Goal: Task Accomplishment & Management: Manage account settings

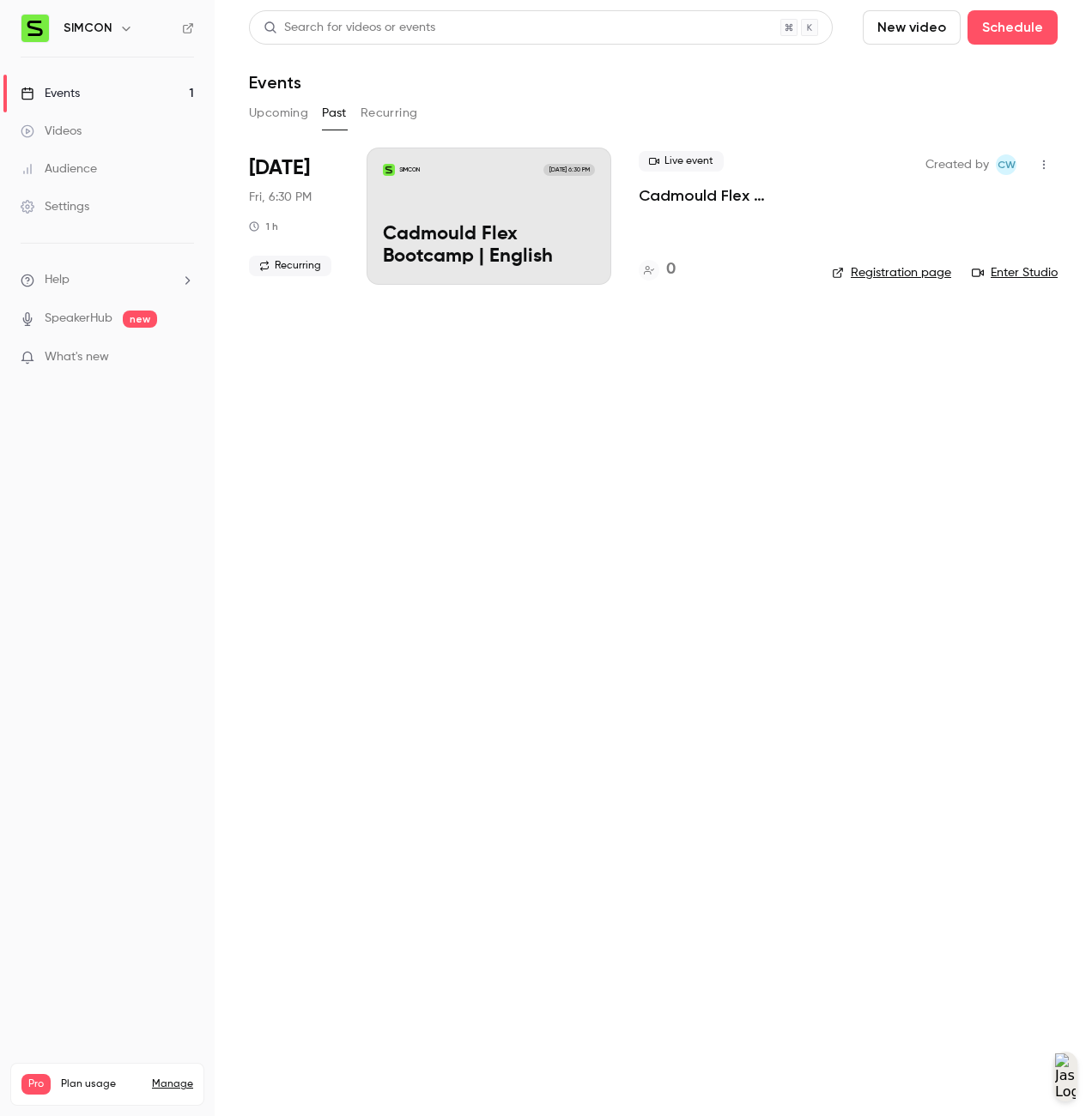
click at [500, 213] on div "SIMCON Sep 19, 6:30 PM Cadmould Flex Bootcamp | English" at bounding box center [488, 216] width 245 height 137
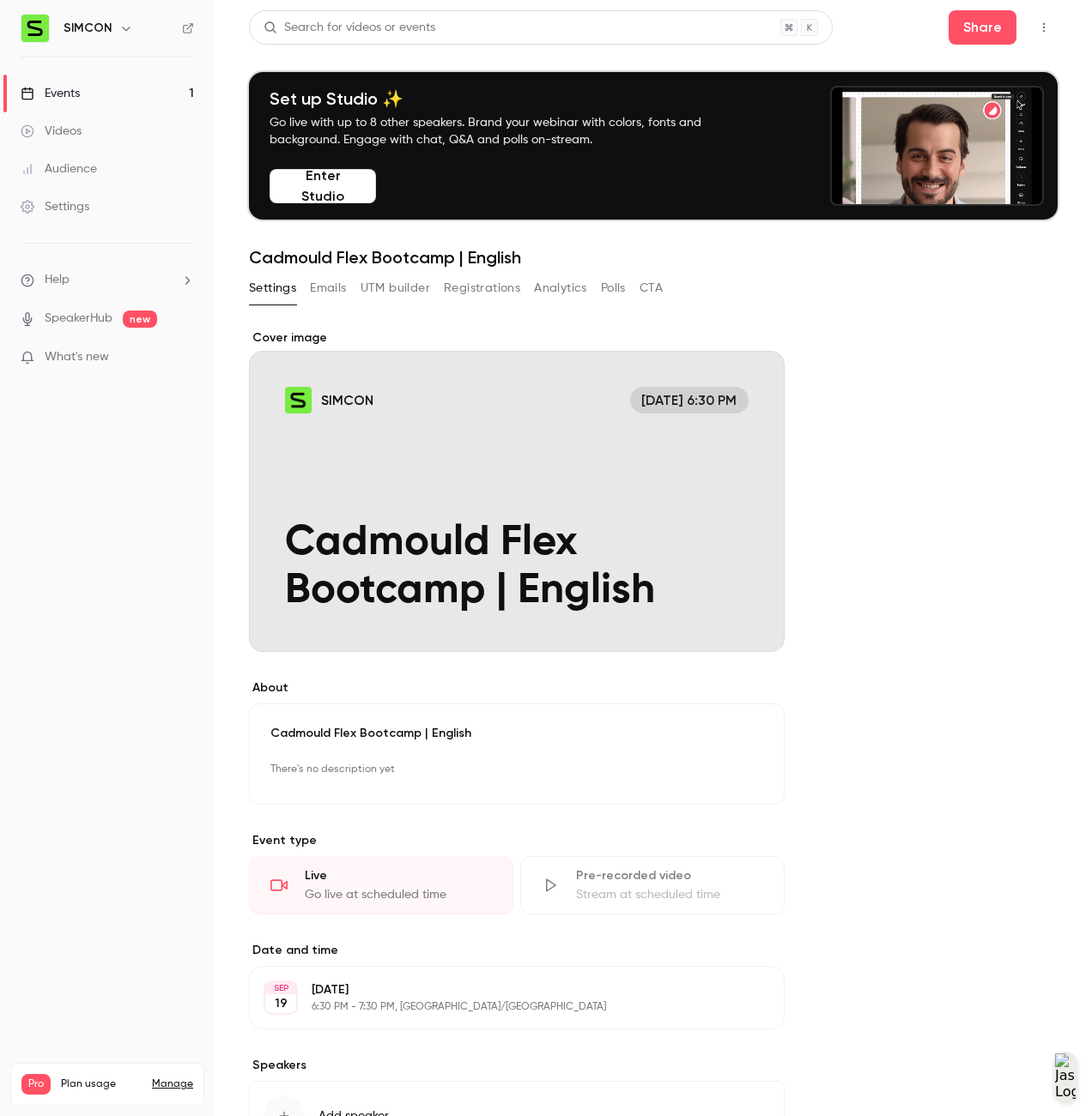
click at [600, 527] on div "Cover image" at bounding box center [516, 491] width 535 height 323
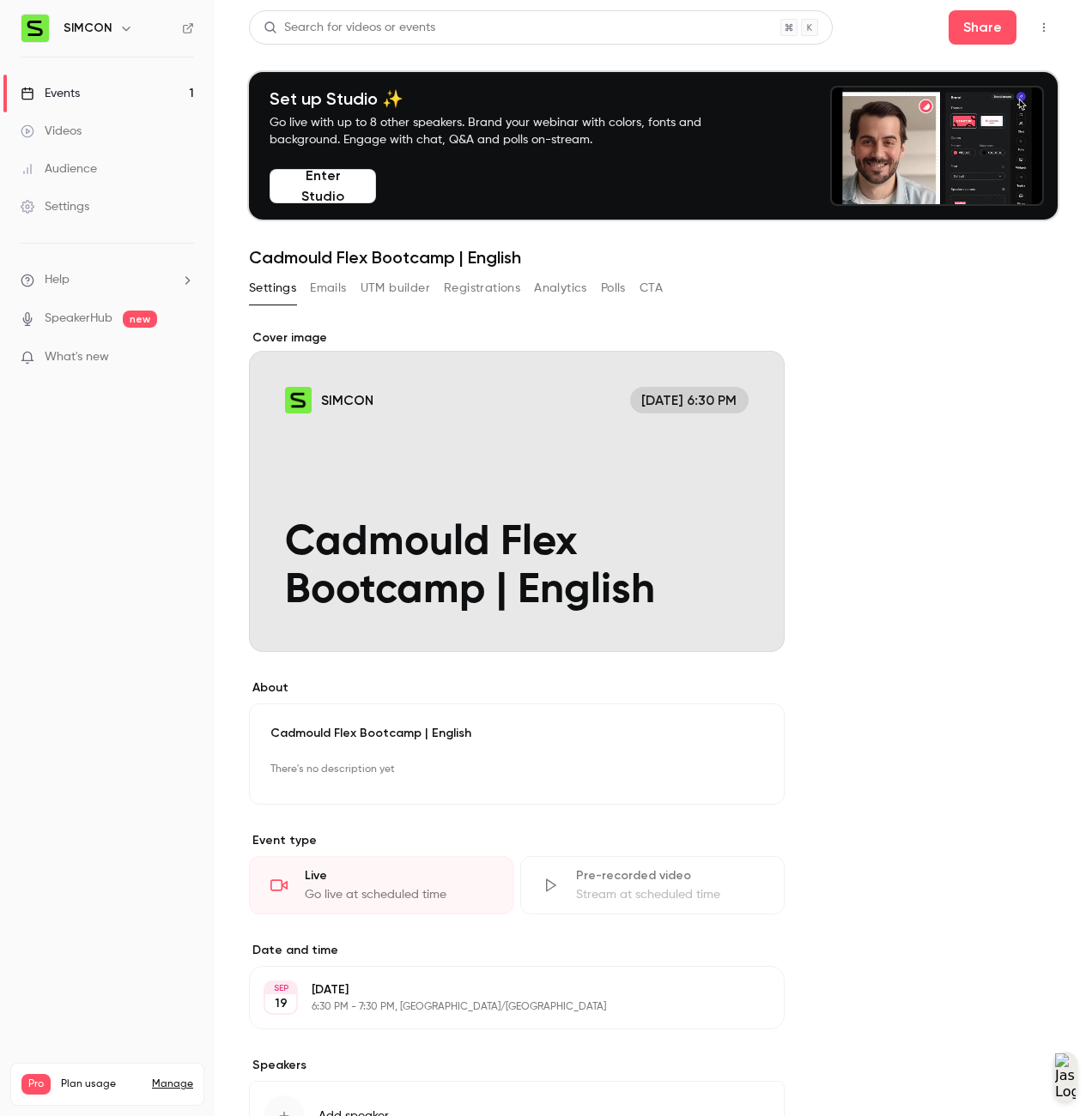
click at [0, 0] on input "SIMCON Sep 19, 6:30 PM Cadmould Flex Bootcamp | English" at bounding box center [0, 0] width 0 height 0
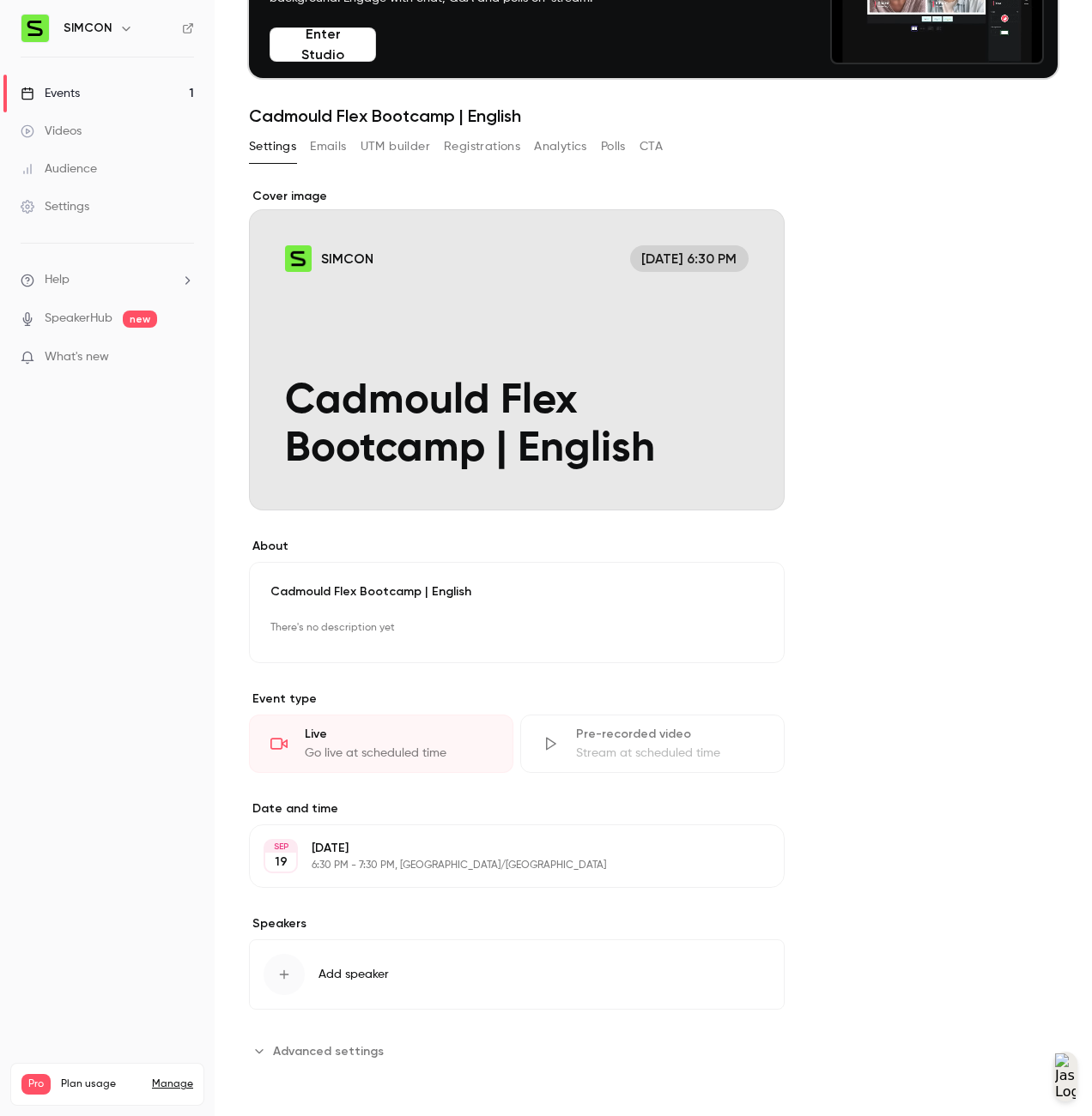
click at [345, 152] on button "Emails" at bounding box center [328, 146] width 36 height 27
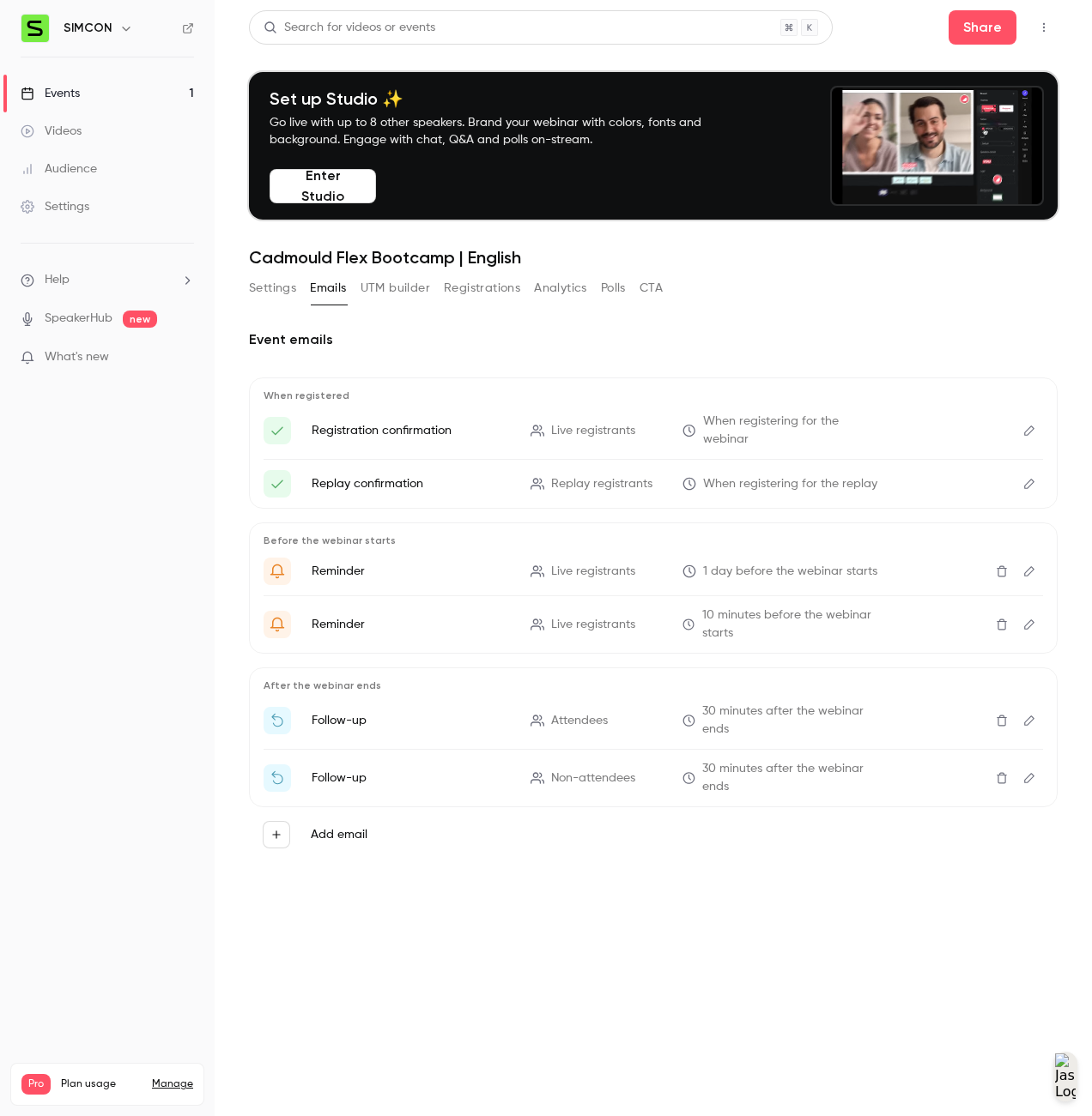
click at [86, 216] on link "Settings" at bounding box center [107, 206] width 215 height 38
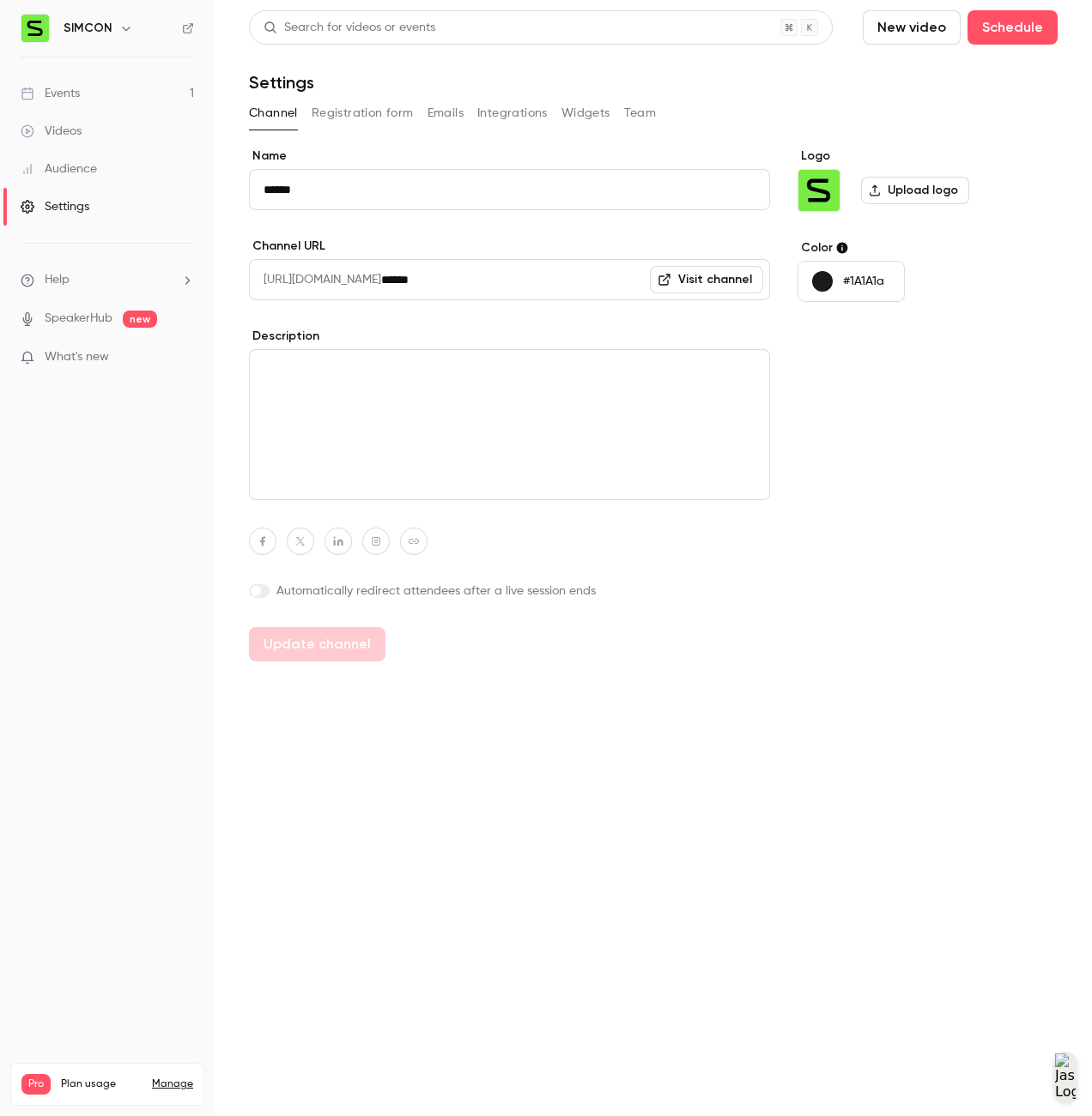
click at [521, 117] on button "Integrations" at bounding box center [512, 113] width 70 height 27
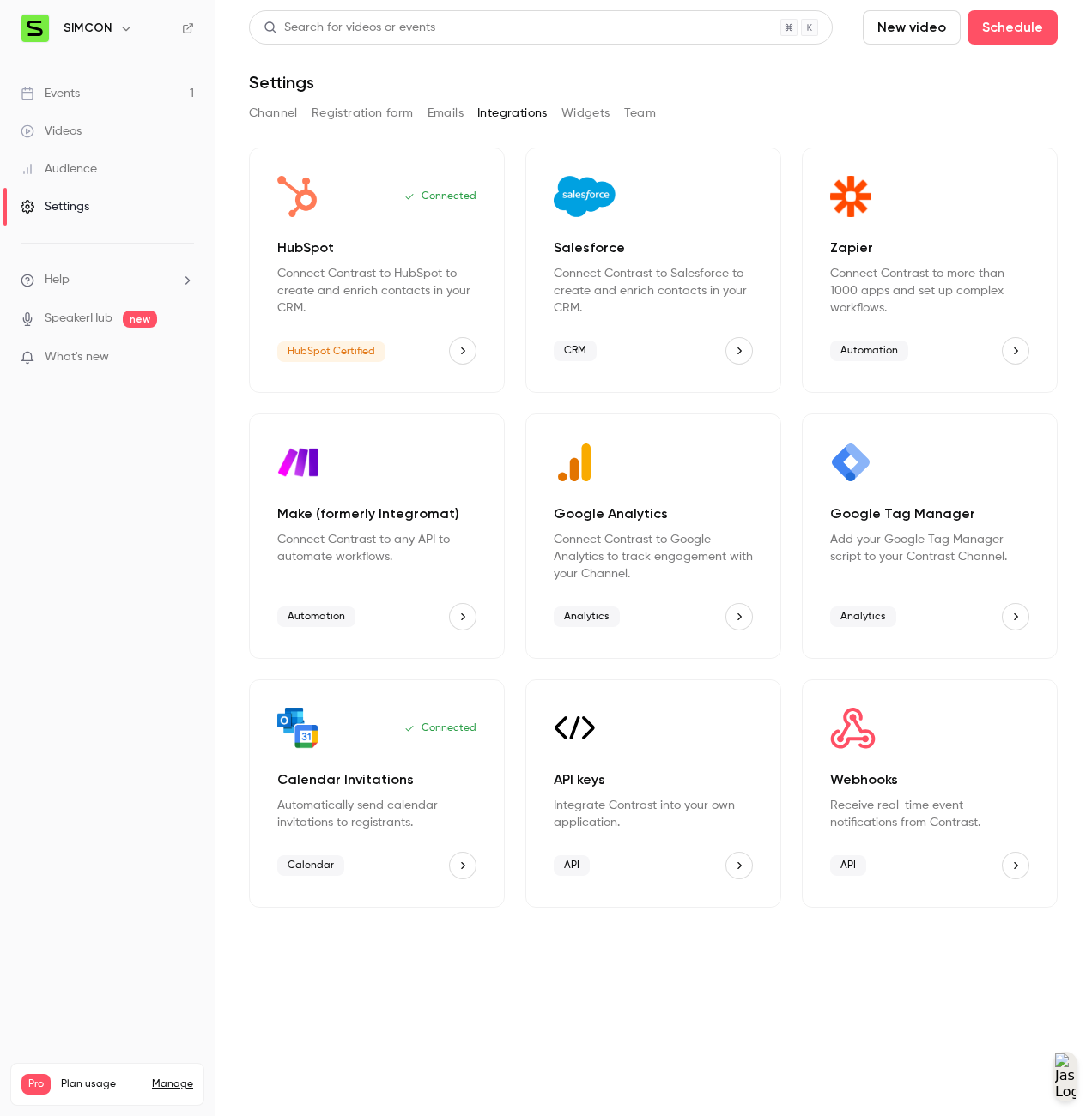
click at [979, 344] on div "Automation" at bounding box center [930, 350] width 199 height 27
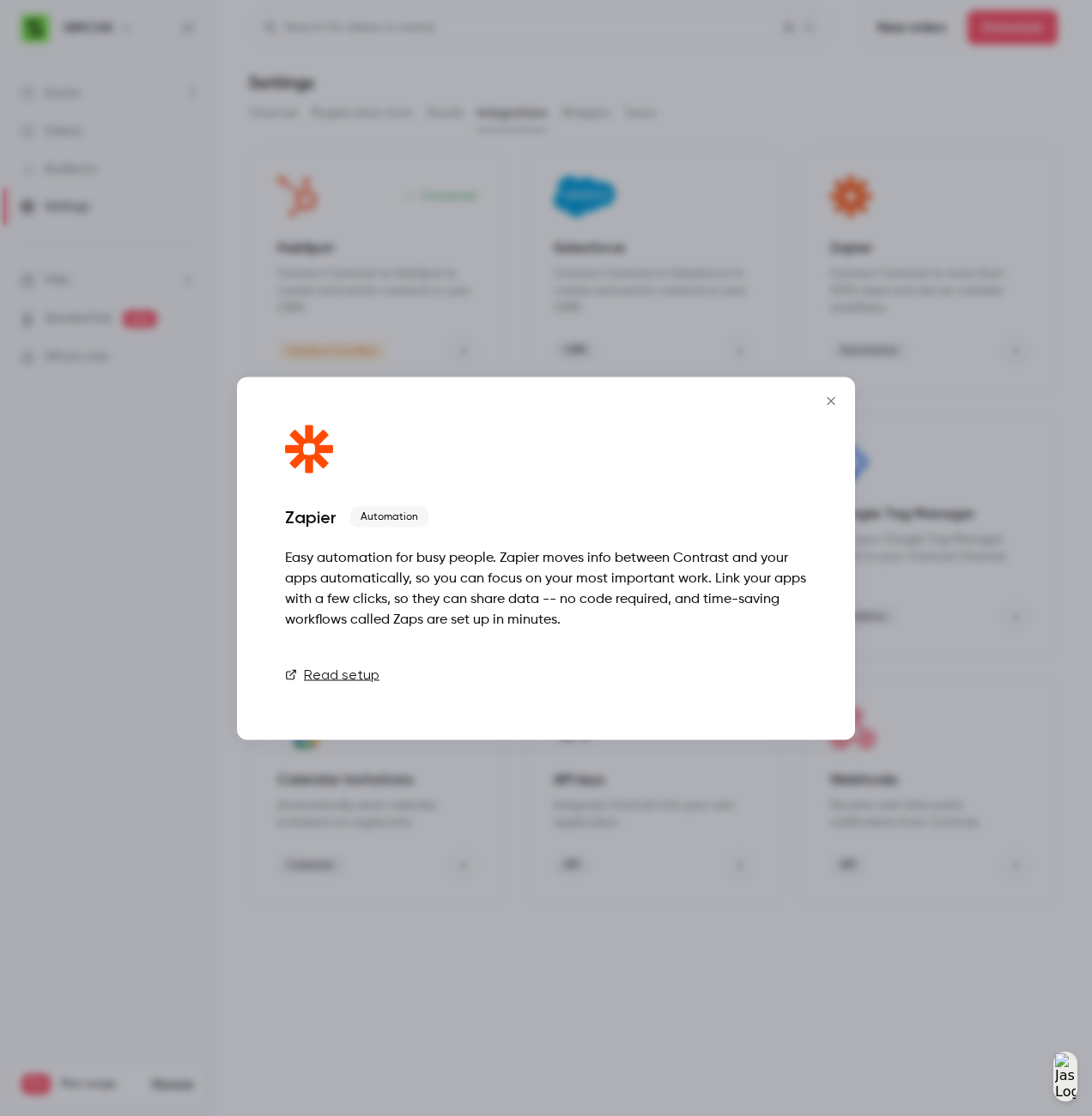
click at [792, 666] on link "Connect" at bounding box center [763, 674] width 85 height 35
click at [840, 398] on icon "Close" at bounding box center [831, 401] width 21 height 14
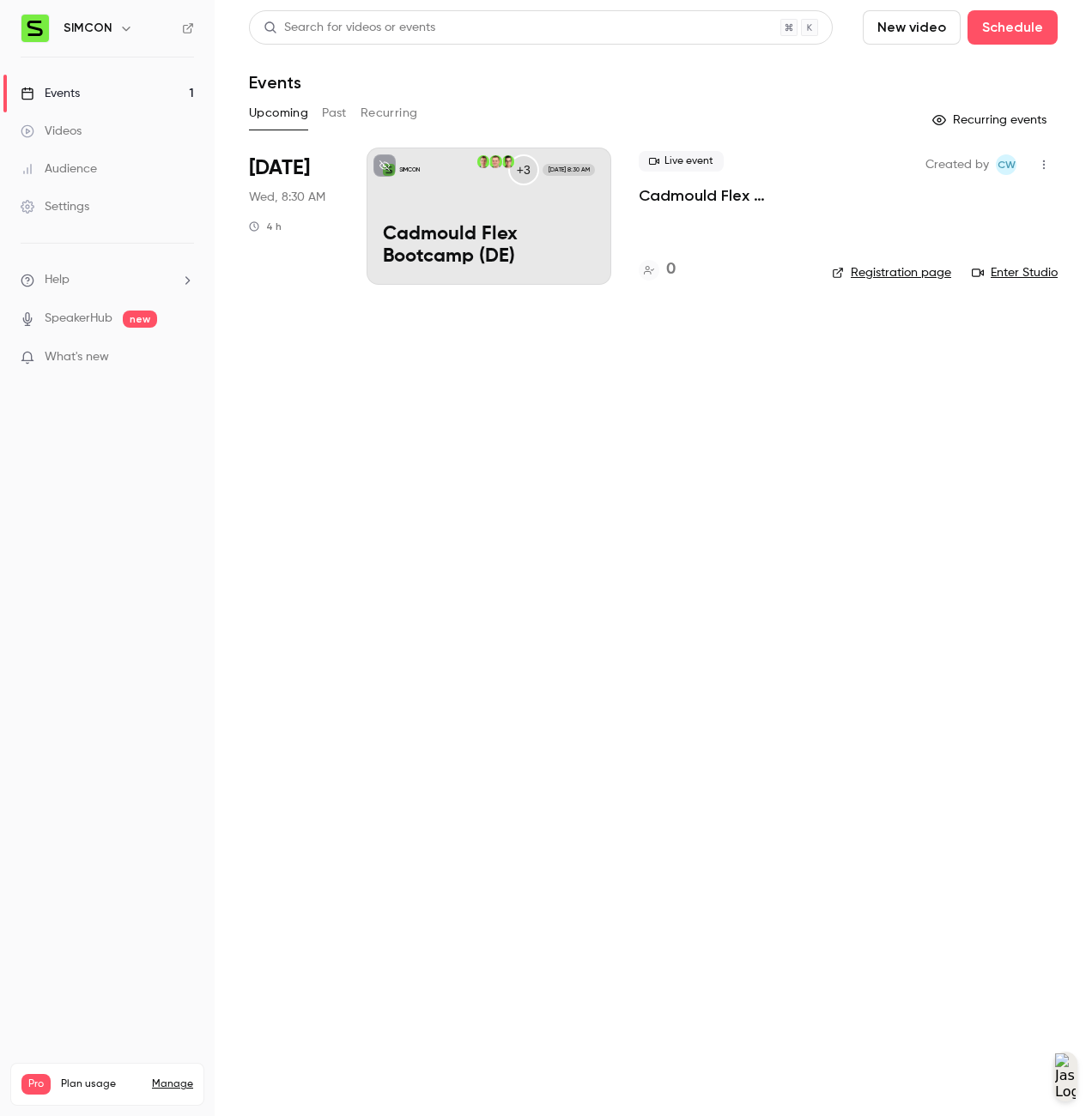
click at [173, 1078] on link "Manage" at bounding box center [173, 1084] width 41 height 14
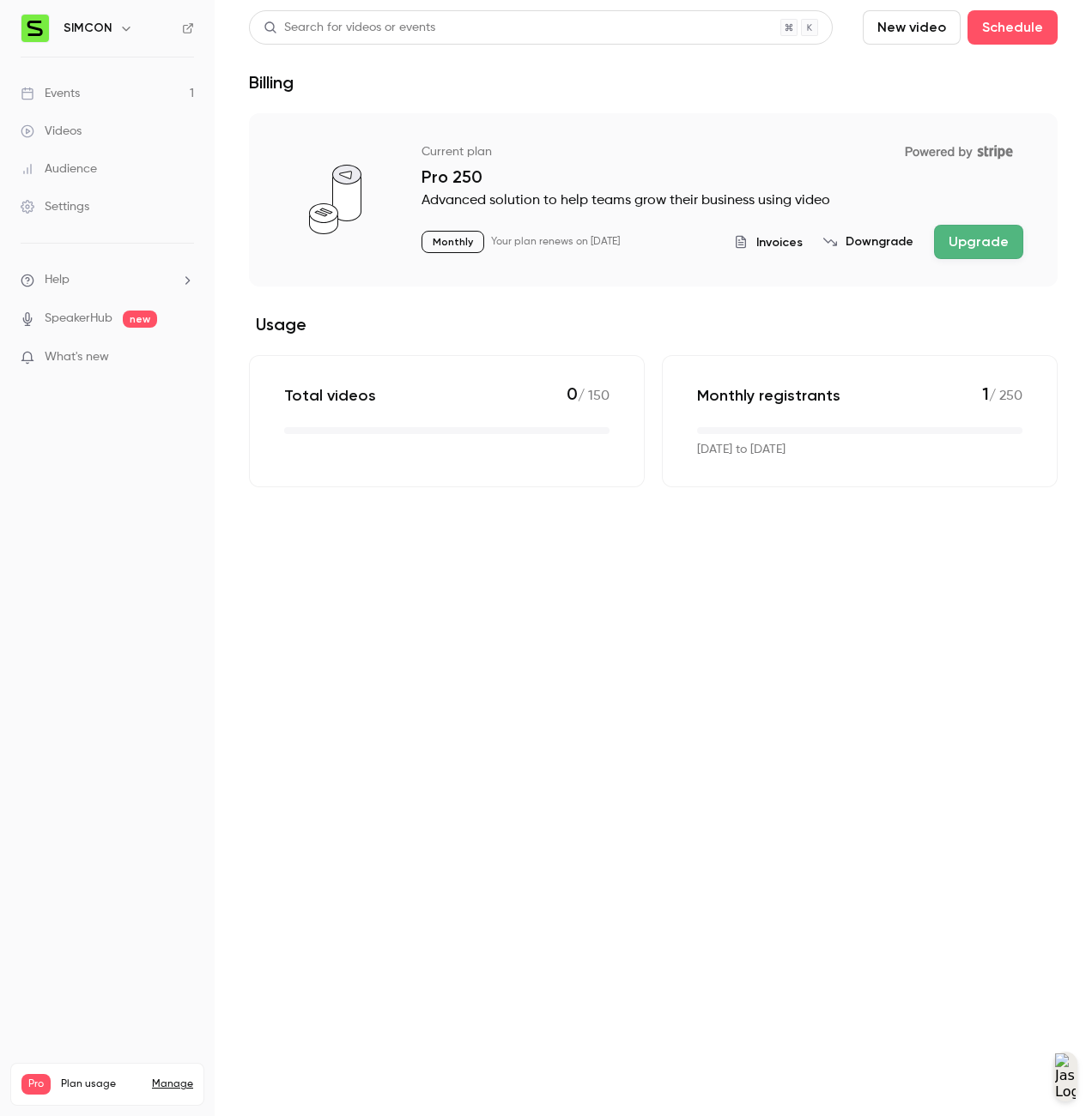
click at [86, 218] on link "Settings" at bounding box center [107, 206] width 215 height 38
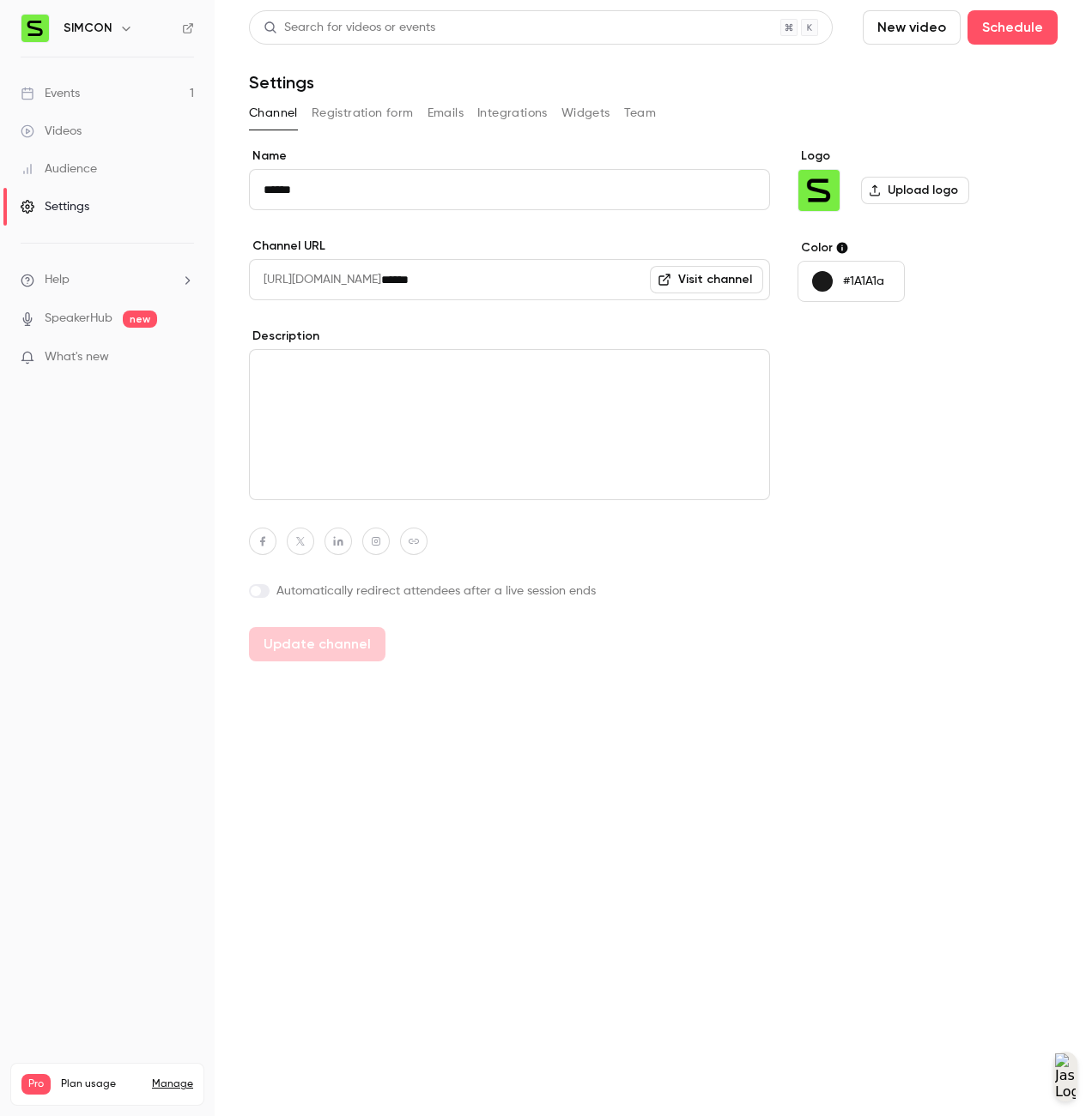
click at [657, 113] on div "Channel Registration form Emails Integrations Widgets Team" at bounding box center [653, 113] width 808 height 27
click at [634, 115] on button "Team" at bounding box center [640, 113] width 33 height 27
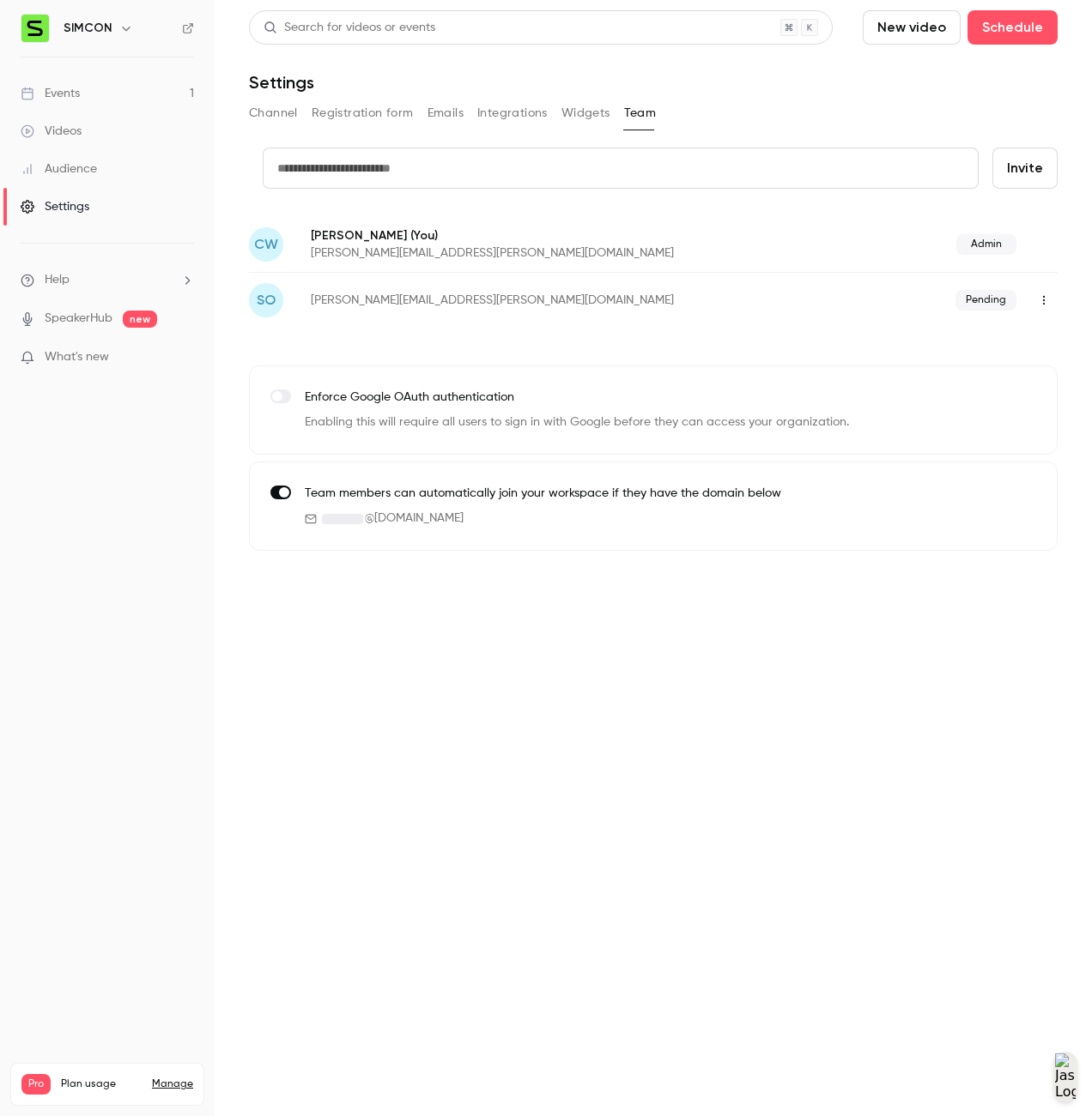
click at [518, 634] on main "Search for videos or events New video Schedule Settings Channel Registration fo…" at bounding box center [654, 558] width 877 height 1116
click at [1039, 294] on button "button" at bounding box center [1043, 299] width 27 height 27
click at [1039, 294] on div at bounding box center [546, 558] width 1092 height 1116
click at [1045, 303] on icon "button" at bounding box center [1043, 300] width 14 height 12
click at [1022, 390] on div "Delete invitation" at bounding box center [998, 389] width 131 height 17
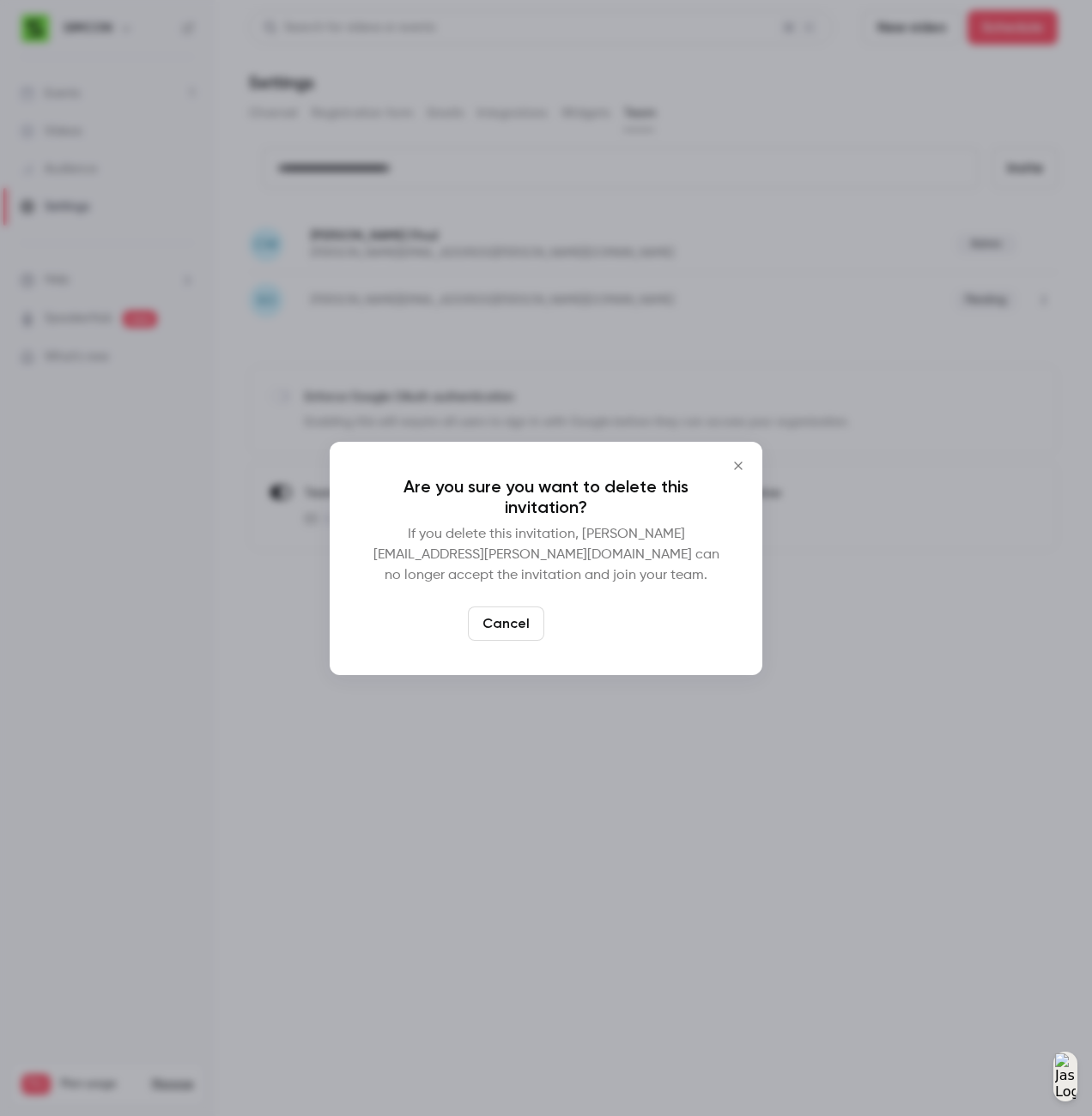
click at [594, 606] on button "Delete" at bounding box center [588, 623] width 74 height 35
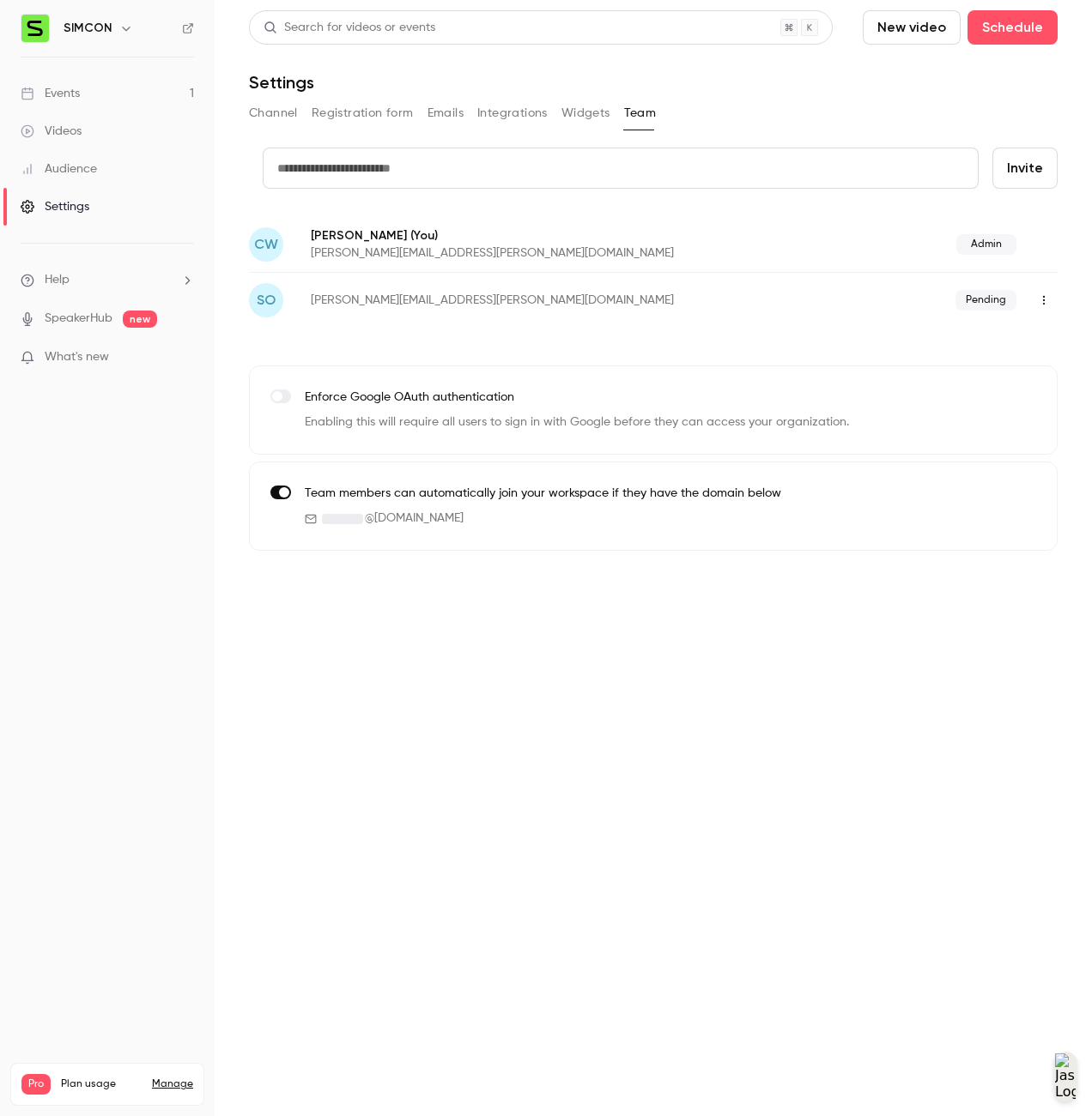
click at [849, 703] on main "Search for videos or events New video Schedule Settings Channel Registration fo…" at bounding box center [654, 558] width 877 height 1116
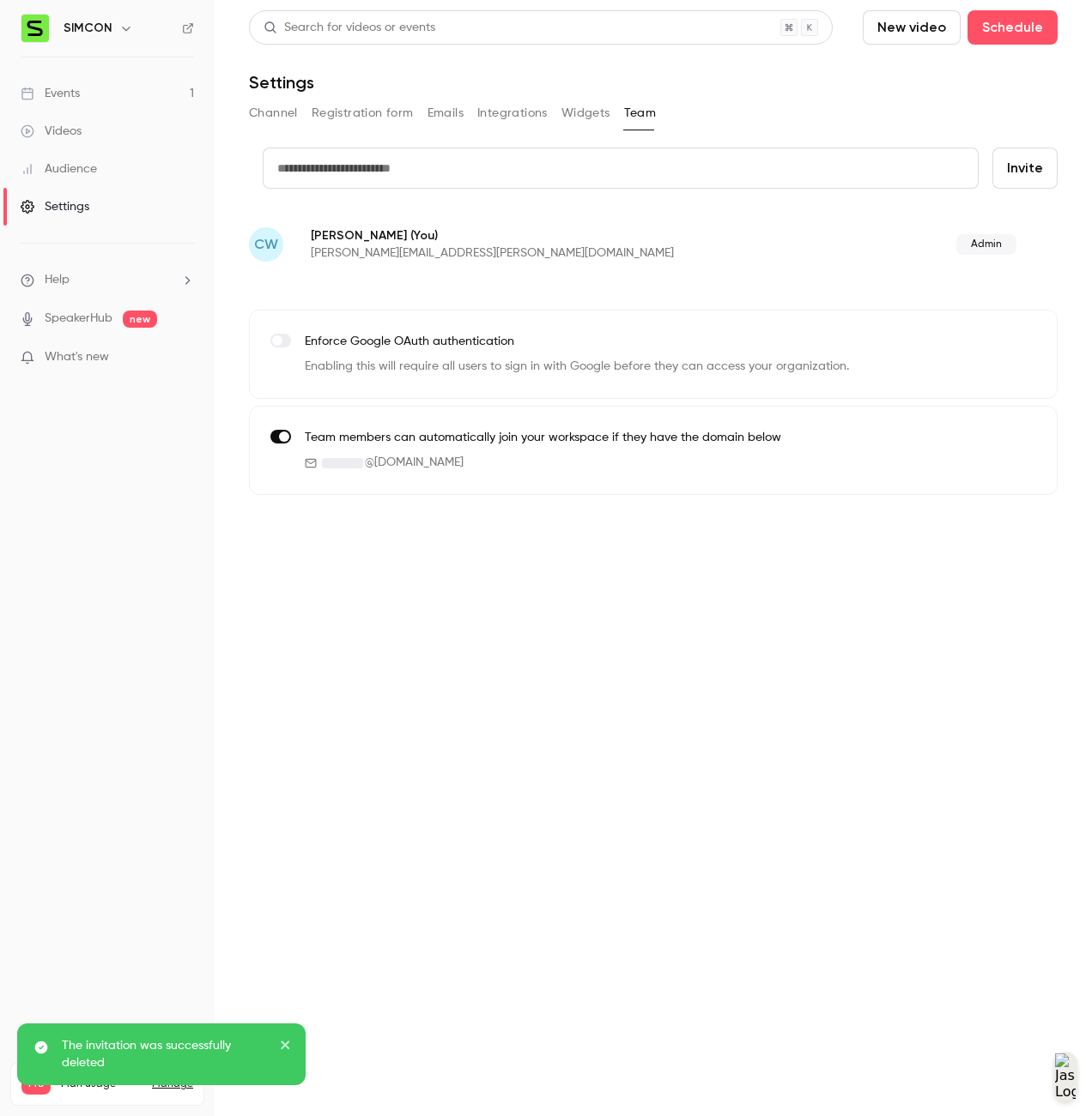
click at [277, 117] on button "Channel" at bounding box center [273, 113] width 49 height 27
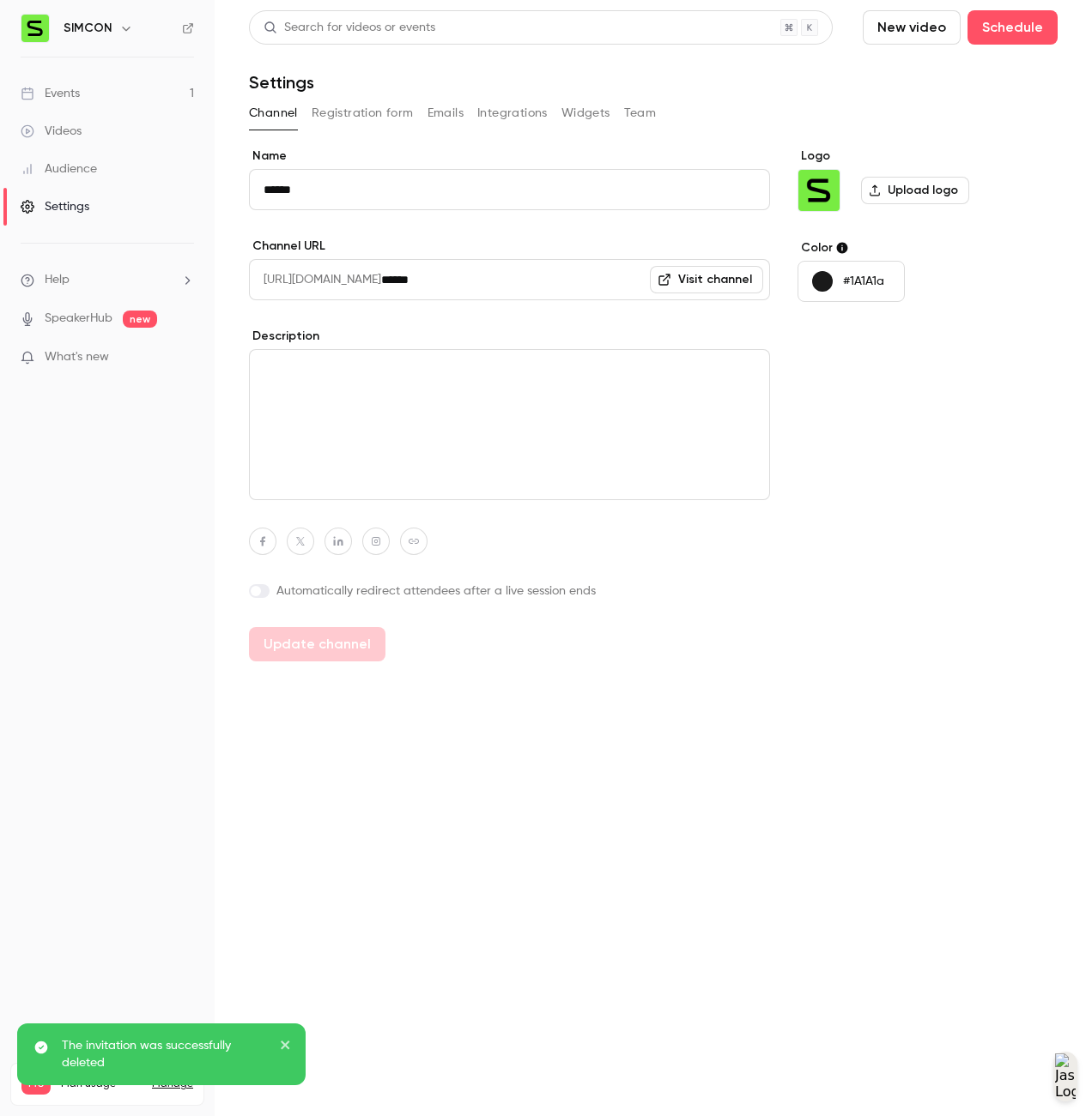
click at [319, 116] on button "Registration form" at bounding box center [362, 113] width 102 height 27
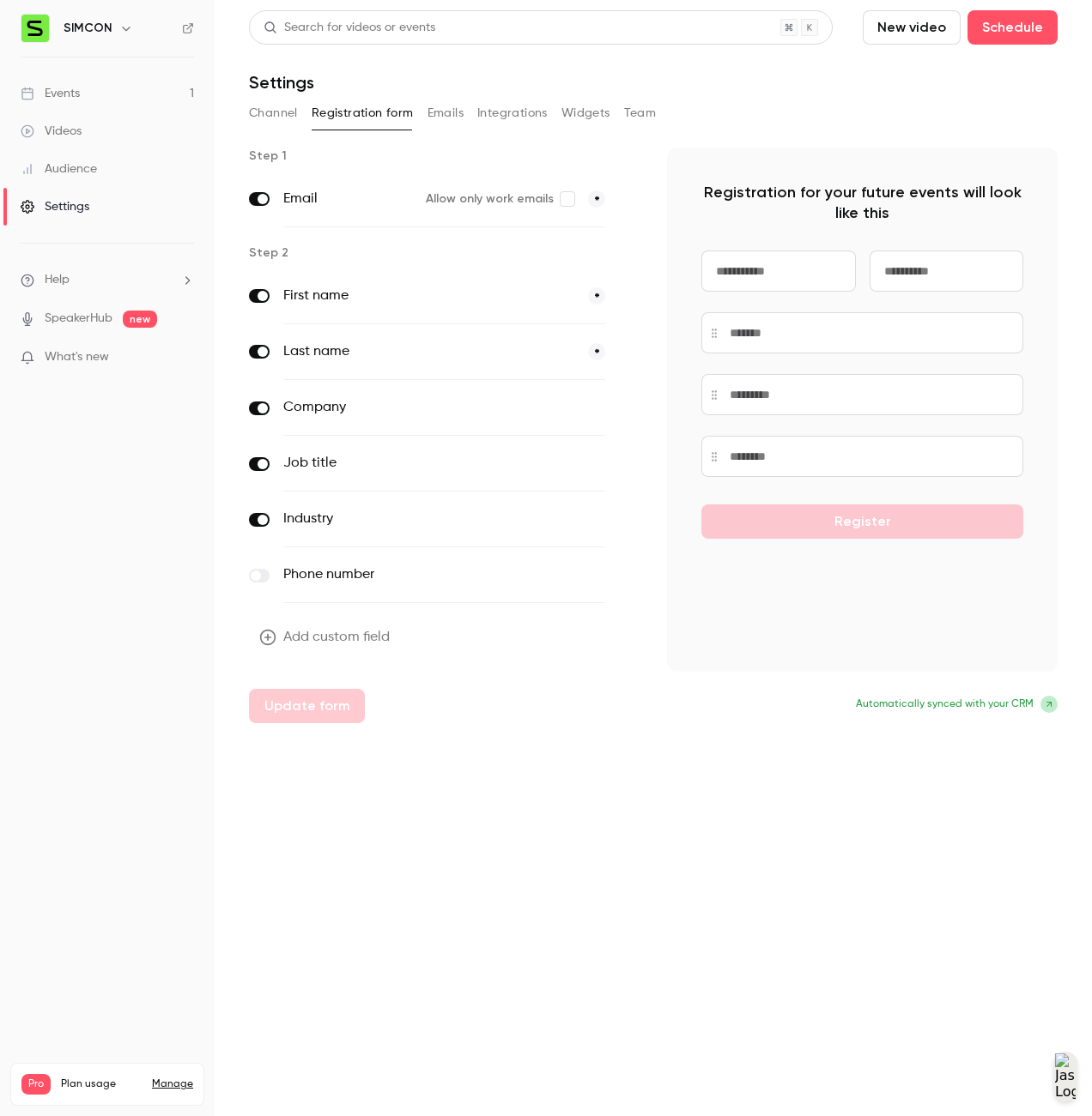
click at [265, 516] on span at bounding box center [262, 520] width 10 height 10
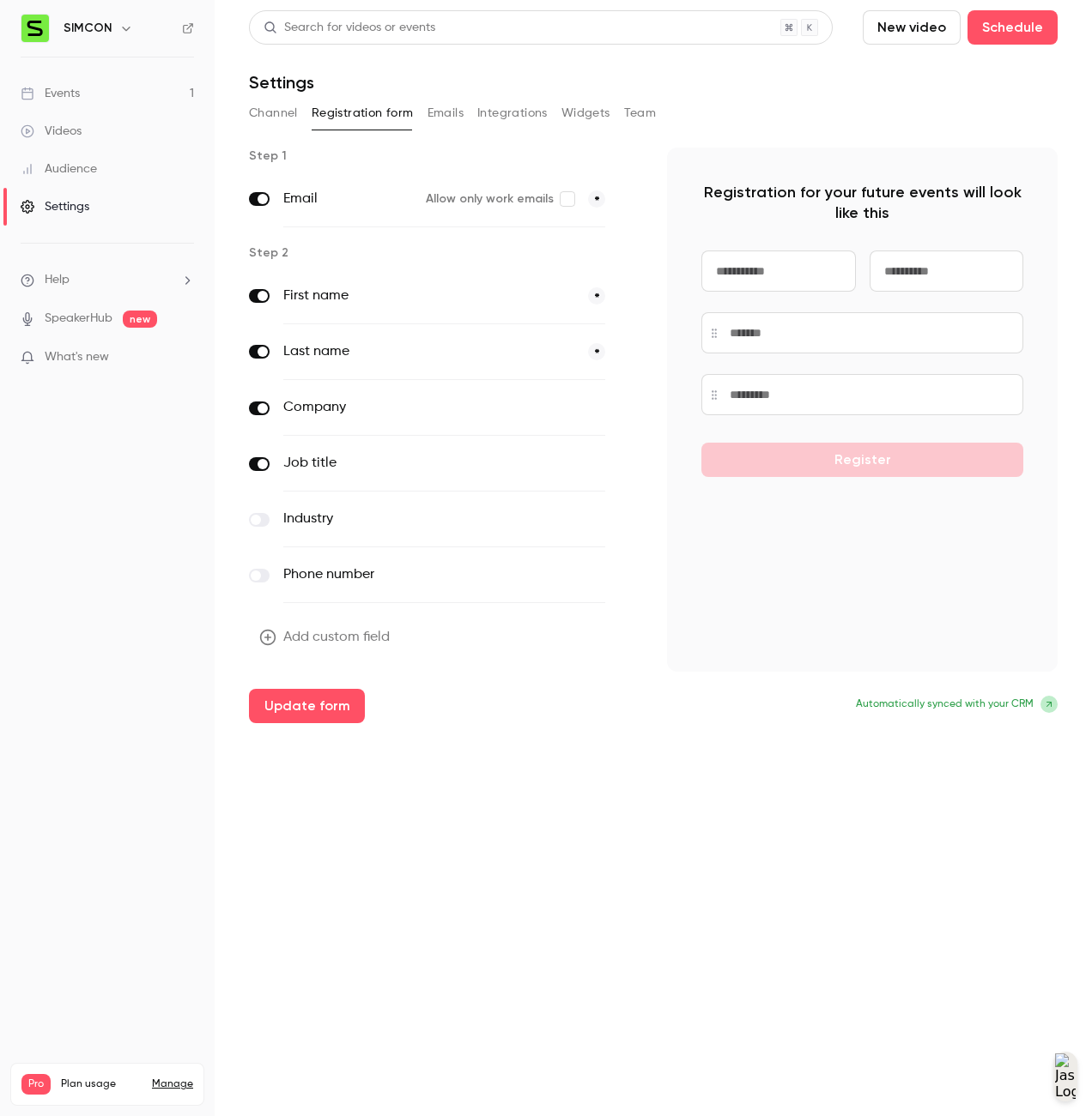
click at [256, 469] on label at bounding box center [259, 464] width 21 height 14
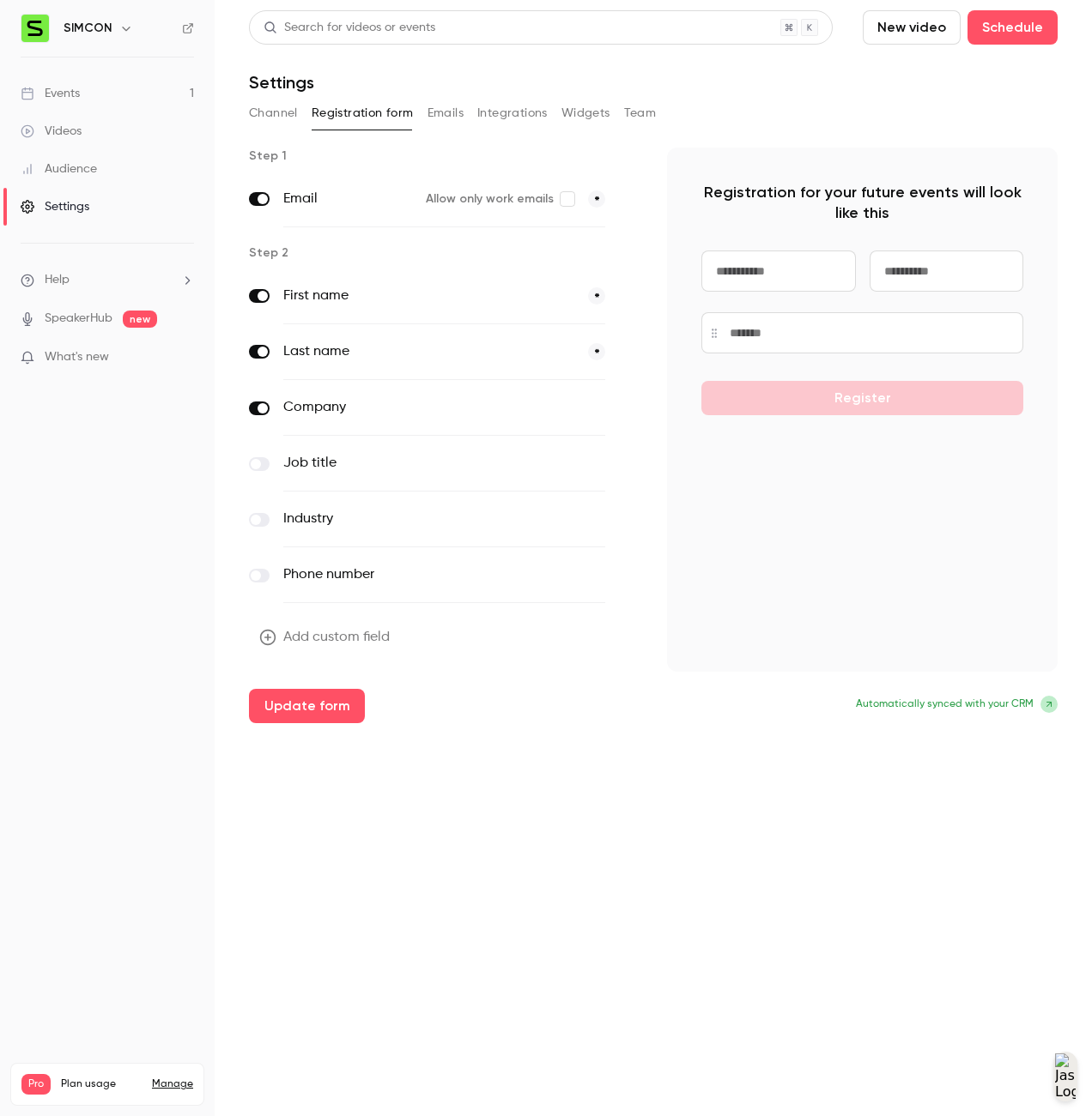
click at [250, 405] on label at bounding box center [259, 408] width 21 height 14
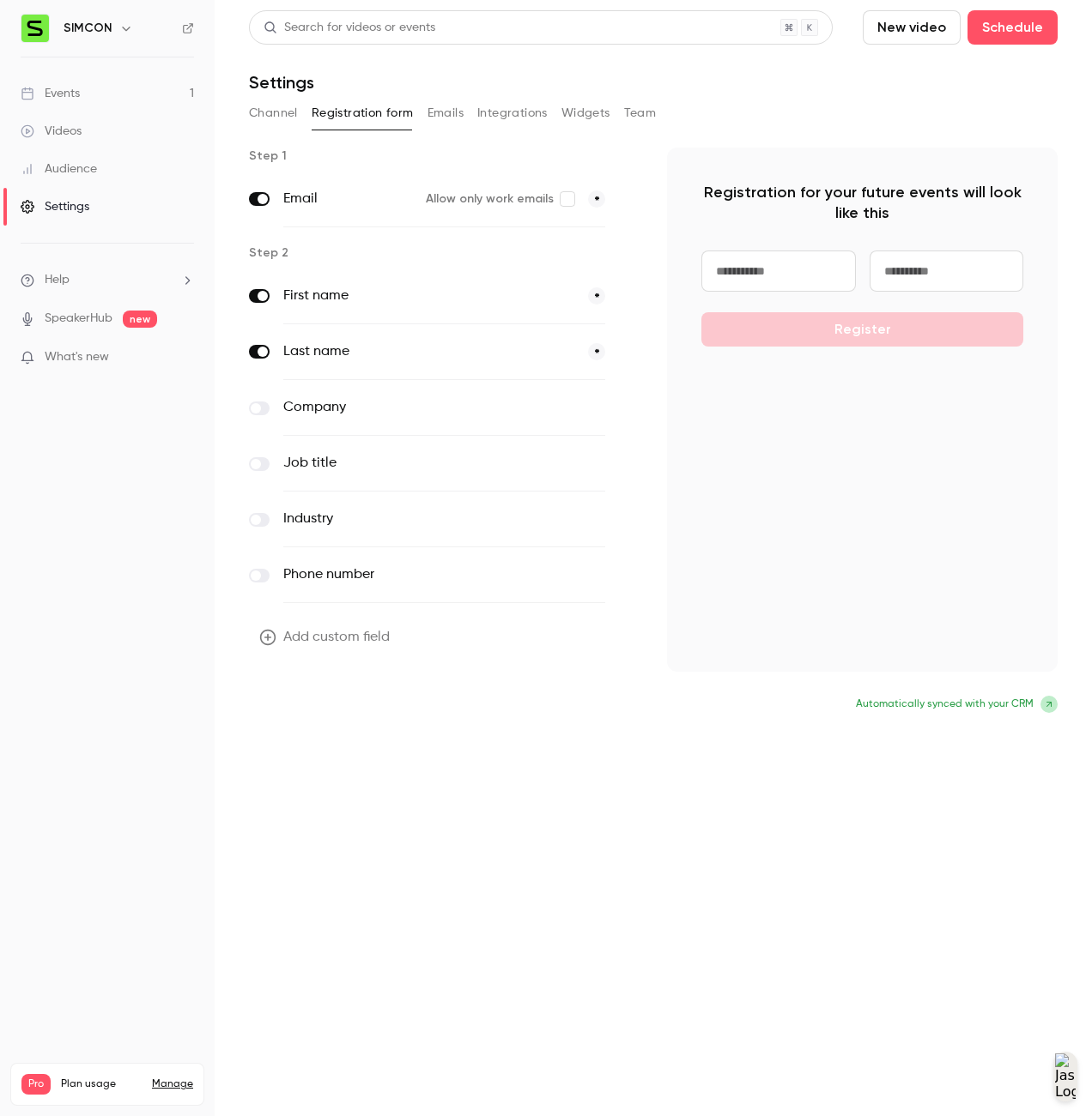
click at [315, 697] on button "Update form" at bounding box center [306, 706] width 115 height 35
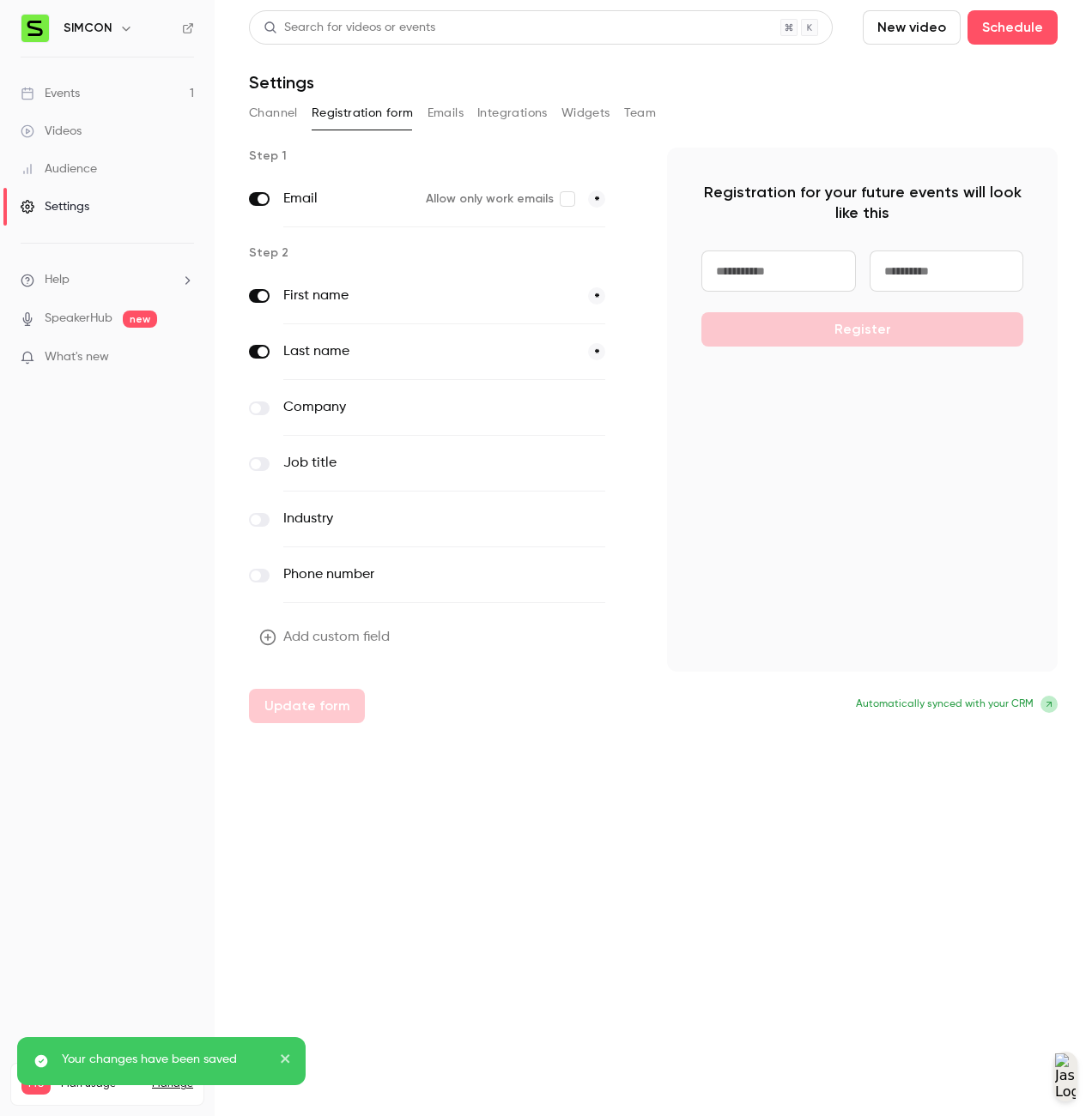
click at [443, 115] on button "Emails" at bounding box center [445, 113] width 36 height 27
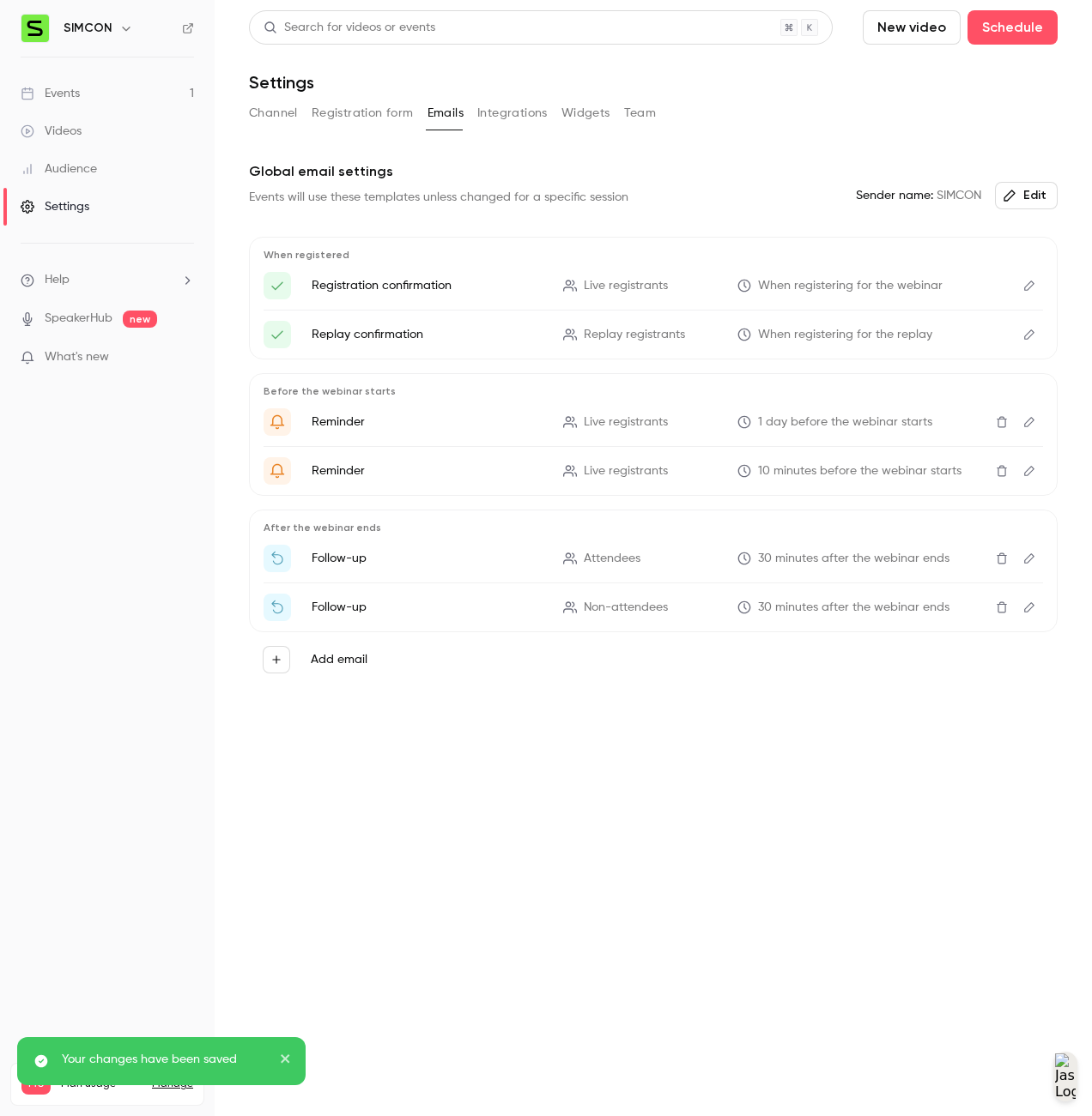
click at [544, 111] on button "Integrations" at bounding box center [512, 113] width 70 height 27
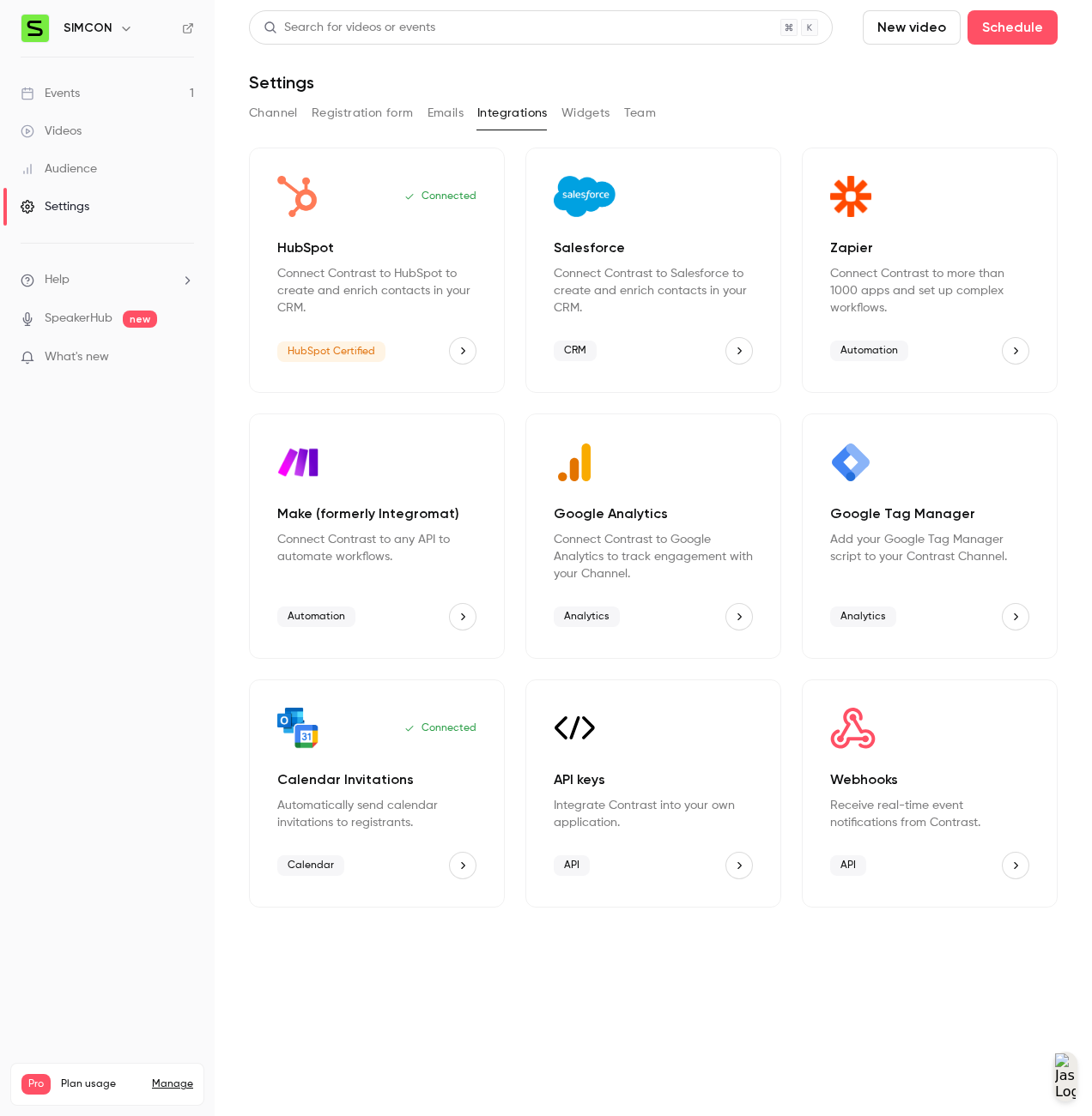
click at [1020, 349] on icon "Zapier" at bounding box center [1015, 350] width 12 height 12
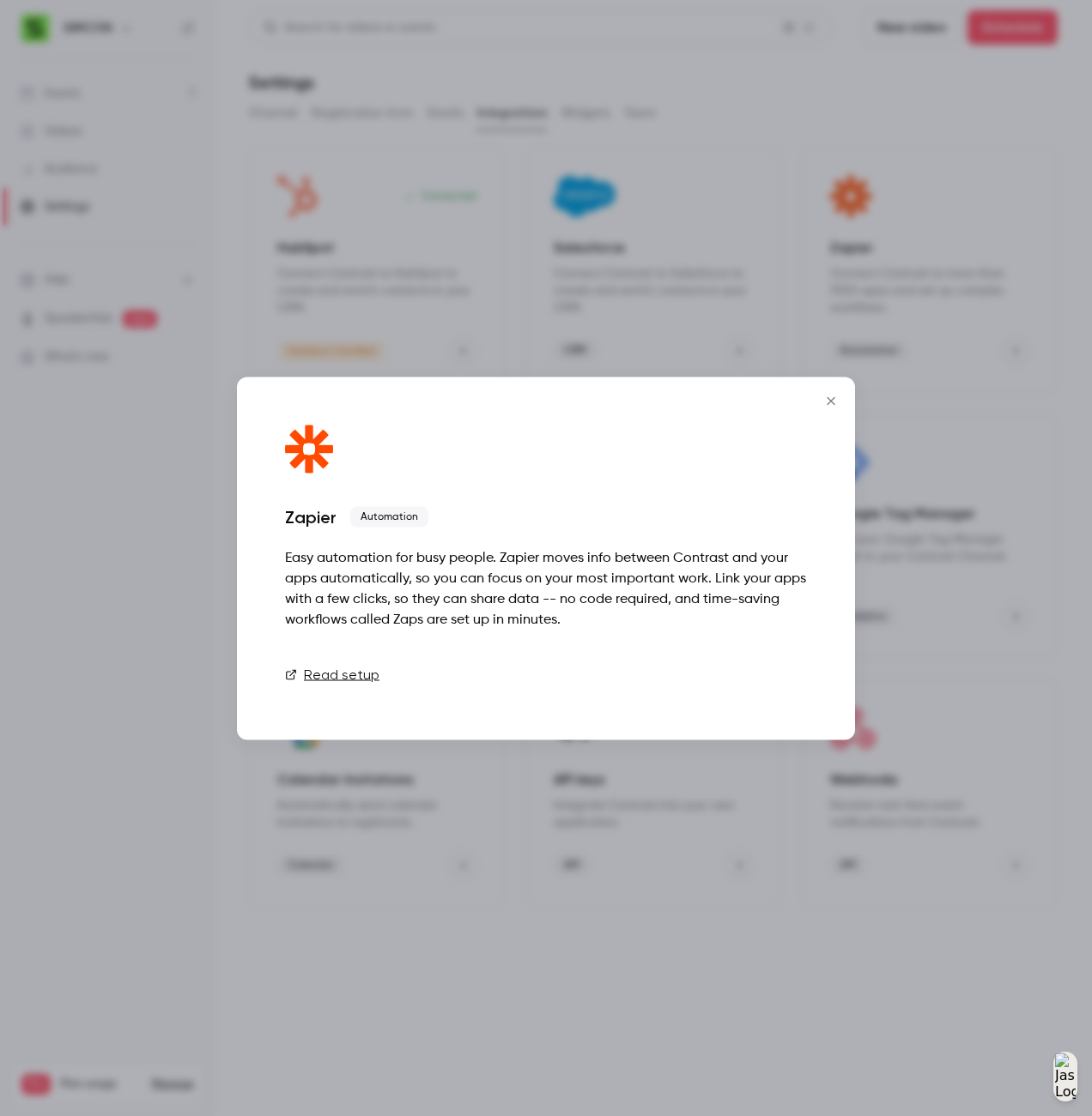
click at [803, 676] on link "Connect" at bounding box center [763, 674] width 85 height 35
click at [833, 401] on icon "Close" at bounding box center [831, 401] width 21 height 14
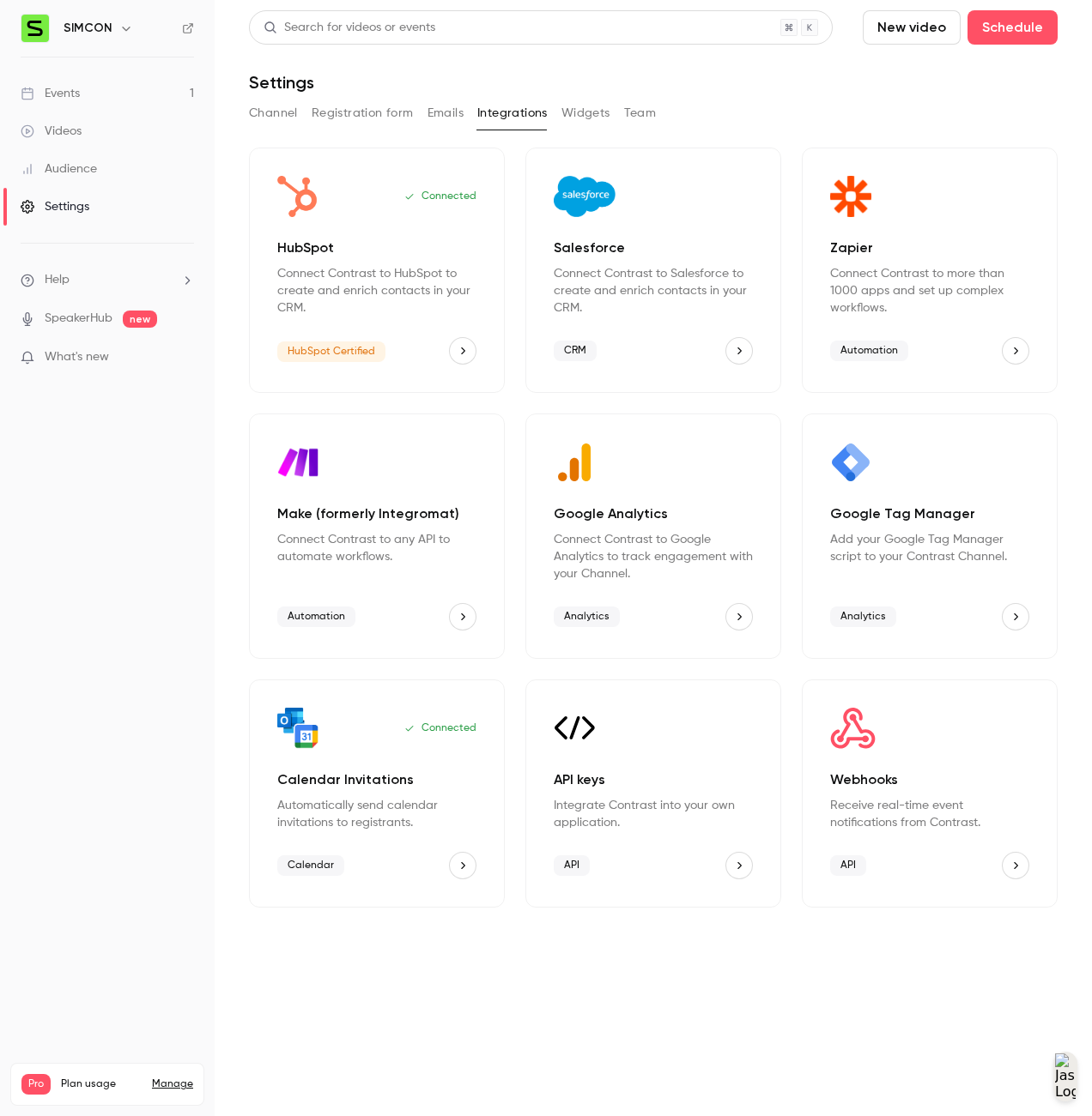
click at [111, 28] on div "SIMCON" at bounding box center [116, 28] width 105 height 21
click at [135, 26] on div "SIMCON" at bounding box center [116, 28] width 105 height 21
click at [127, 26] on icon "button" at bounding box center [126, 28] width 14 height 14
click at [153, 90] on div "SIMCON christopher.wynes@simcon.com Billing Pro New channel Log out" at bounding box center [214, 171] width 399 height 202
click at [50, 98] on div "SIMCON christopher.wynes@simcon.com Billing Pro New channel Log out" at bounding box center [214, 171] width 399 height 202
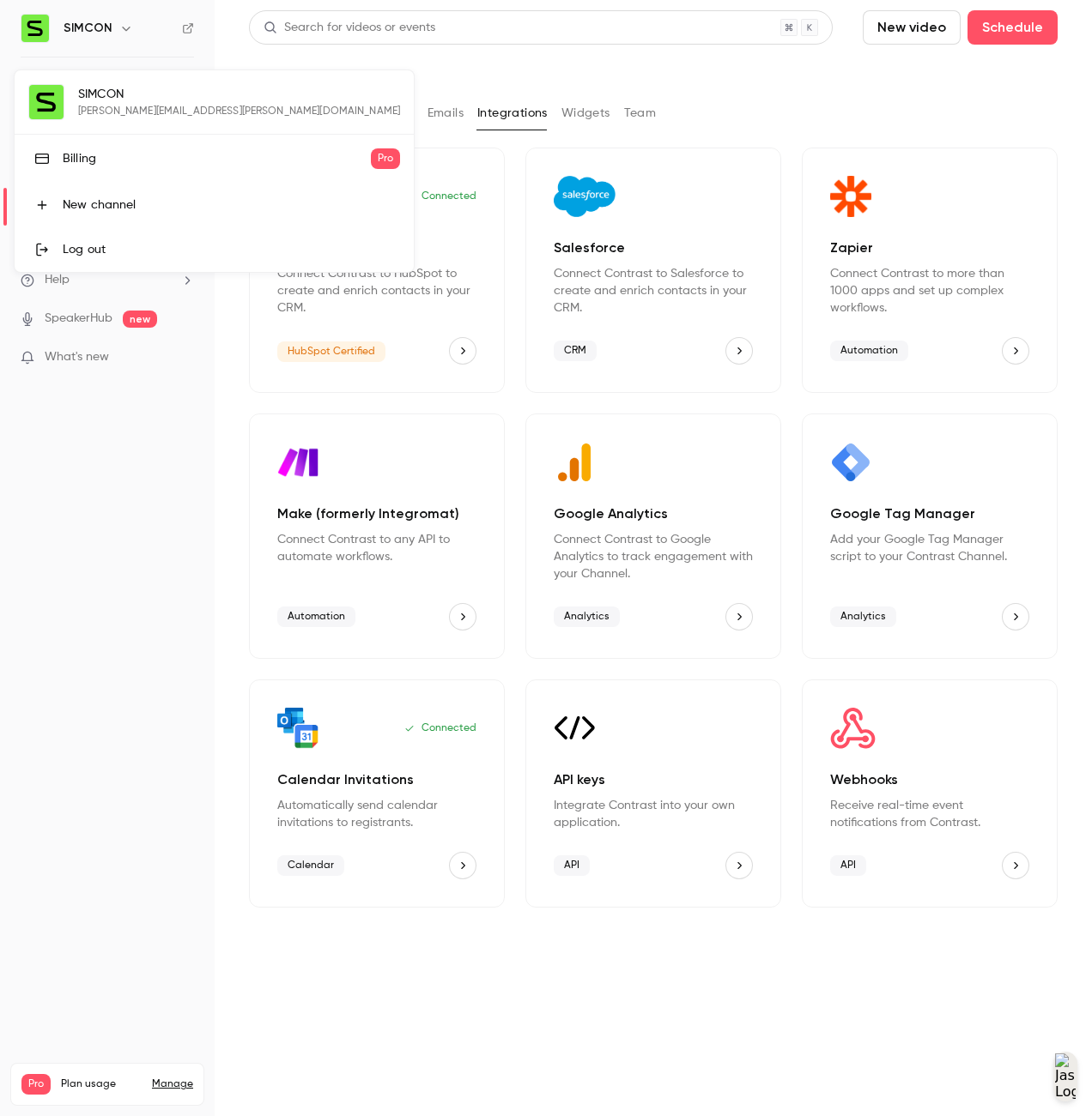
click at [192, 849] on div at bounding box center [546, 558] width 1092 height 1116
click at [177, 1078] on link "Manage" at bounding box center [173, 1084] width 41 height 14
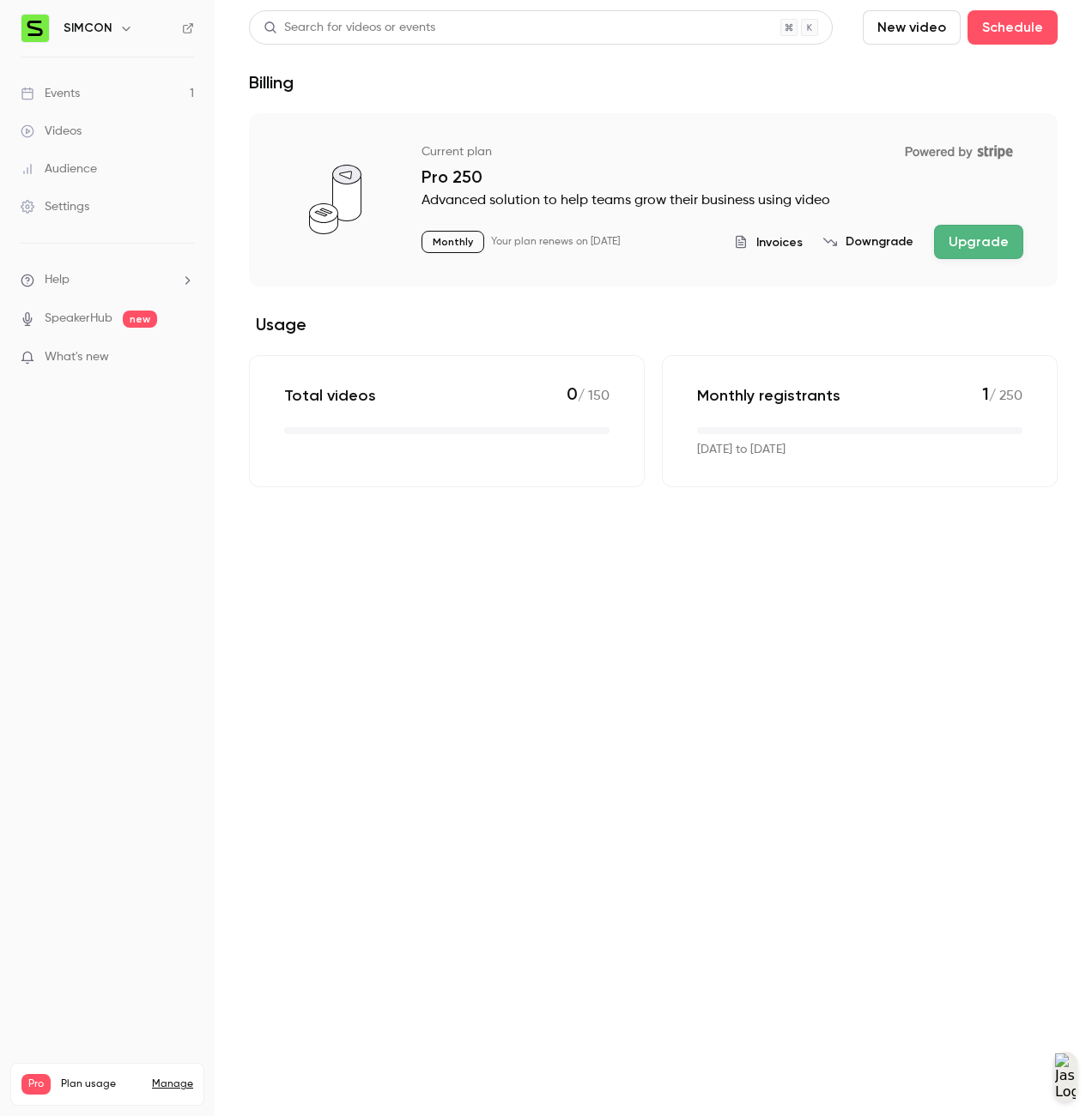
click at [934, 160] on icon "Powered by Stripe" at bounding box center [959, 151] width 129 height 29
click at [96, 208] on link "Settings" at bounding box center [107, 206] width 215 height 38
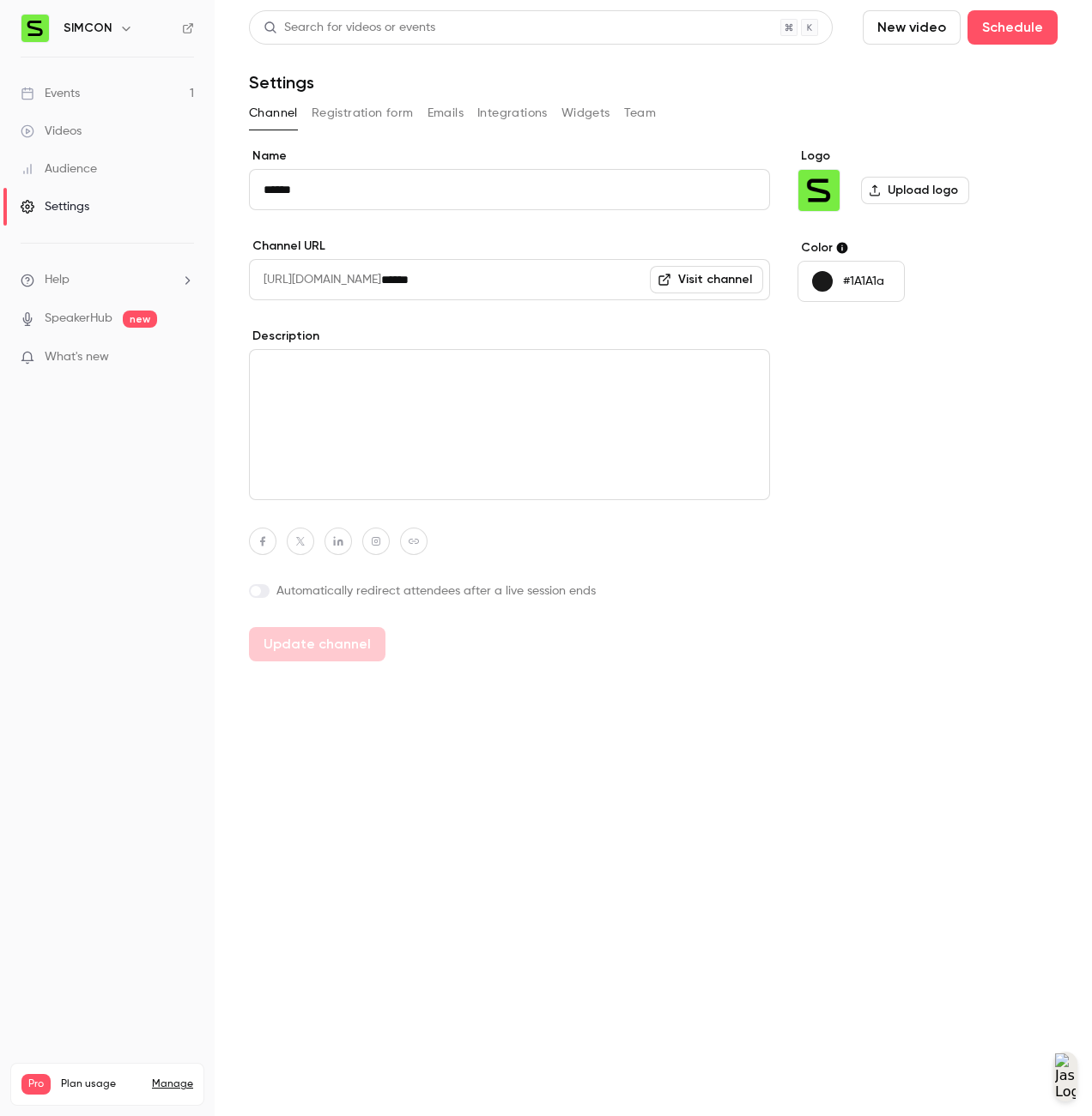
click at [543, 700] on main "Search for videos or events New video Schedule Settings Channel Registration fo…" at bounding box center [654, 558] width 877 height 1116
click at [92, 30] on h6 "SIMCON" at bounding box center [88, 28] width 49 height 17
click at [190, 25] on icon at bounding box center [188, 28] width 10 height 10
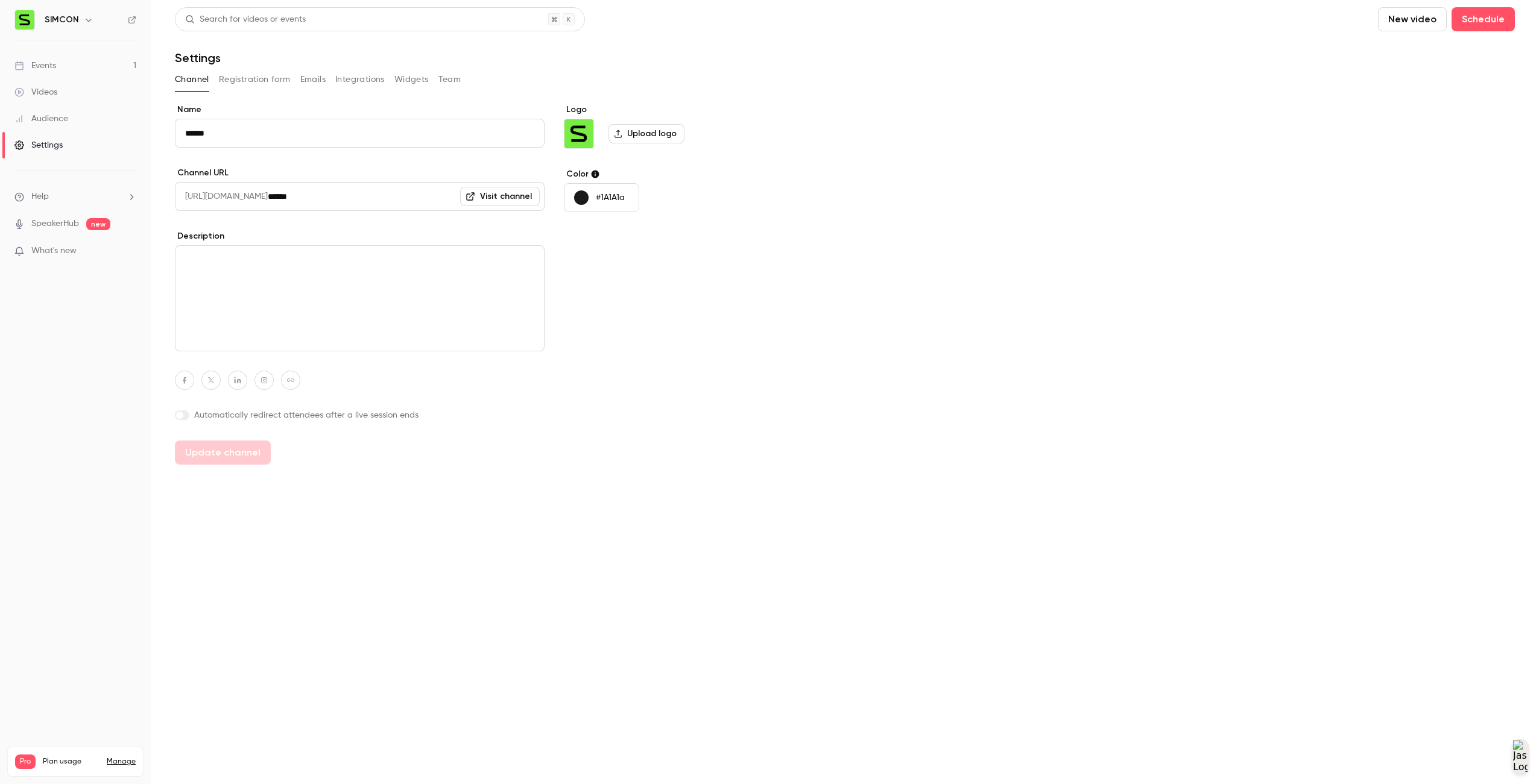
click at [57, 140] on div "Settings" at bounding box center [38, 145] width 48 height 12
click at [363, 84] on button "Integrations" at bounding box center [360, 79] width 49 height 19
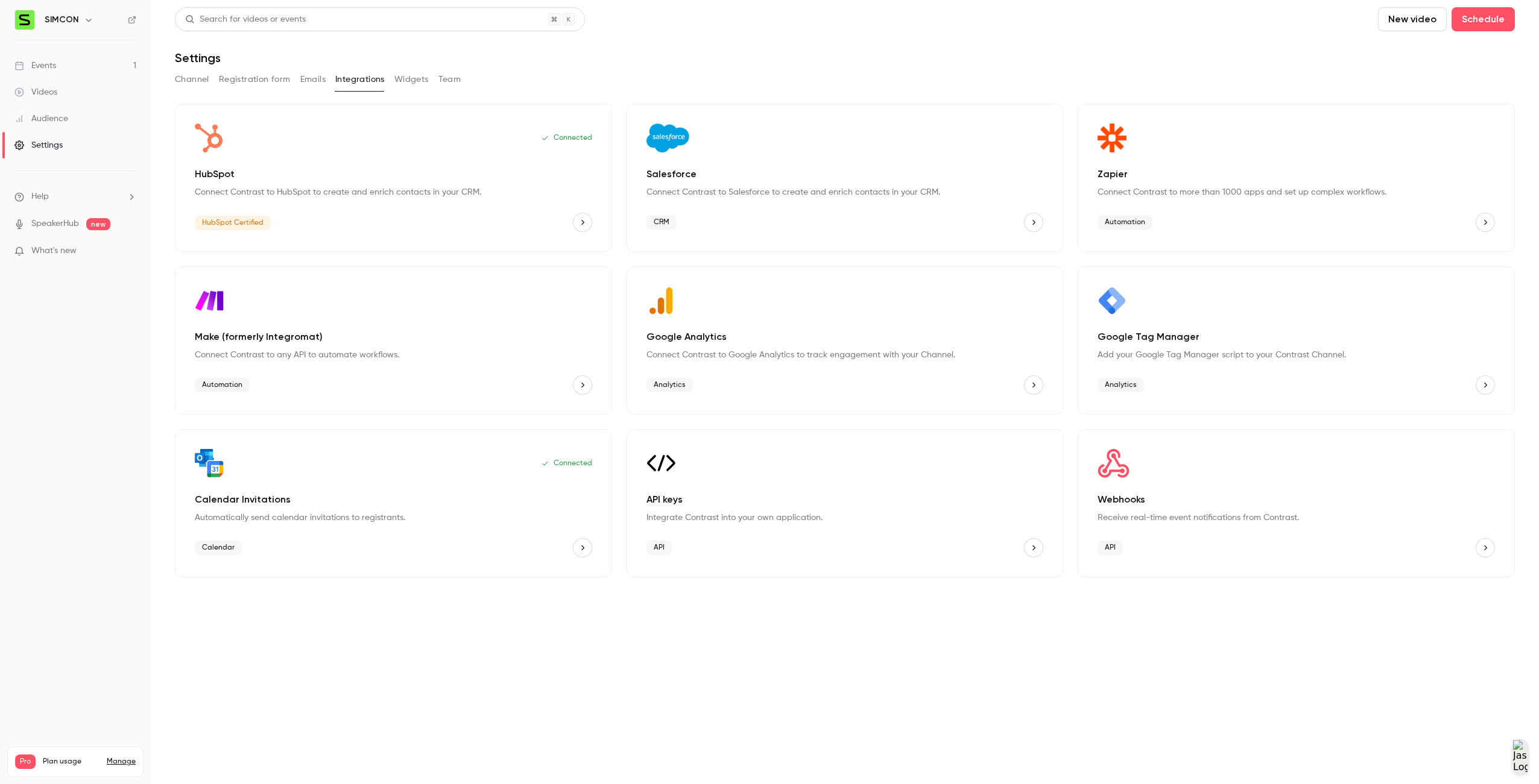
click at [767, 539] on div "API" at bounding box center [1296, 547] width 397 height 19
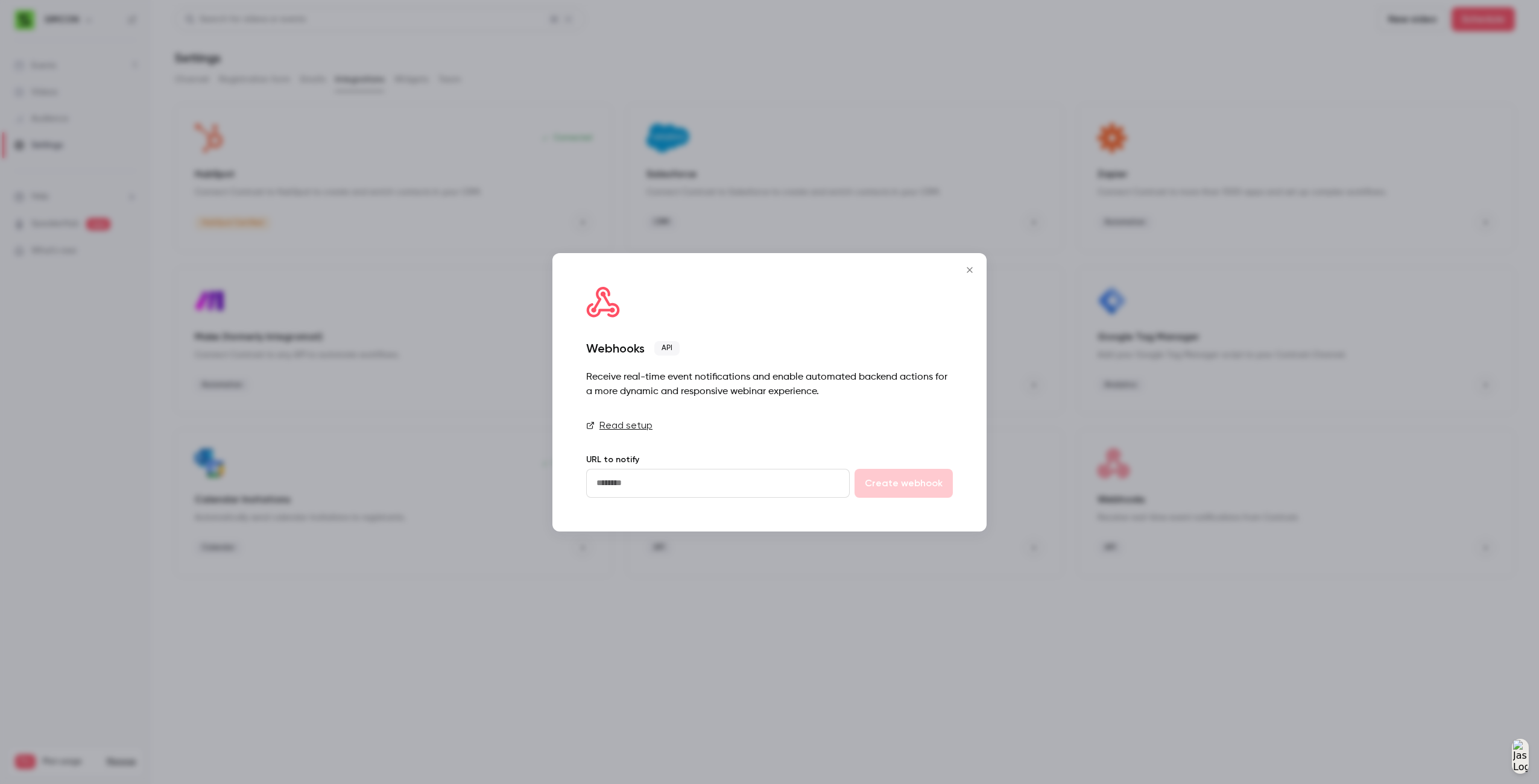
click at [753, 495] on input "url" at bounding box center [718, 483] width 263 height 29
click at [641, 430] on link "Read setup" at bounding box center [770, 425] width 367 height 15
click at [767, 487] on input "url" at bounding box center [718, 483] width 263 height 29
paste input "**********"
type input "**********"
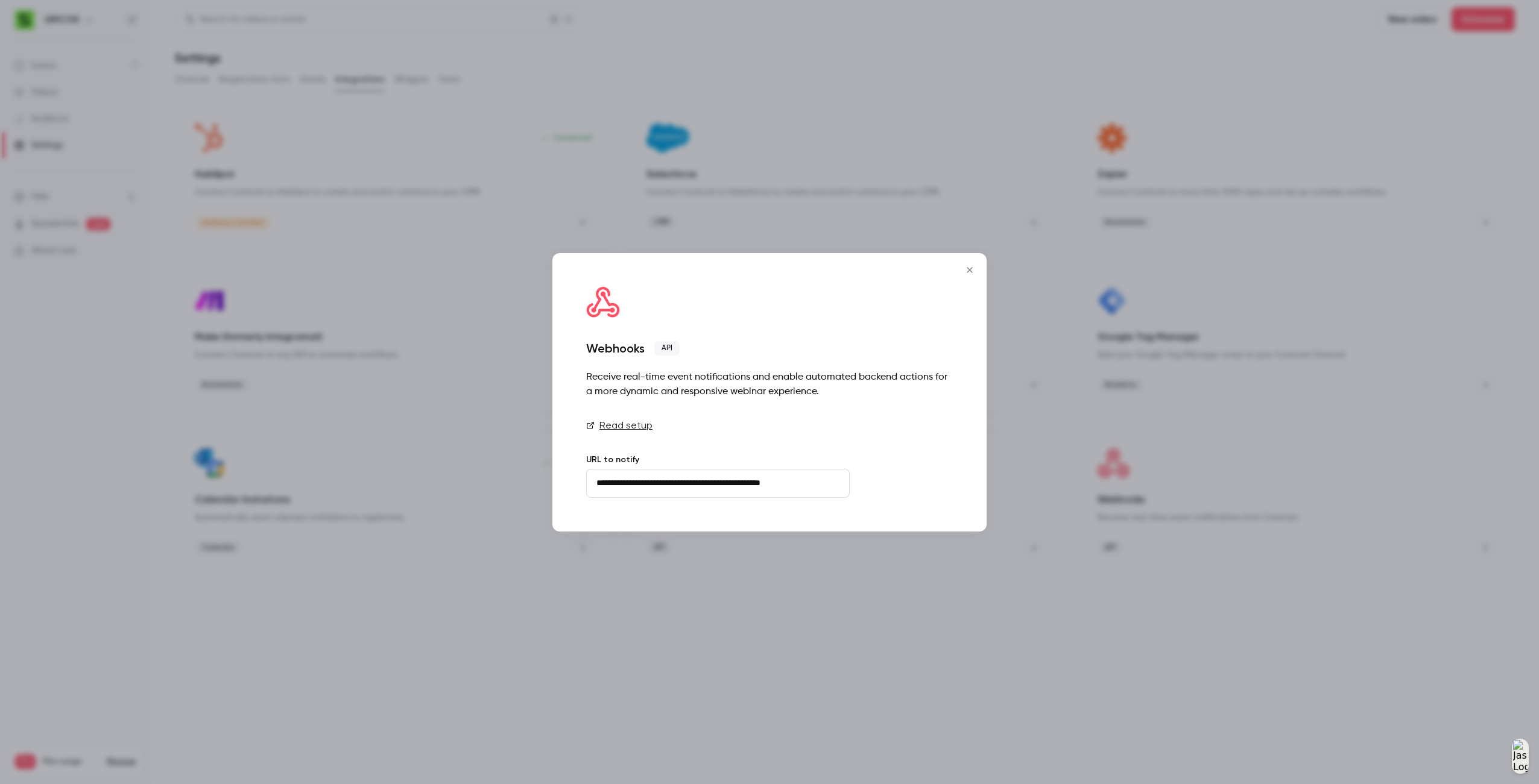
click at [767, 487] on button "Create webhook" at bounding box center [903, 483] width 98 height 29
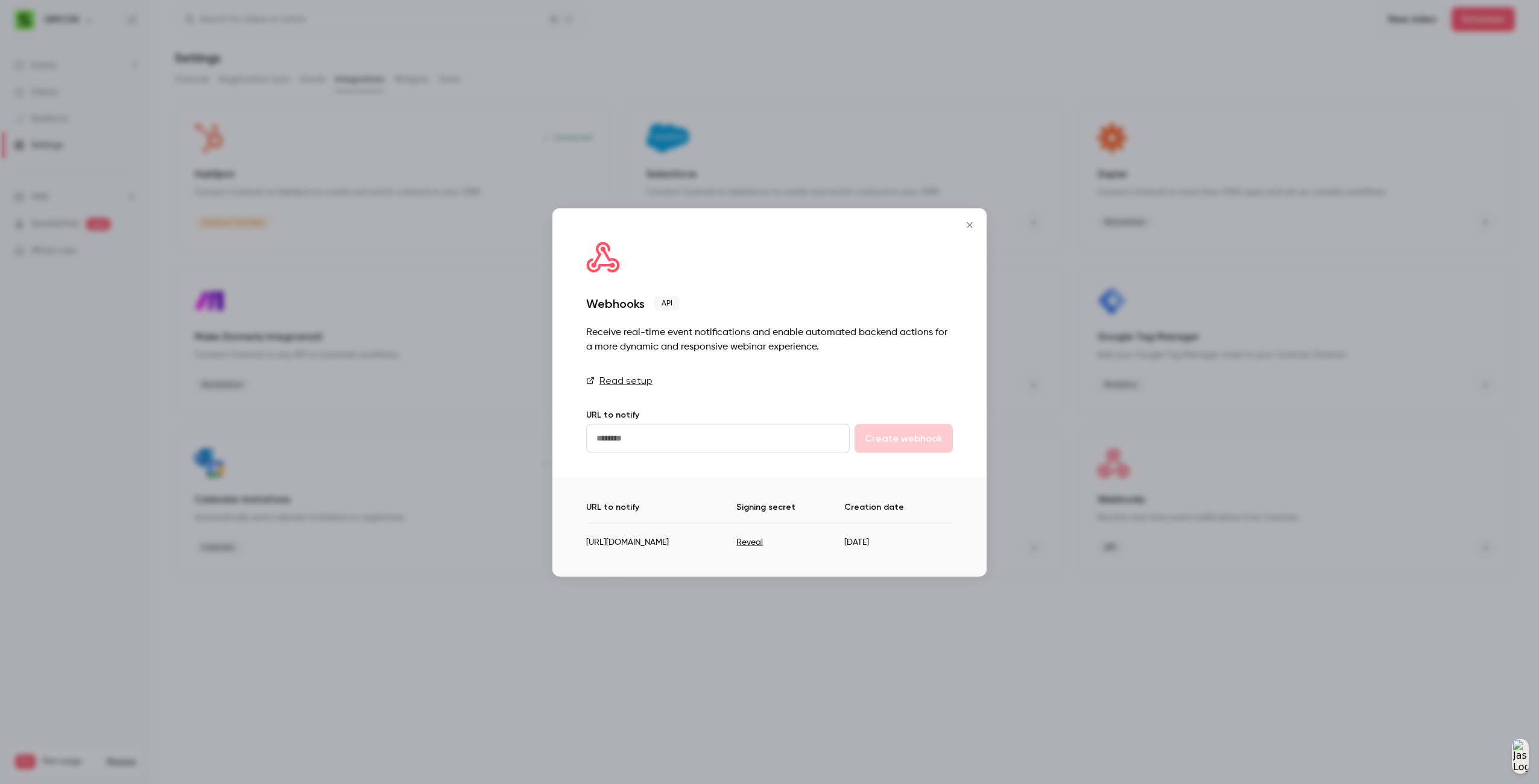
click at [710, 545] on td "[URL][DOMAIN_NAME]" at bounding box center [662, 537] width 150 height 30
click at [767, 592] on div at bounding box center [769, 392] width 1539 height 784
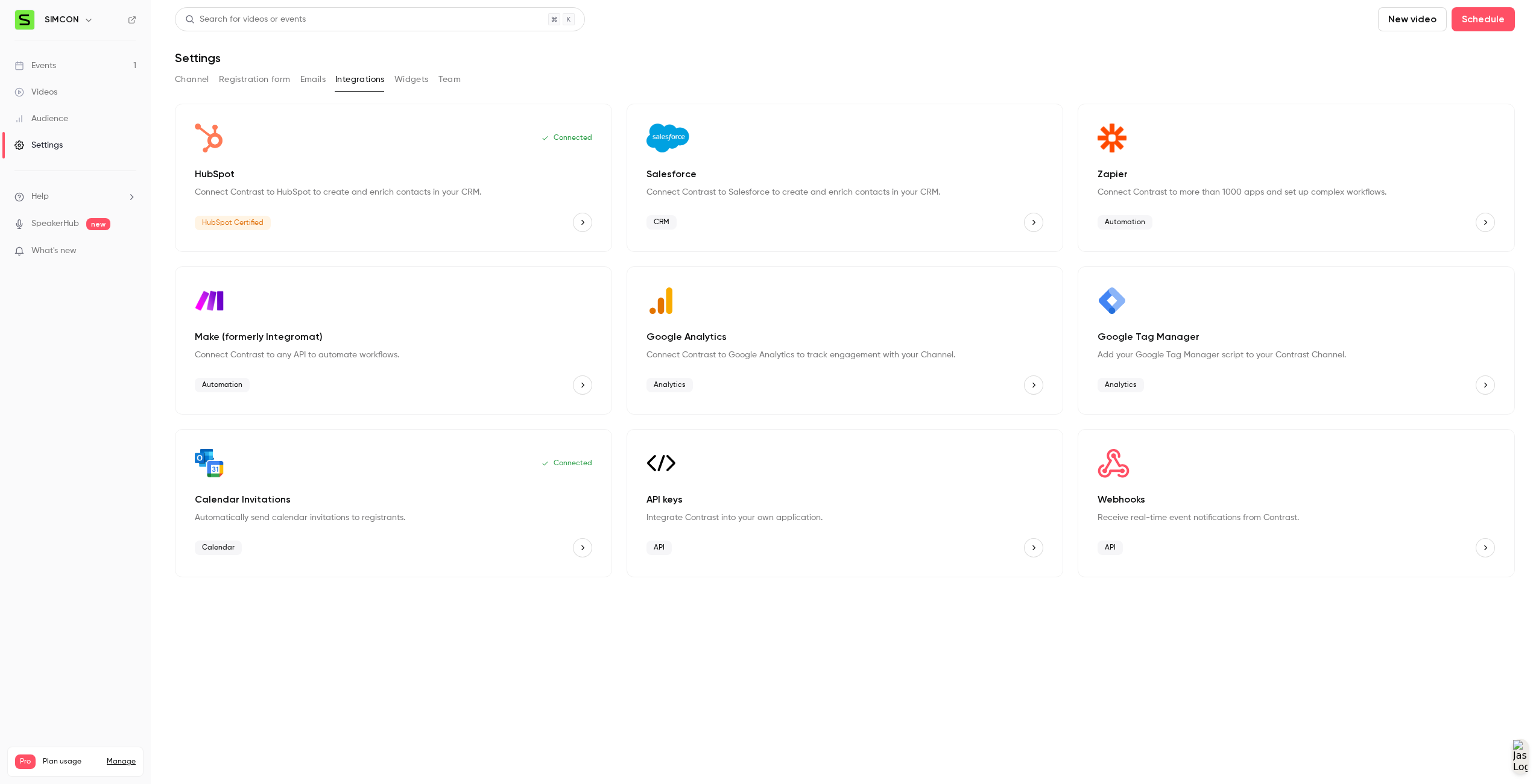
click at [767, 480] on div "Webhooks Receive real-time event notifications from Contrast. API" at bounding box center [1296, 503] width 437 height 148
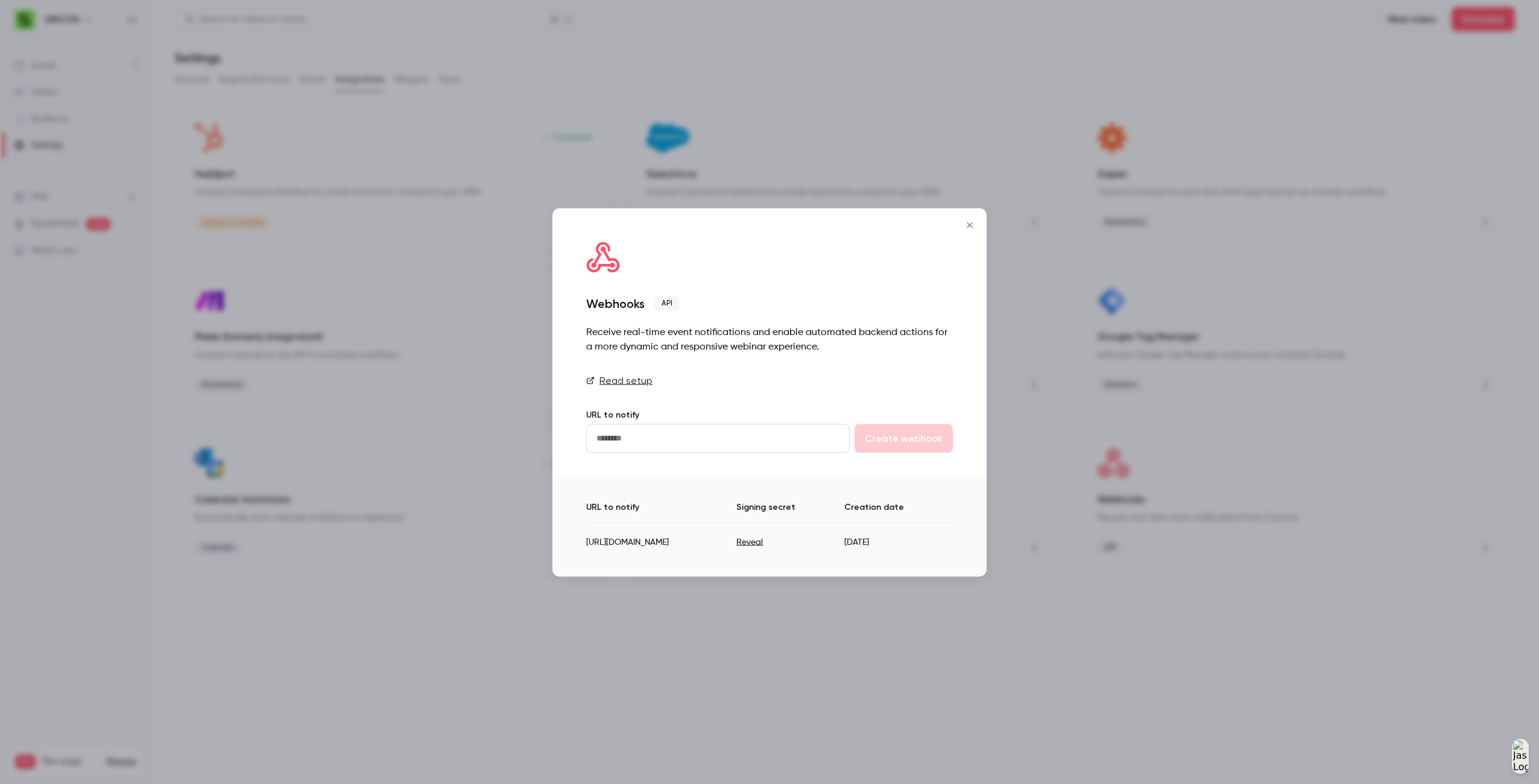
click at [763, 544] on button "Reveal" at bounding box center [749, 543] width 26 height 12
click at [767, 544] on td "tcZSXAN5H6J3xGaU" at bounding box center [788, 537] width 130 height 30
copy td "tcZSXAN5H6J3xGaU"
click at [767, 561] on div "URL to notify Signing secret Creation date https://hooks.zapier.com/hooks/catch…" at bounding box center [769, 526] width 434 height 100
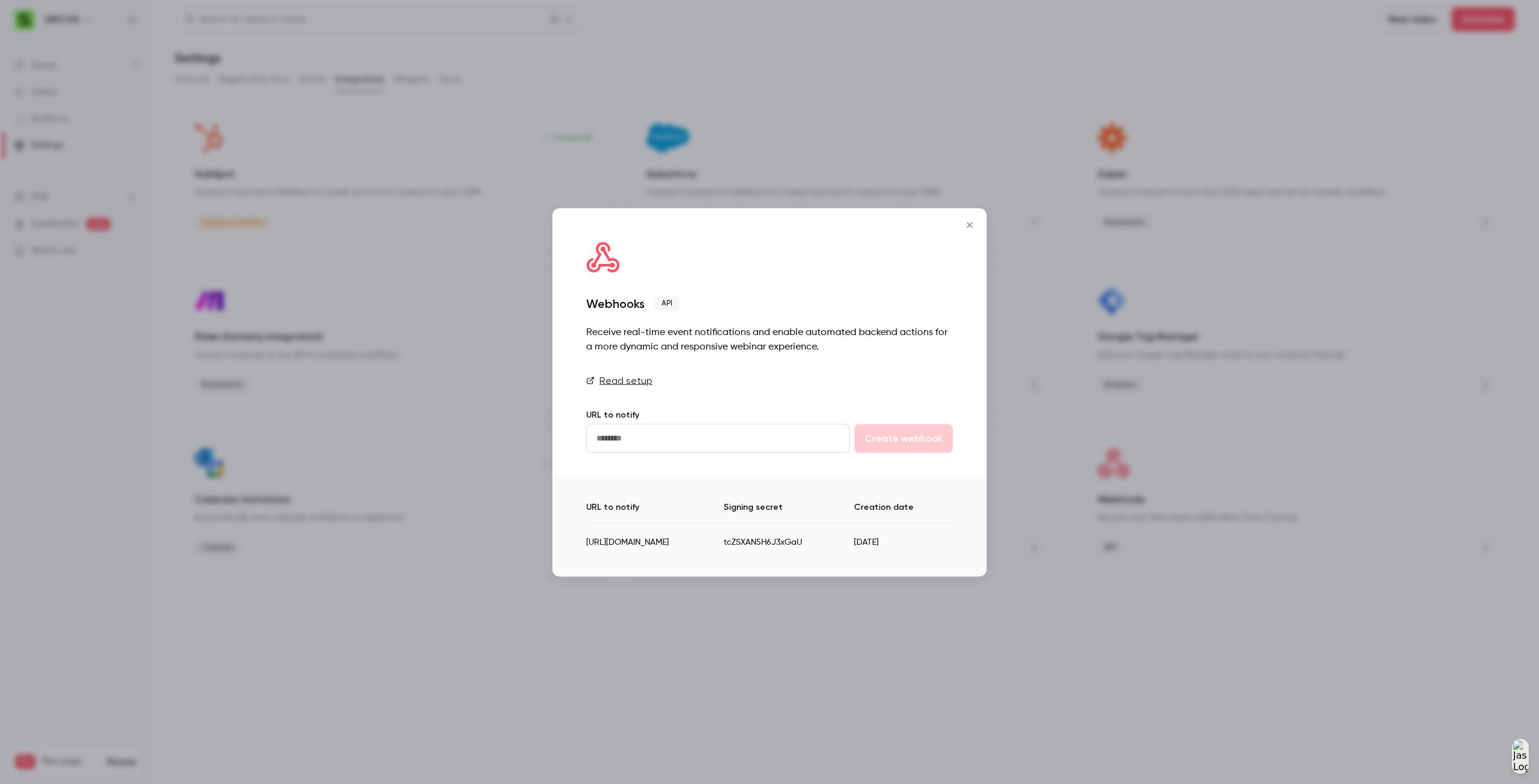
click at [767, 547] on td "tcZSXAN5H6J3xGaU" at bounding box center [788, 537] width 130 height 30
copy td "tcZSXAN5H6J3xGaU"
click at [767, 539] on td "tcZSXAN5H6J3xGaU" at bounding box center [788, 537] width 130 height 30
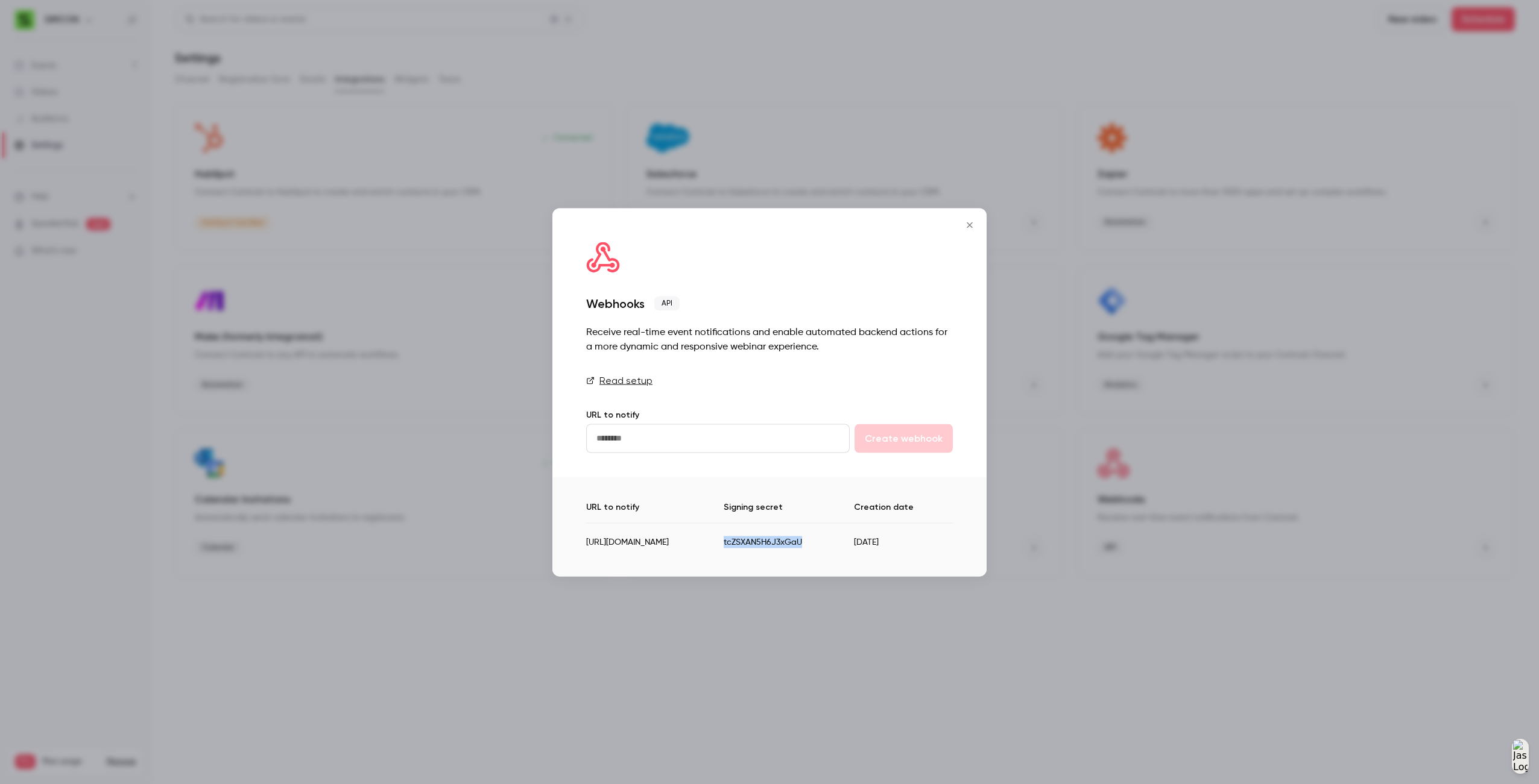
click at [767, 228] on icon "Close" at bounding box center [970, 225] width 15 height 10
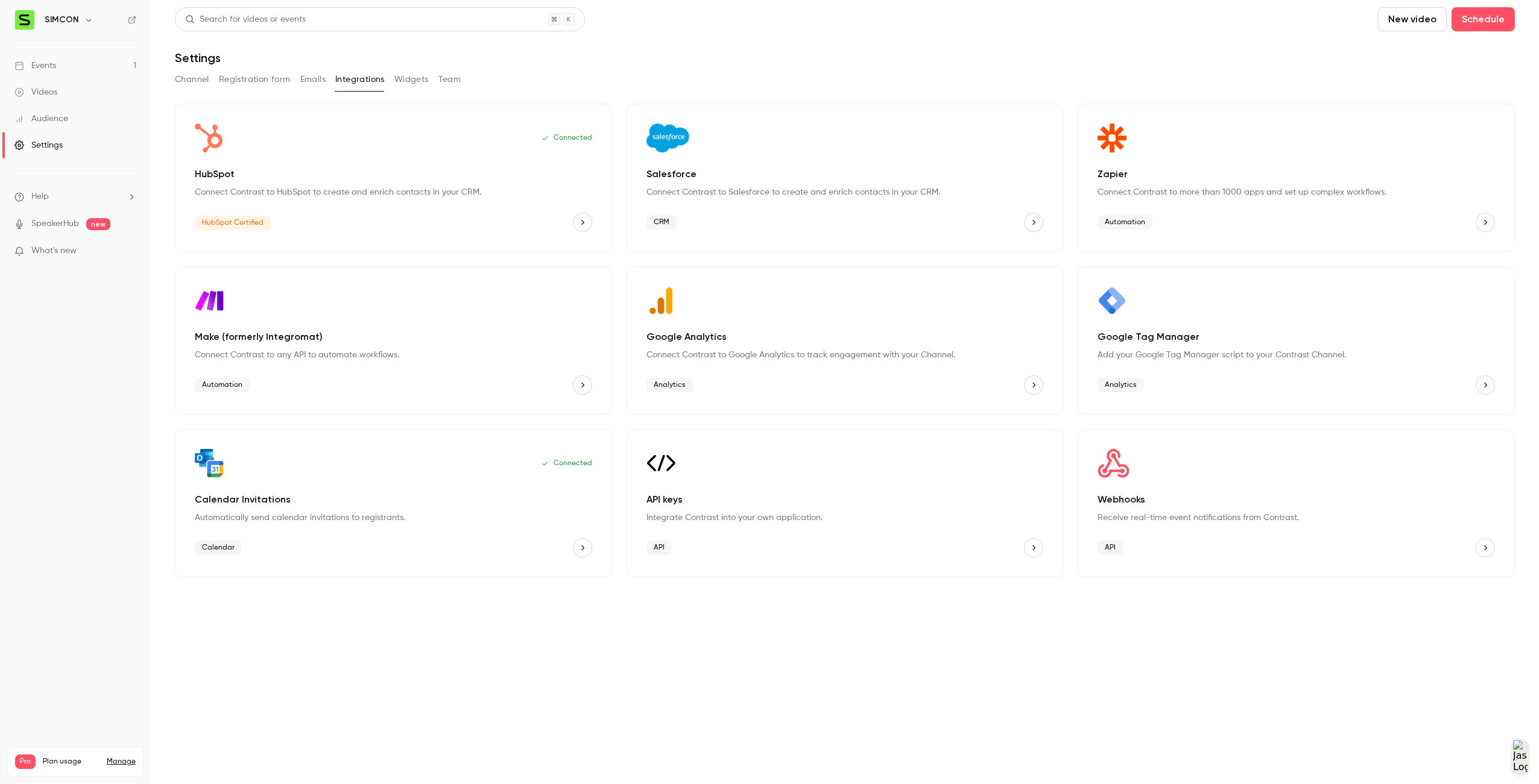
click at [74, 59] on link "Events 1" at bounding box center [75, 66] width 151 height 26
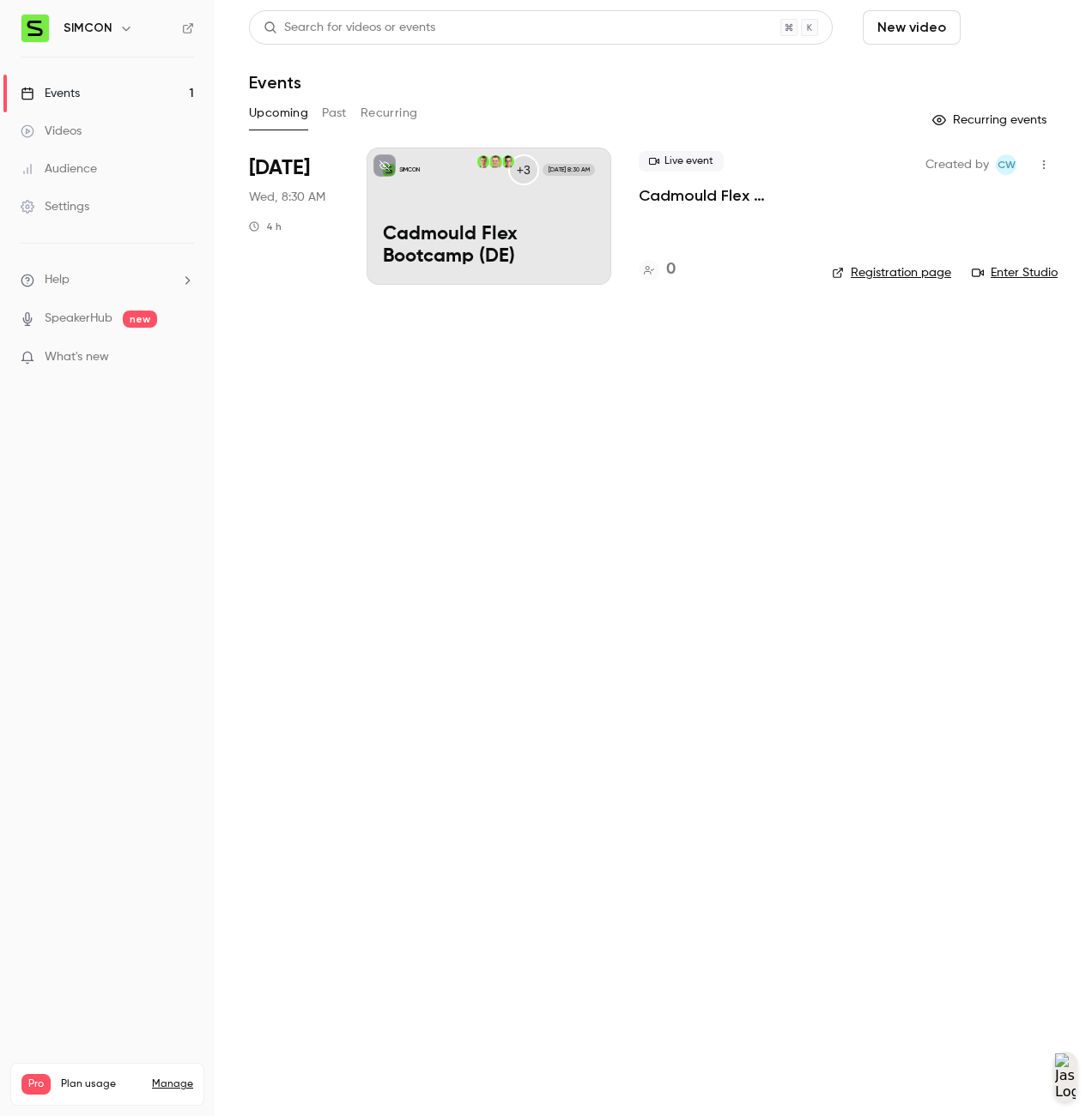
click at [984, 37] on button "Schedule" at bounding box center [1012, 27] width 90 height 35
click at [991, 71] on div "One time event" at bounding box center [977, 74] width 131 height 17
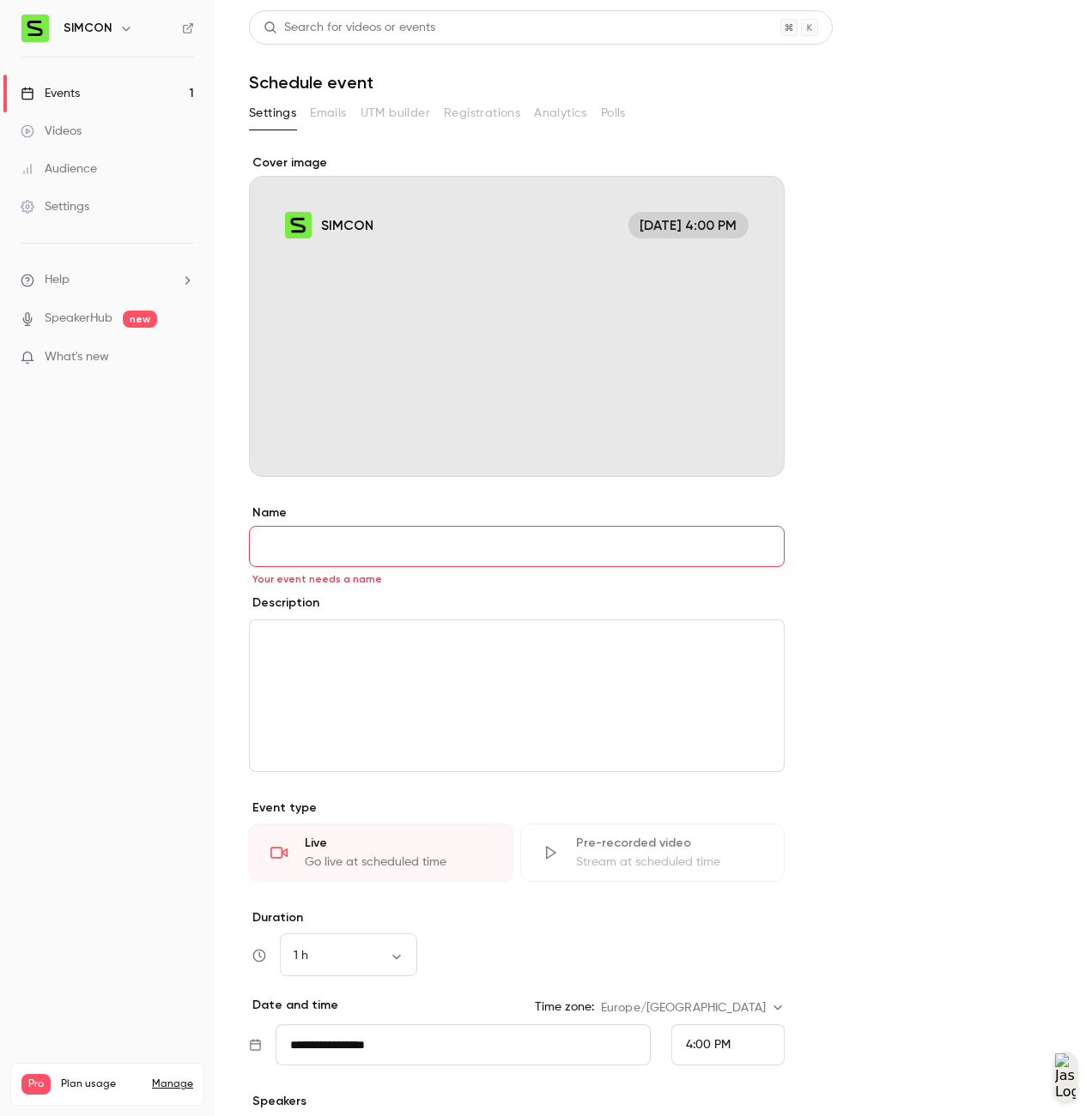
scroll to position [208, 0]
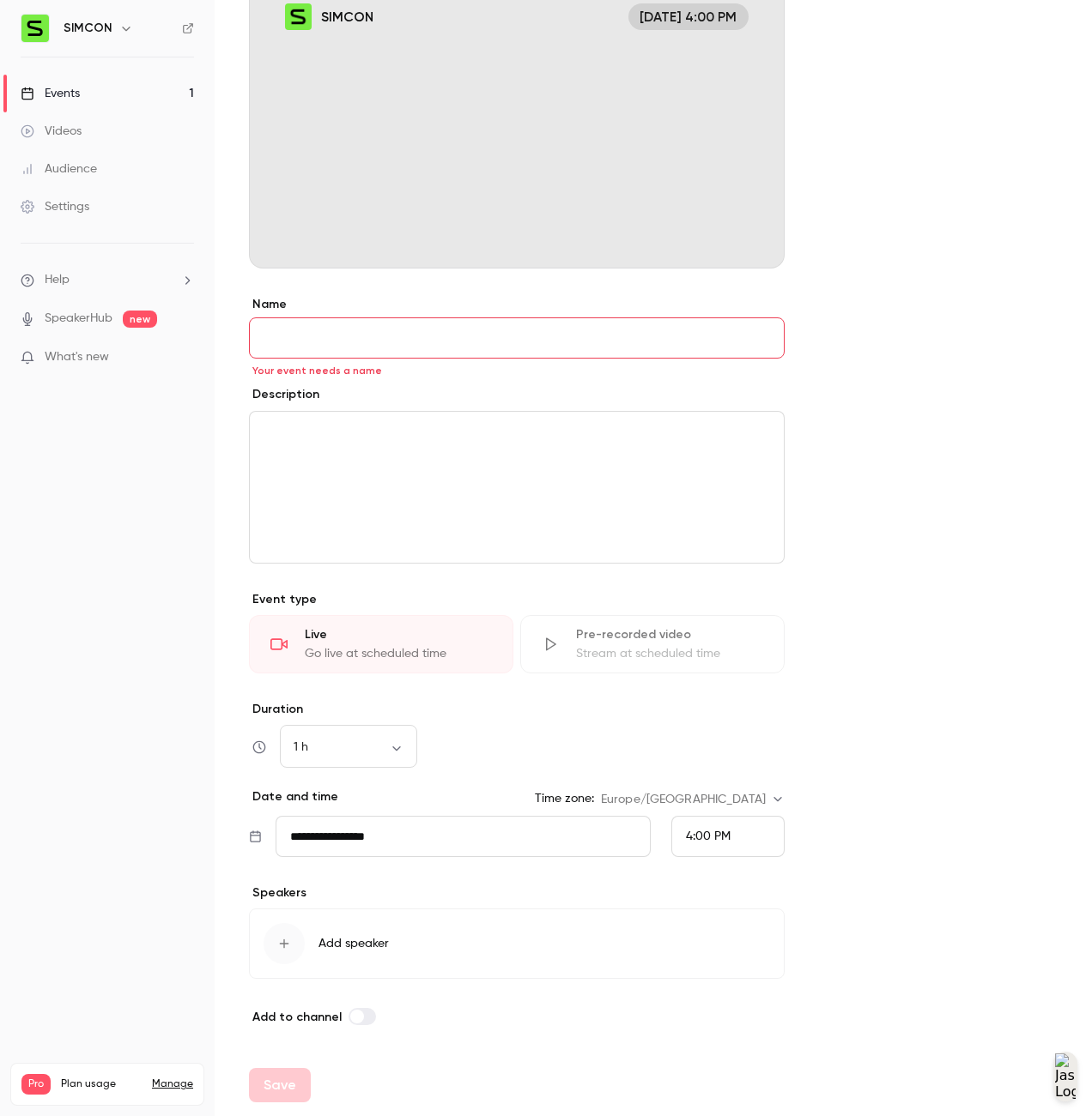
click at [913, 631] on form "**********" at bounding box center [653, 524] width 808 height 1156
click at [472, 344] on input "Name" at bounding box center [516, 338] width 535 height 41
type input "****"
click at [645, 462] on div "editor" at bounding box center [516, 487] width 534 height 151
click at [298, 1074] on button "Save" at bounding box center [280, 1085] width 62 height 35
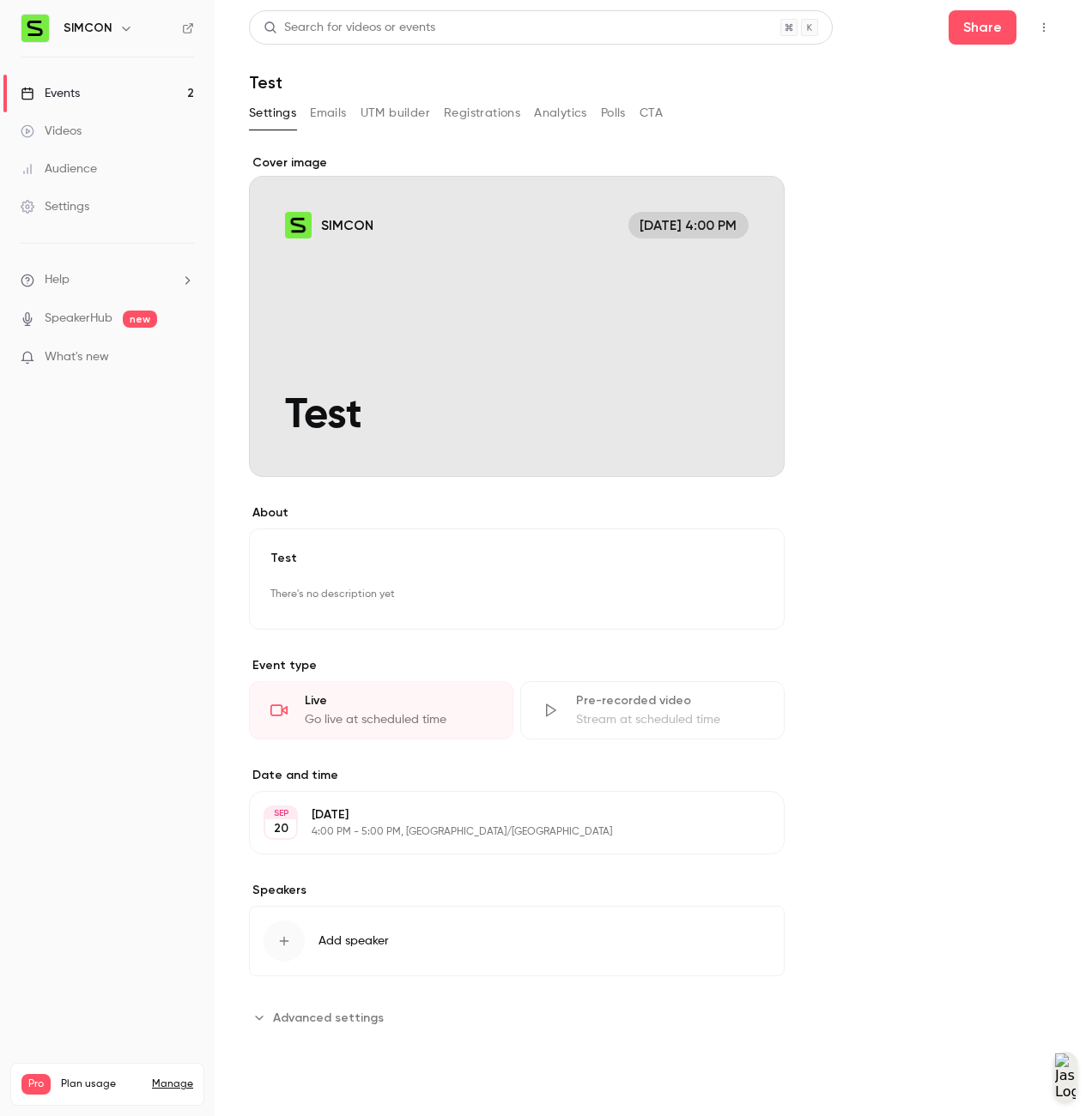
click at [84, 95] on link "Events 2" at bounding box center [107, 94] width 215 height 38
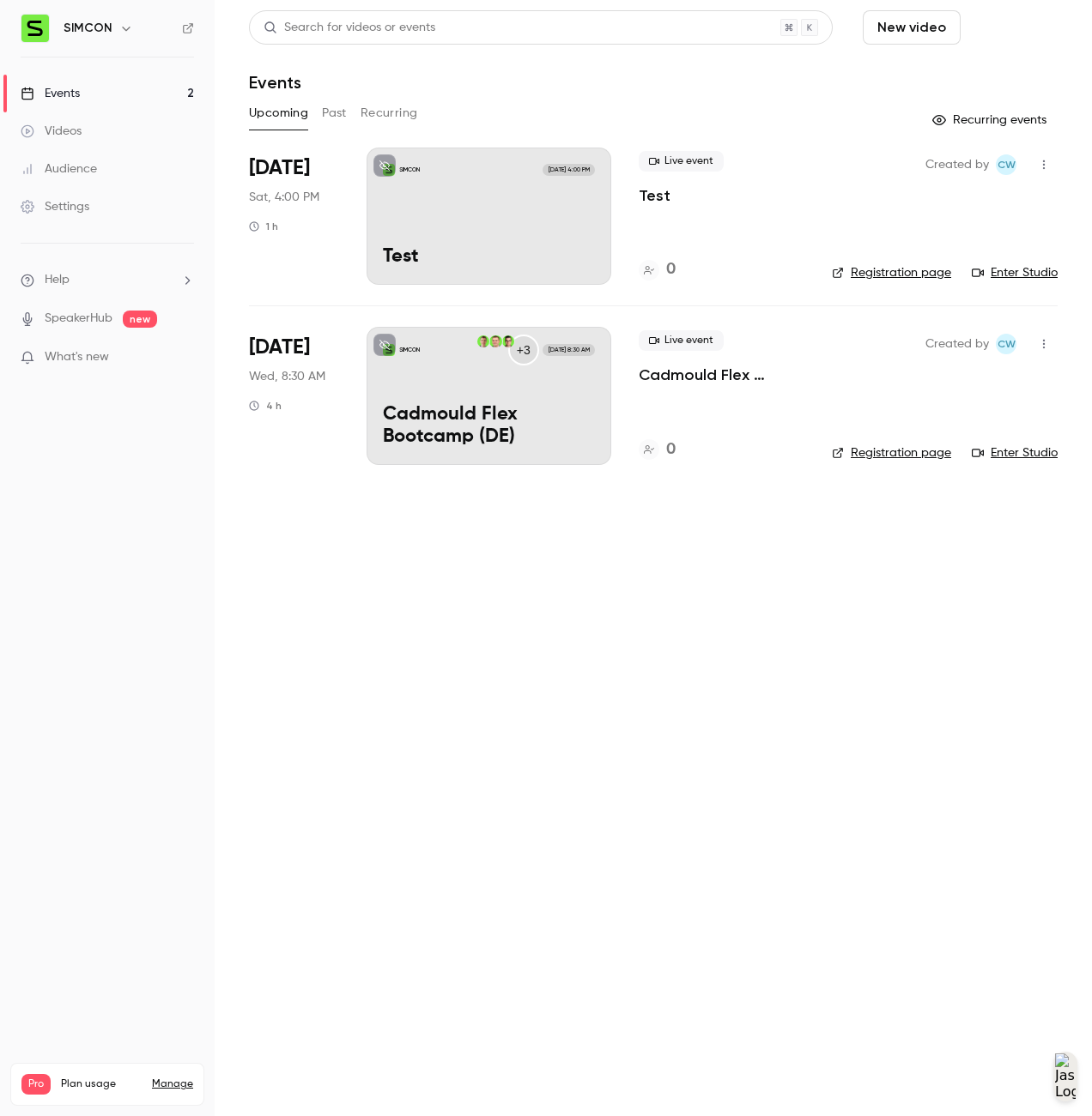
click at [1041, 24] on button "Schedule" at bounding box center [1012, 27] width 90 height 35
click at [980, 85] on li "One time event" at bounding box center [963, 75] width 185 height 45
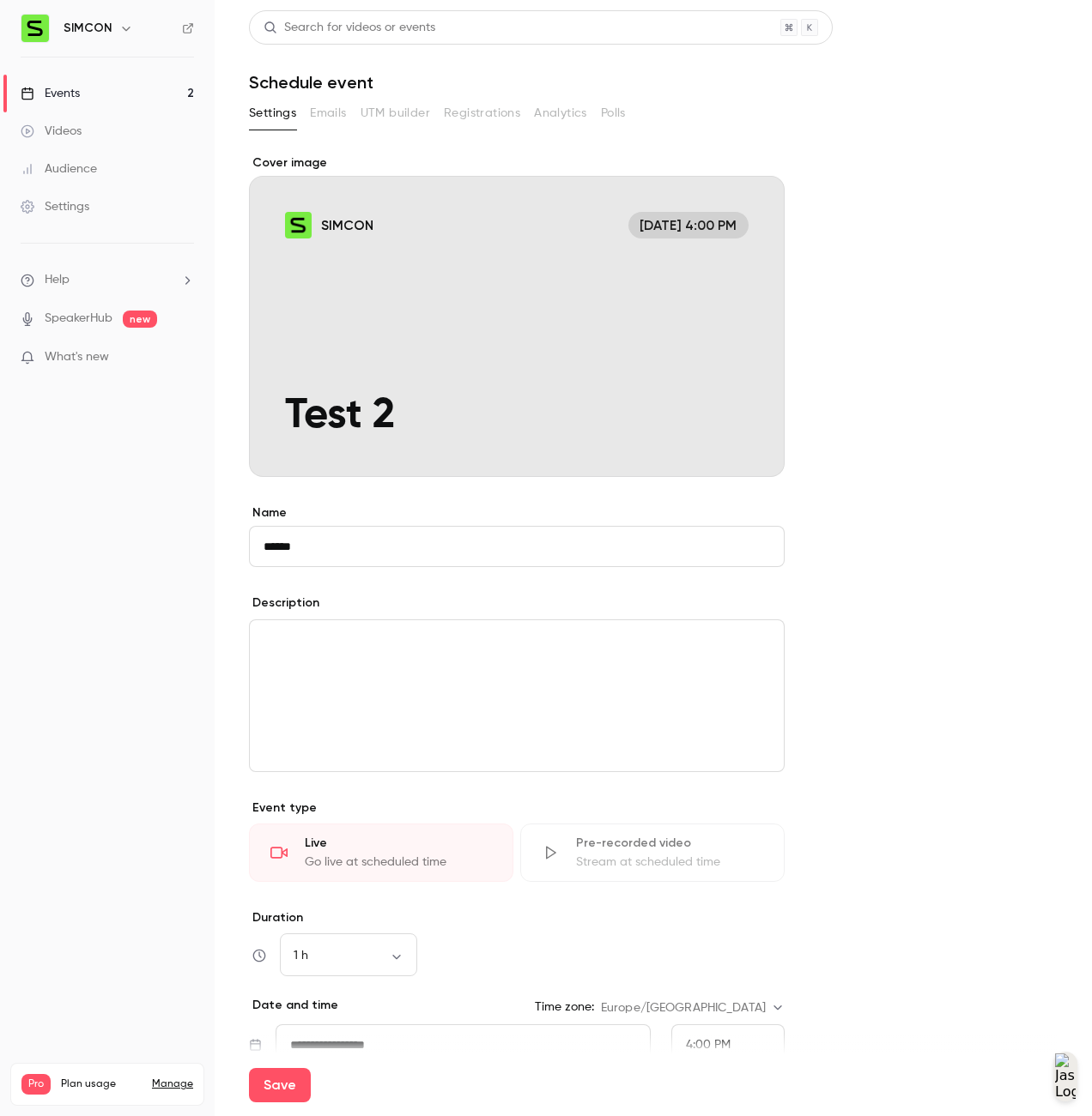
type input "******"
click at [562, 661] on div "editor" at bounding box center [516, 696] width 534 height 151
click at [300, 1083] on button "Save" at bounding box center [280, 1085] width 62 height 35
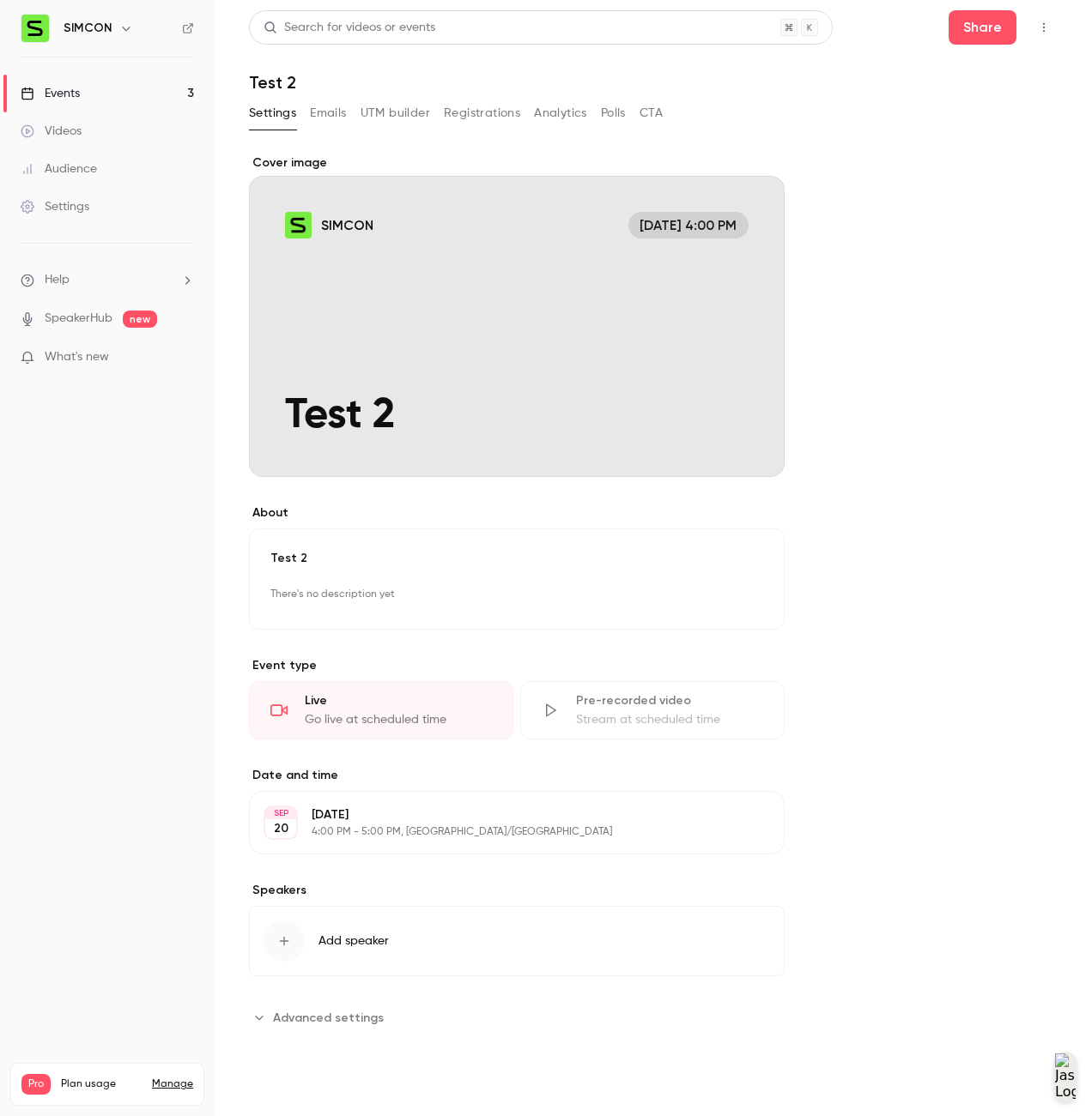
click at [70, 207] on div "Settings" at bounding box center [54, 206] width 69 height 17
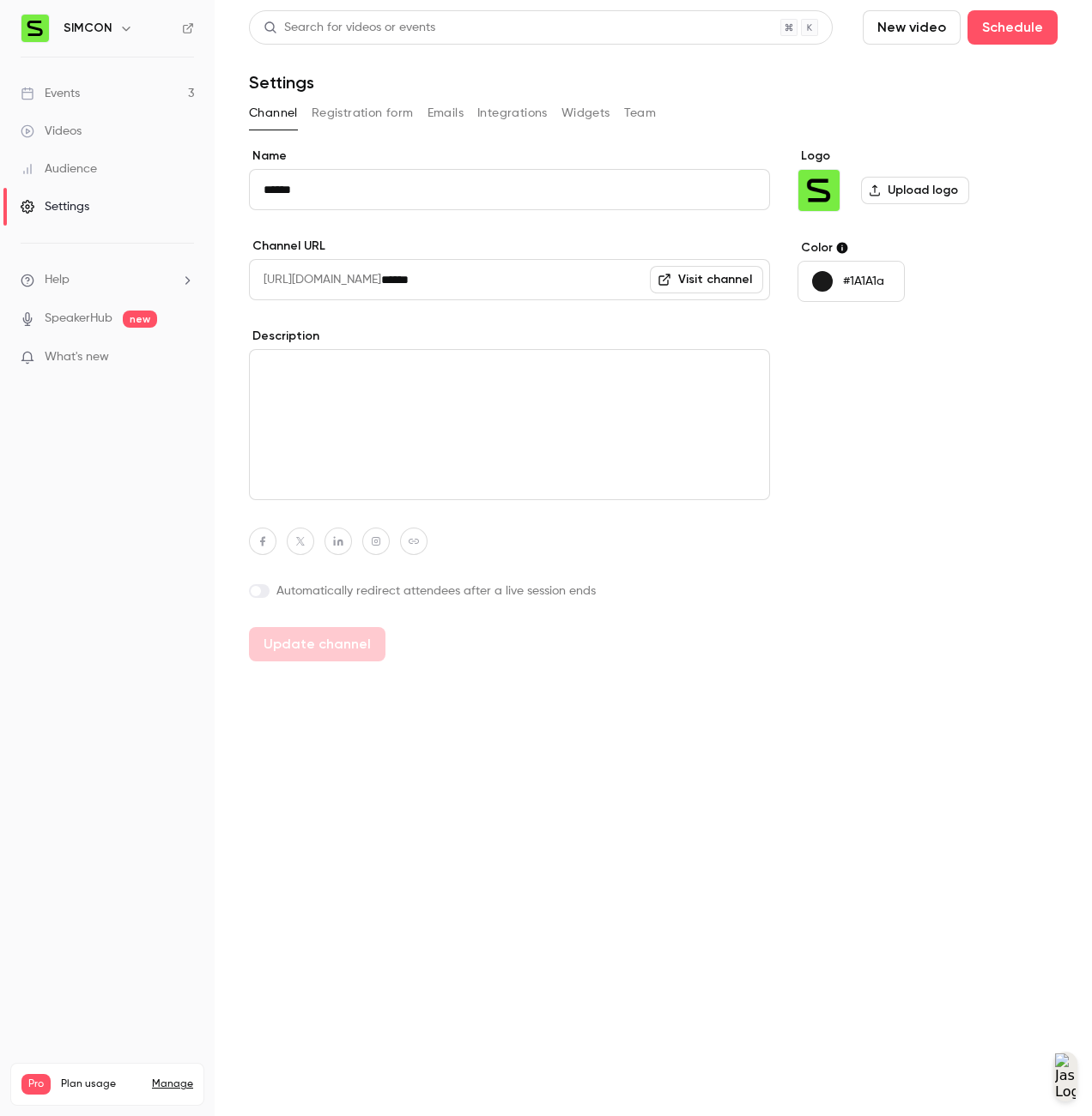
click at [516, 113] on button "Integrations" at bounding box center [512, 113] width 70 height 27
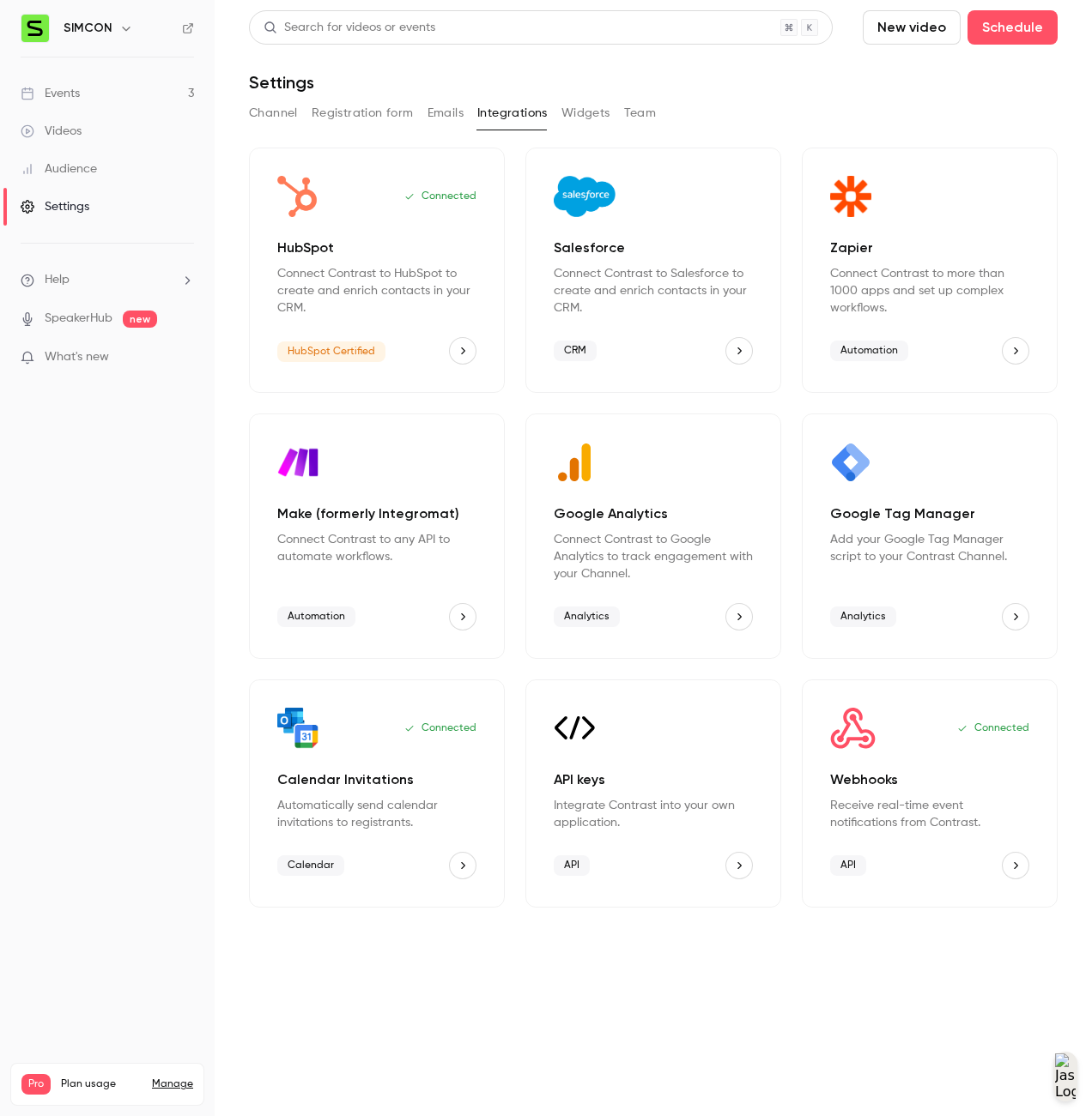
click at [1014, 867] on icon "Webhooks" at bounding box center [1015, 865] width 12 height 12
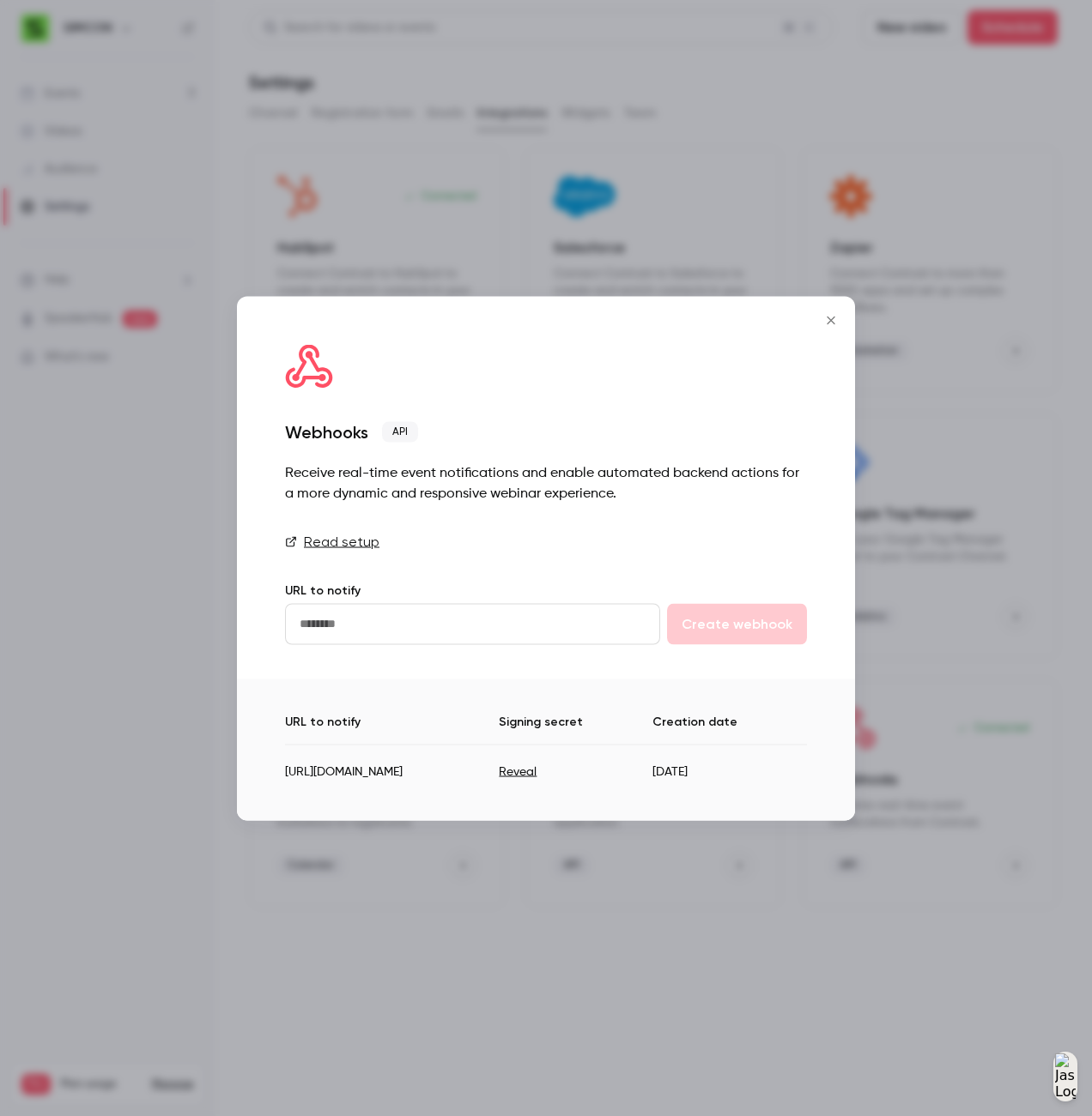
click at [364, 546] on link "Read setup" at bounding box center [546, 542] width 522 height 21
click at [828, 322] on icon "Close" at bounding box center [830, 319] width 8 height 8
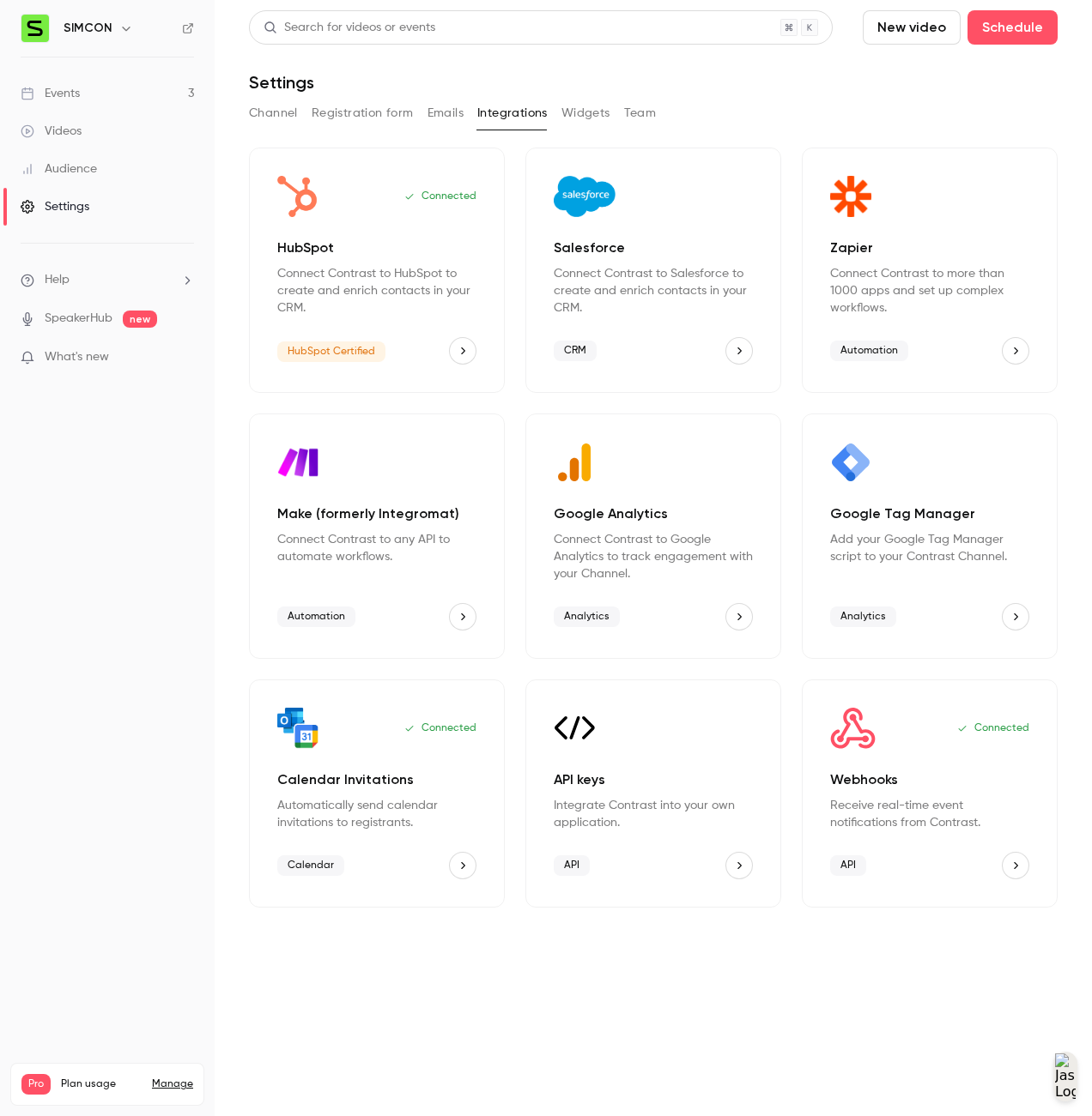
click at [74, 93] on div "Events" at bounding box center [50, 94] width 59 height 17
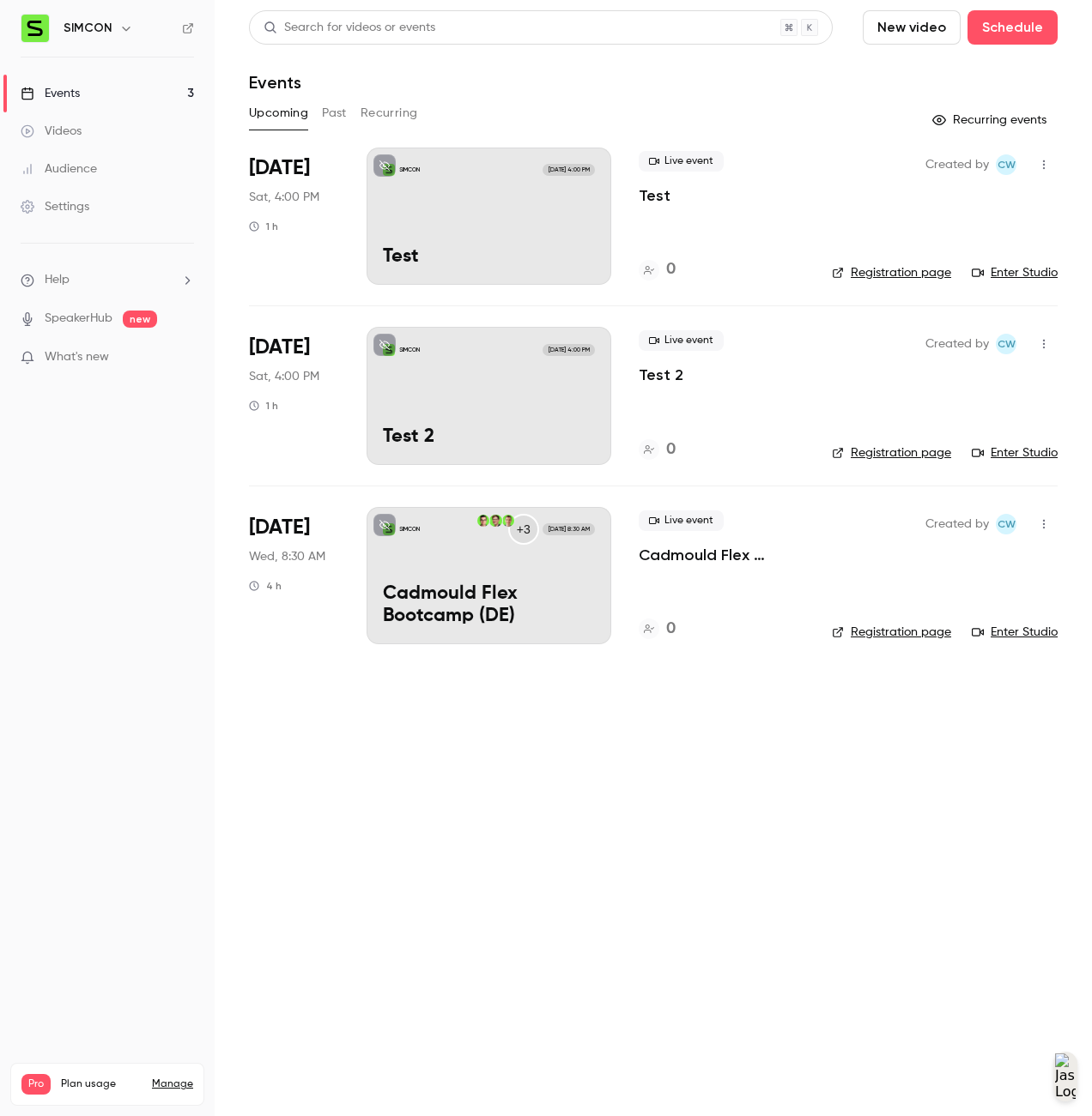
click at [926, 38] on button "New video" at bounding box center [912, 27] width 98 height 35
click at [1011, 41] on div at bounding box center [546, 558] width 1092 height 1116
click at [1023, 35] on button "Schedule" at bounding box center [1012, 27] width 90 height 35
click at [988, 81] on div "One time event" at bounding box center [977, 74] width 131 height 17
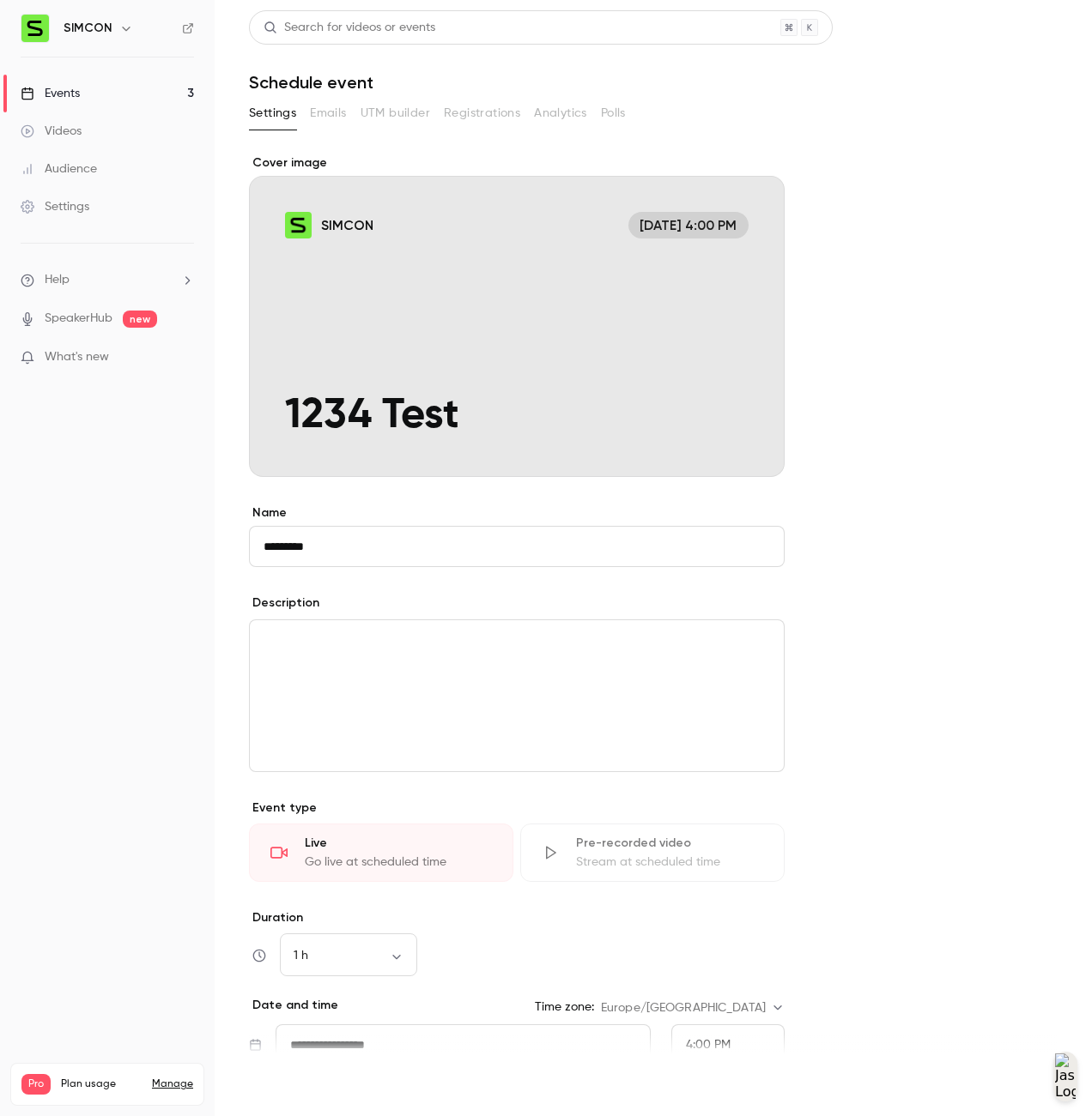
type input "*********"
click at [288, 1083] on button "Save" at bounding box center [280, 1085] width 62 height 35
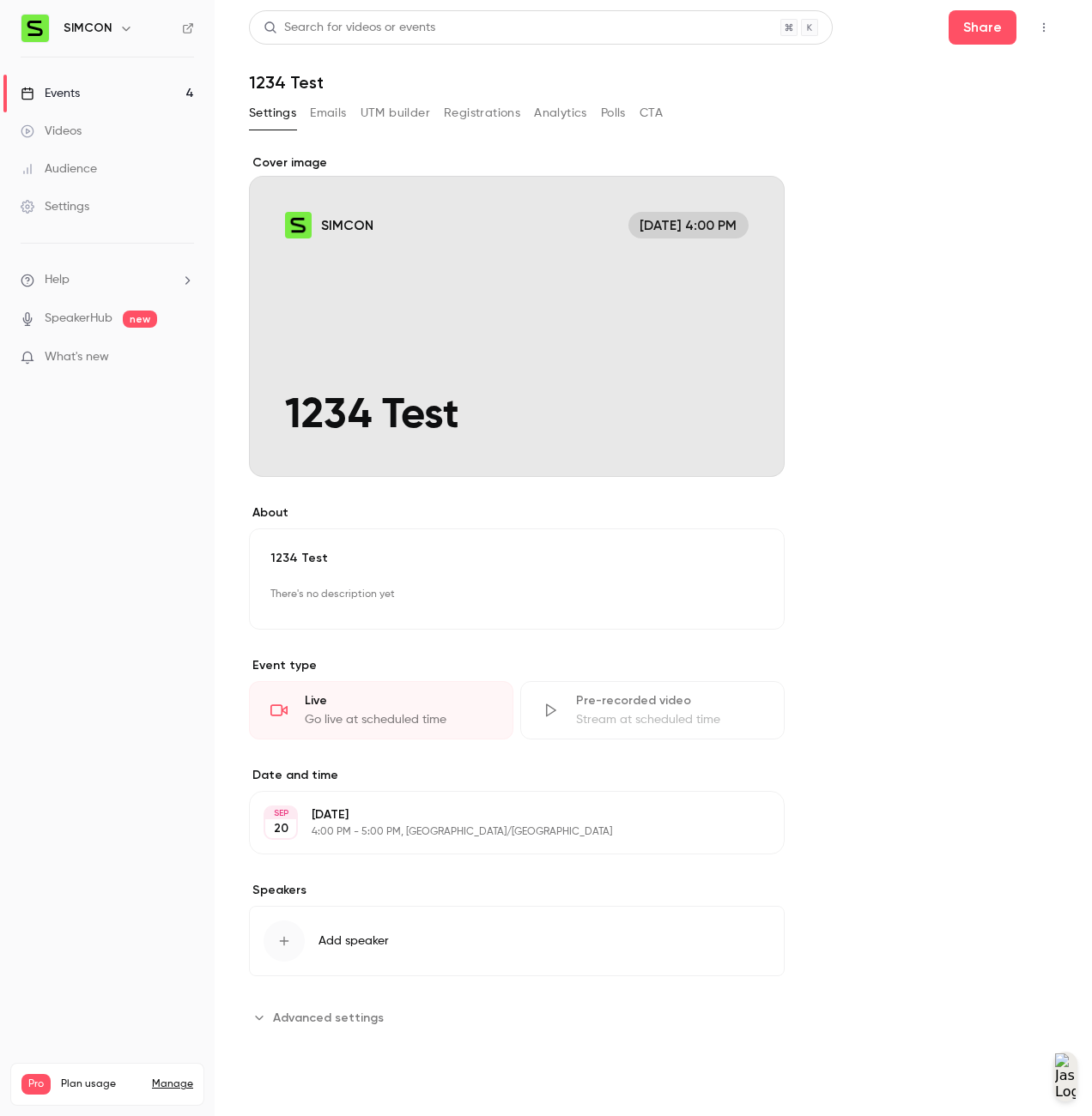
click at [64, 209] on div "Settings" at bounding box center [54, 206] width 69 height 17
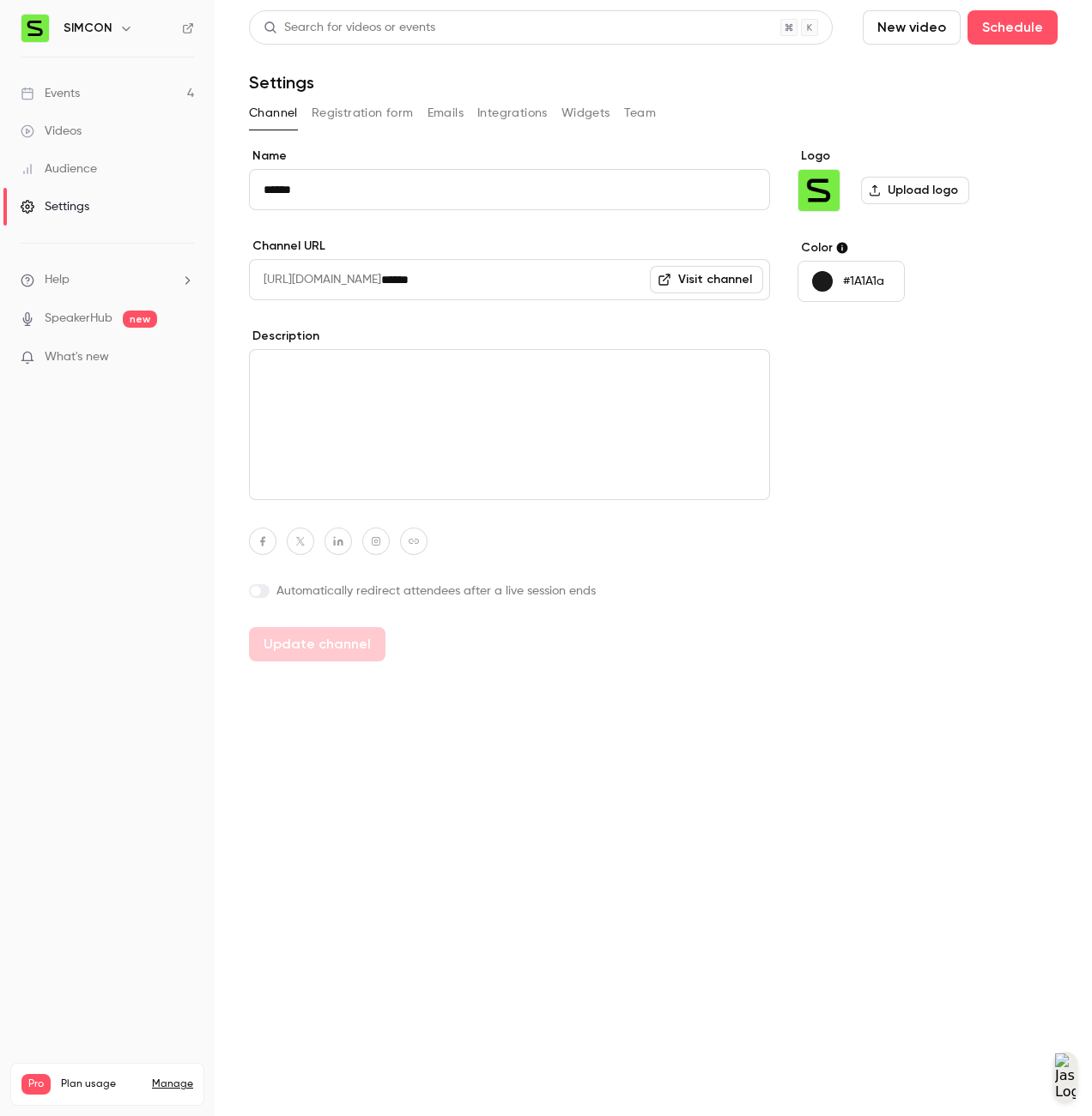
click at [502, 119] on button "Integrations" at bounding box center [512, 113] width 70 height 27
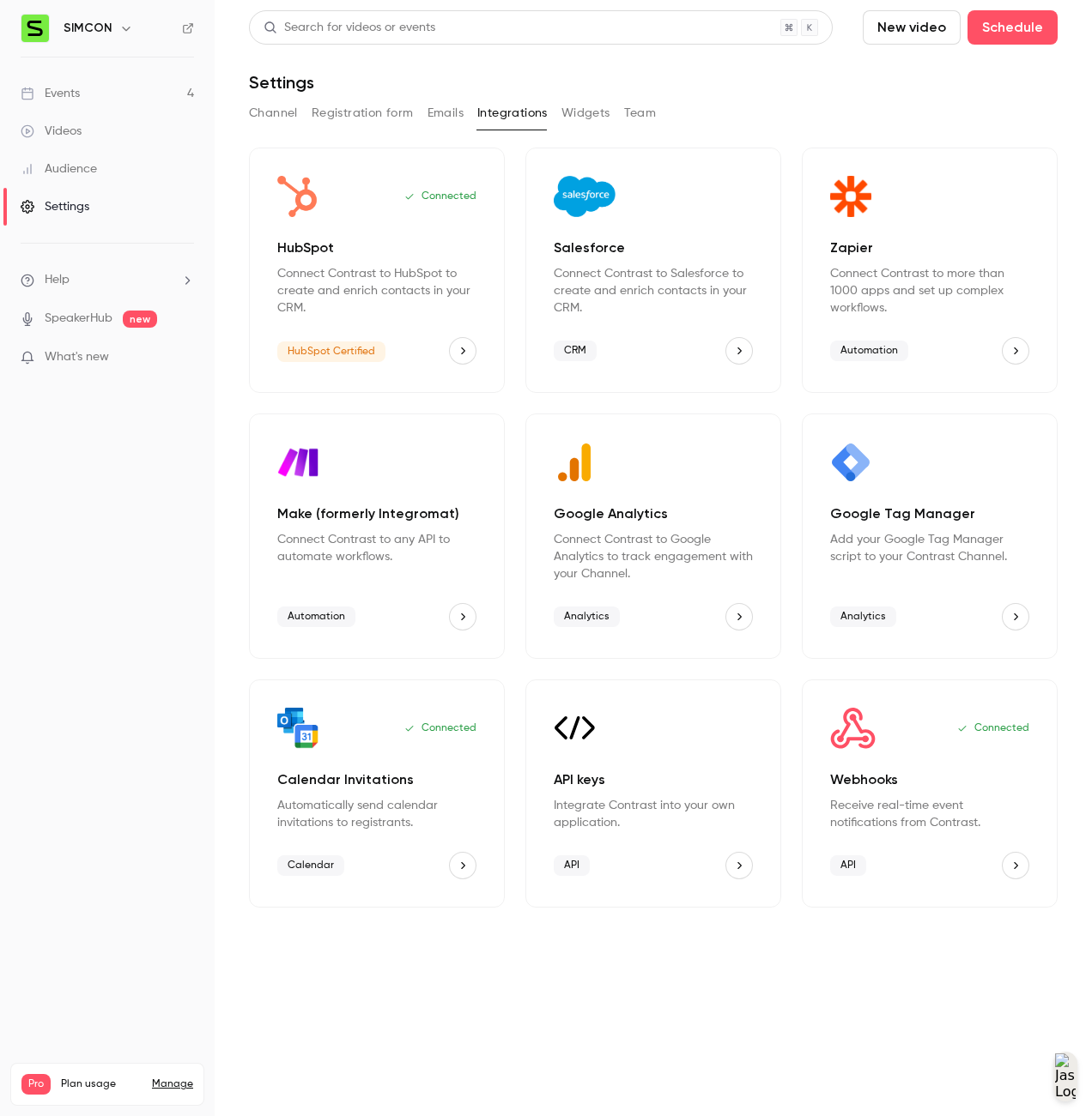
click at [884, 773] on p "Webhooks" at bounding box center [930, 780] width 199 height 21
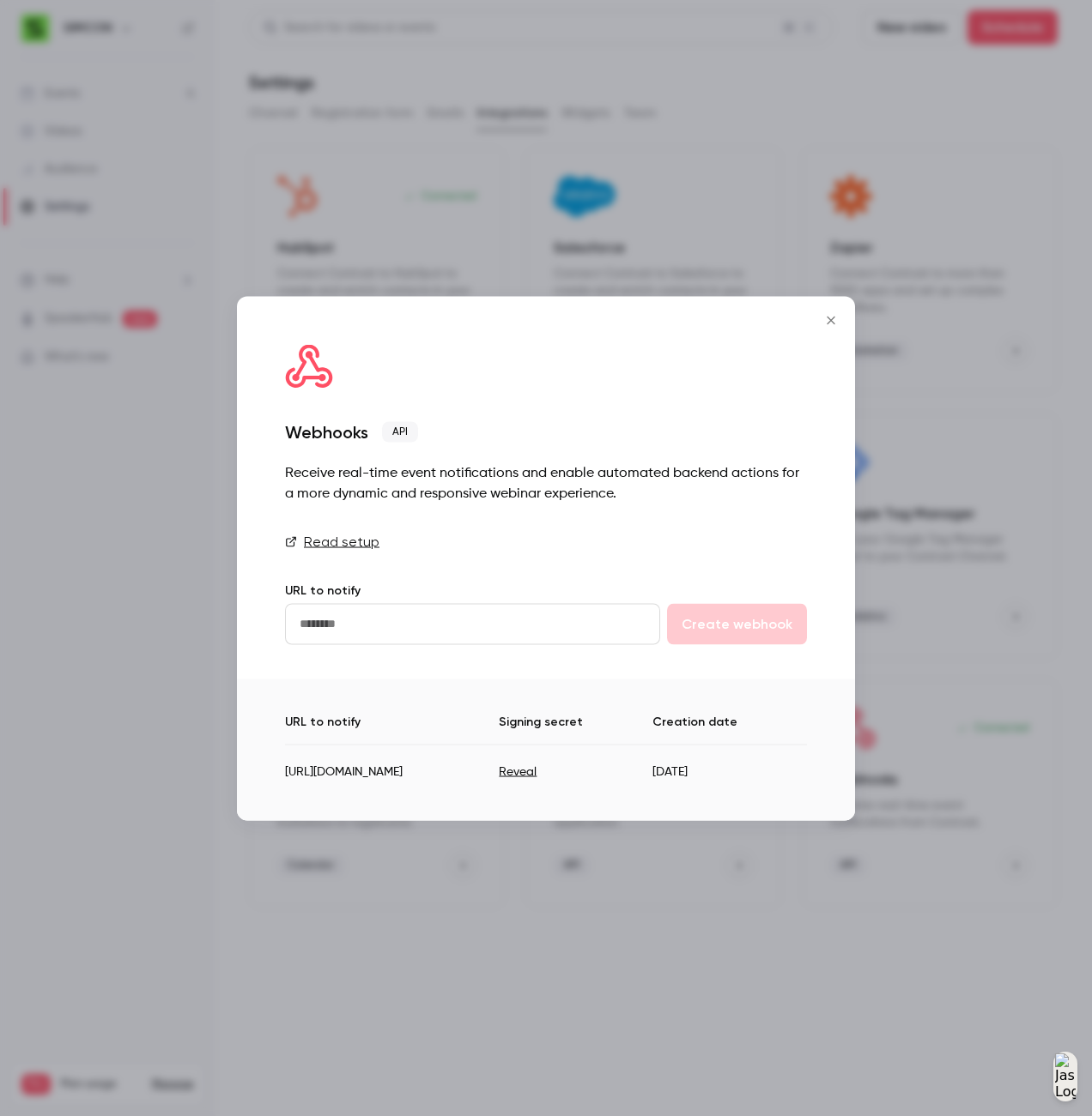
click at [476, 772] on td "[URL][DOMAIN_NAME]" at bounding box center [392, 765] width 214 height 42
copy td "[URL][DOMAIN_NAME]"
click at [536, 772] on button "Reveal" at bounding box center [517, 772] width 38 height 17
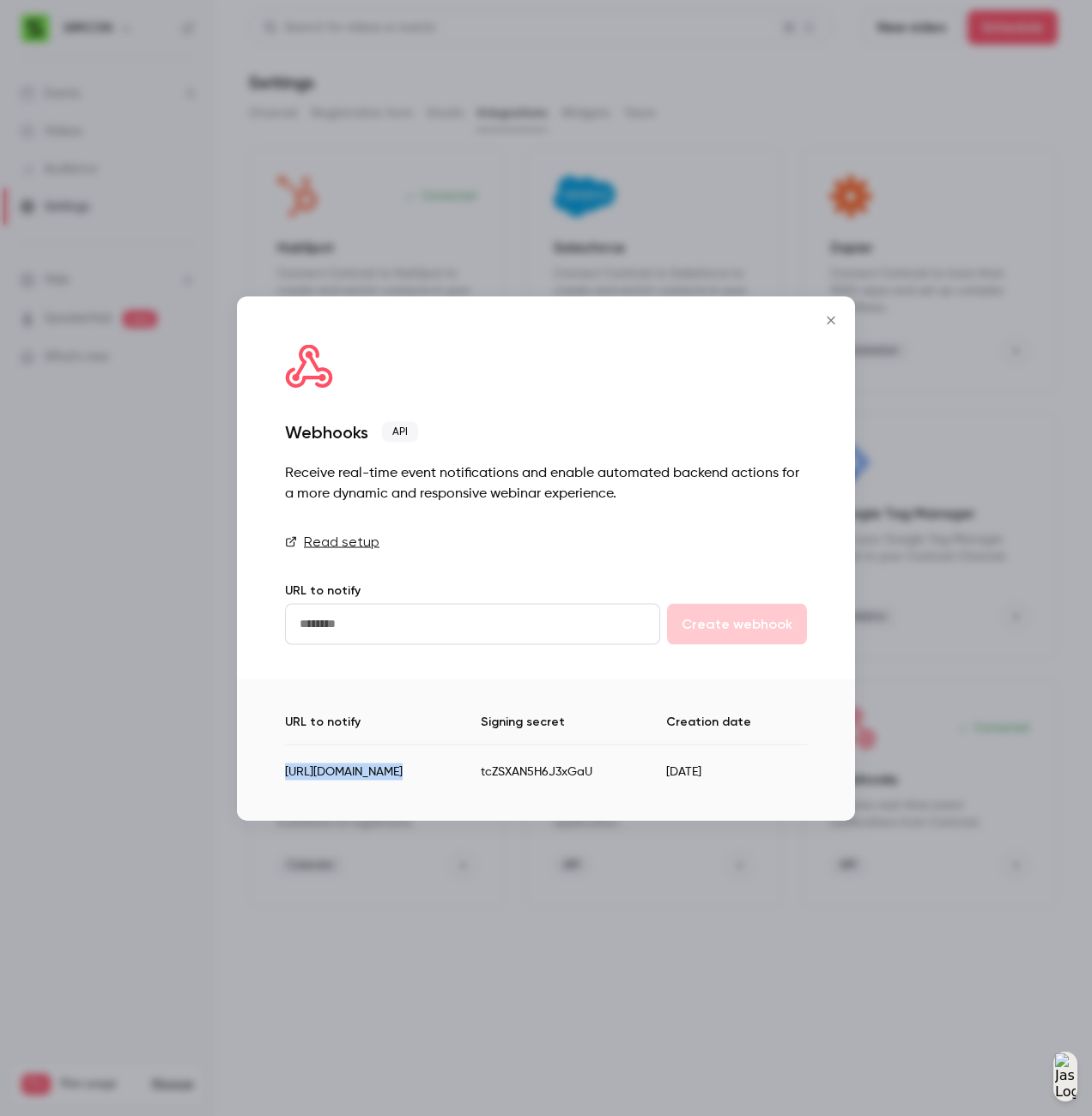
click at [640, 774] on td "tcZSXAN5H6J3xGaU" at bounding box center [573, 765] width 185 height 42
copy td "tcZSXAN5H6J3xGaU"
click at [830, 333] on button "Close" at bounding box center [831, 320] width 35 height 35
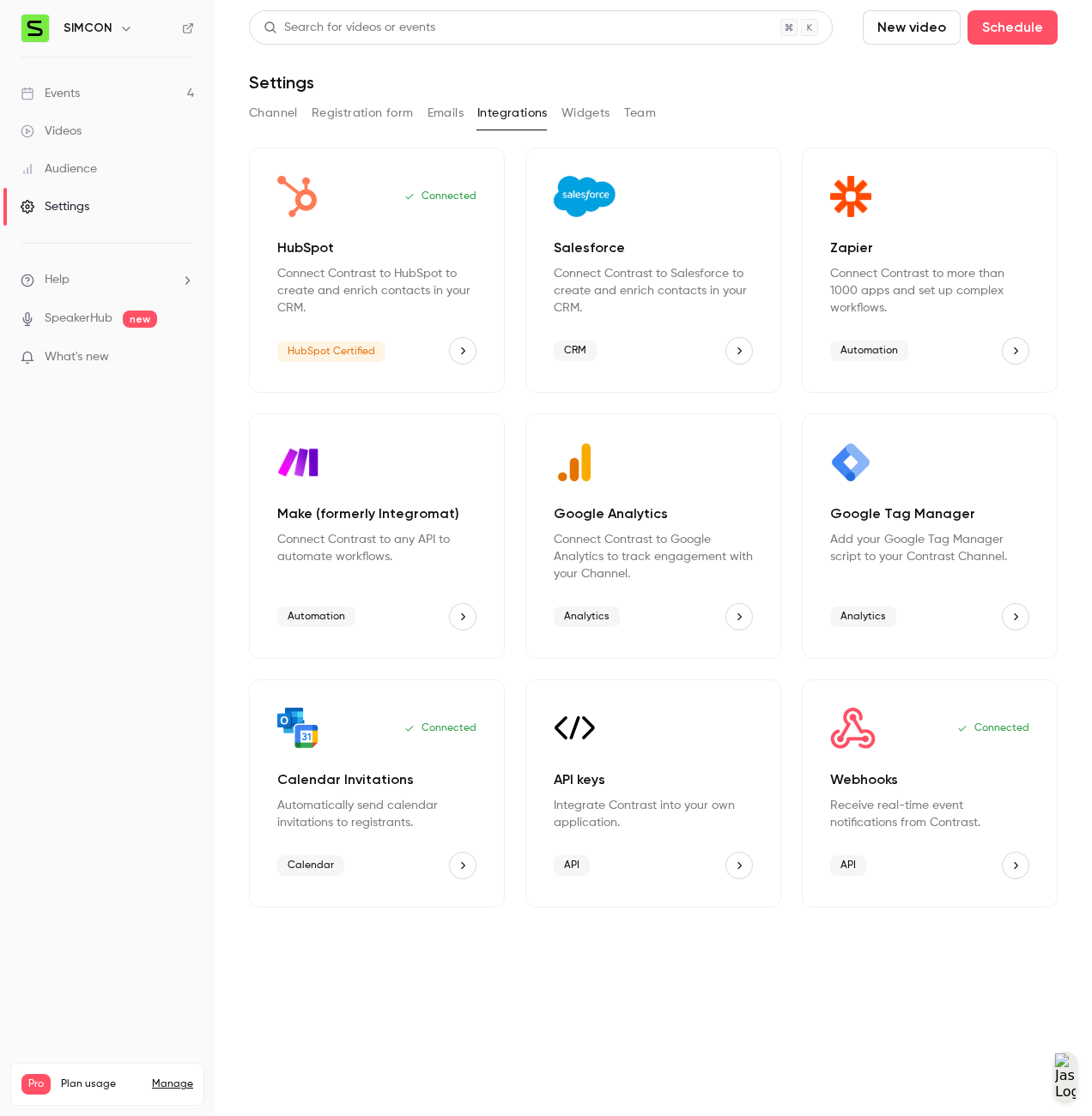
click at [88, 79] on link "Events 4" at bounding box center [107, 94] width 215 height 38
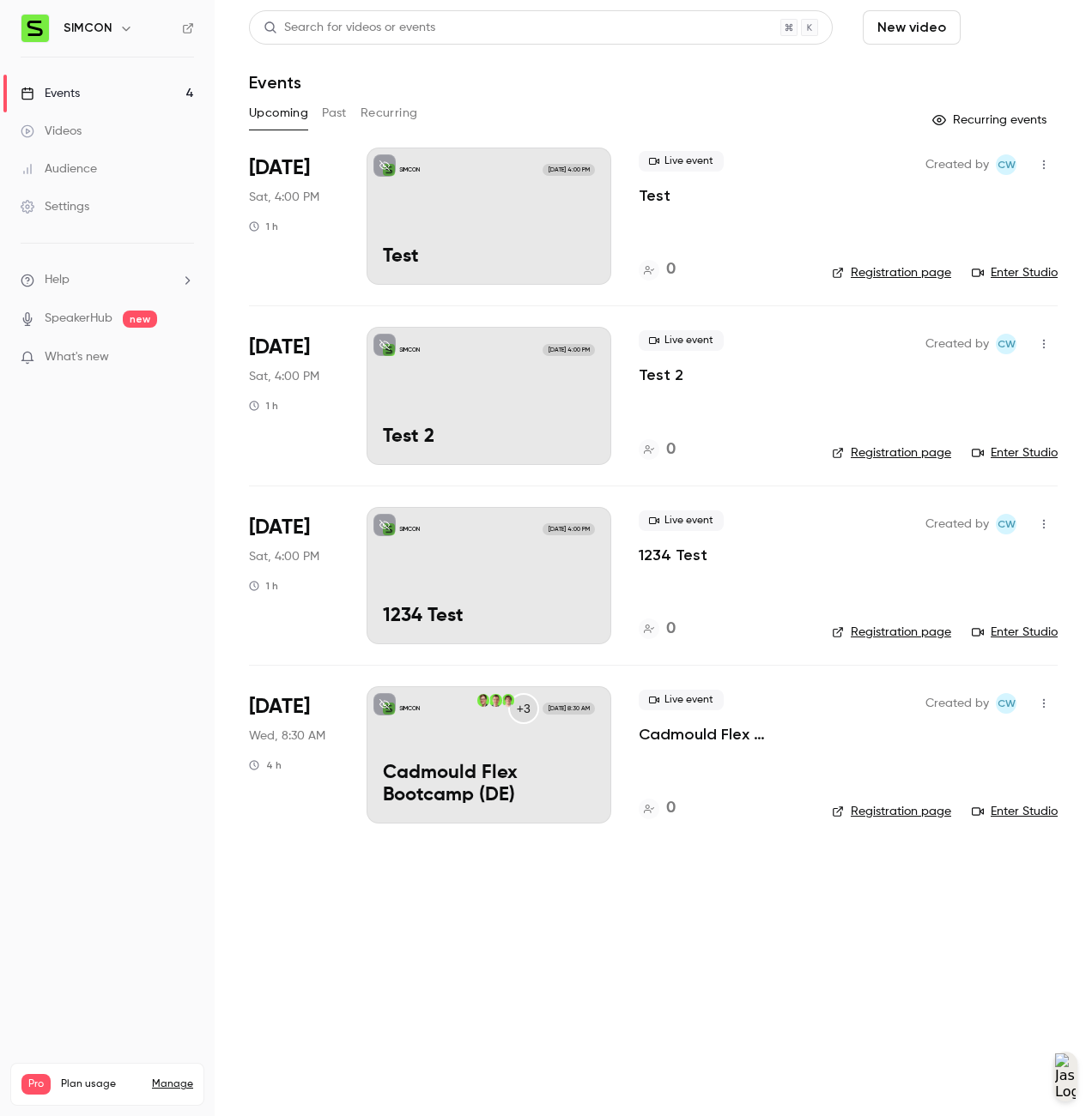
click at [1028, 35] on button "Schedule" at bounding box center [1012, 27] width 90 height 35
click at [945, 85] on li "One time event" at bounding box center [963, 75] width 185 height 45
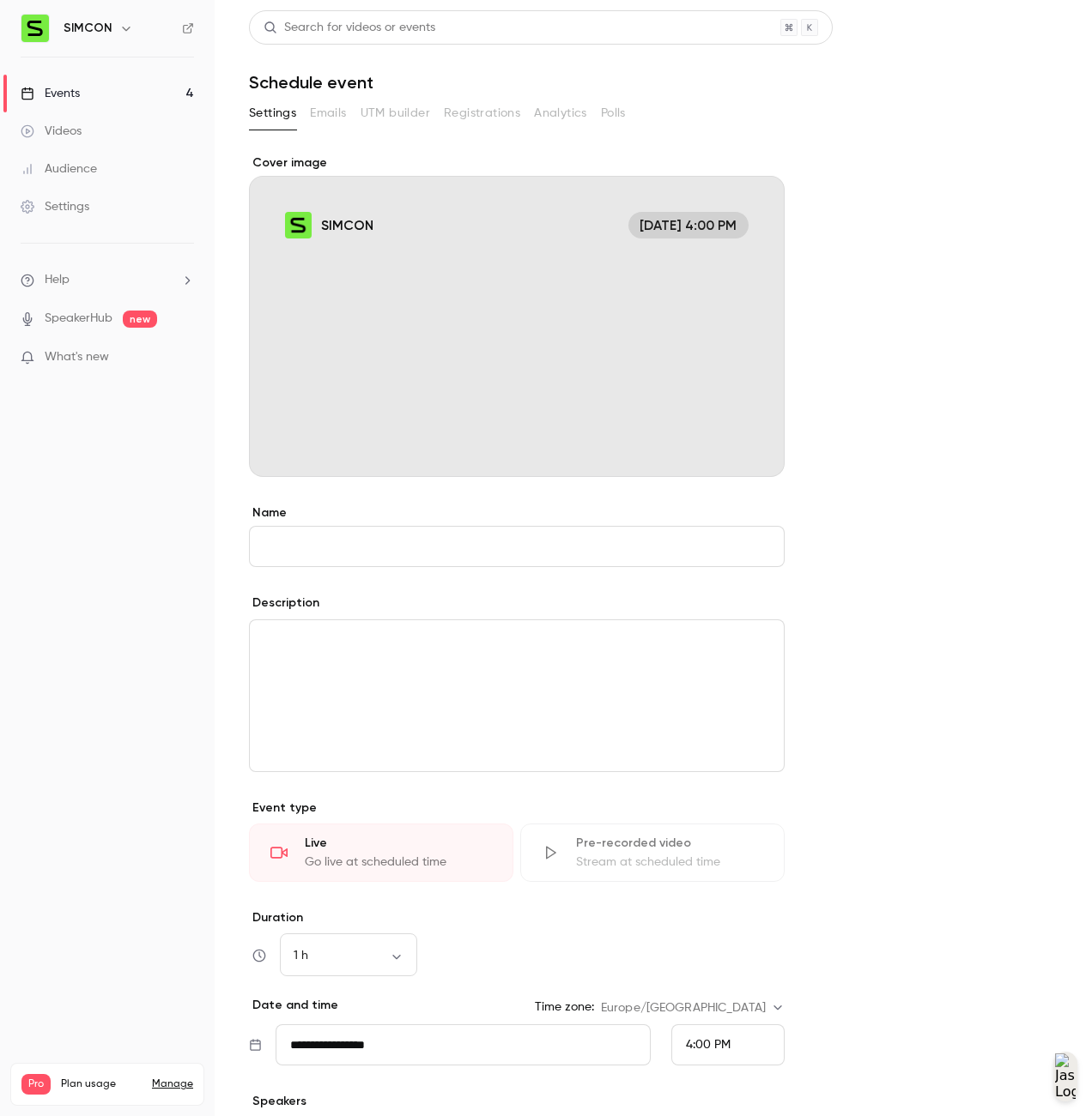
click at [571, 781] on div "**********" at bounding box center [516, 870] width 535 height 731
click at [533, 543] on input "Name" at bounding box center [516, 546] width 535 height 41
type input "****"
click at [590, 680] on div "editor" at bounding box center [516, 696] width 534 height 151
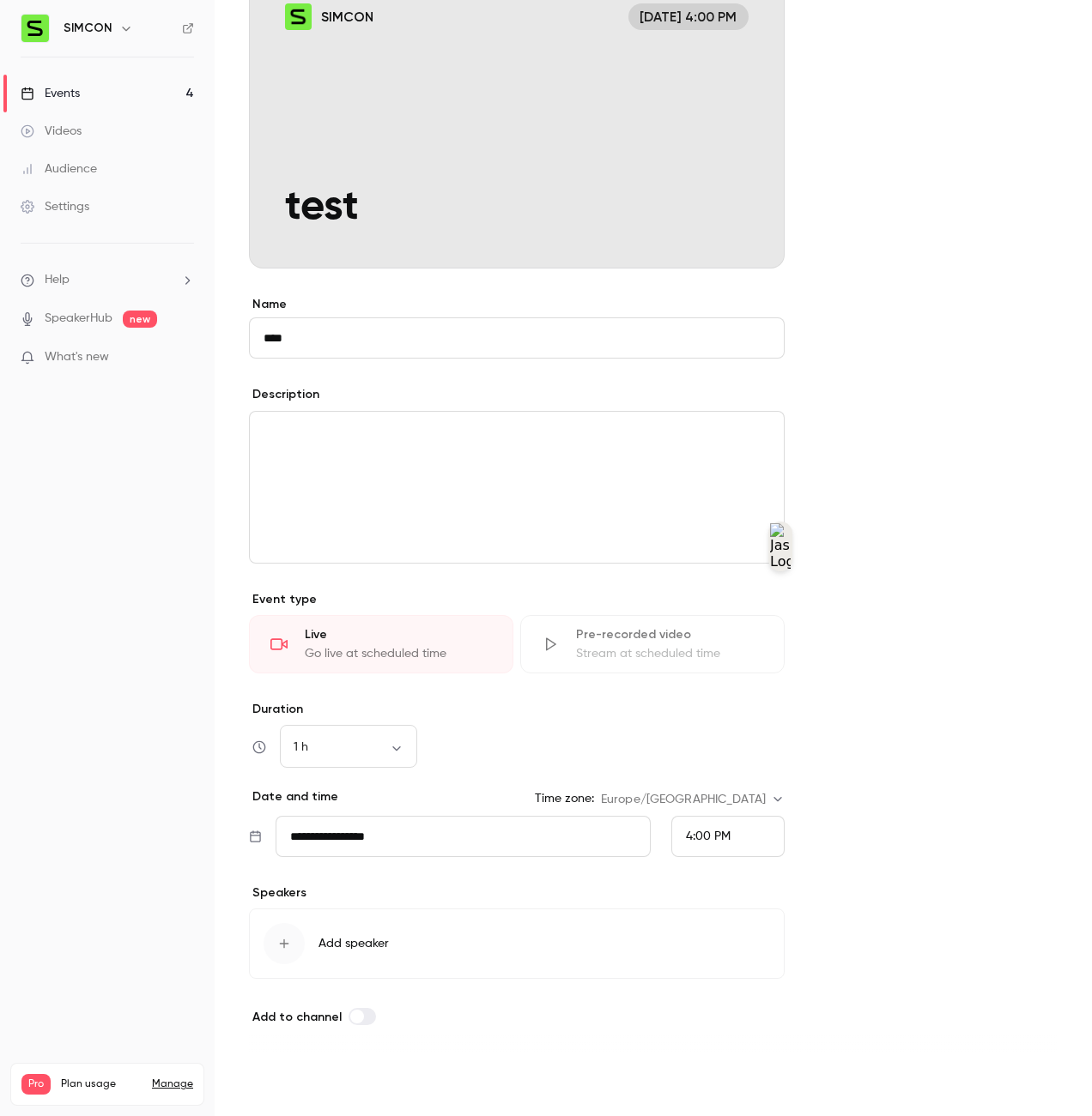
click at [293, 1079] on button "Save" at bounding box center [280, 1085] width 62 height 35
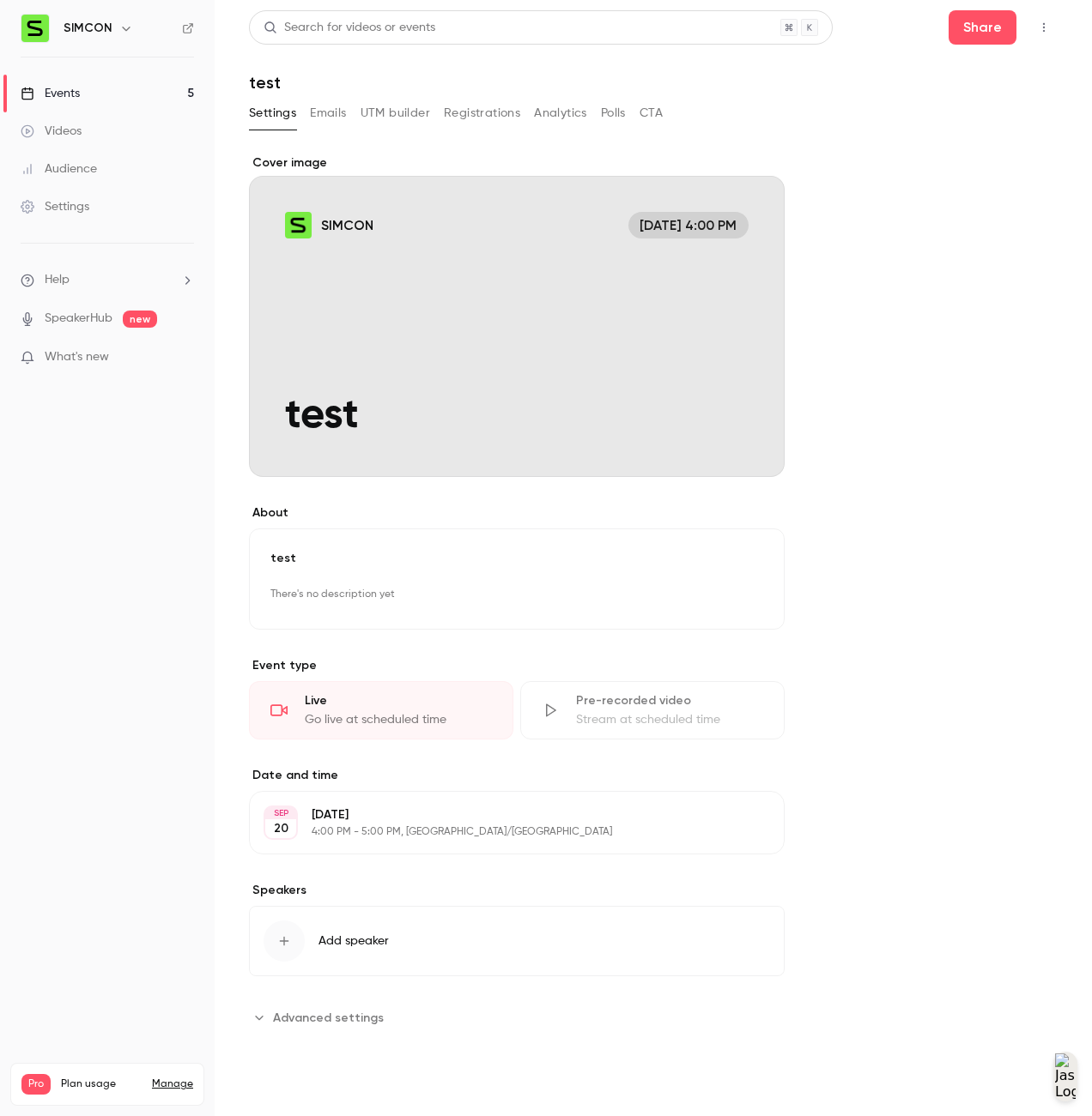
click at [539, 377] on div "Cover image" at bounding box center [516, 316] width 535 height 323
click at [0, 0] on input "SIMCON Sep 20, 4:00 PM test" at bounding box center [0, 0] width 0 height 0
click at [391, 833] on p "4:00 PM - 5:00 PM, Europe/Berlin" at bounding box center [502, 832] width 382 height 14
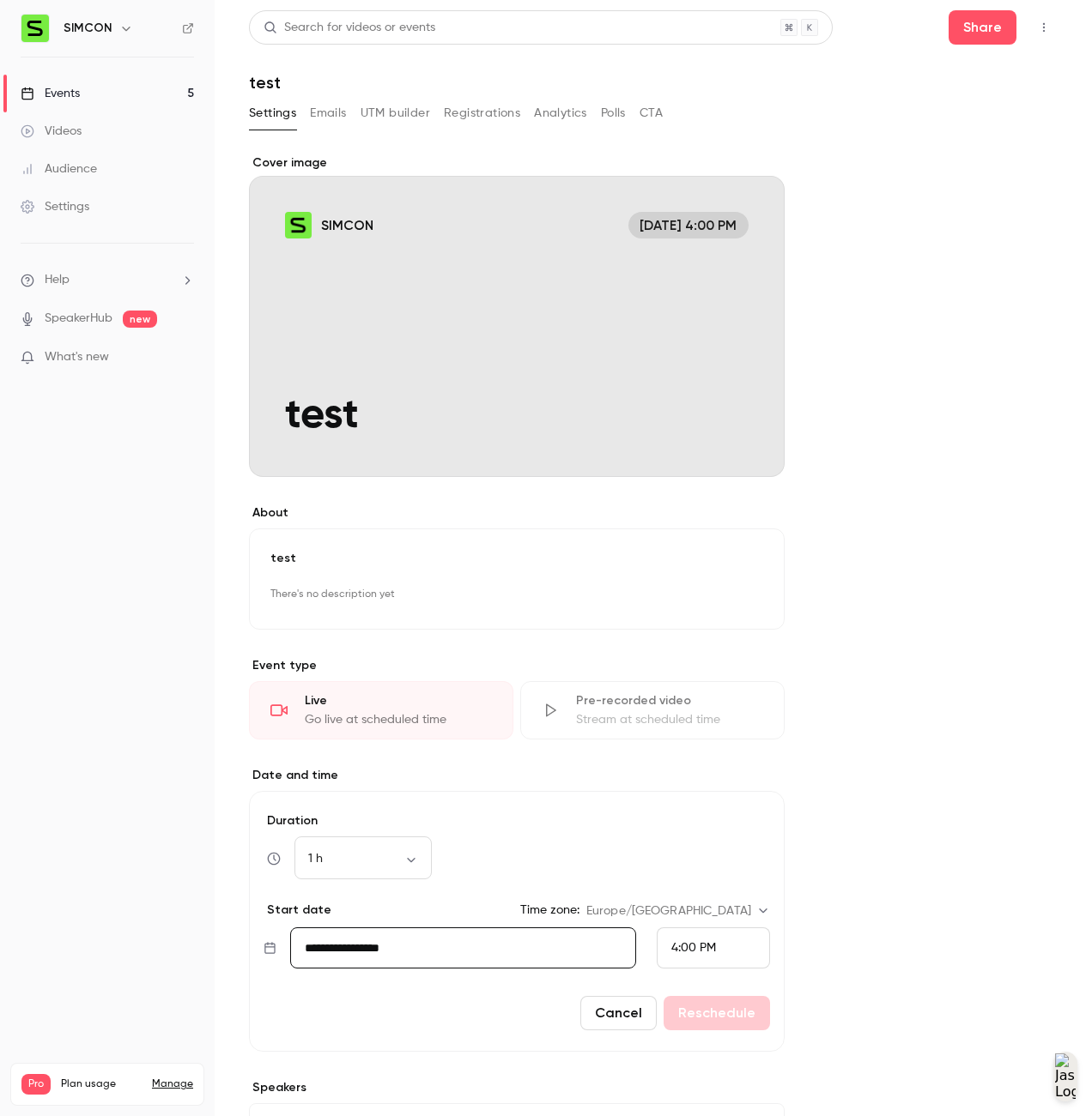
click at [790, 801] on div "**********" at bounding box center [653, 712] width 808 height 1115
click at [893, 285] on div "**********" at bounding box center [653, 712] width 808 height 1115
click at [53, 90] on div "Events" at bounding box center [50, 94] width 59 height 17
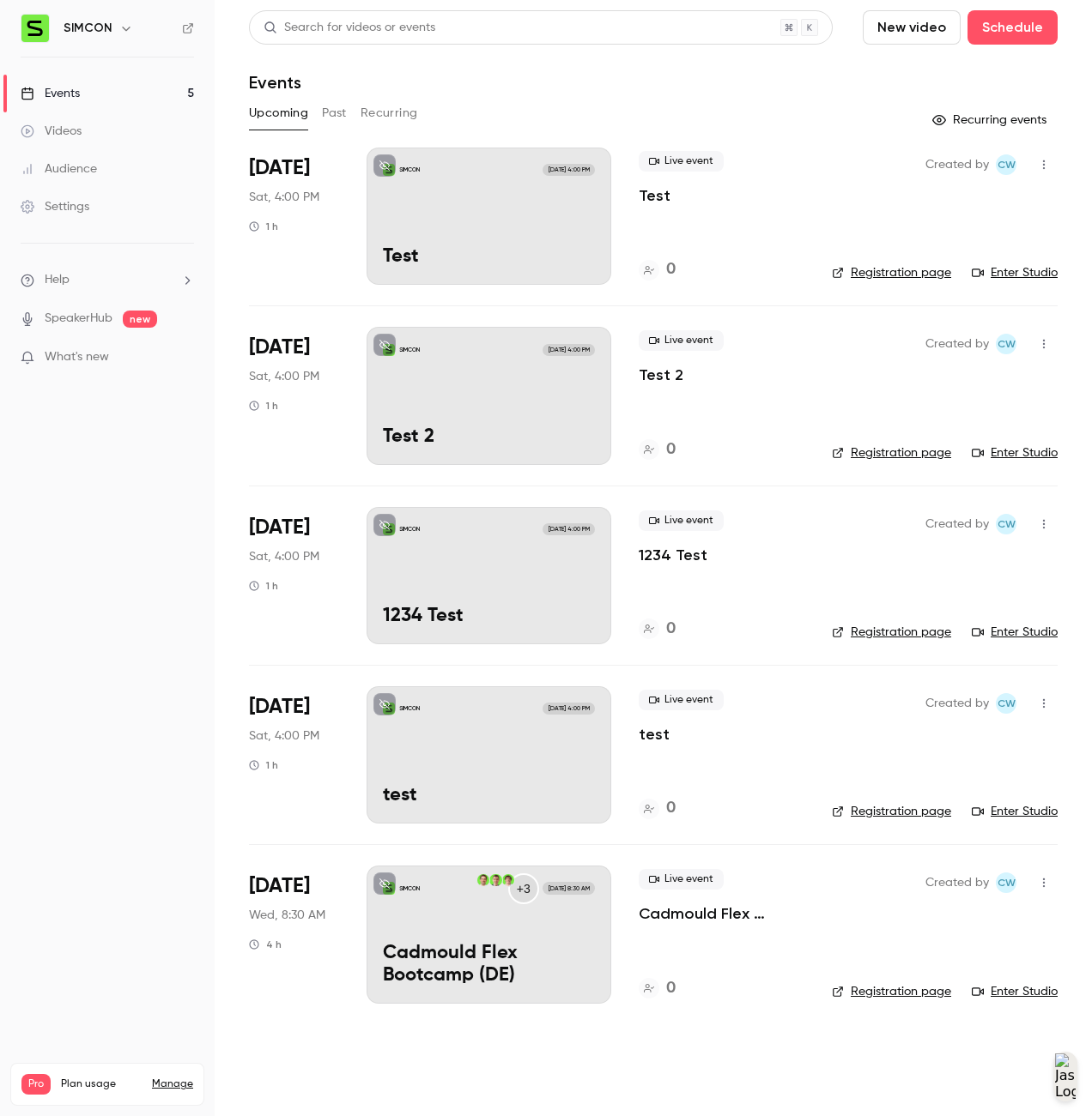
click at [898, 275] on link "Registration page" at bounding box center [891, 273] width 119 height 17
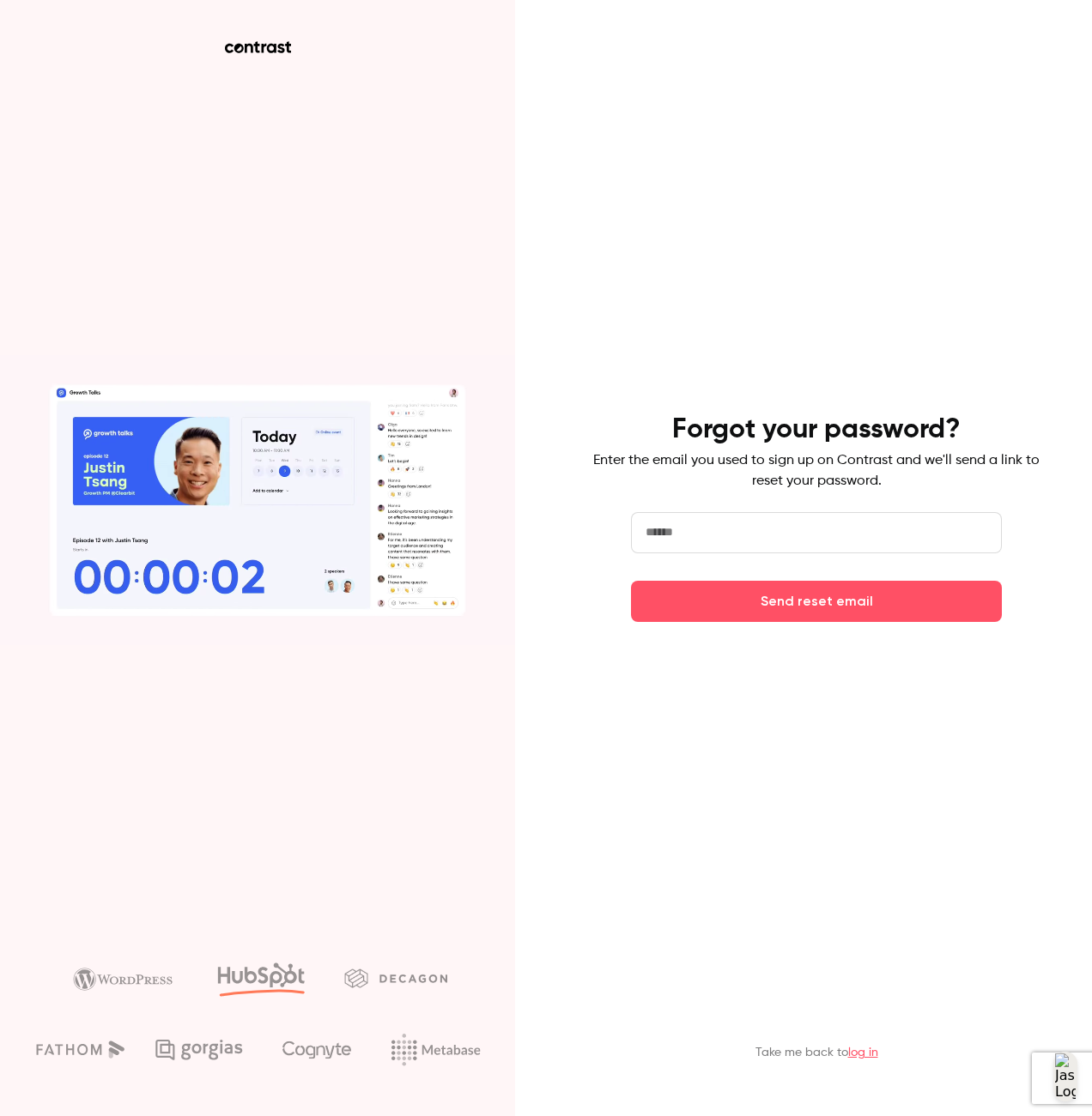
click at [744, 537] on input "email" at bounding box center [816, 533] width 371 height 41
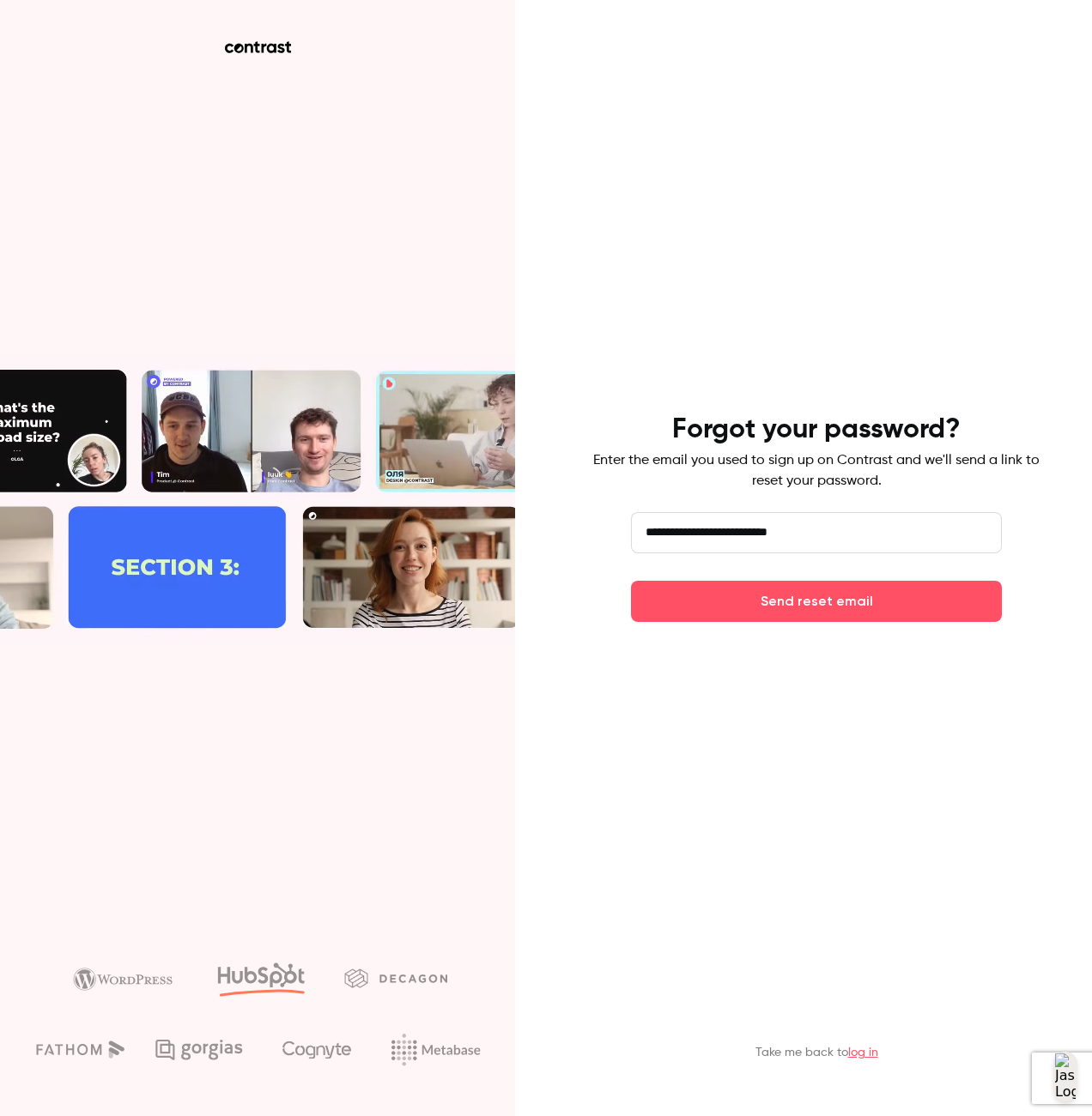
type input "**********"
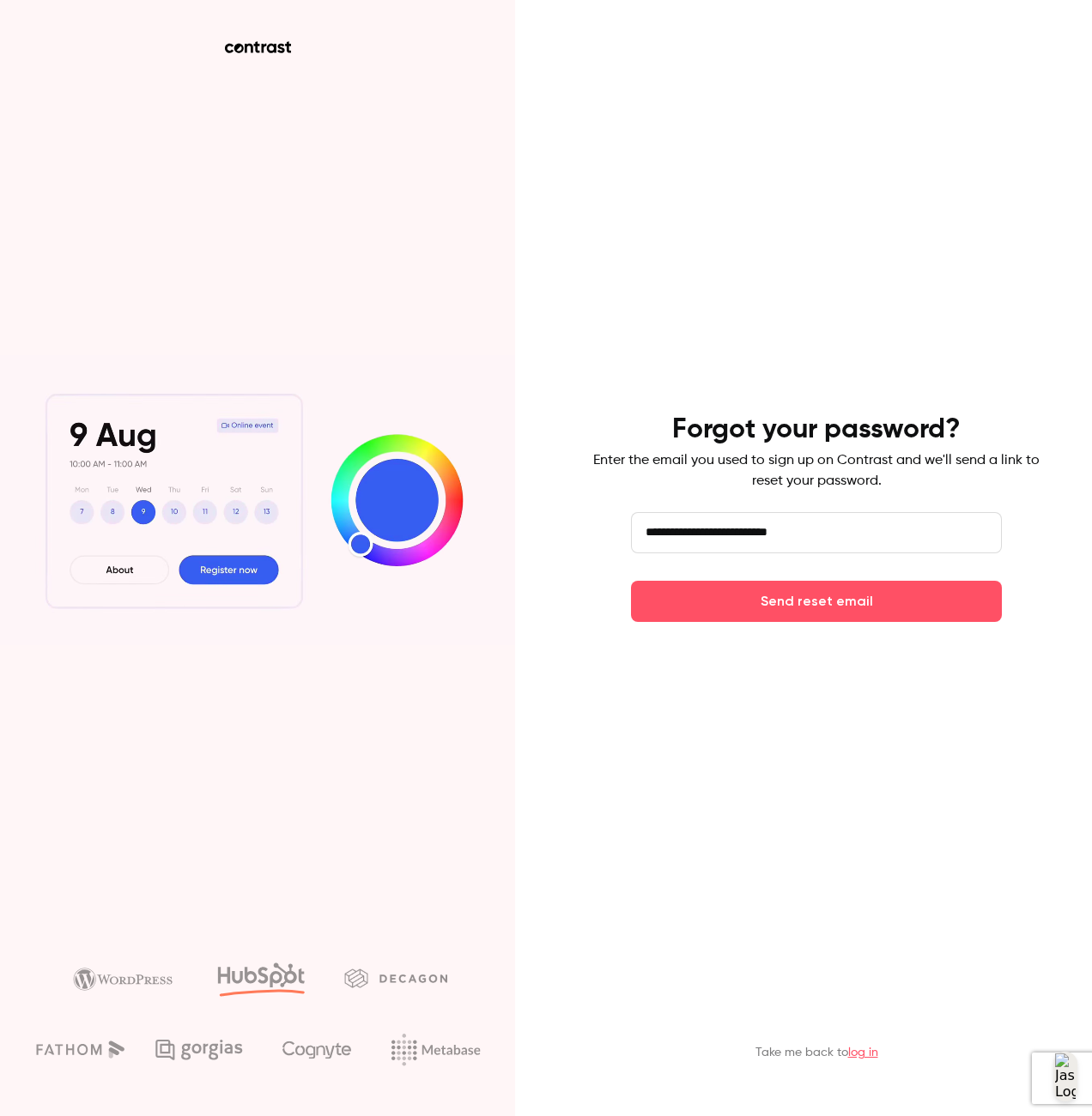
click at [631, 581] on button "Send reset email" at bounding box center [816, 602] width 371 height 41
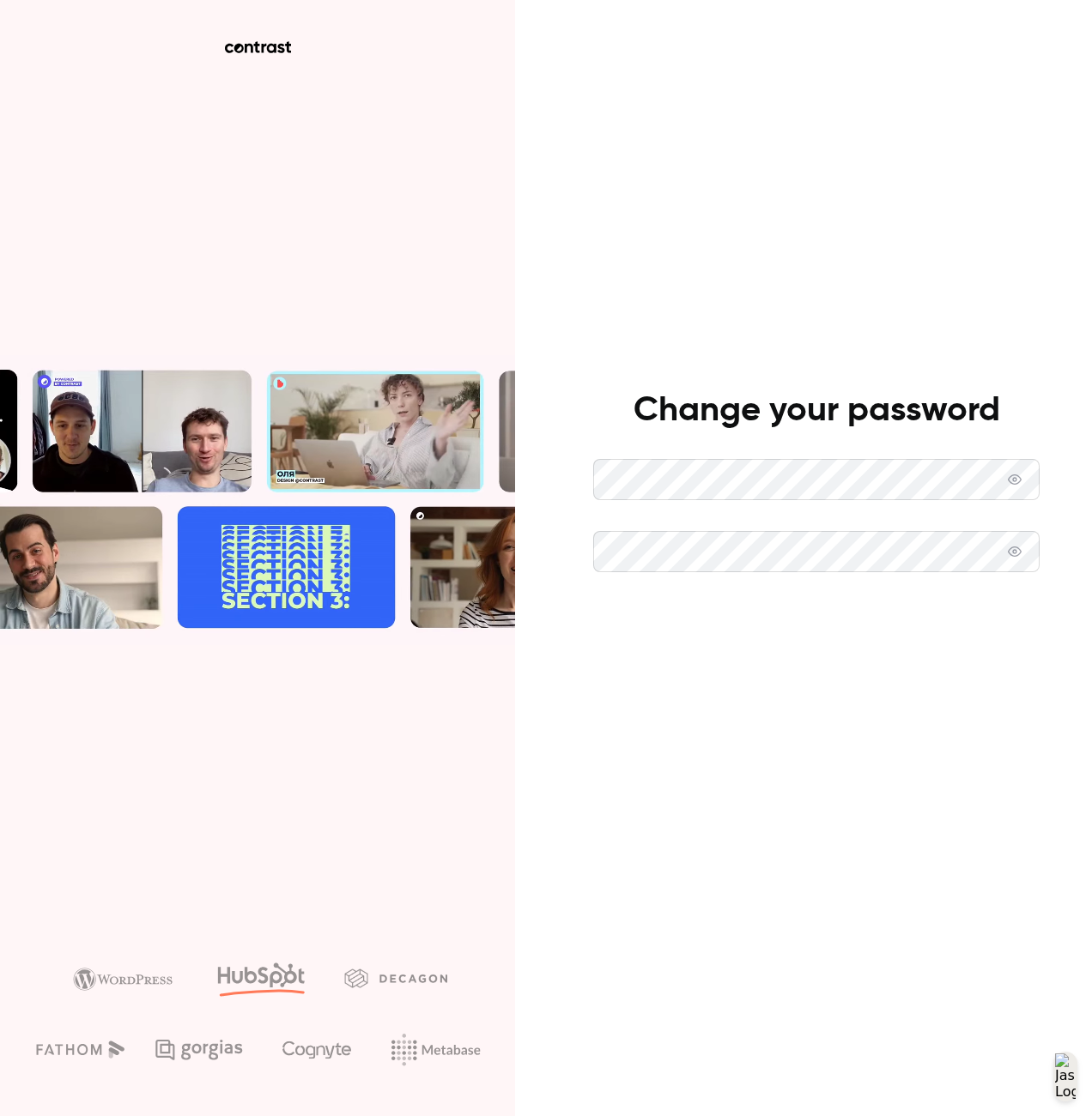
click at [977, 619] on button "Set new password" at bounding box center [816, 624] width 446 height 41
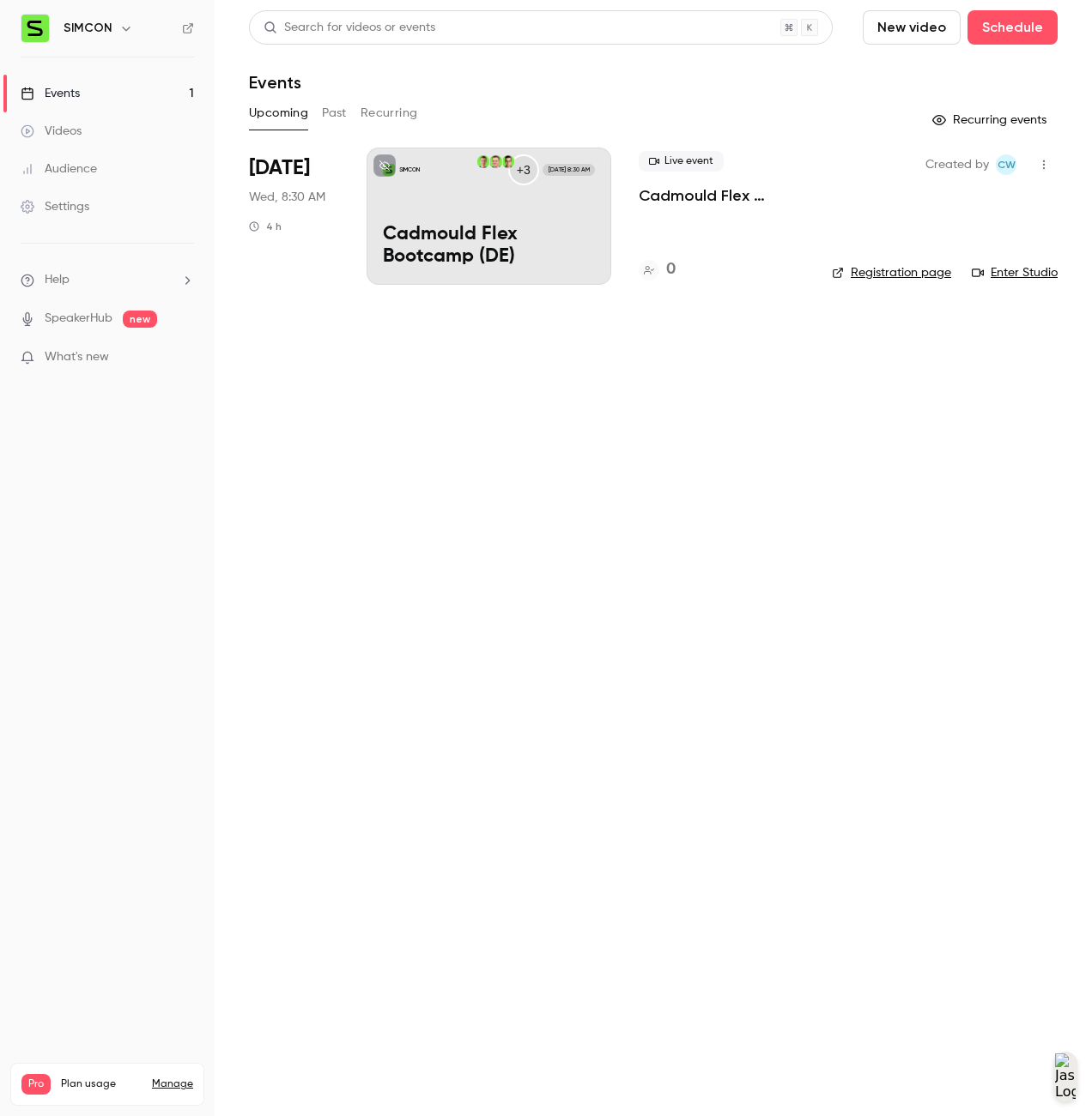
click at [133, 95] on link "Events 1" at bounding box center [107, 94] width 215 height 38
click at [135, 94] on link "Events 1" at bounding box center [107, 94] width 215 height 38
click at [394, 220] on div "SIMCON +3 [DATE] 8:30 AM Cadmould Flex Bootcamp (DE)" at bounding box center [488, 216] width 245 height 137
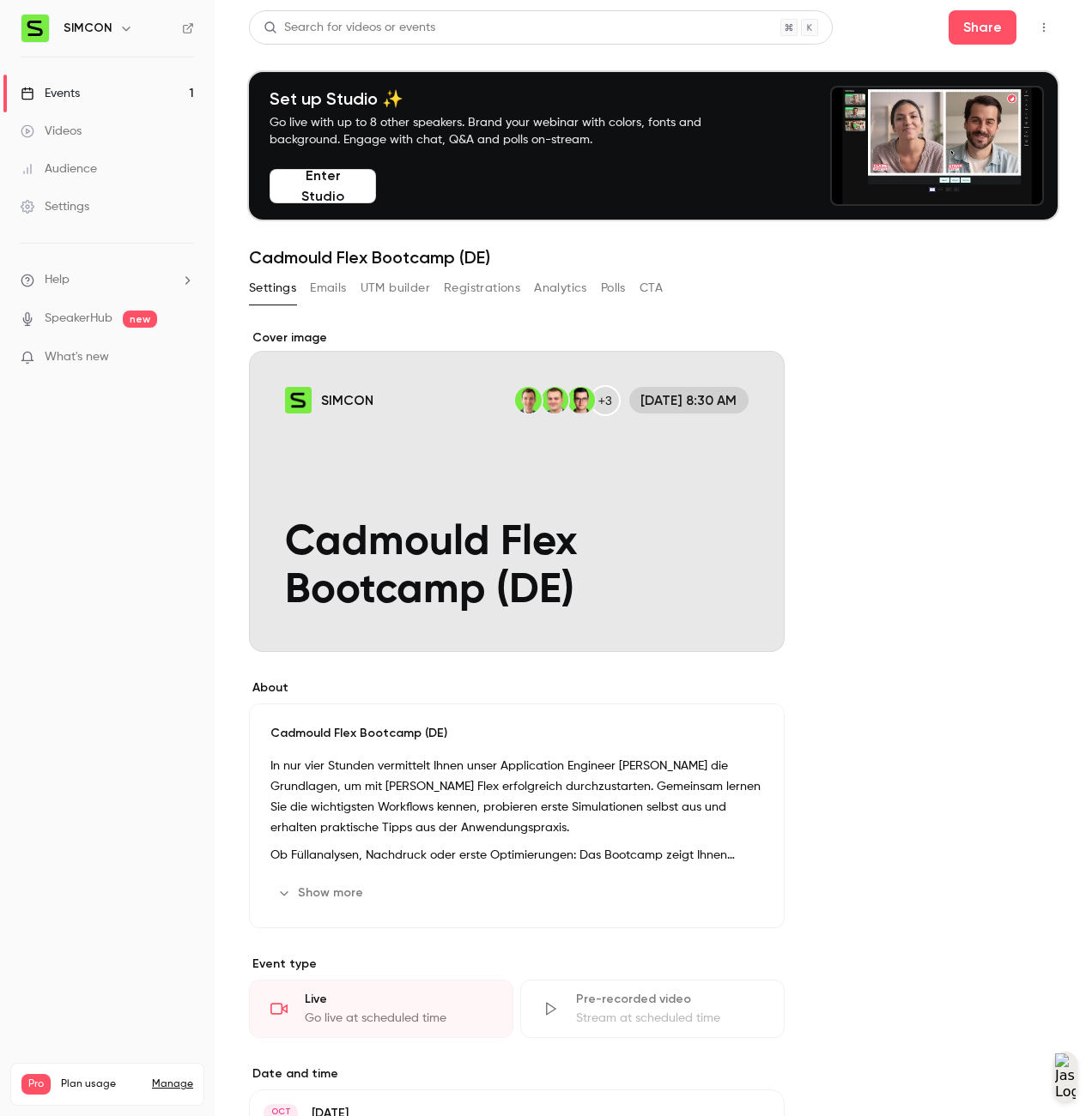
scroll to position [587, 0]
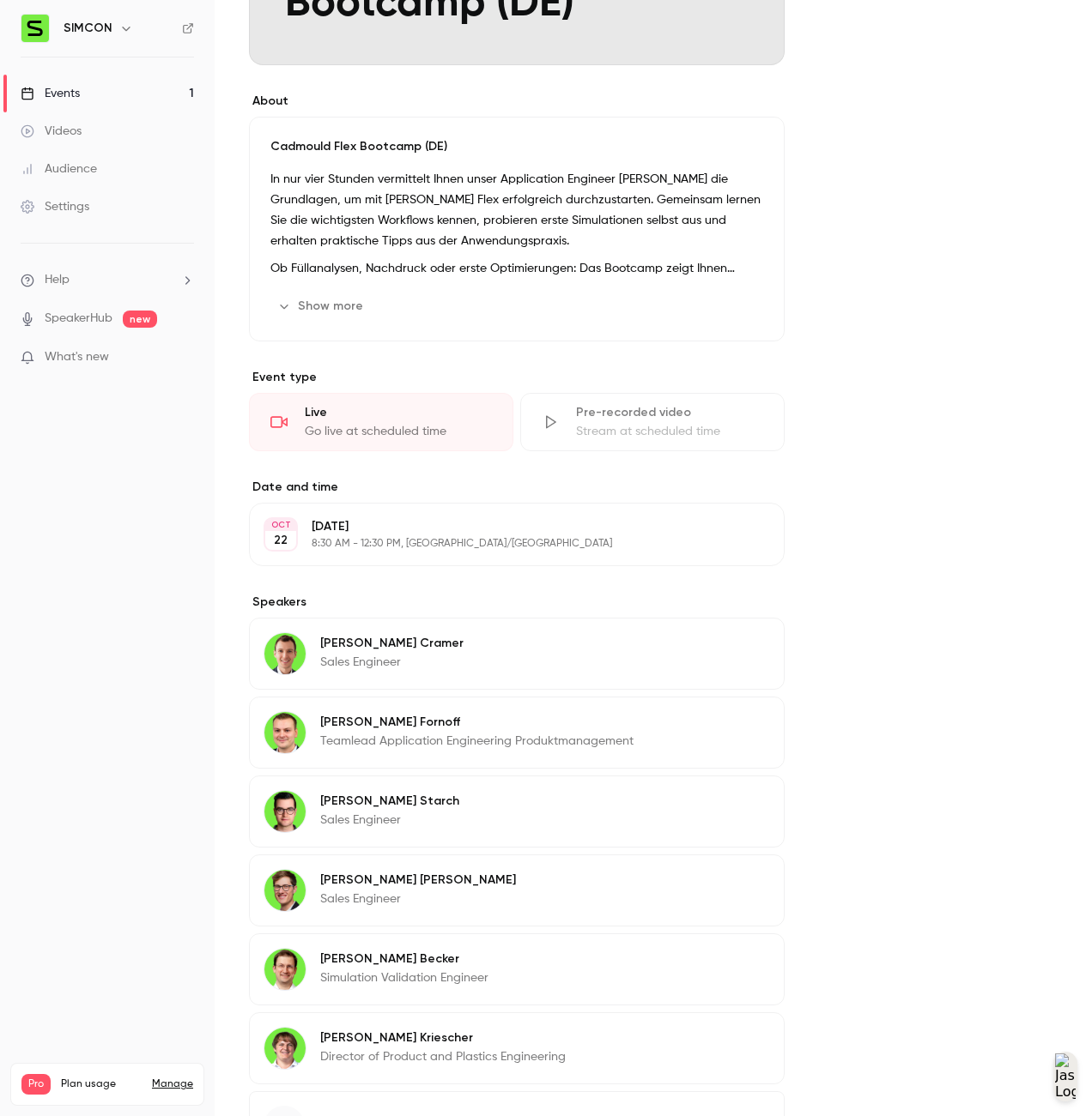
click at [459, 543] on p "8:30 AM - 12:30 PM, [GEOGRAPHIC_DATA]/[GEOGRAPHIC_DATA]" at bounding box center [502, 543] width 382 height 14
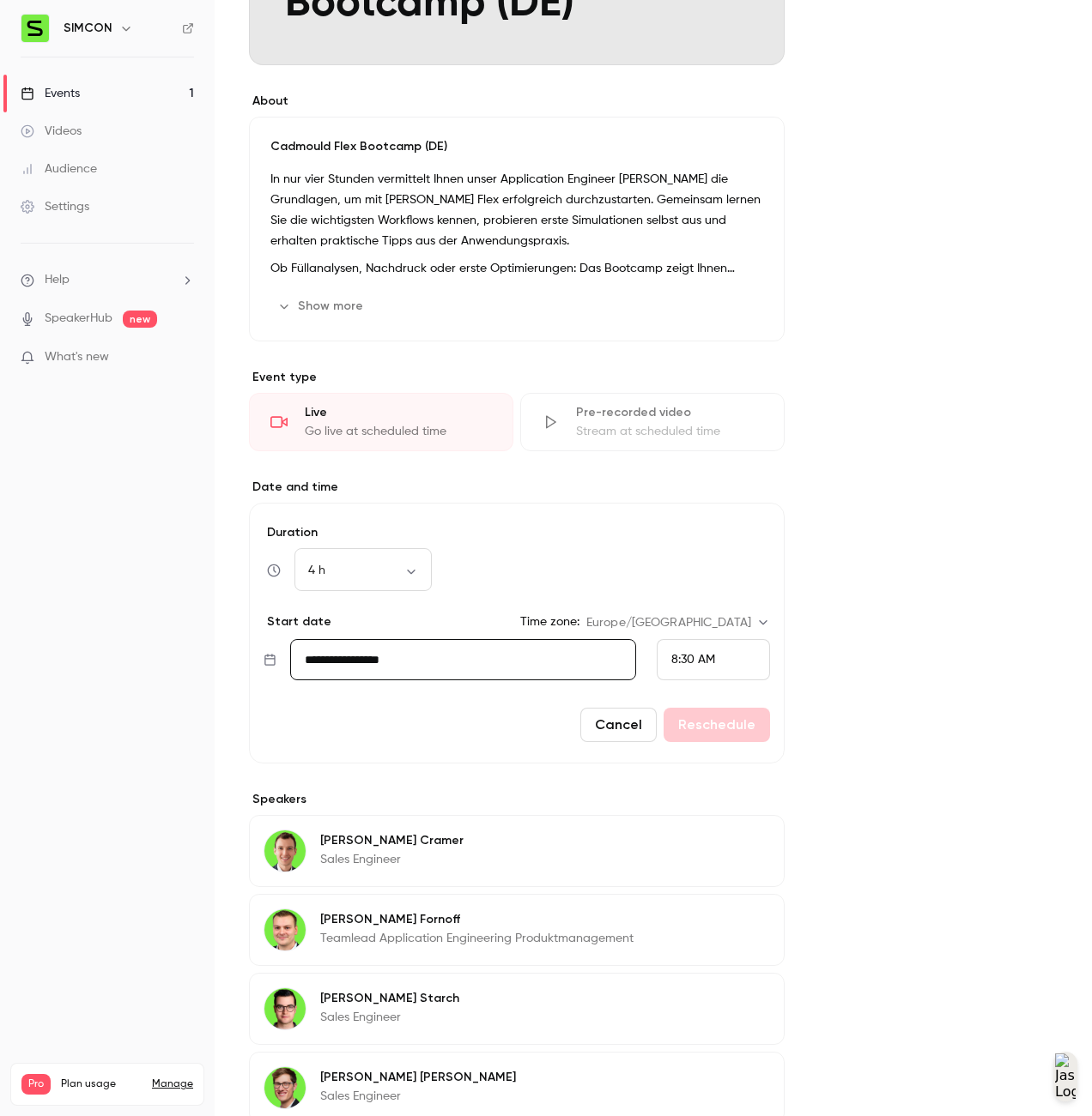
click at [777, 518] on form "**********" at bounding box center [516, 634] width 535 height 261
click at [1055, 591] on main "Search for videos or events Share Set up Studio ✨ Go live with up to 8 other sp…" at bounding box center [654, 558] width 877 height 1116
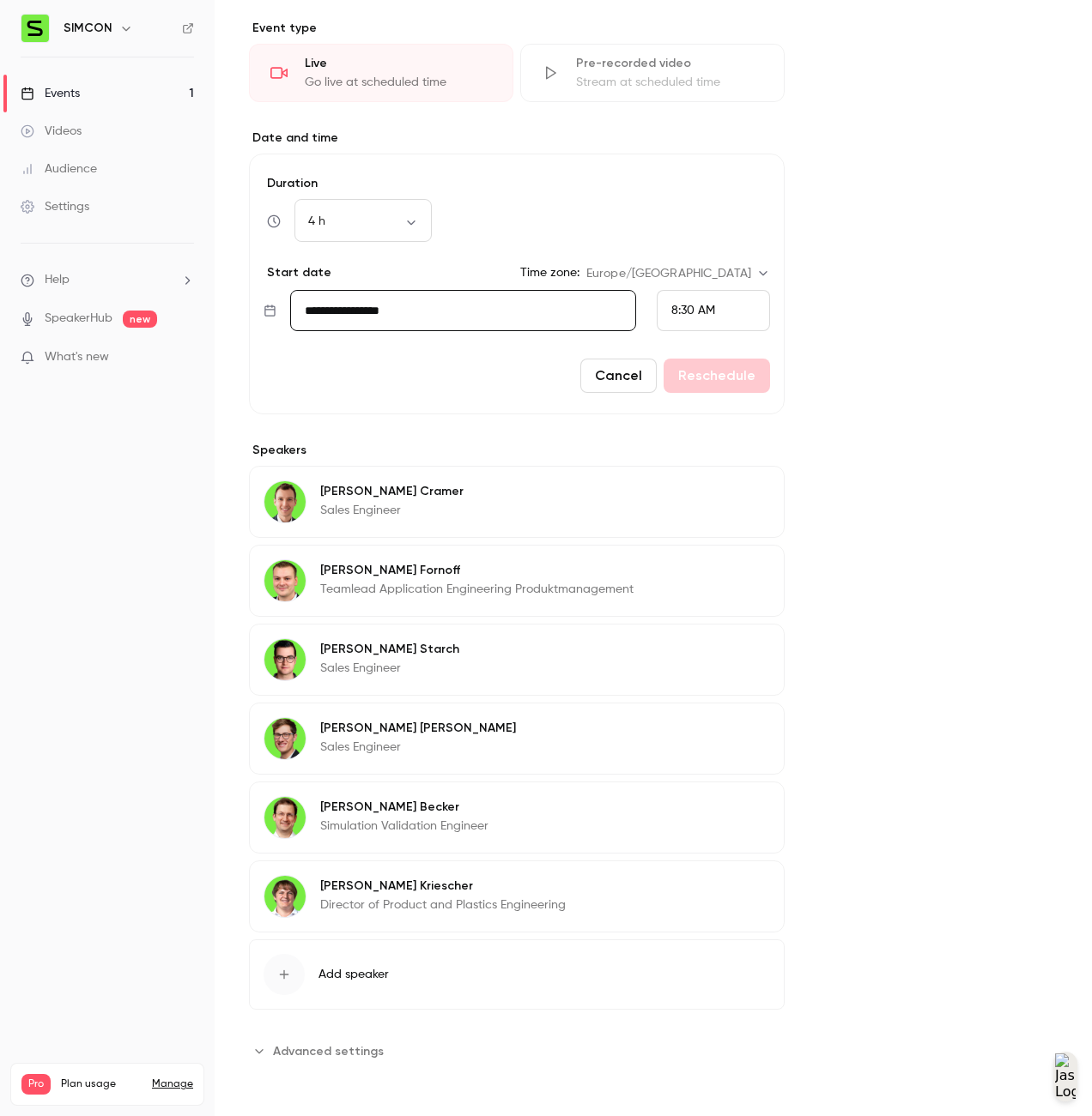
scroll to position [0, 0]
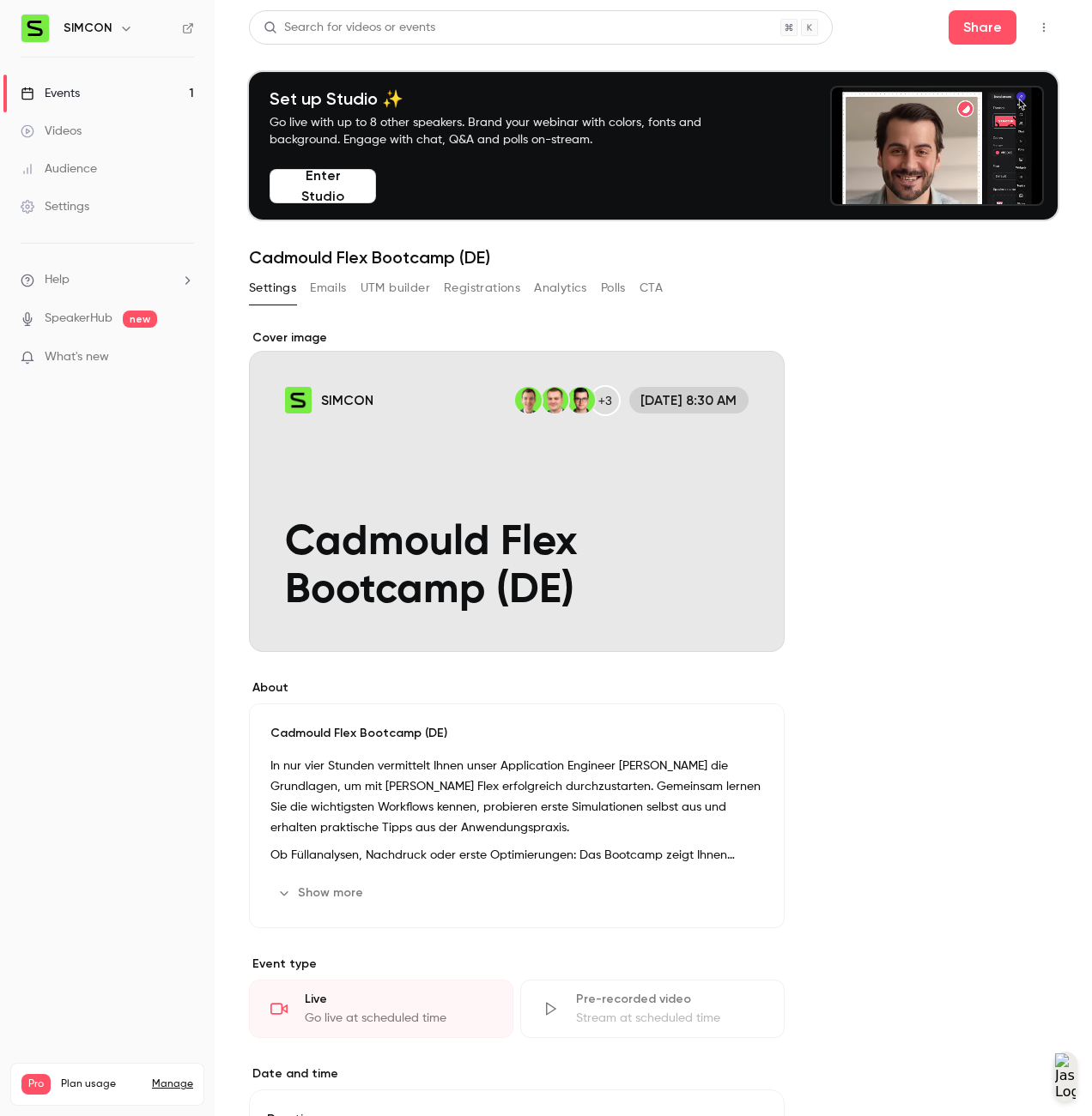
click at [495, 288] on button "Registrations" at bounding box center [482, 288] width 76 height 27
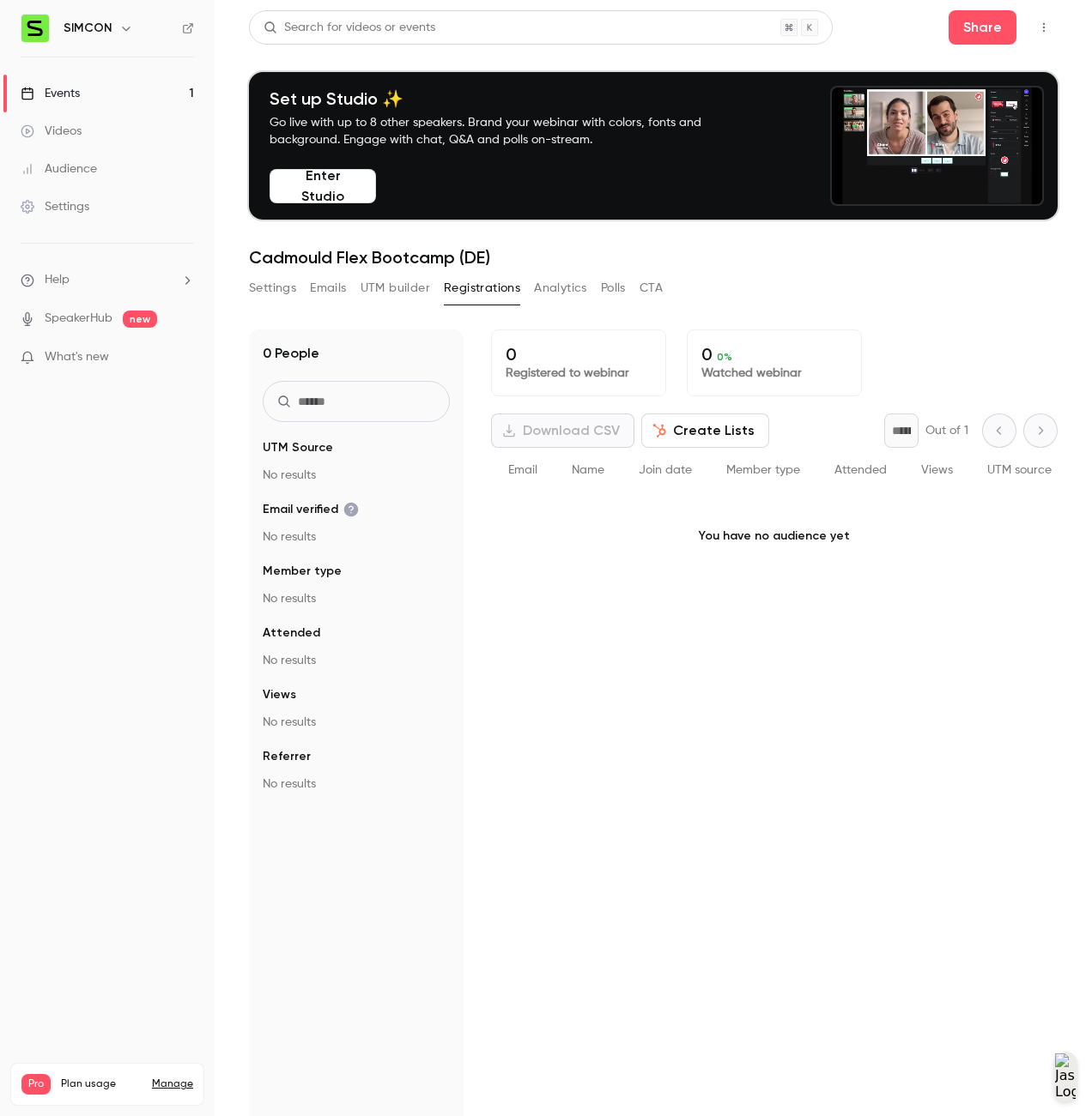
click at [69, 101] on div "Events" at bounding box center [50, 94] width 59 height 17
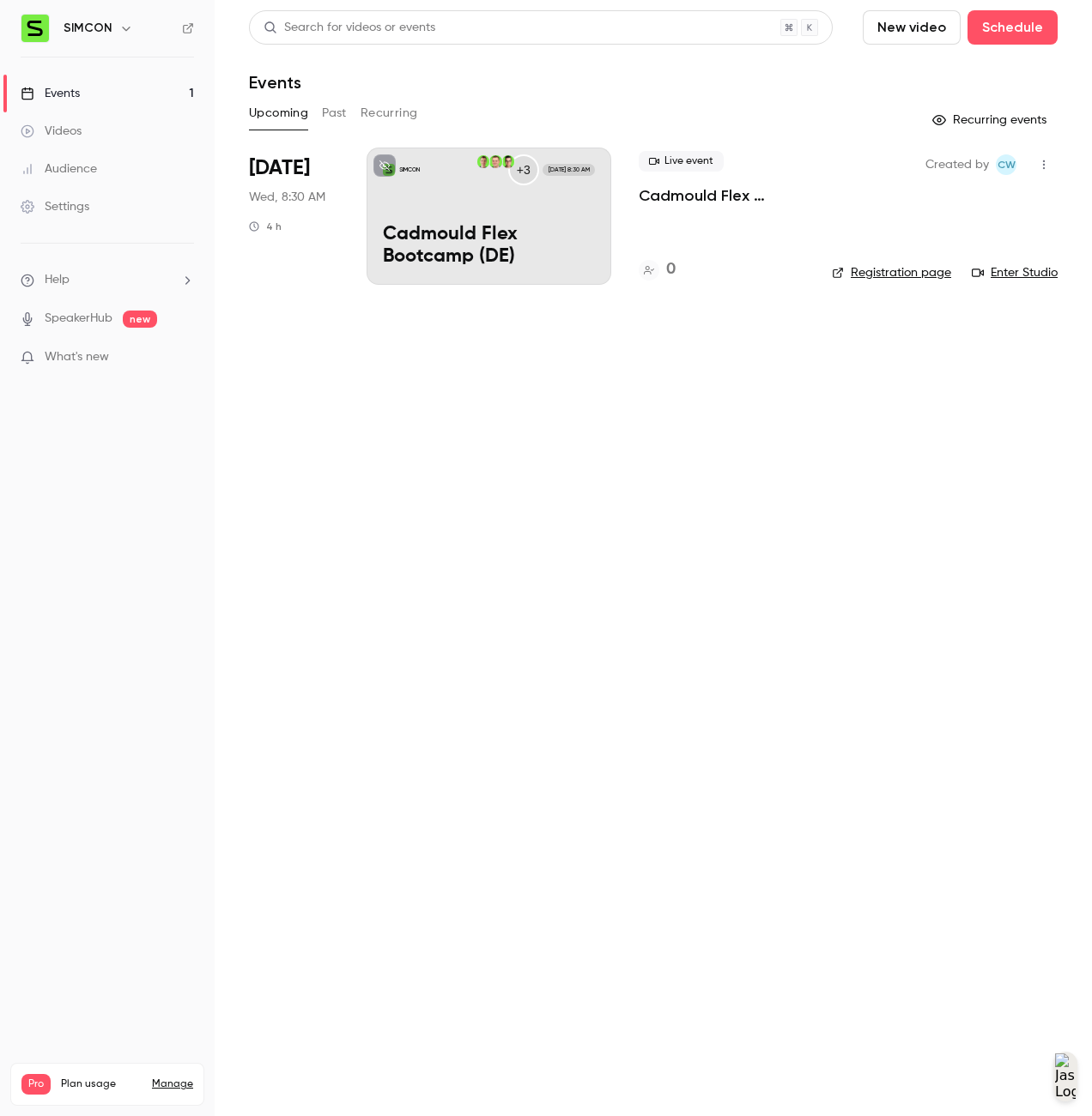
click at [335, 114] on button "Past" at bounding box center [334, 113] width 25 height 27
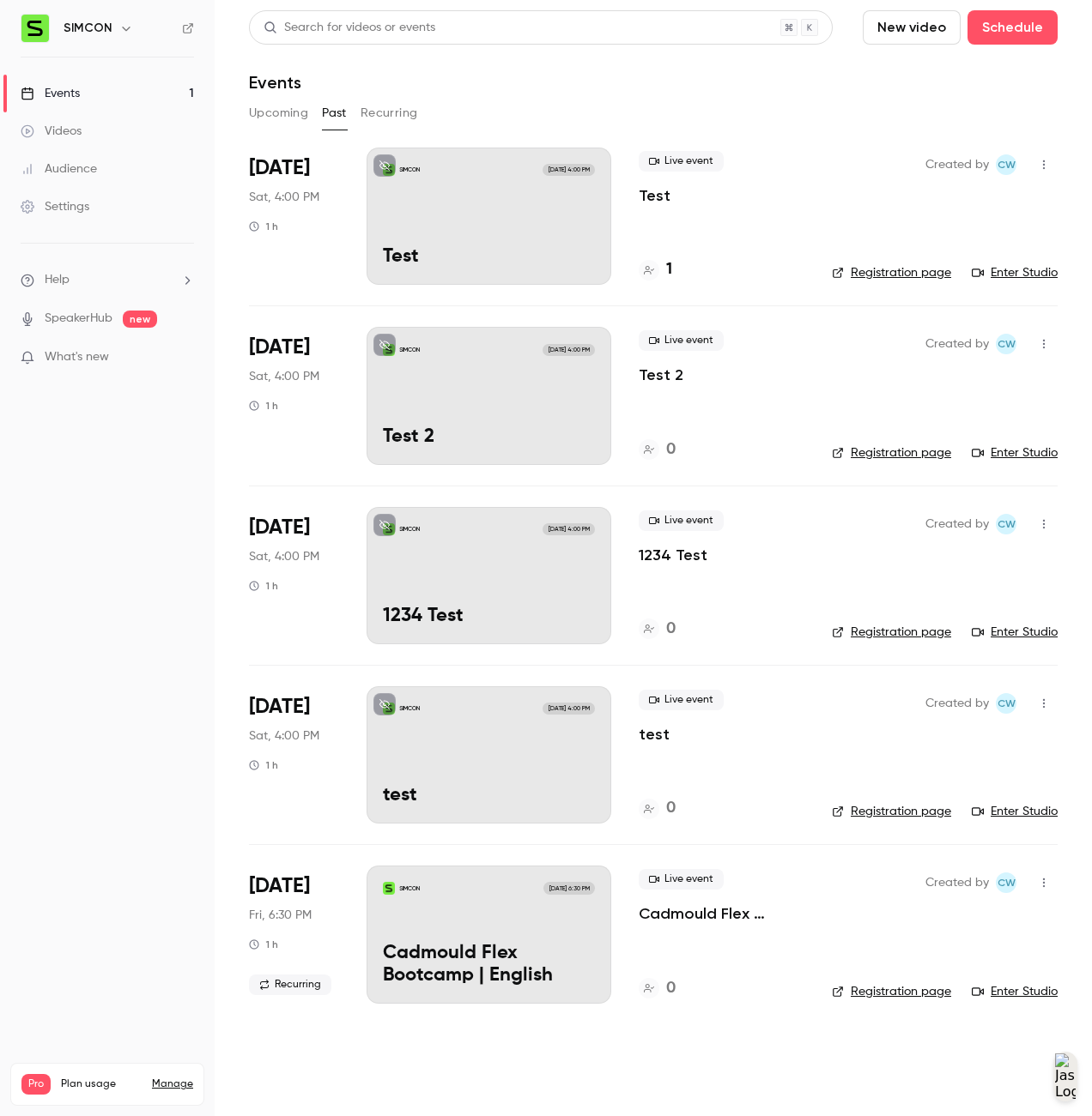
click at [383, 112] on button "Recurring" at bounding box center [389, 113] width 57 height 27
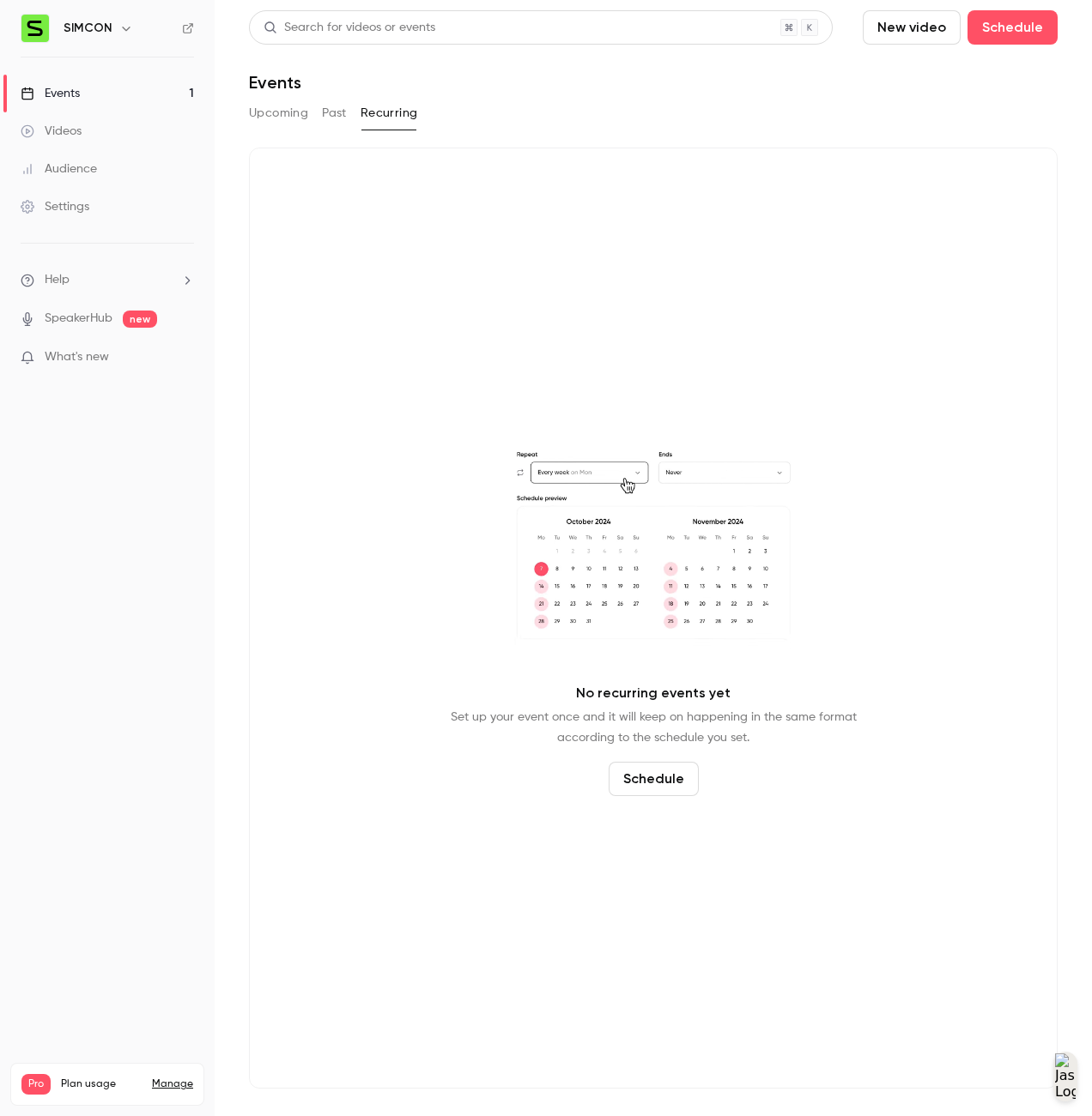
click at [332, 116] on button "Past" at bounding box center [334, 113] width 25 height 27
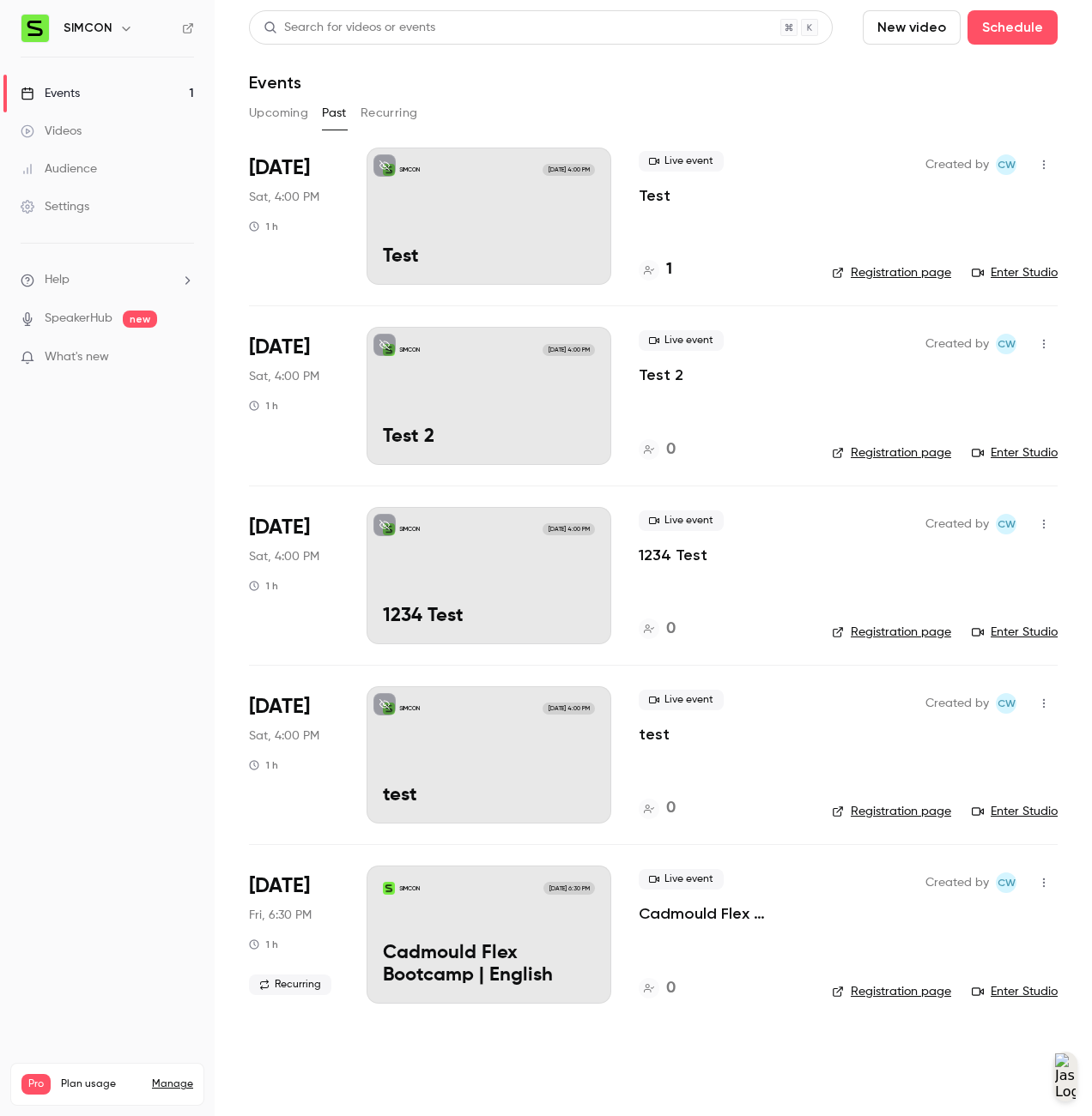
click at [1042, 709] on icon "button" at bounding box center [1043, 703] width 14 height 12
click at [1005, 925] on div "Delete" at bounding box center [977, 925] width 131 height 17
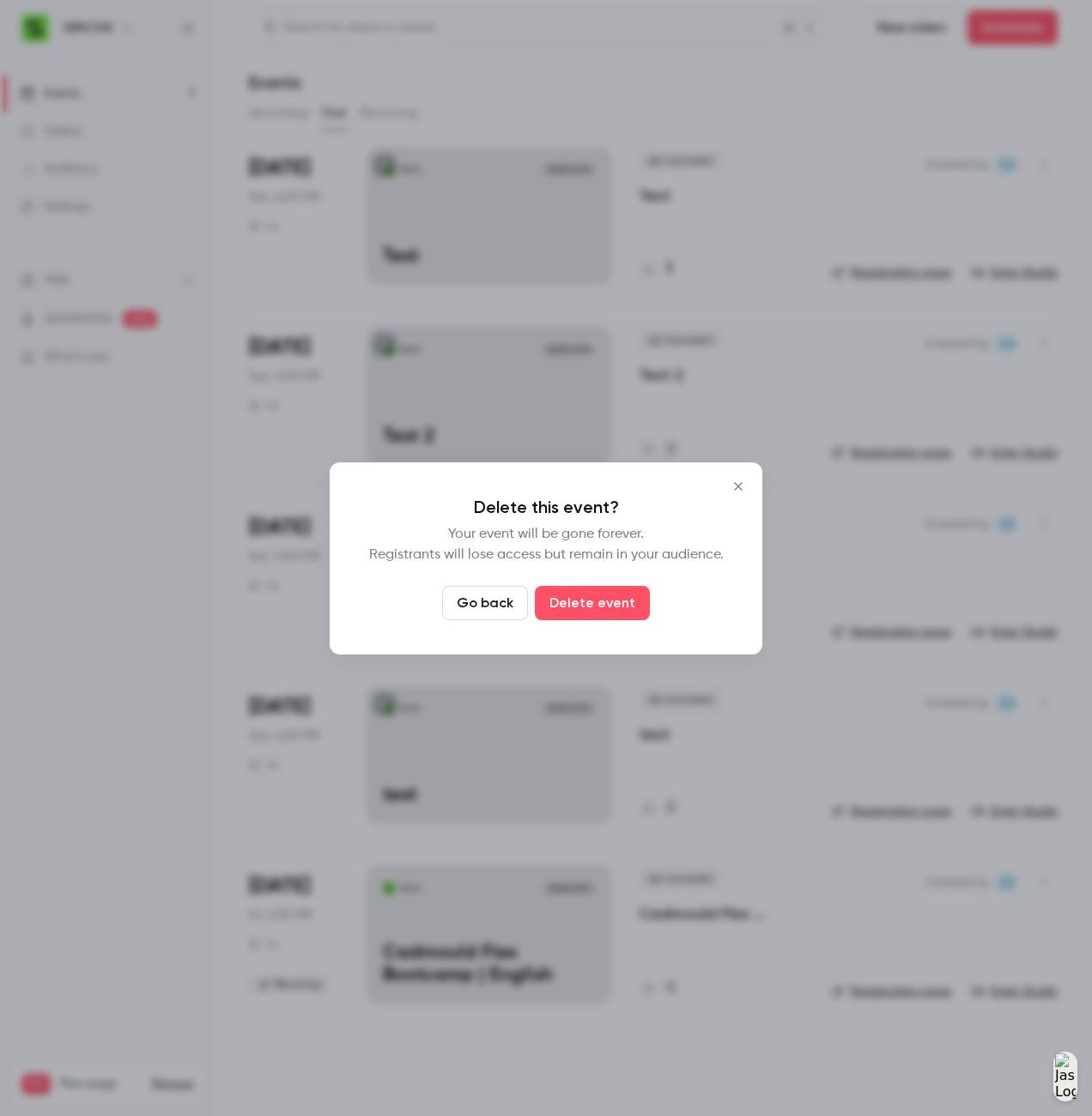
click at [589, 613] on button "Delete event" at bounding box center [592, 603] width 115 height 35
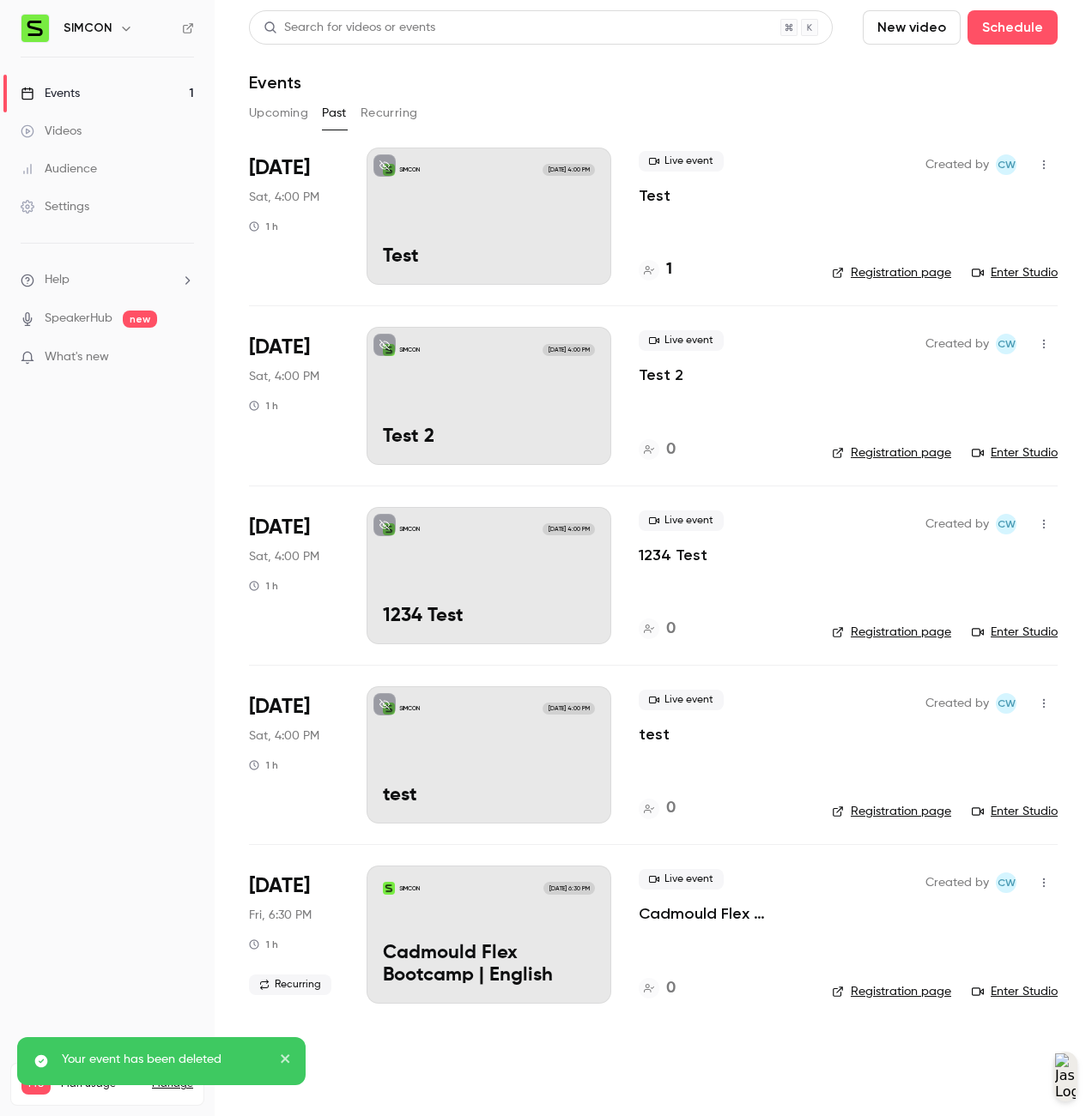
click at [1045, 522] on icon "button" at bounding box center [1043, 524] width 14 height 12
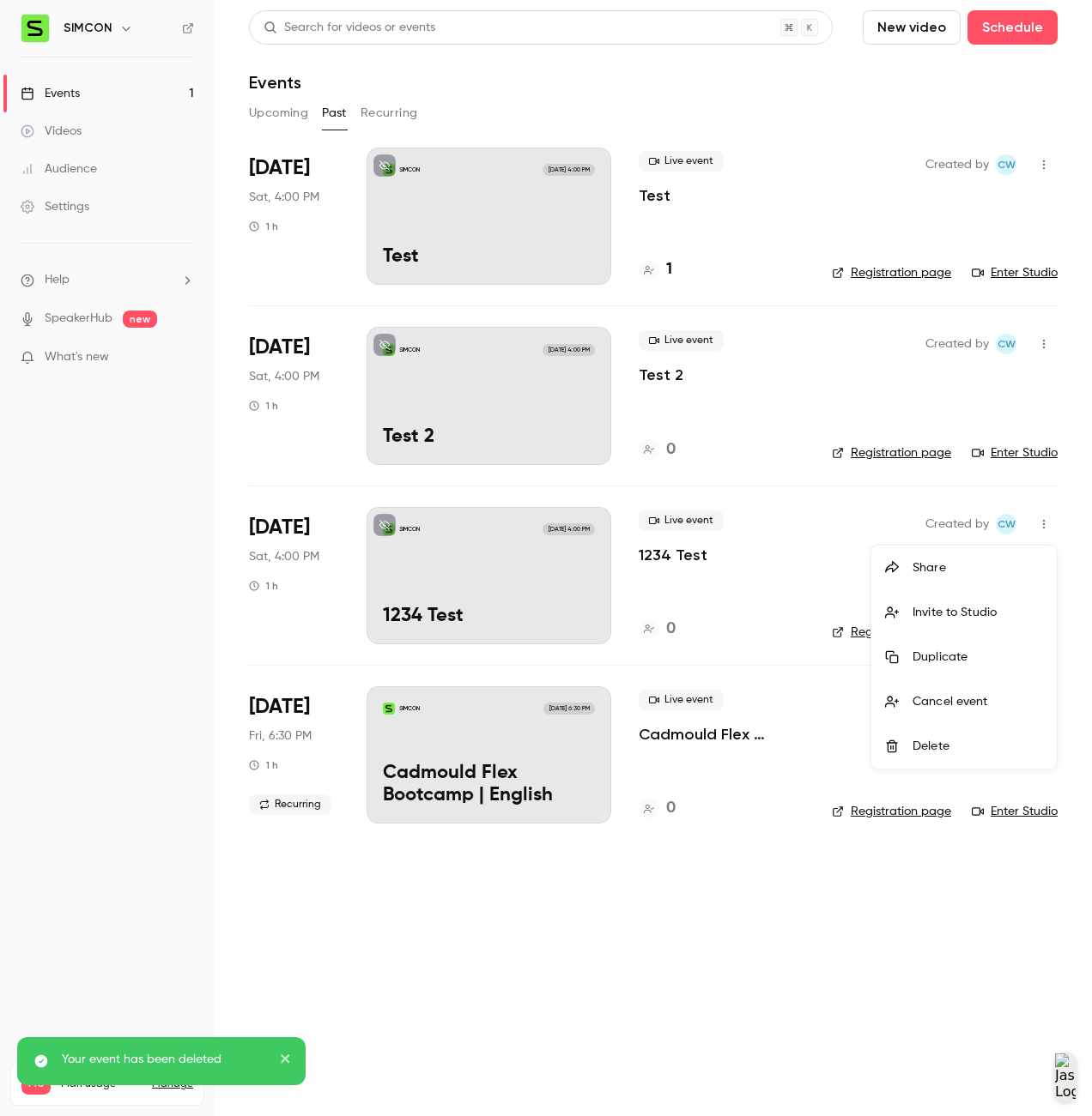
click at [997, 742] on div "Delete" at bounding box center [977, 746] width 131 height 17
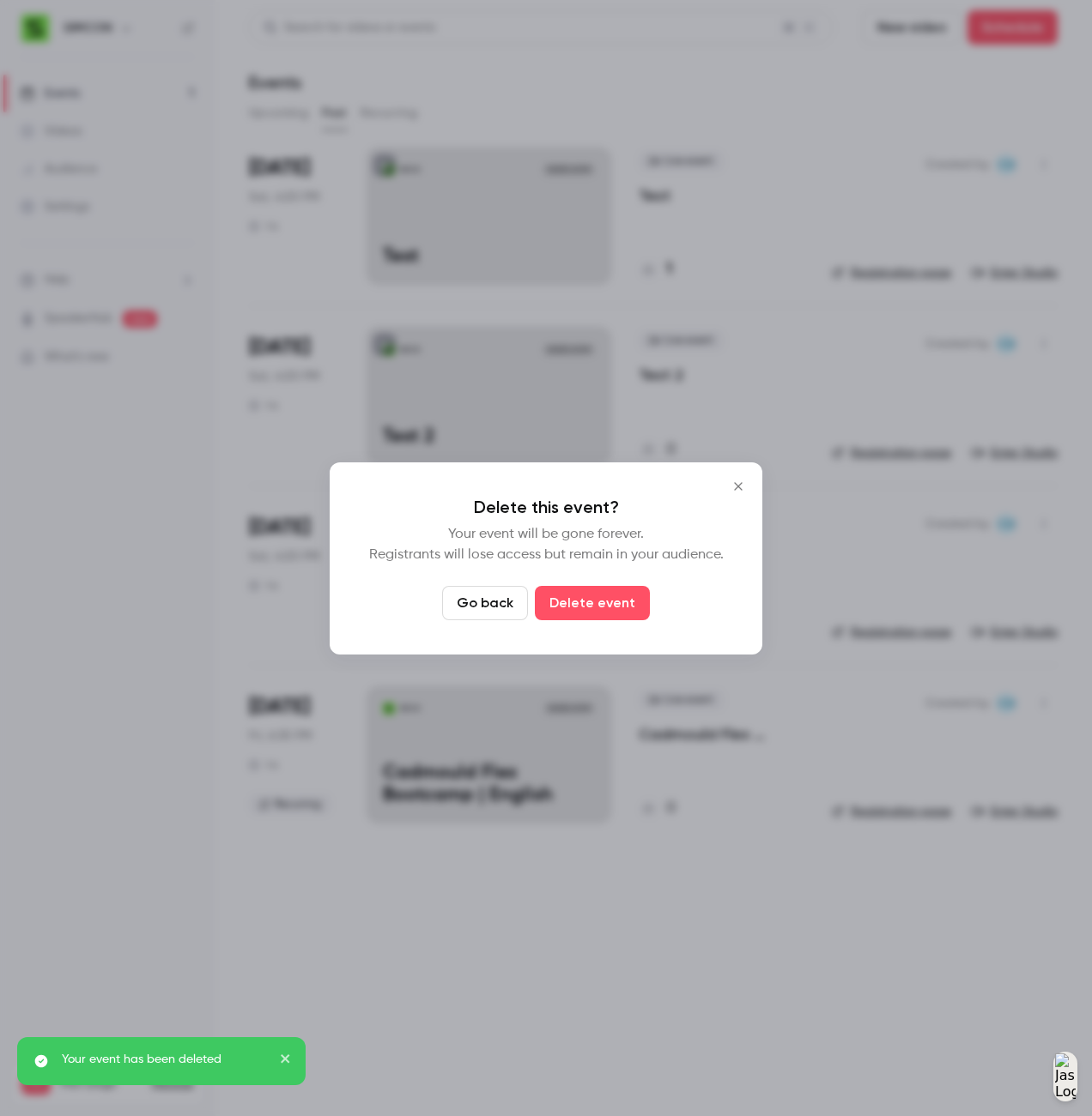
click at [583, 595] on button "Delete event" at bounding box center [592, 603] width 115 height 35
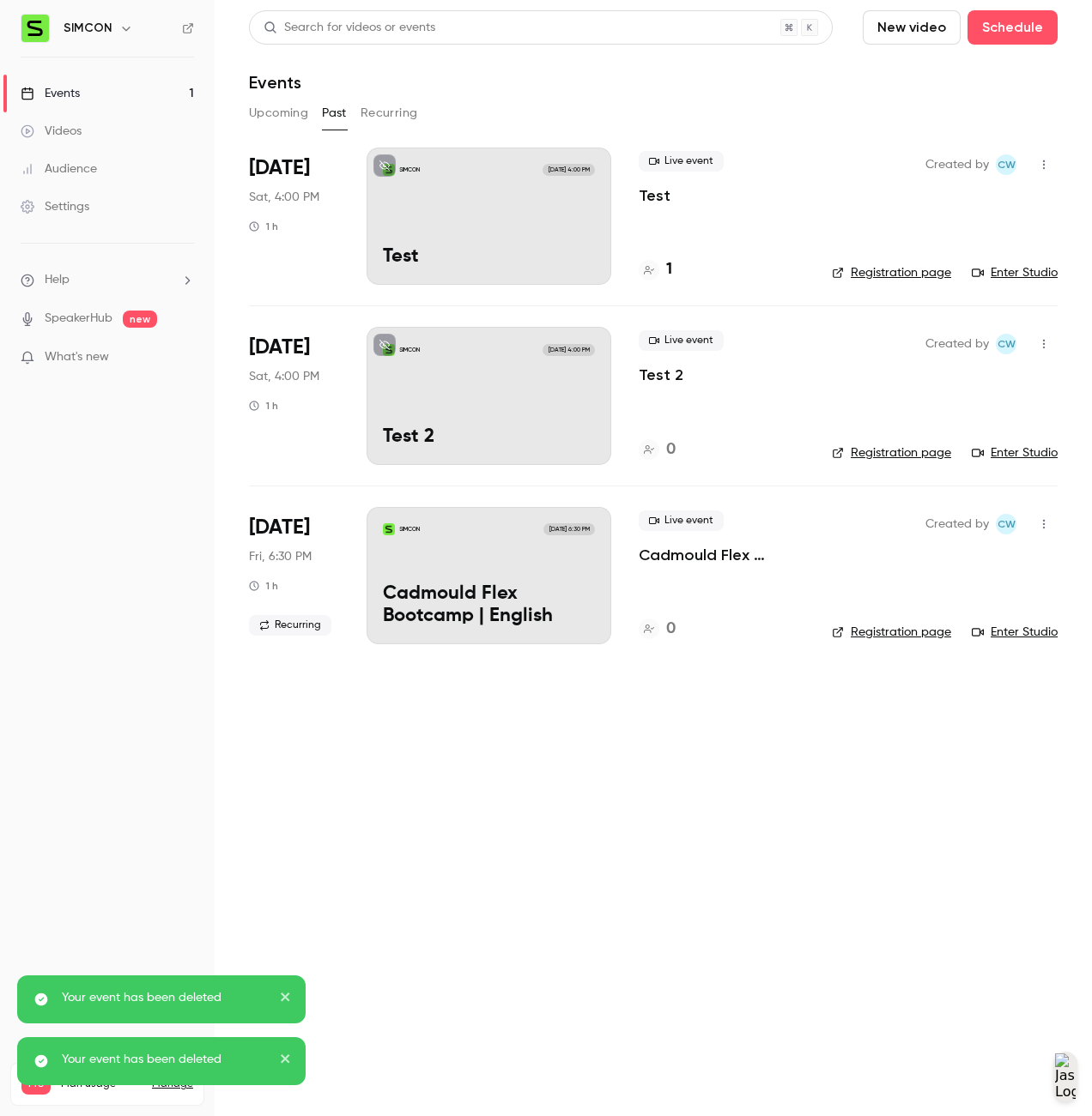
click at [1047, 343] on icon "button" at bounding box center [1043, 344] width 14 height 12
click at [950, 581] on li "Delete" at bounding box center [963, 567] width 185 height 45
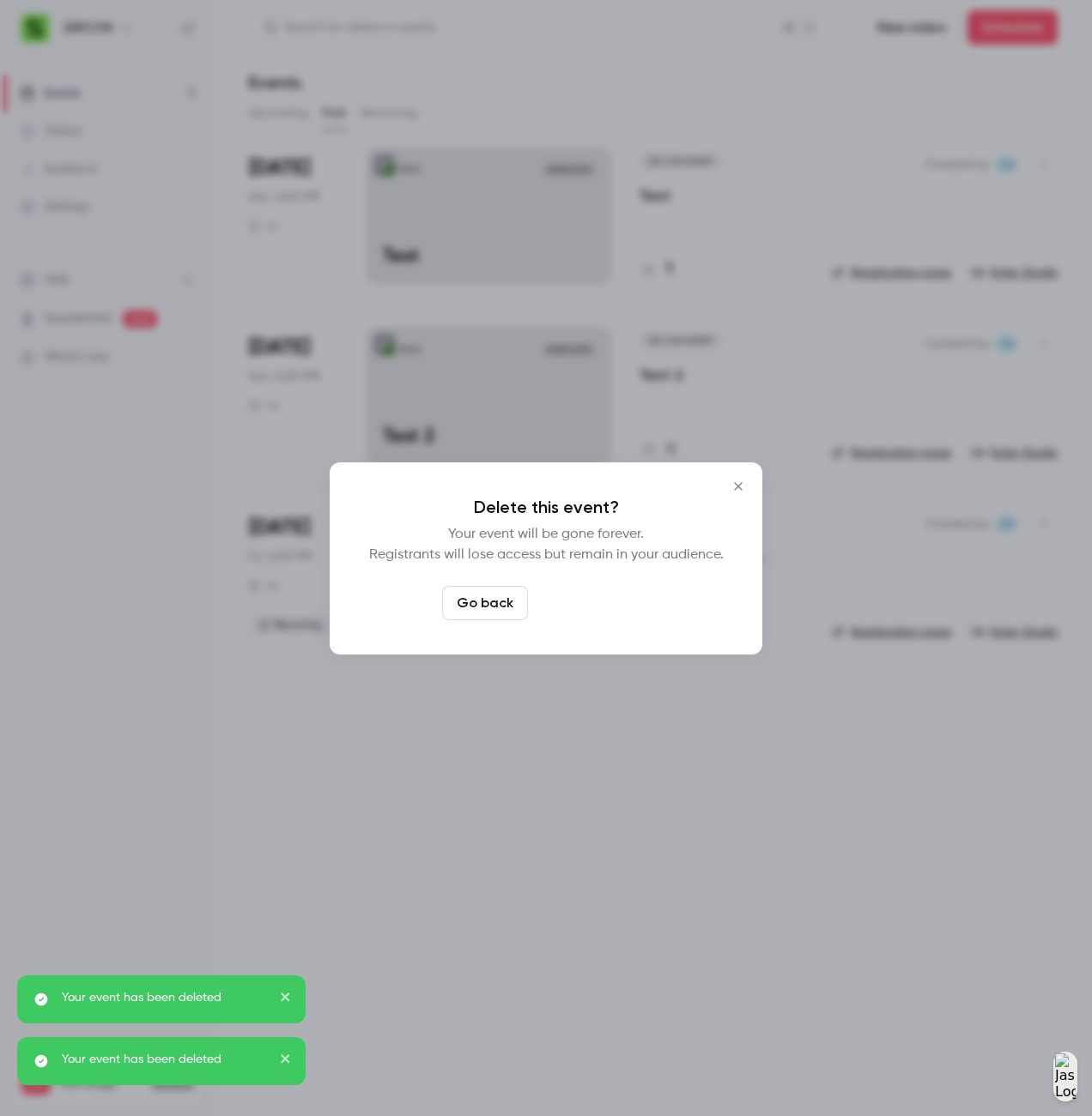
click at [605, 604] on button "Delete event" at bounding box center [592, 603] width 115 height 35
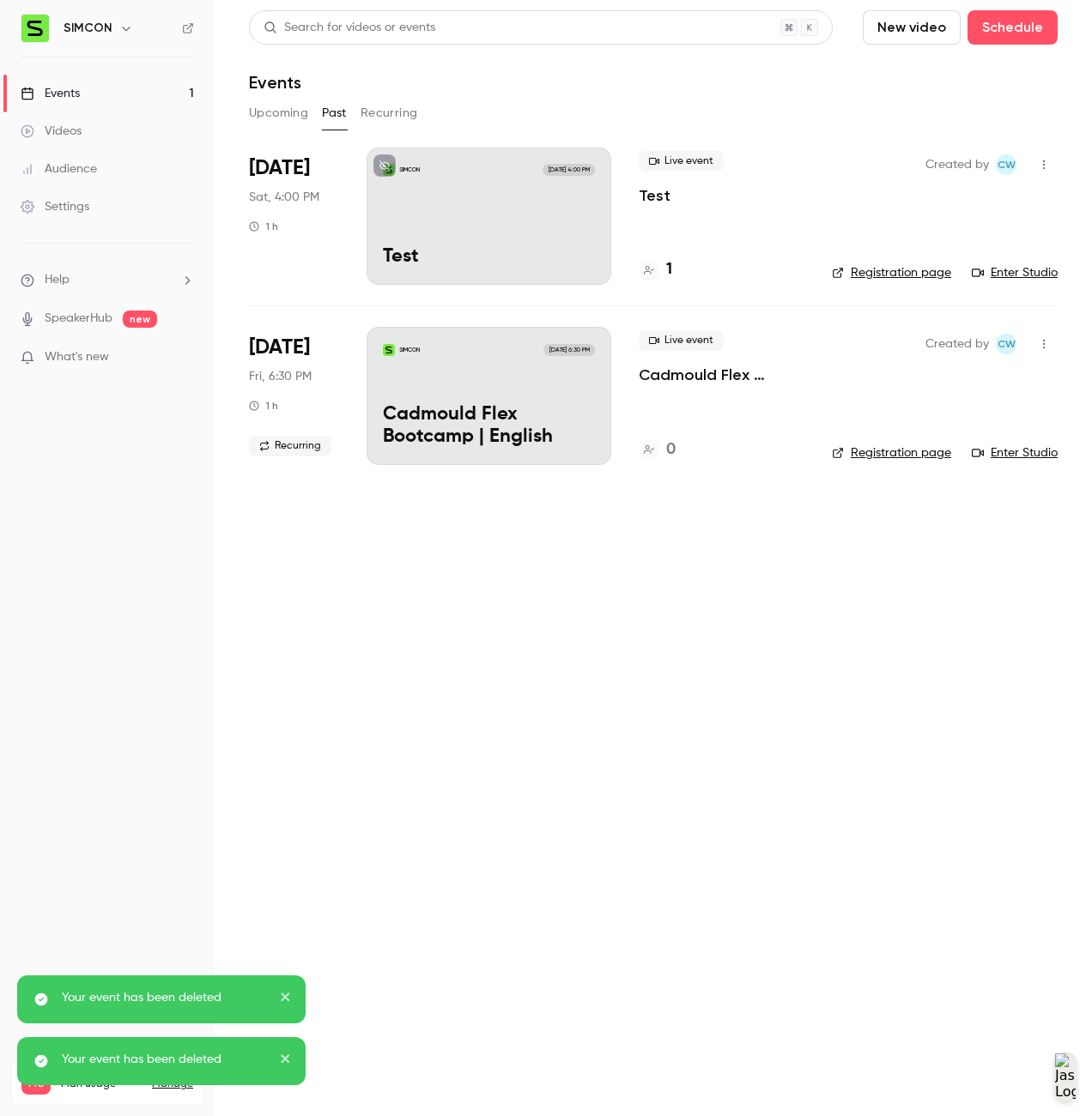
click at [1045, 157] on button "button" at bounding box center [1043, 164] width 27 height 27
click at [998, 379] on div "Delete" at bounding box center [977, 387] width 131 height 17
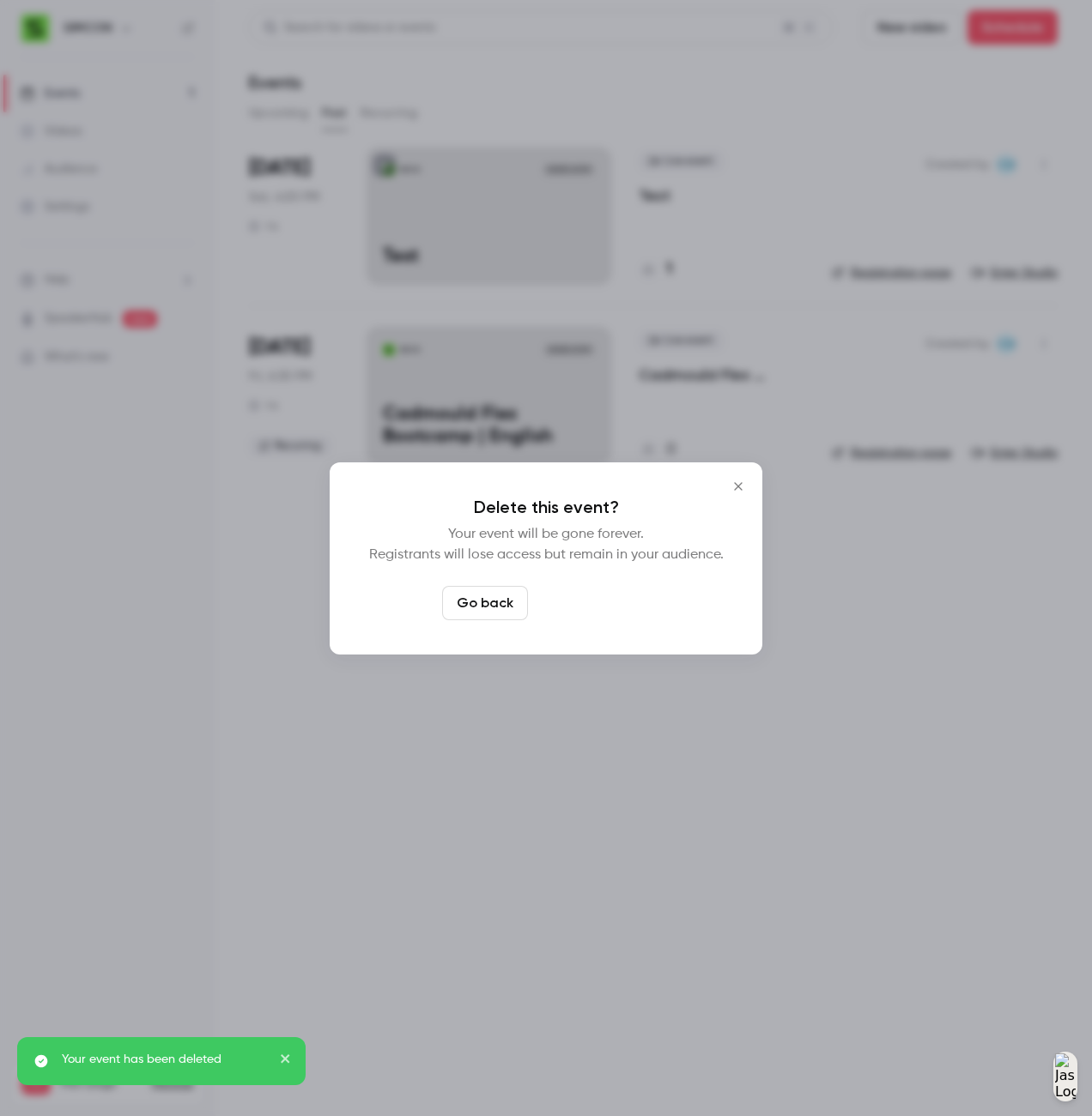
click at [586, 600] on button "Delete event" at bounding box center [592, 603] width 115 height 35
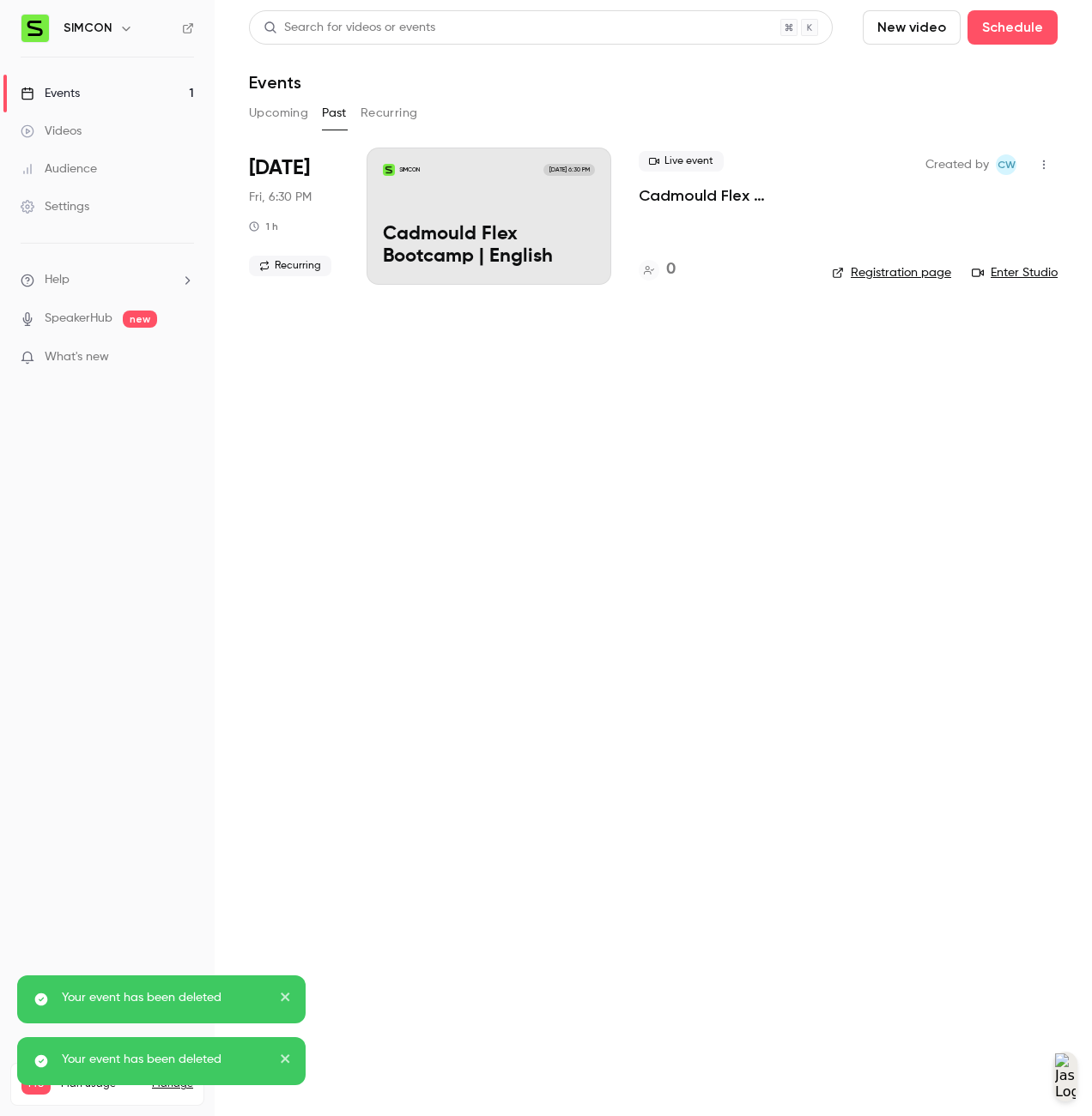
click at [756, 697] on main "Search for videos or events New video Schedule Events Upcoming Past Recurring S…" at bounding box center [654, 558] width 877 height 1116
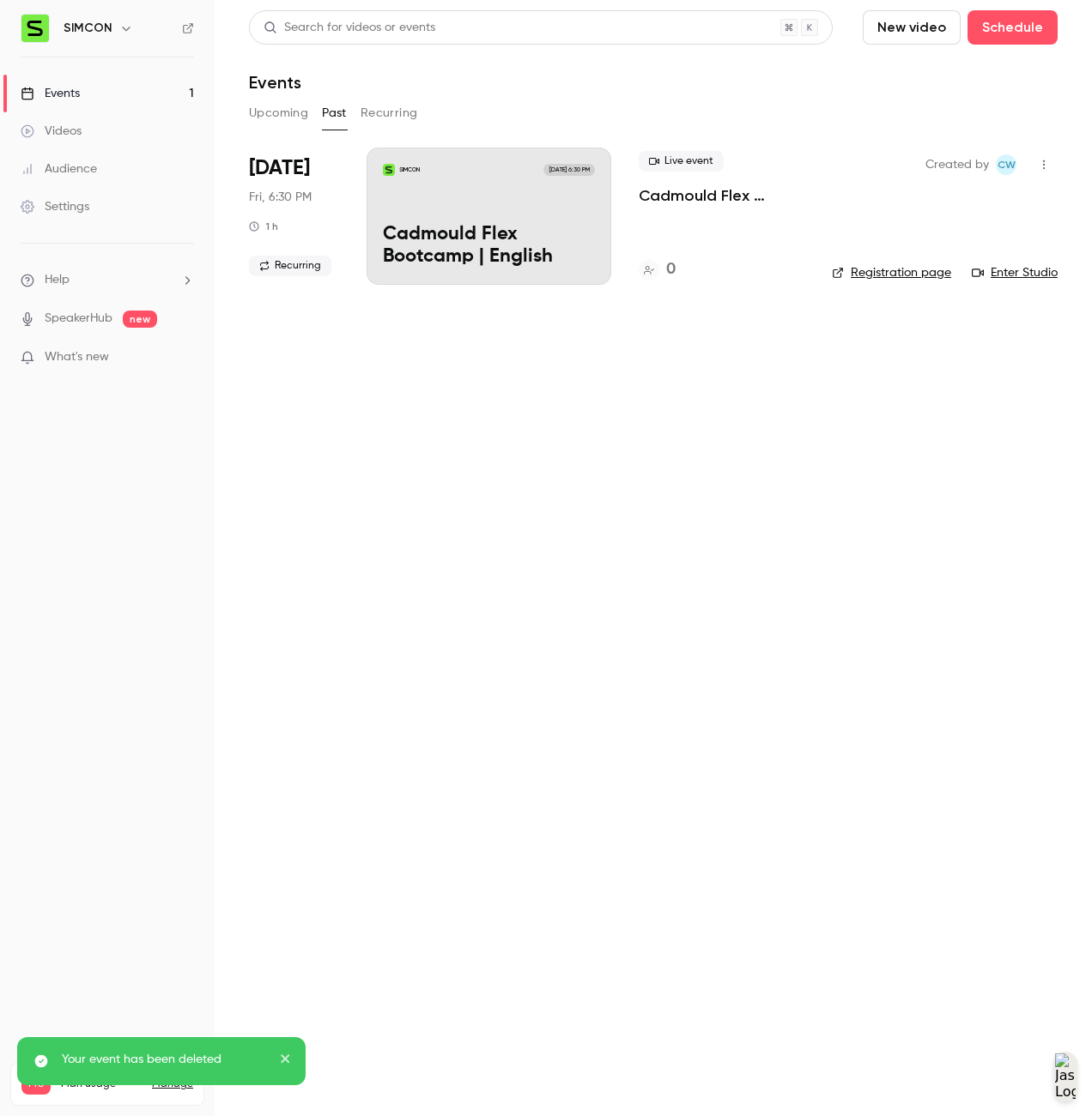
click at [896, 277] on link "Registration page" at bounding box center [891, 273] width 119 height 17
click at [824, 490] on main "Search for videos or events New video Schedule Events Upcoming Past Recurring S…" at bounding box center [654, 558] width 877 height 1116
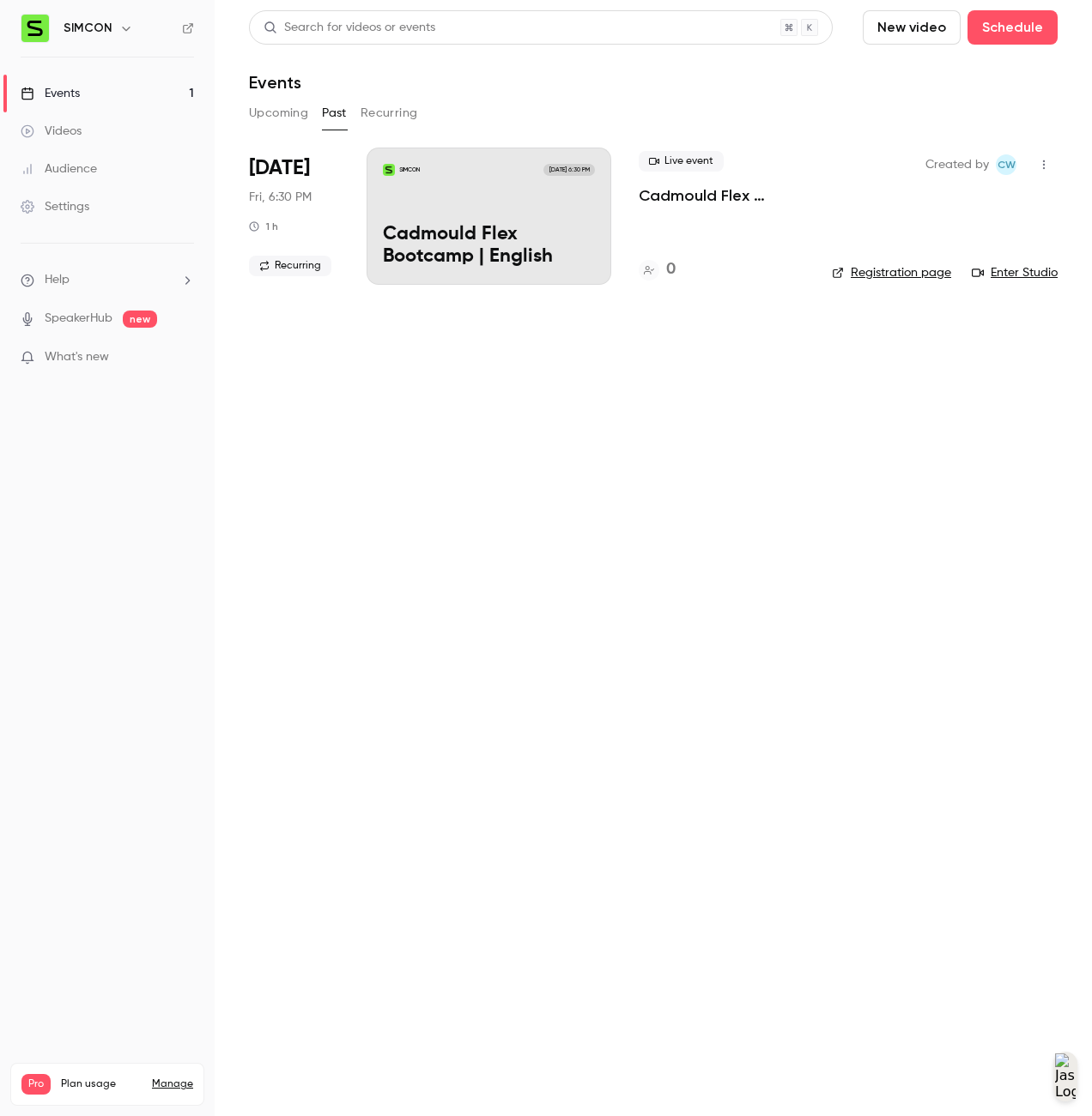
click at [113, 221] on link "Settings" at bounding box center [107, 206] width 215 height 38
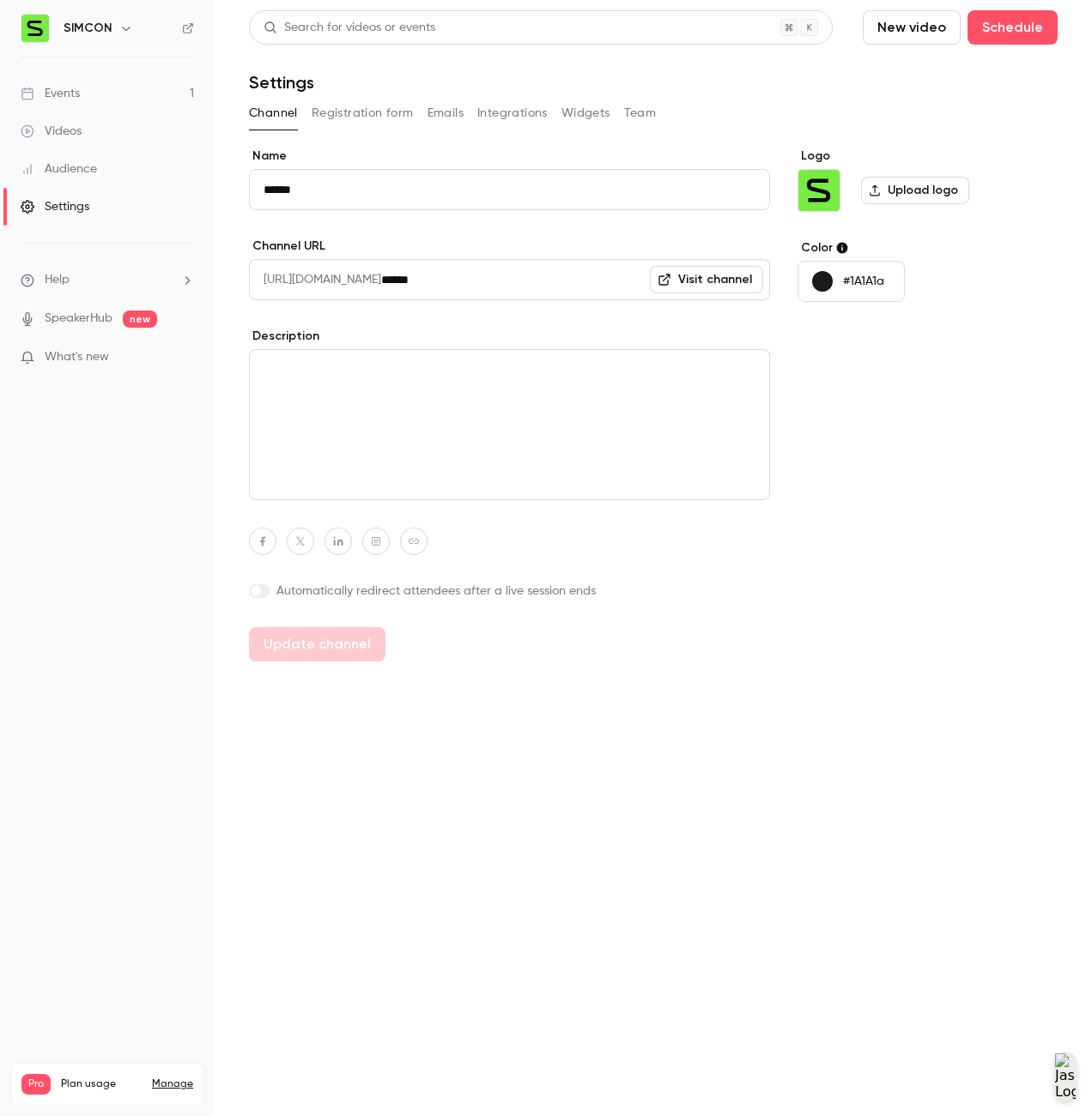
click at [500, 108] on button "Integrations" at bounding box center [512, 113] width 70 height 27
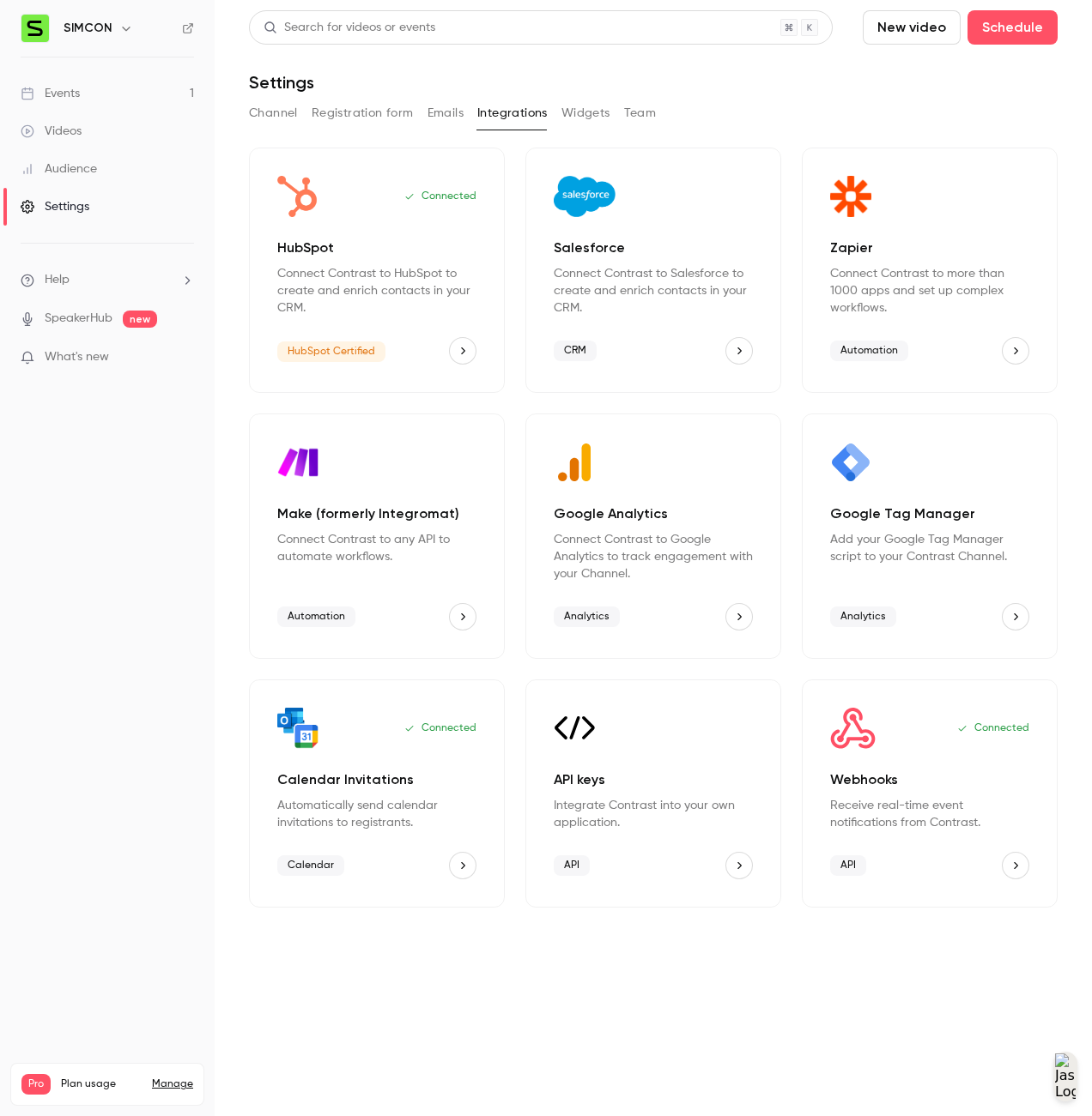
click at [890, 738] on div "Connected" at bounding box center [930, 728] width 199 height 41
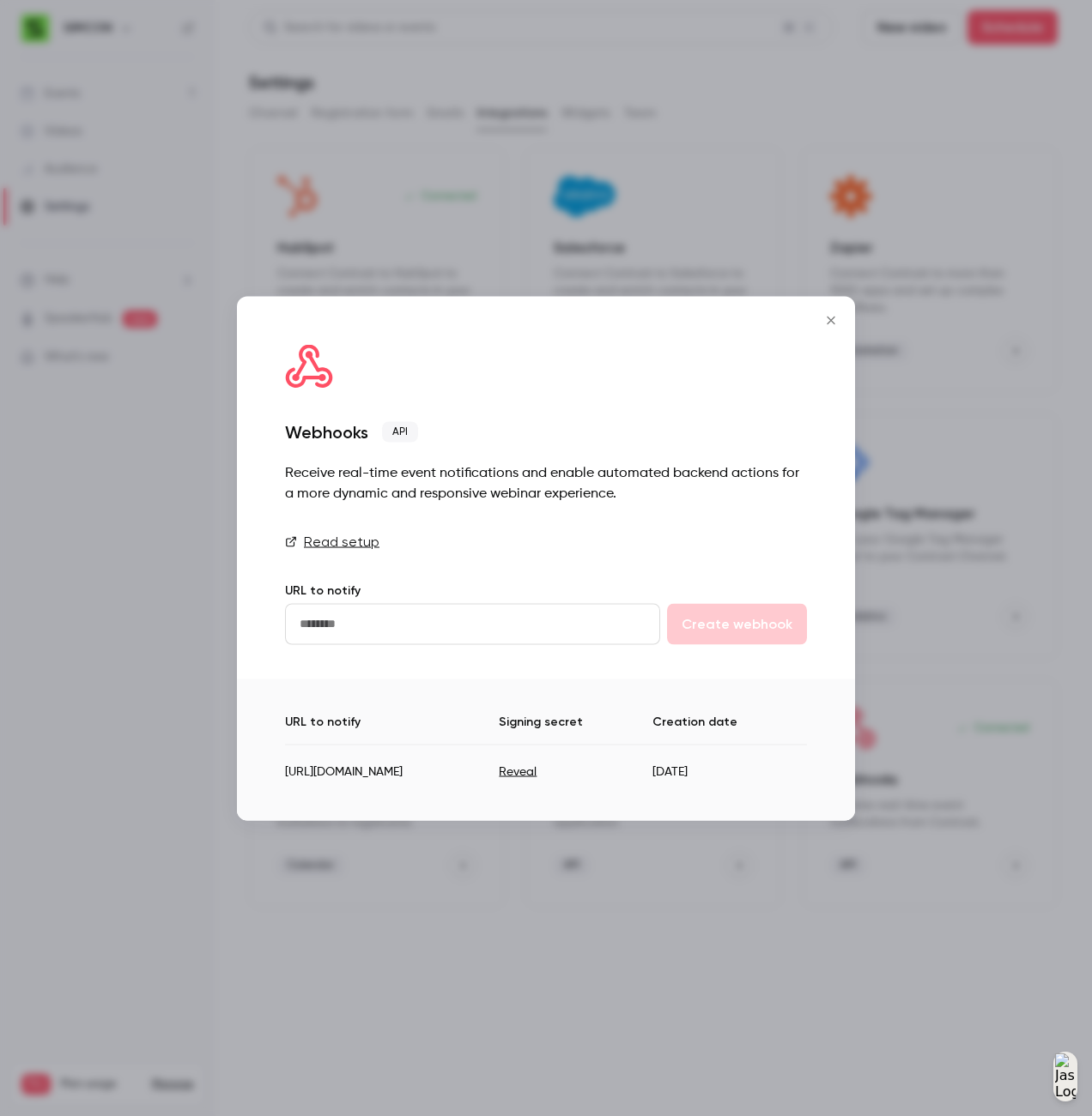
click at [835, 323] on icon "Close" at bounding box center [831, 320] width 21 height 14
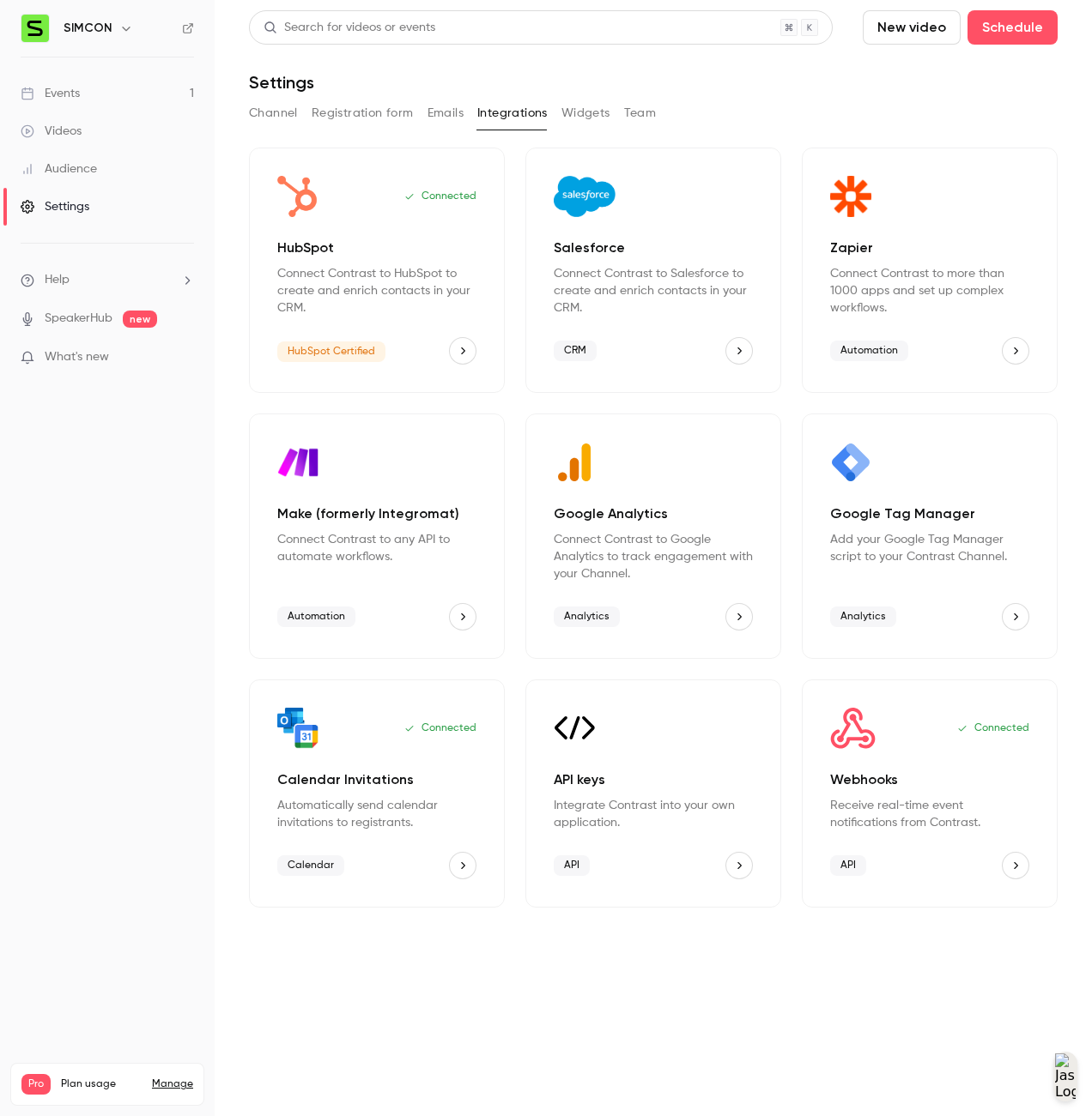
click at [84, 90] on link "Events 1" at bounding box center [107, 94] width 215 height 38
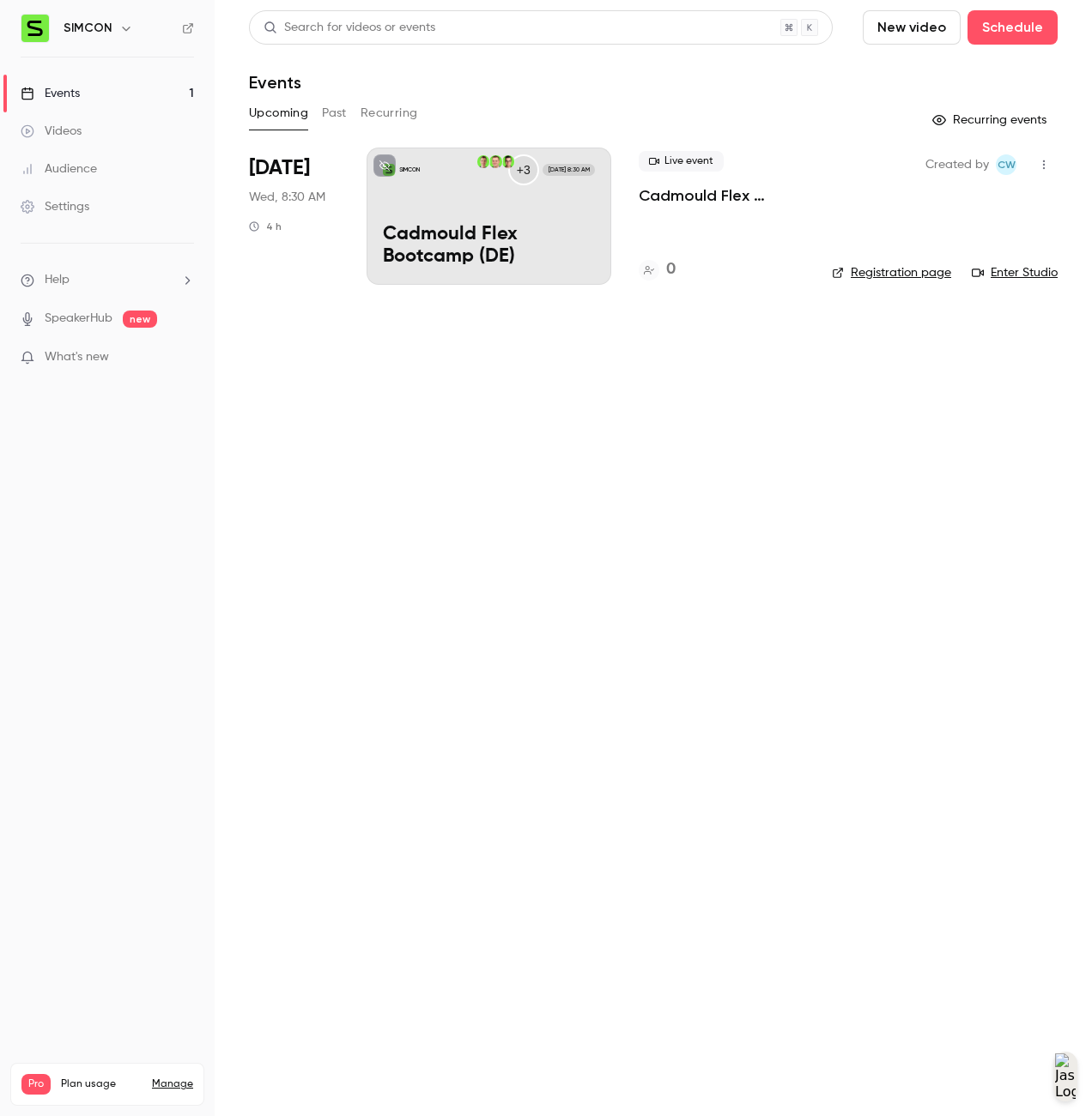
click at [532, 226] on p "Cadmould Flex Bootcamp (DE)" at bounding box center [489, 247] width 212 height 45
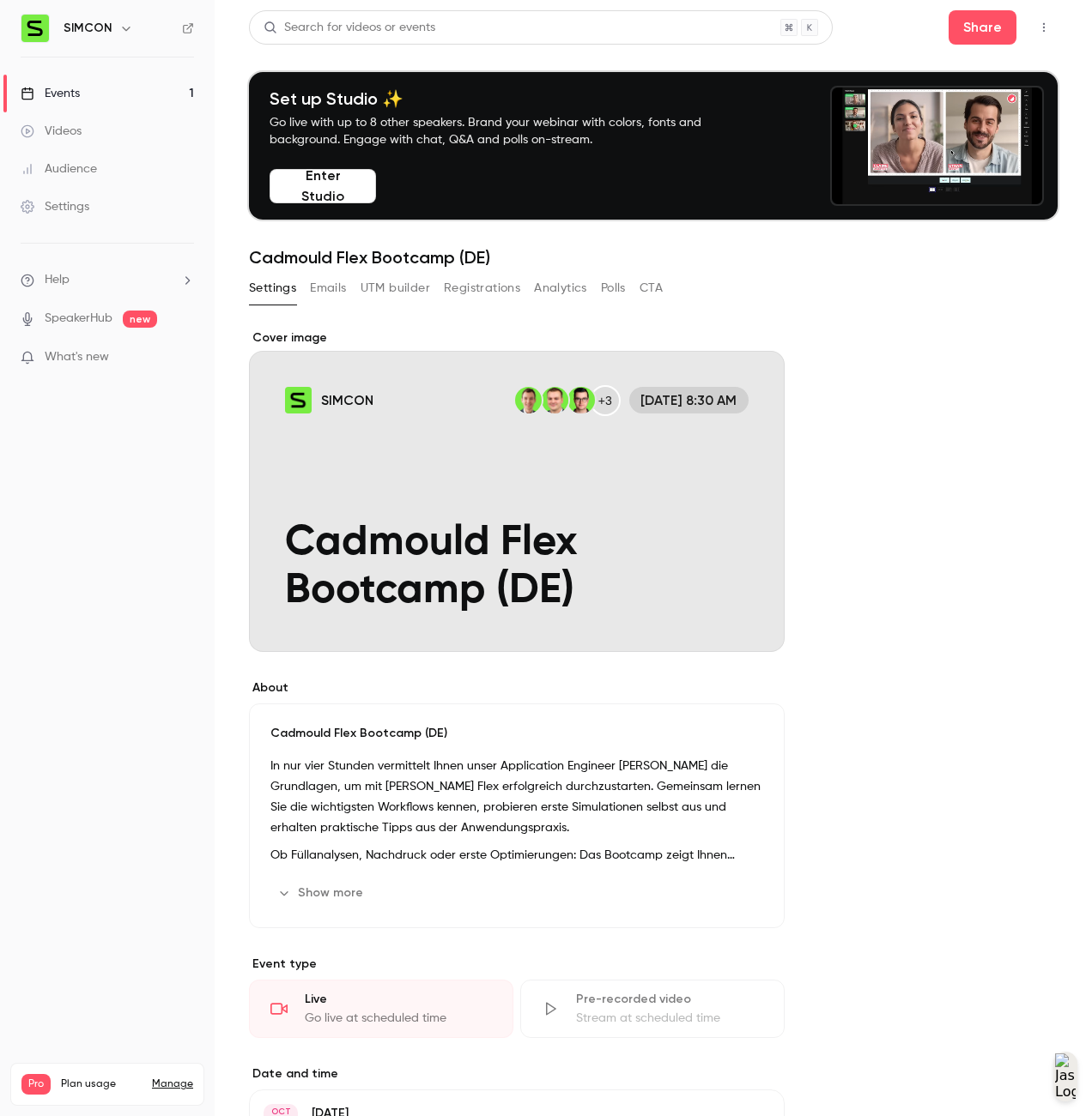
scroll to position [739, 0]
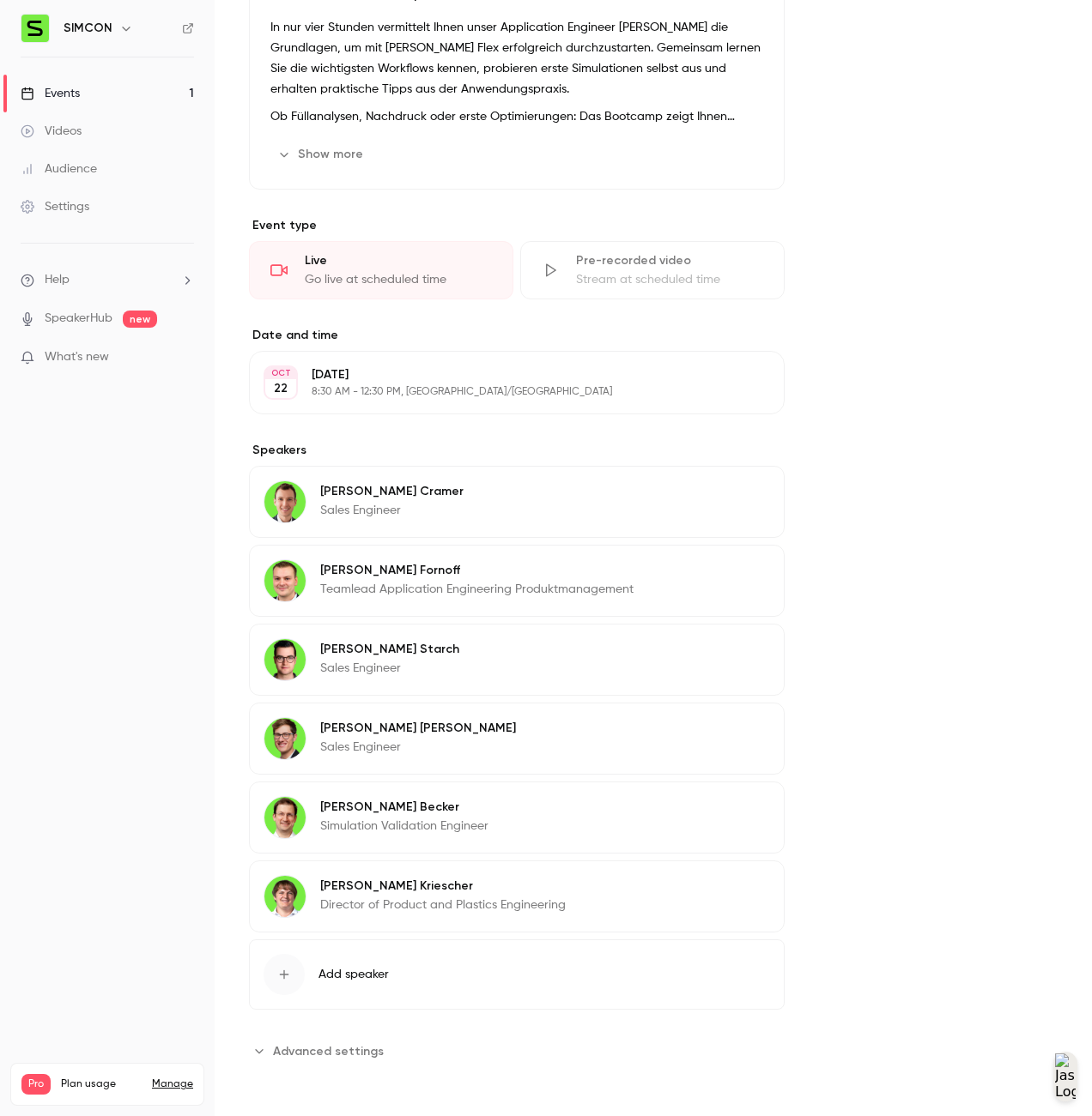
click at [846, 708] on div "About Cadmould Flex Bootcamp (DE) In nur vier Stunden vermittelt Ihnen unser Ap…" at bounding box center [653, 348] width 808 height 1515
click at [268, 451] on label "Speakers" at bounding box center [516, 451] width 535 height 17
click at [189, 466] on nav "SIMCON Events 1 Videos Audience Settings Help SpeakerHub new What's new Pro Pla…" at bounding box center [107, 558] width 215 height 1116
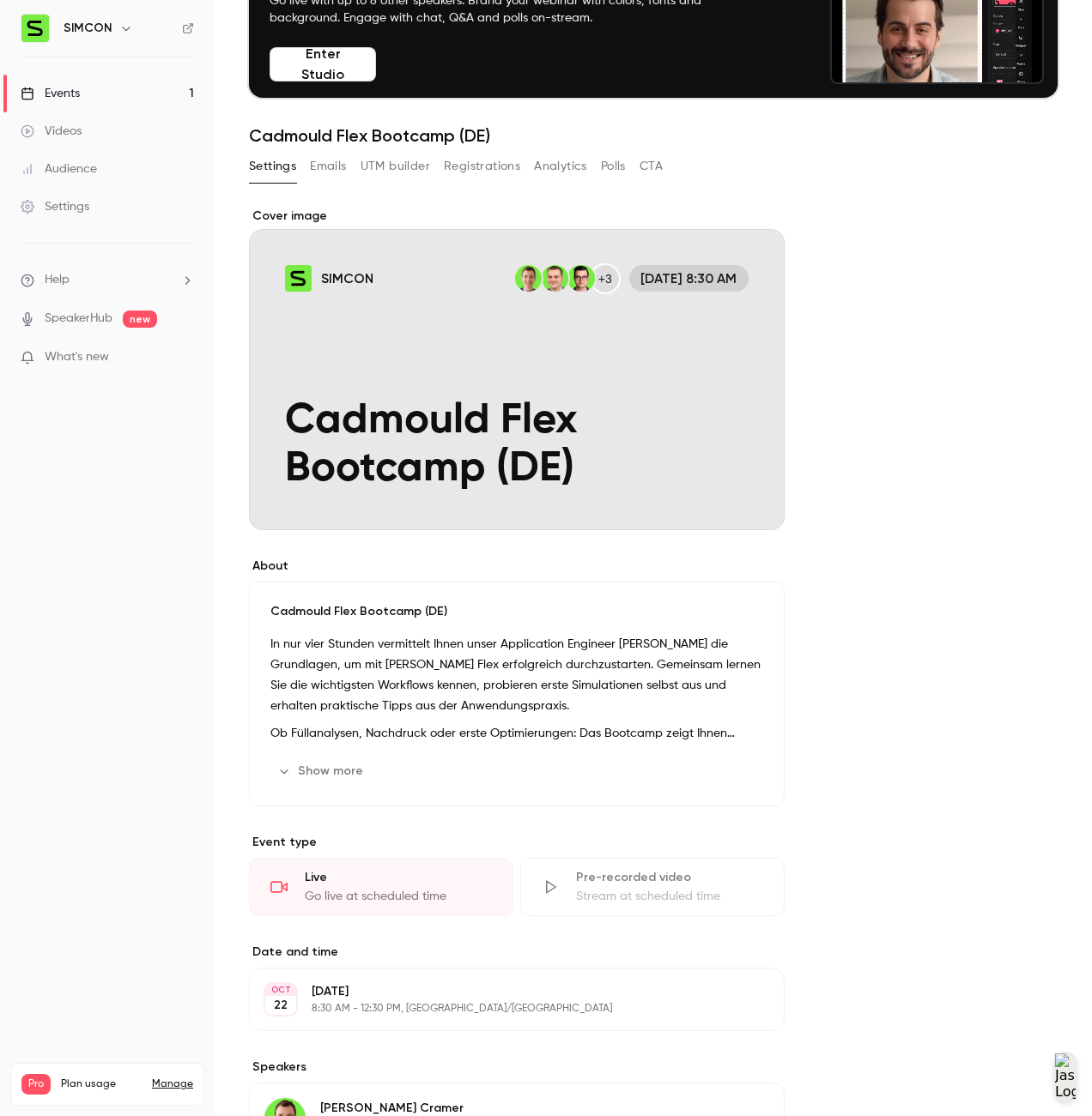
scroll to position [0, 0]
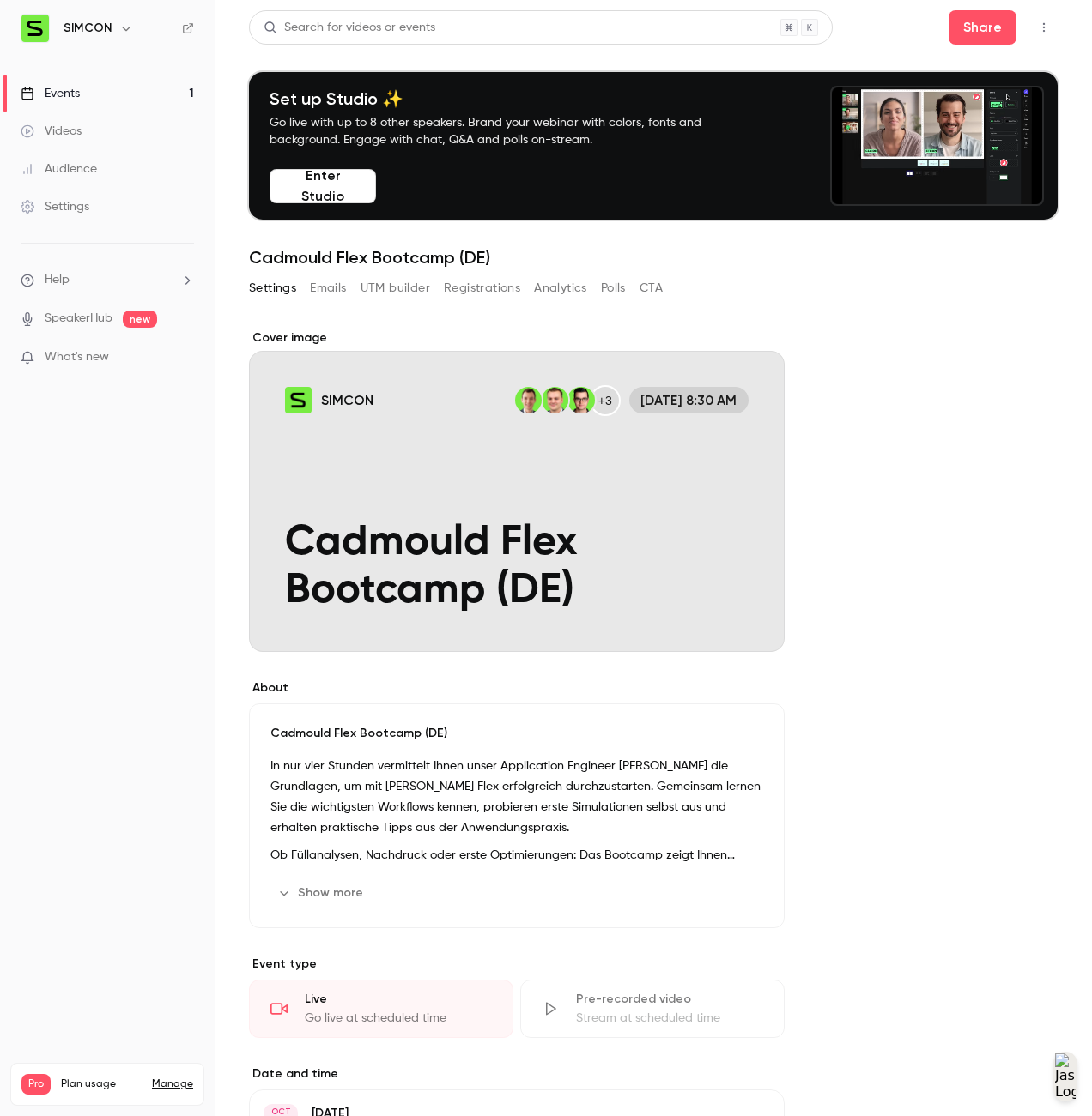
click at [478, 287] on button "Registrations" at bounding box center [482, 288] width 76 height 27
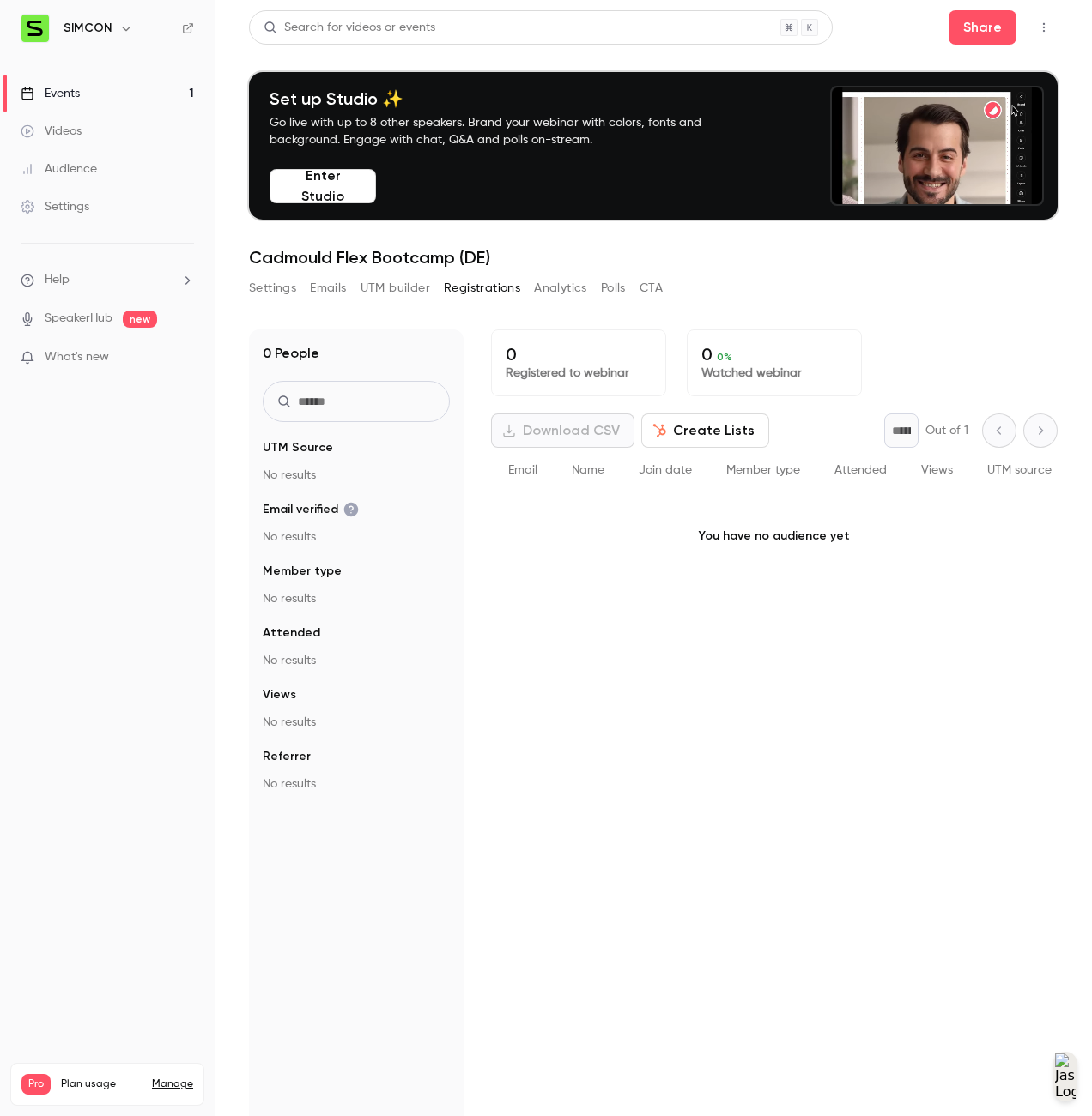
drag, startPoint x: 995, startPoint y: 739, endPoint x: 992, endPoint y: 726, distance: 13.3
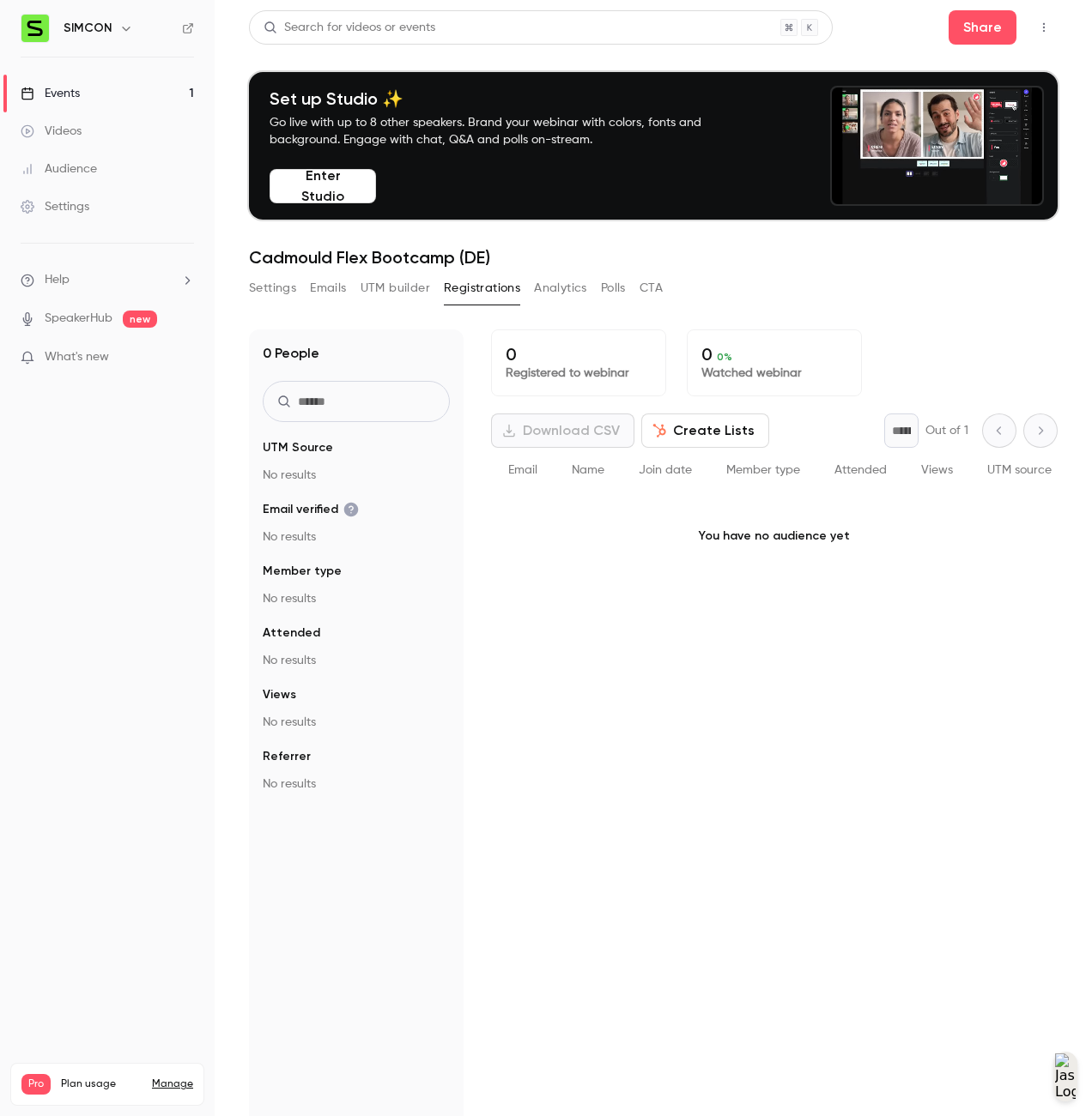
click at [995, 739] on div "0 Registered to webinar 0 0 % Watched webinar Download CSV Create Lists * Out o…" at bounding box center [774, 802] width 566 height 944
click at [76, 104] on link "Events 1" at bounding box center [107, 94] width 215 height 38
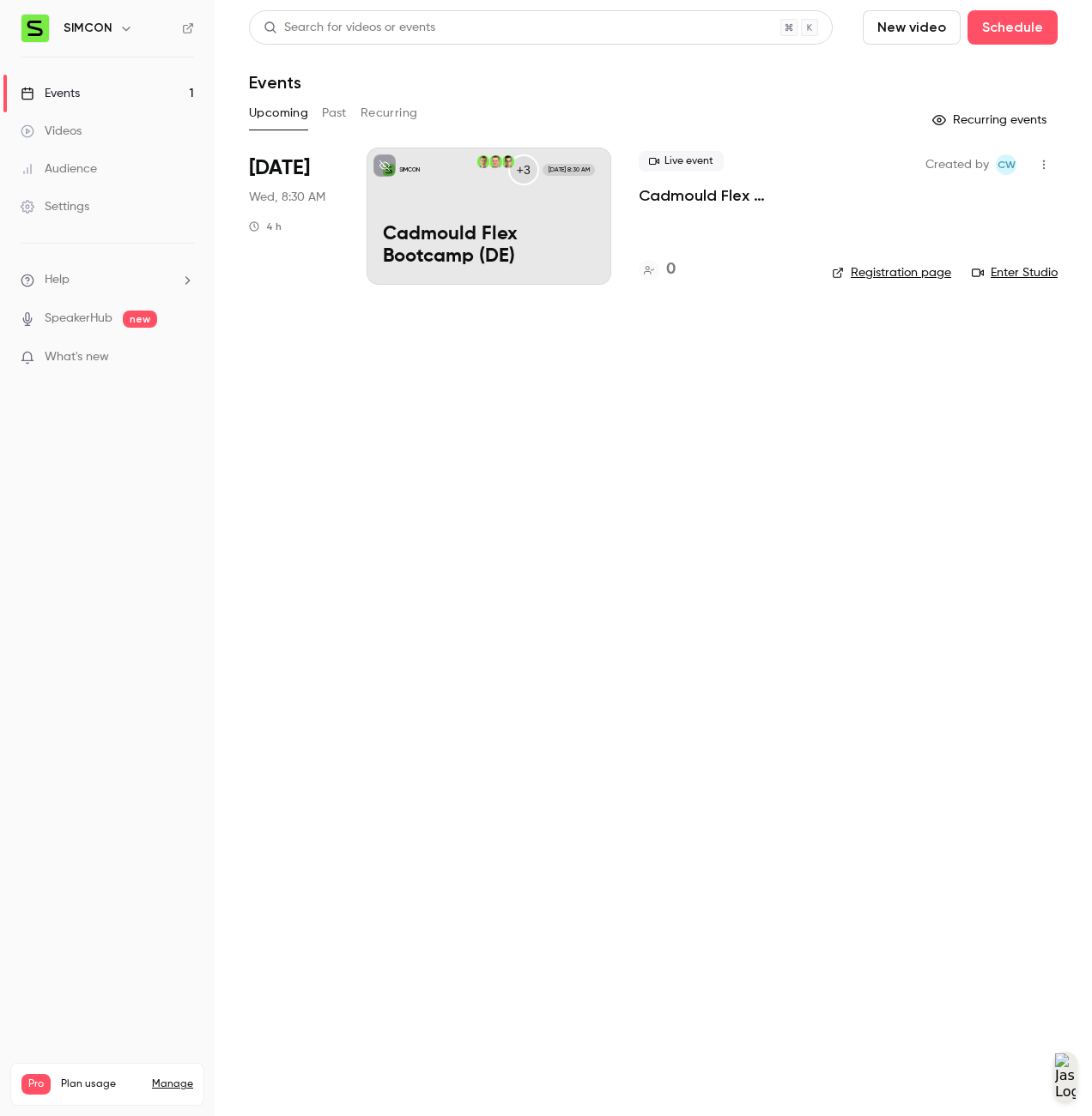
click at [768, 339] on main "Search for videos or events New video Schedule Events Upcoming Past Recurring R…" at bounding box center [654, 558] width 877 height 1116
click at [675, 207] on div "Live event Cadmould Flex Bootcamp (DE) 0" at bounding box center [721, 216] width 165 height 137
click at [65, 203] on div "Settings" at bounding box center [54, 206] width 69 height 17
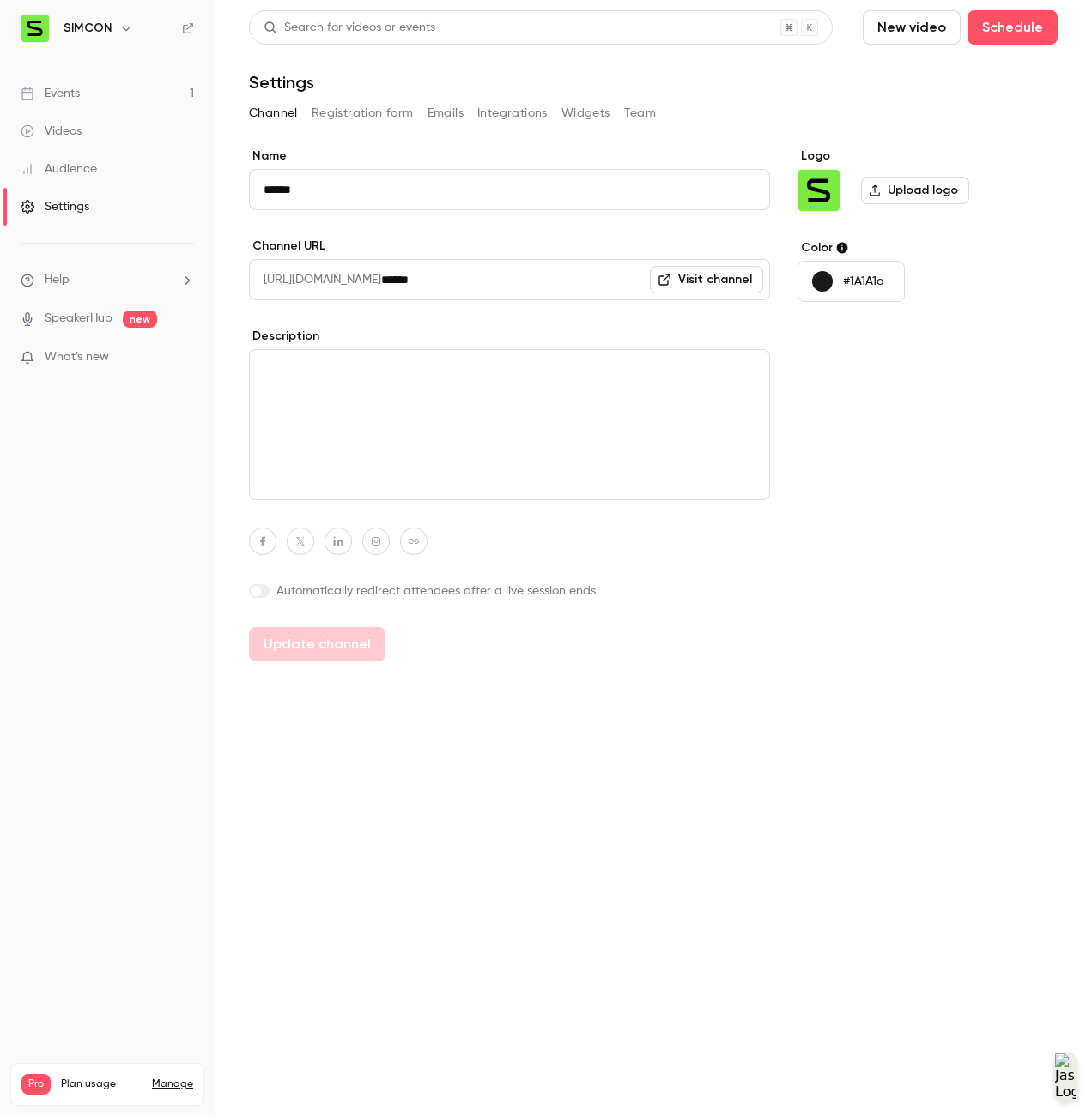
click at [507, 116] on button "Integrations" at bounding box center [512, 113] width 70 height 27
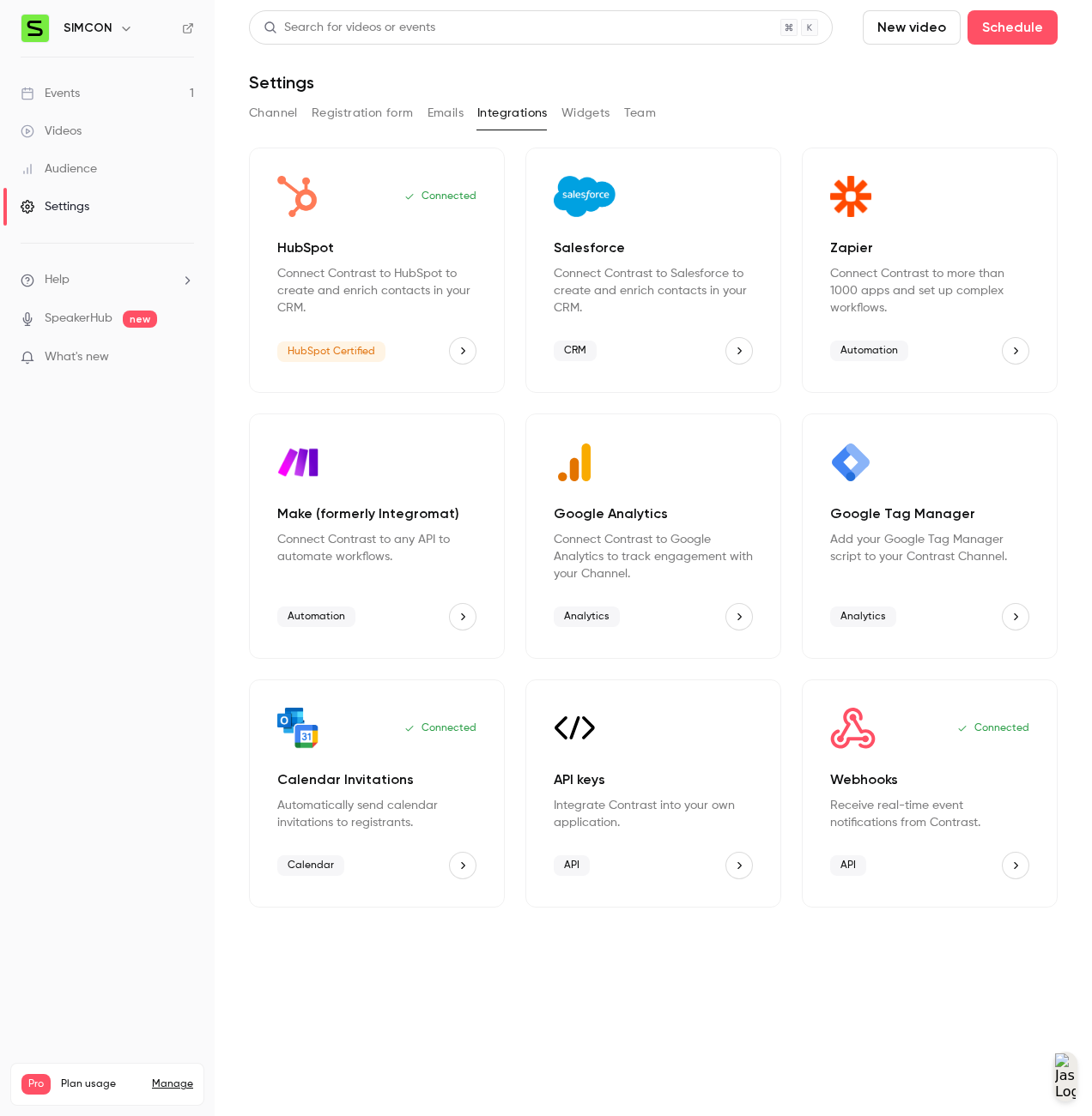
click at [922, 821] on p "Receive real-time event notifications from Contrast." at bounding box center [930, 814] width 199 height 35
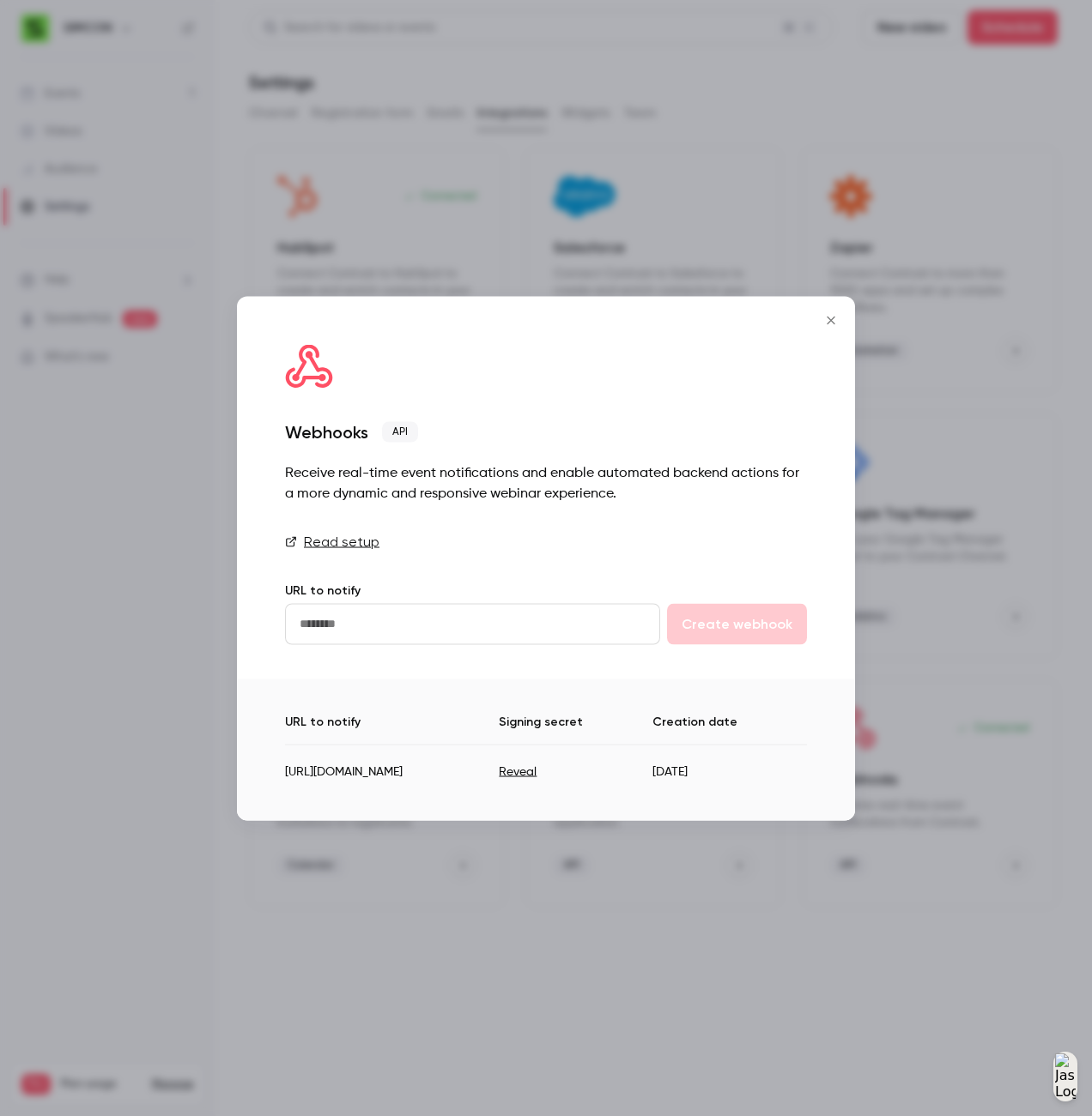
click at [536, 769] on button "Reveal" at bounding box center [517, 772] width 38 height 17
click at [654, 768] on td "tcZSXAN5H6J3xGaU" at bounding box center [573, 765] width 185 height 42
copy td "tcZSXAN5H6J3xGaU"
click at [846, 326] on div "Webhooks API Receive real-time event notifications and enable automated backend…" at bounding box center [546, 558] width 618 height 525
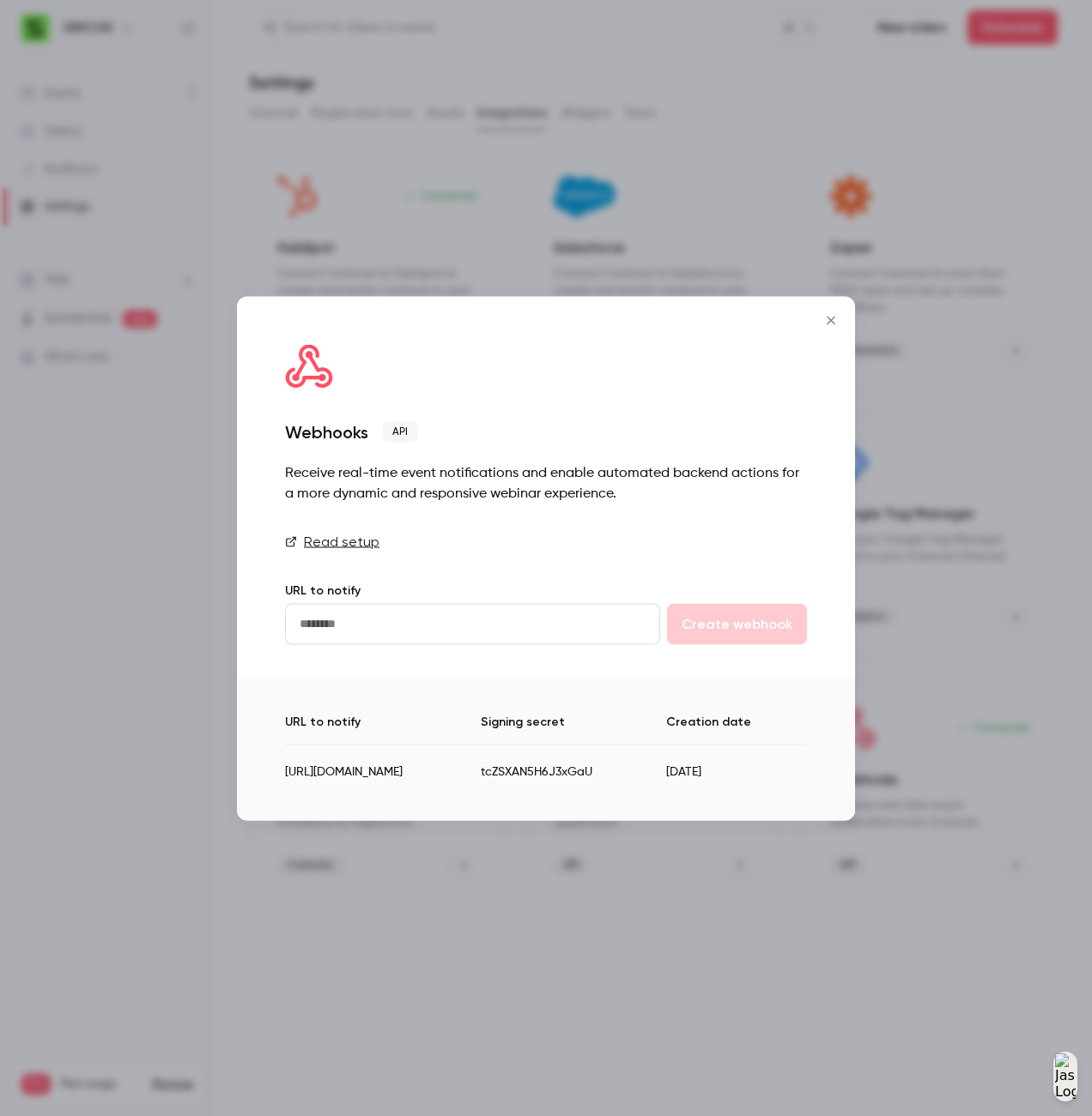
click at [839, 319] on icon "Close" at bounding box center [831, 320] width 21 height 14
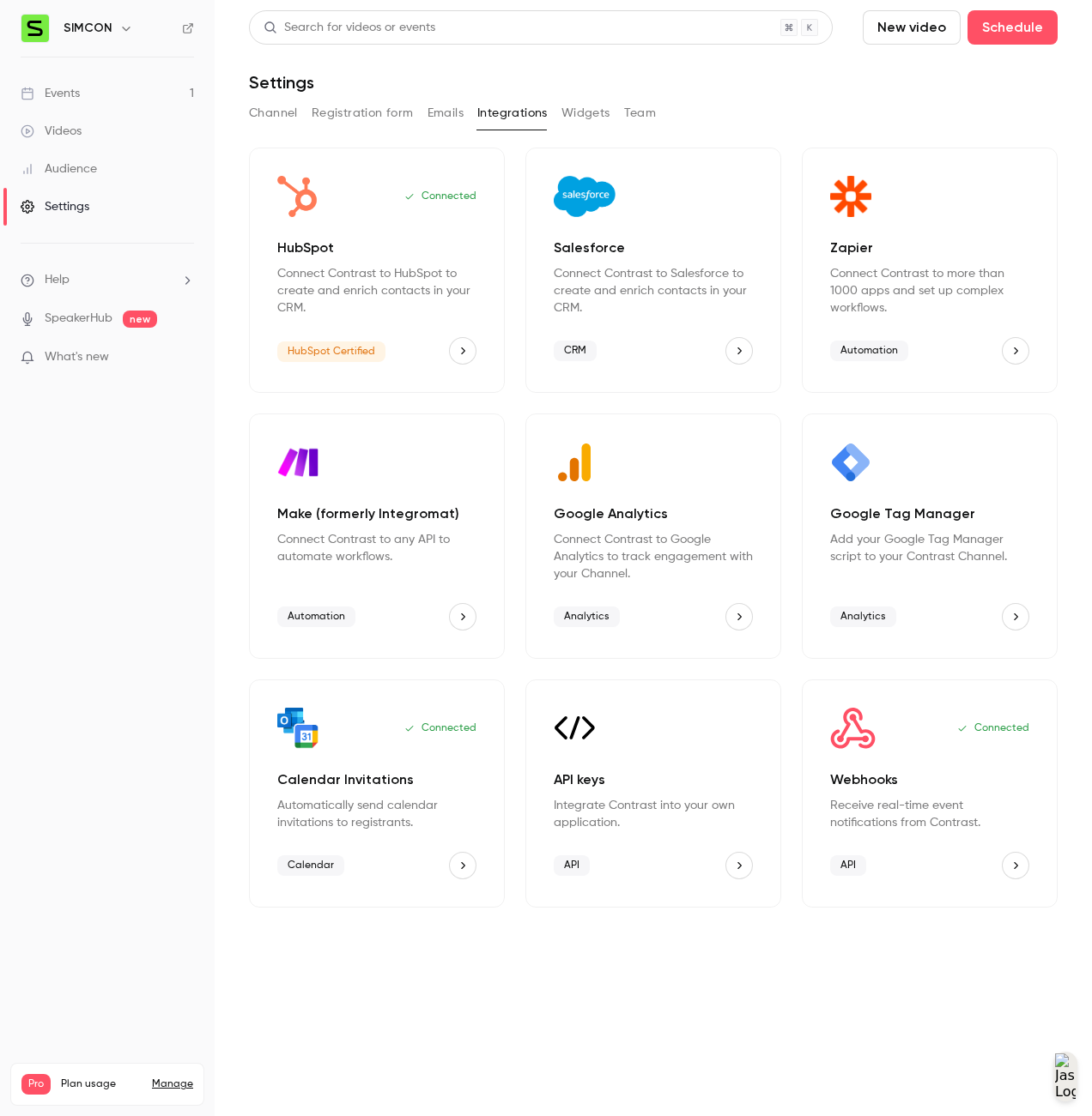
click at [927, 740] on div "Connected" at bounding box center [930, 728] width 199 height 41
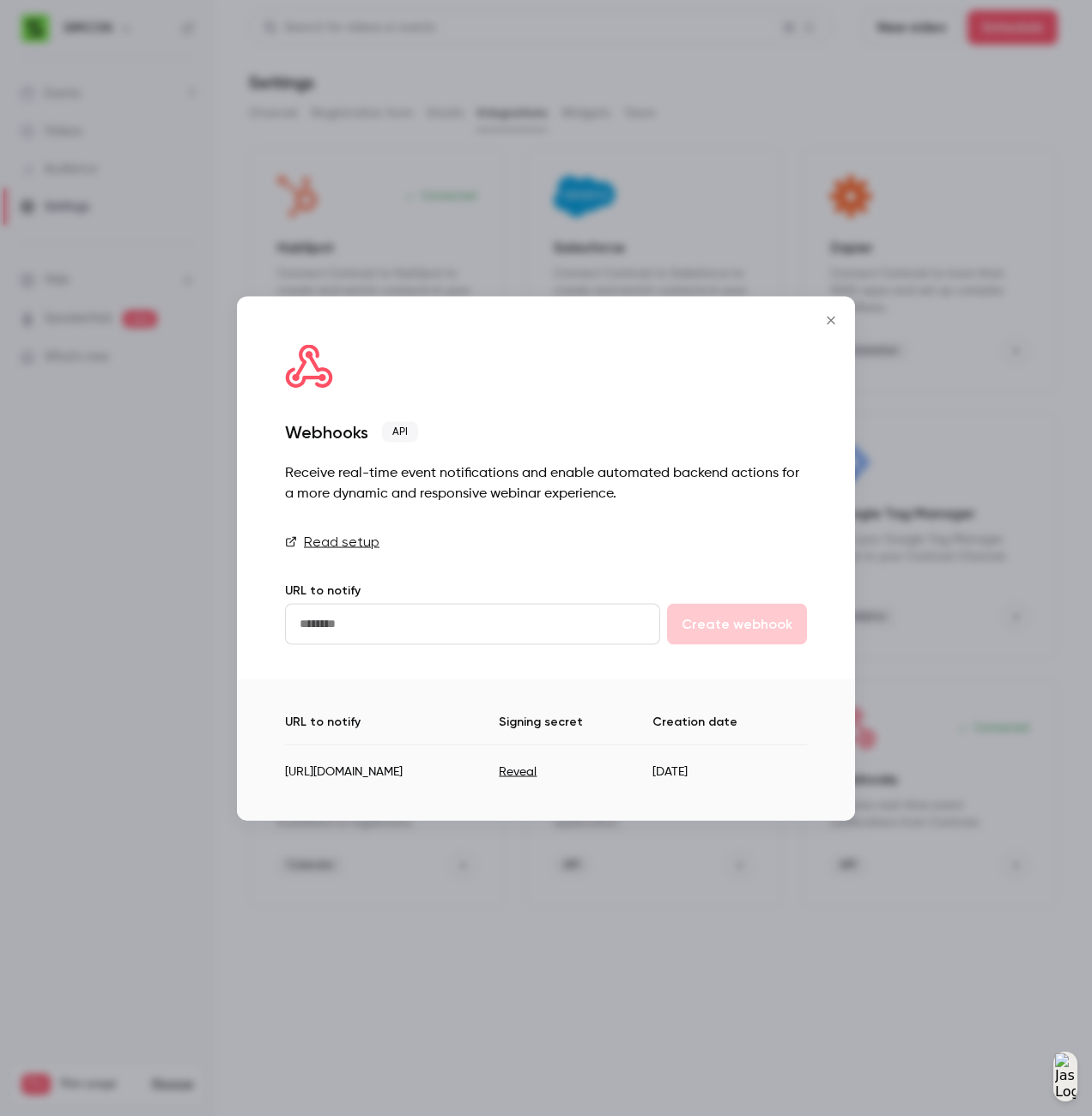
click at [831, 326] on icon "Close" at bounding box center [831, 320] width 21 height 14
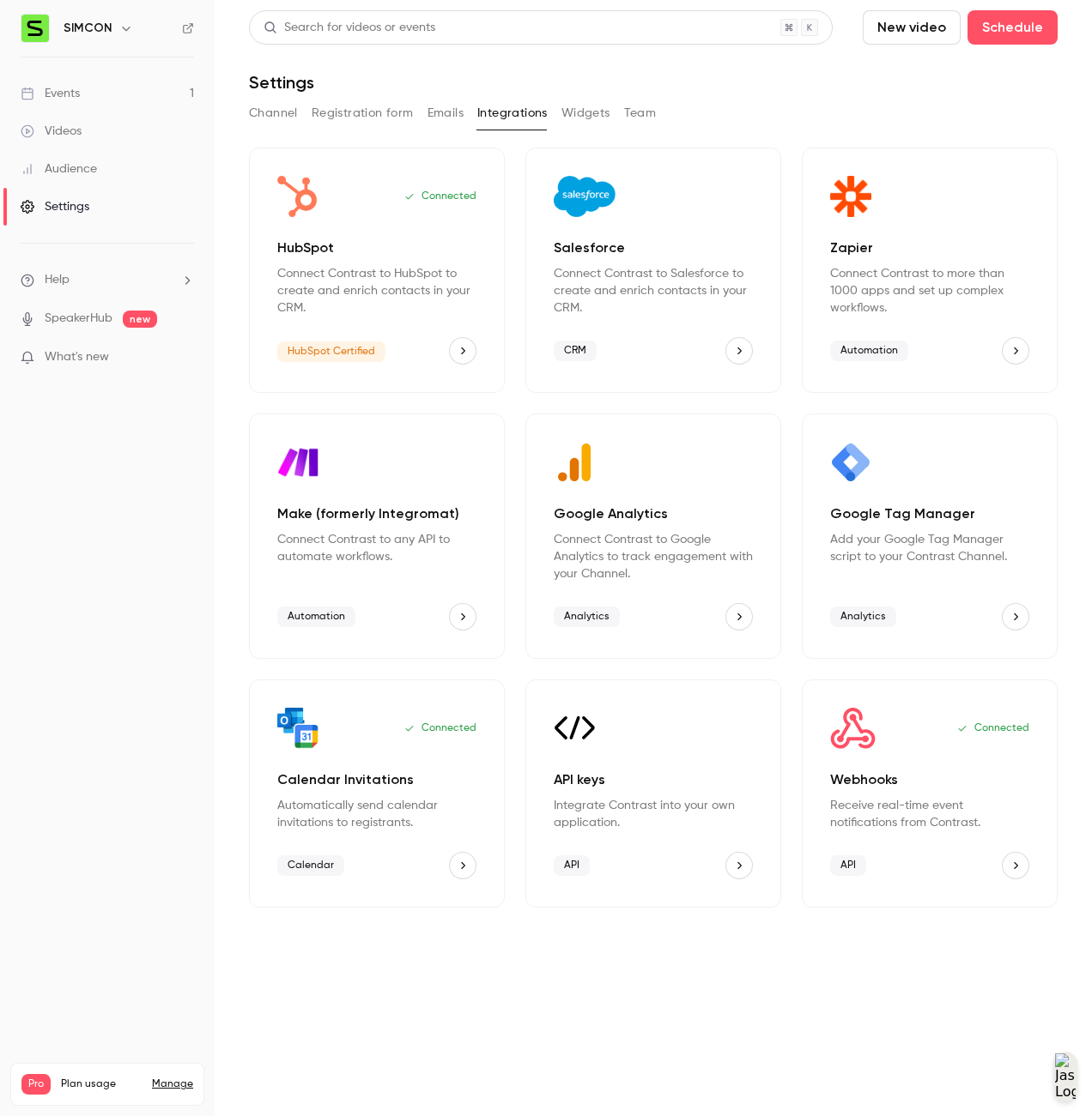
click at [841, 863] on span "API" at bounding box center [848, 865] width 36 height 21
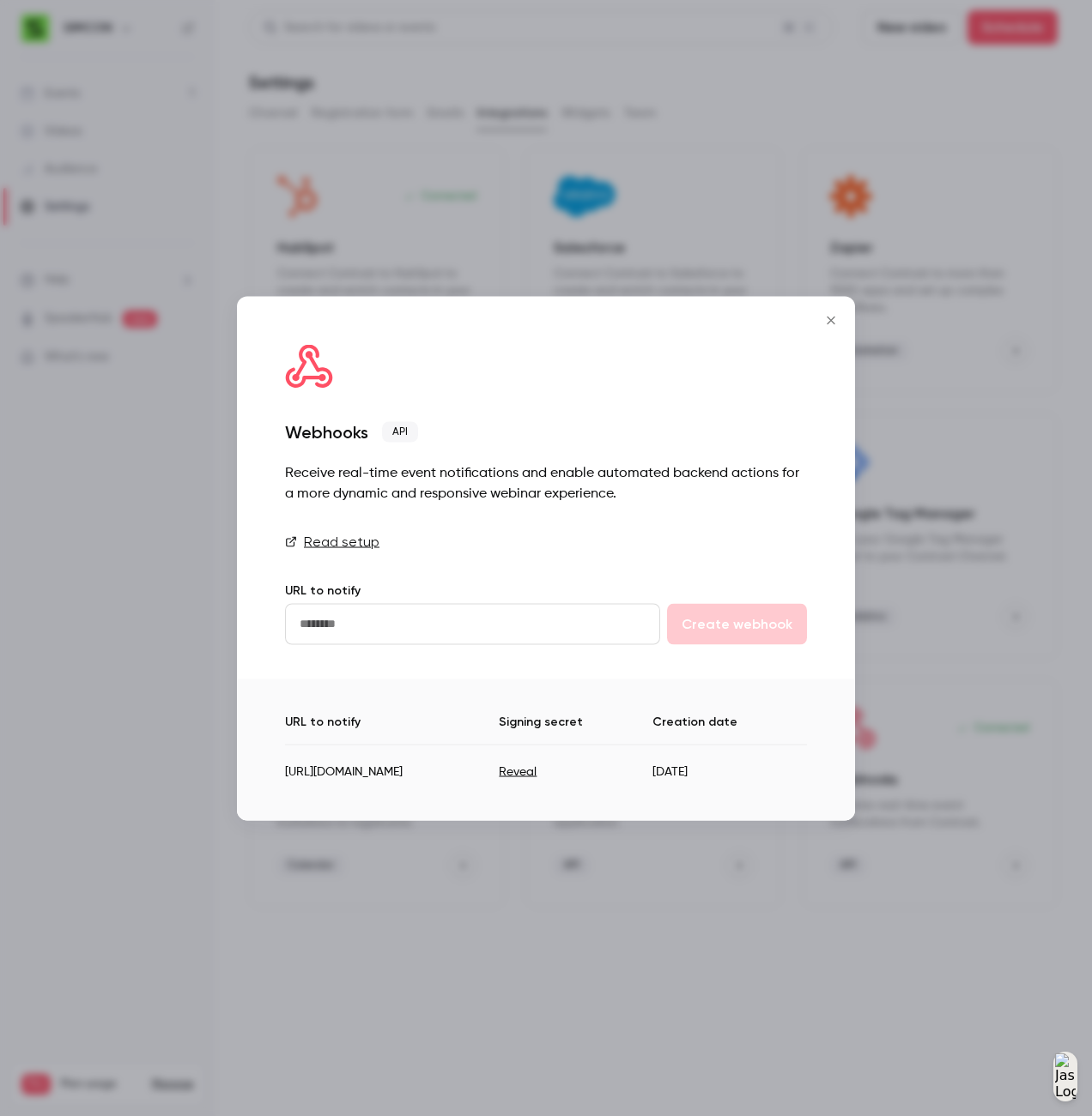
click at [826, 316] on icon "Close" at bounding box center [831, 320] width 21 height 14
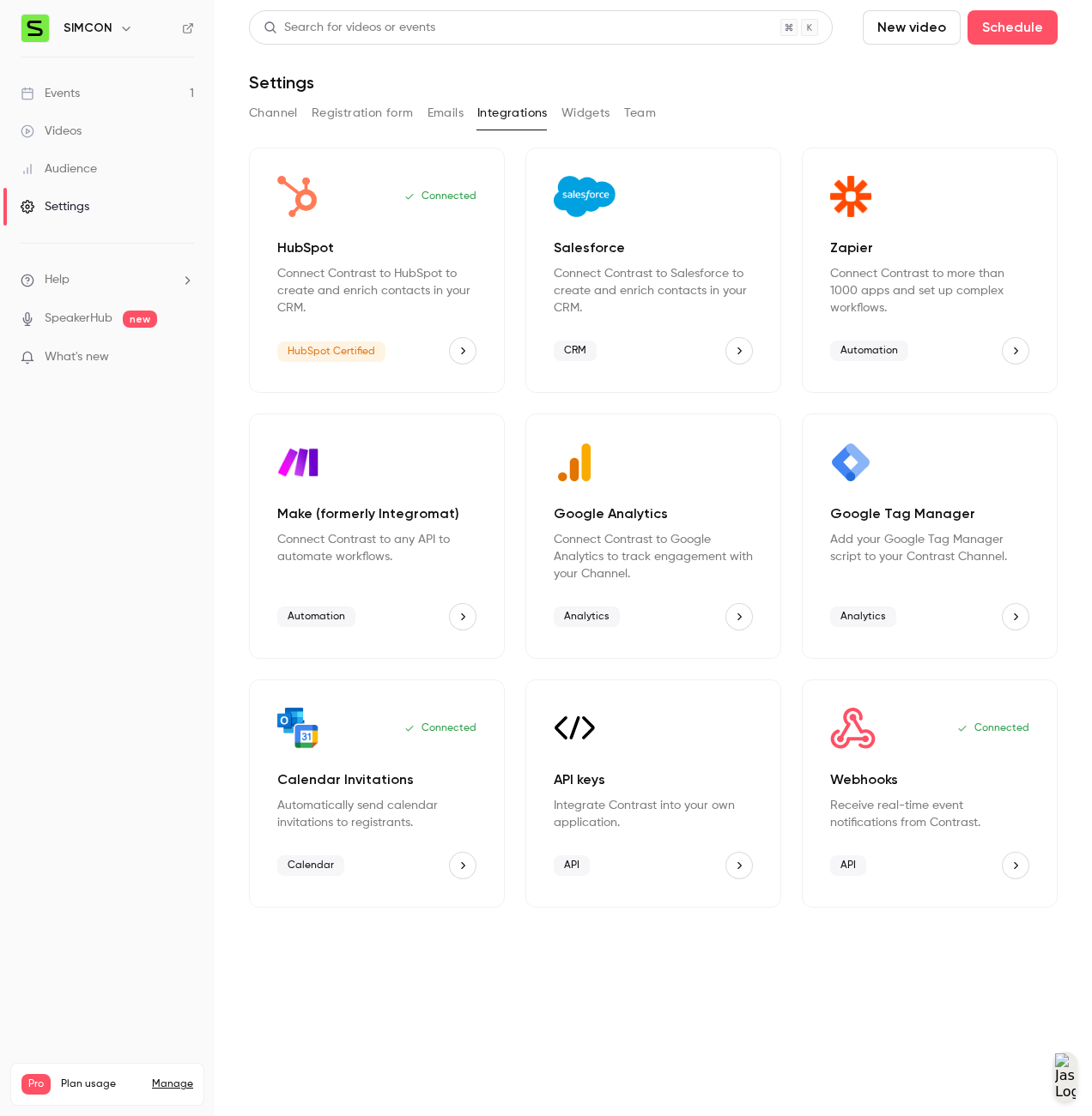
click at [899, 727] on div "Connected" at bounding box center [930, 728] width 199 height 41
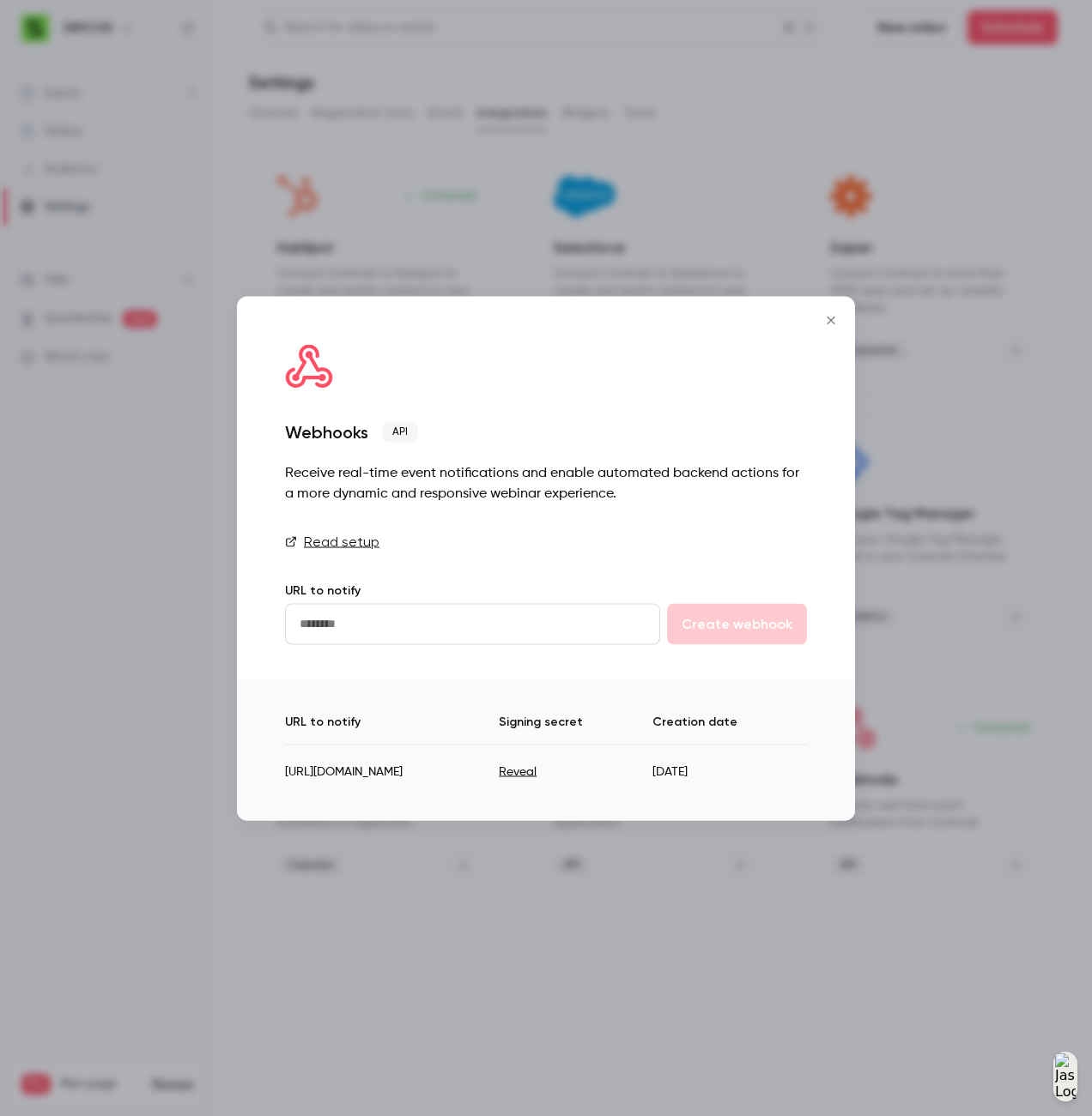
click at [303, 771] on td "[URL][DOMAIN_NAME]" at bounding box center [392, 765] width 214 height 42
click at [499, 771] on td "[URL][DOMAIN_NAME]" at bounding box center [392, 765] width 214 height 42
drag, startPoint x: 456, startPoint y: 769, endPoint x: 313, endPoint y: 763, distance: 143.1
click at [286, 759] on td "[URL][DOMAIN_NAME]" at bounding box center [392, 765] width 214 height 42
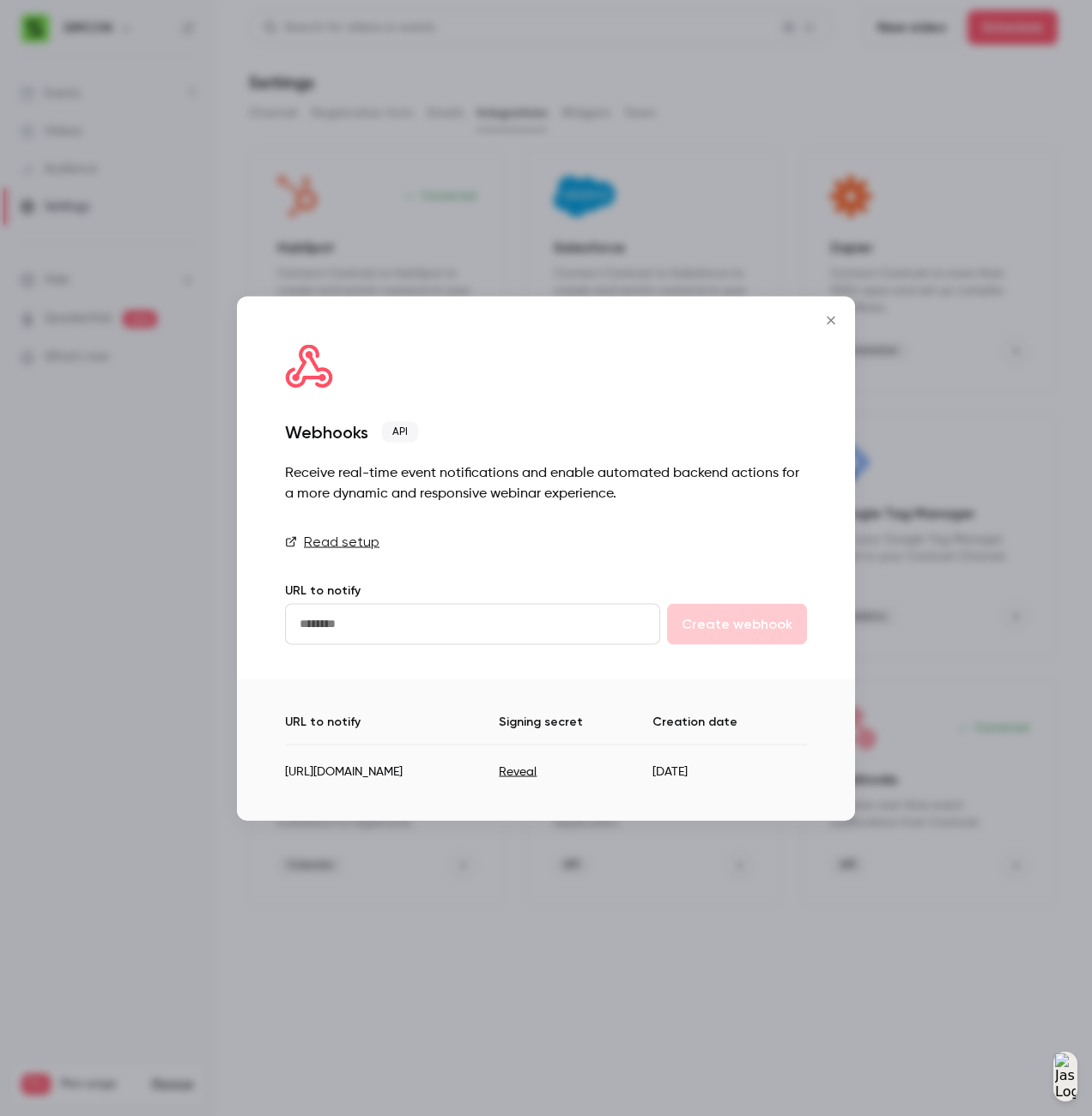
click at [295, 774] on td "[URL][DOMAIN_NAME]" at bounding box center [392, 765] width 214 height 42
click at [477, 795] on div "URL to notify Signing secret Creation date [URL][DOMAIN_NAME] Reveal [DATE]" at bounding box center [546, 749] width 618 height 142
click at [545, 579] on div "URL to notify Create webhook" at bounding box center [546, 611] width 522 height 65
click at [345, 591] on label "URL to notify" at bounding box center [323, 590] width 75 height 15
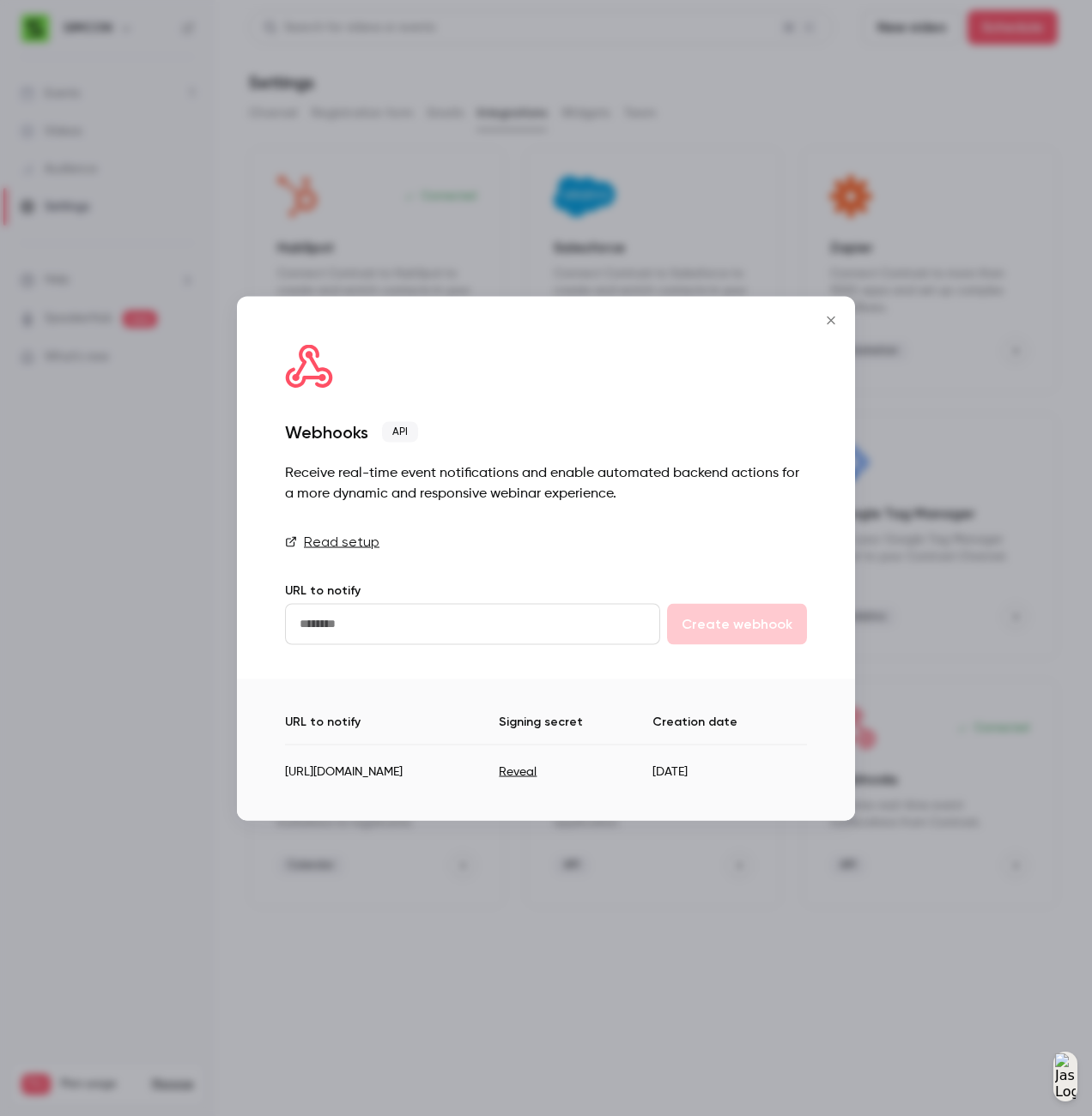
click at [345, 591] on label "URL to notify" at bounding box center [323, 590] width 75 height 15
click at [588, 574] on div "Read setup URL to notify Create webhook" at bounding box center [546, 588] width 522 height 114
click at [835, 321] on icon "Close" at bounding box center [831, 320] width 21 height 14
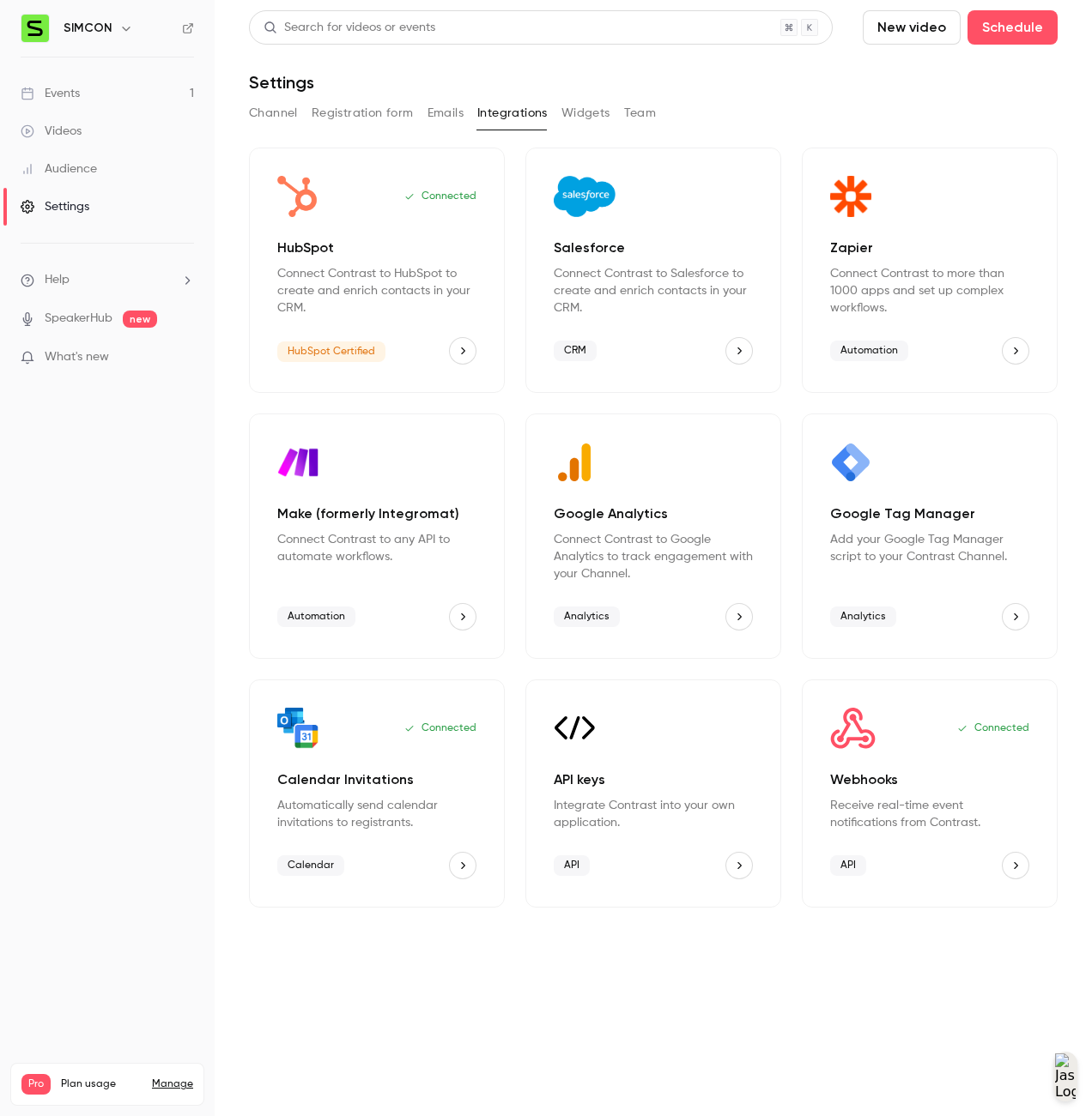
click at [983, 933] on main "Search for videos or events New video Schedule Settings Channel Registration fo…" at bounding box center [654, 558] width 877 height 1116
click at [48, 190] on link "Settings" at bounding box center [107, 206] width 215 height 38
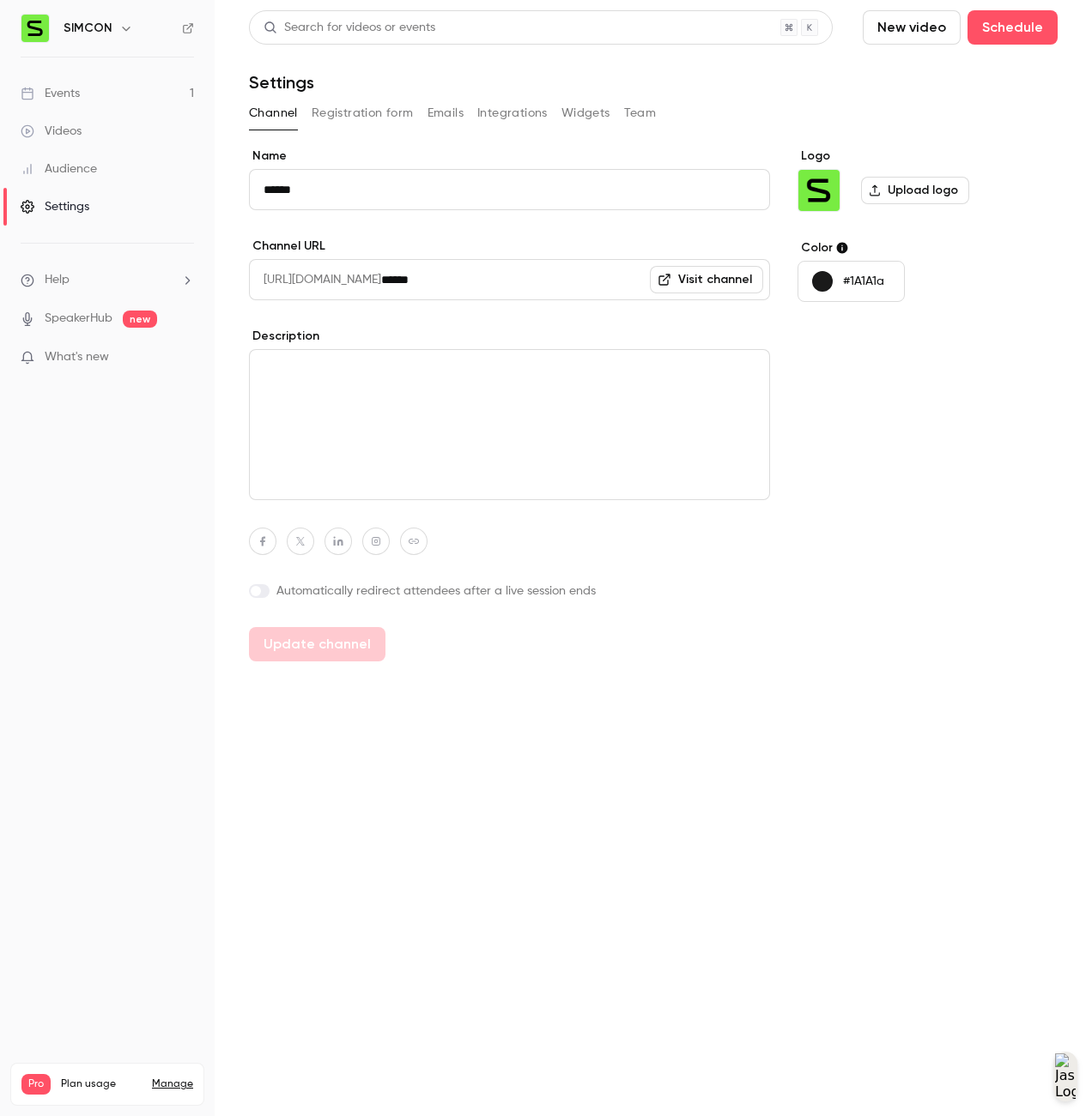
click at [534, 121] on button "Integrations" at bounding box center [512, 113] width 70 height 27
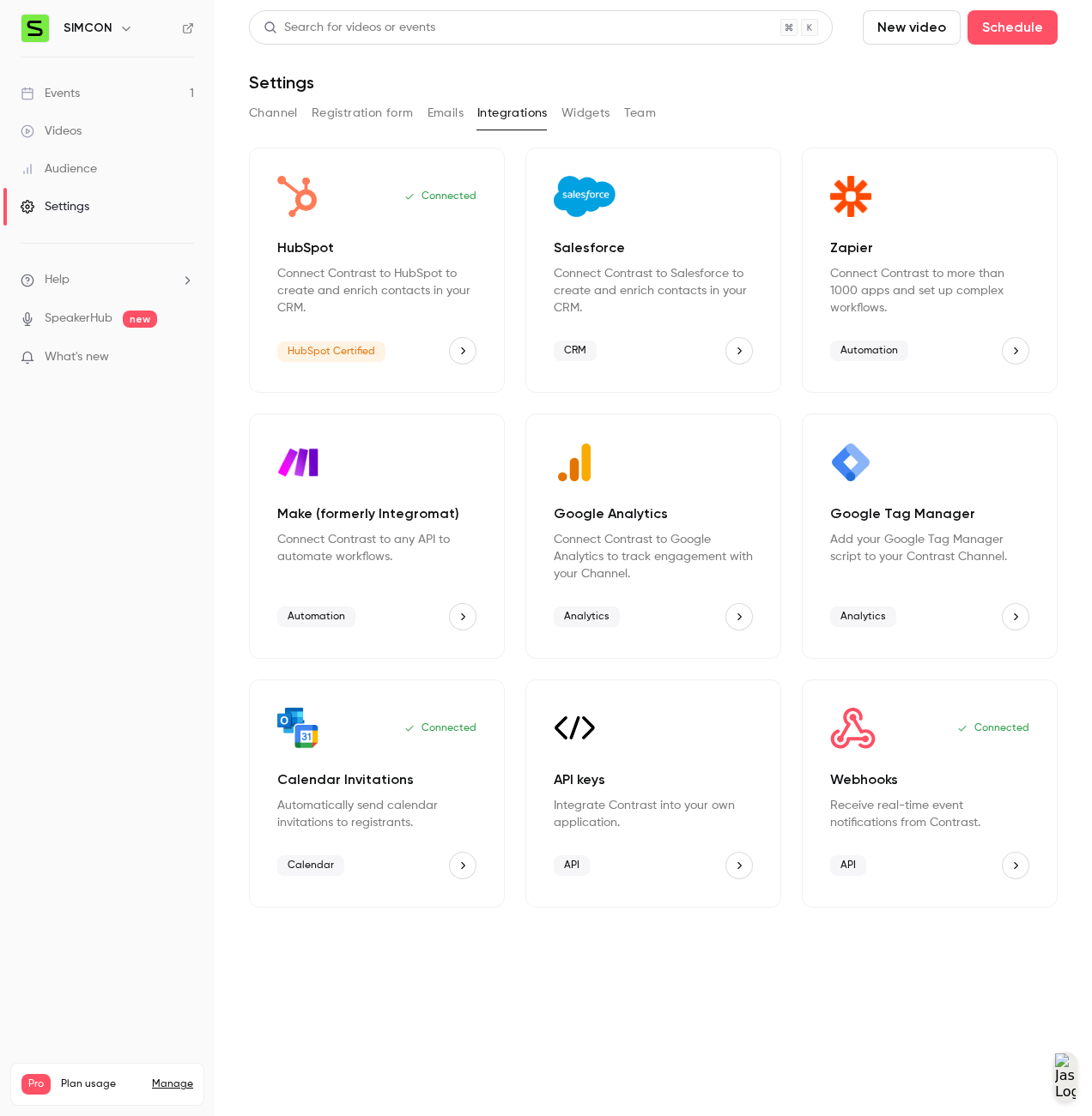
click at [443, 108] on button "Emails" at bounding box center [445, 113] width 36 height 27
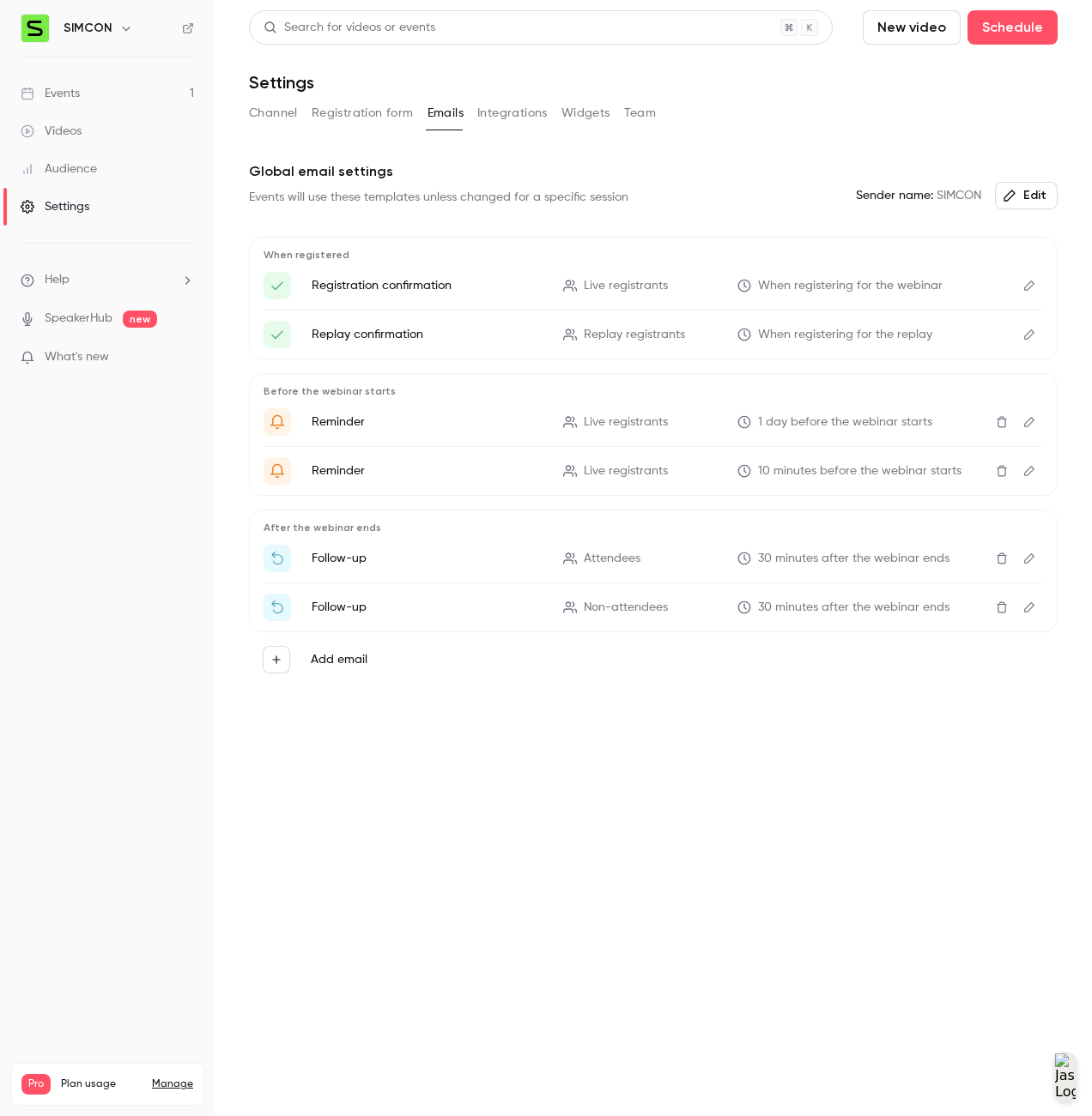
click at [355, 125] on button "Registration form" at bounding box center [362, 113] width 102 height 27
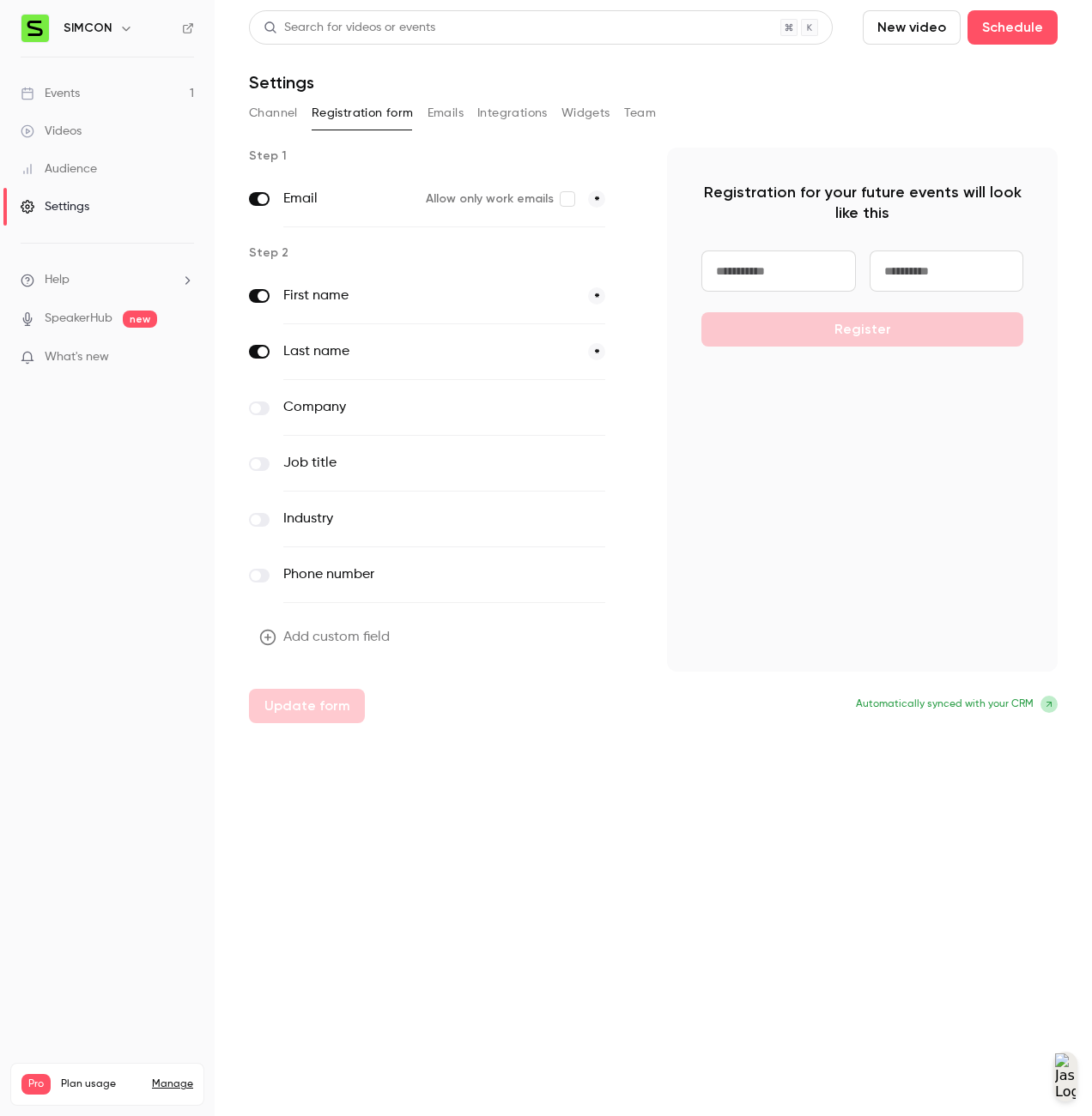
click at [269, 120] on button "Channel" at bounding box center [273, 113] width 49 height 27
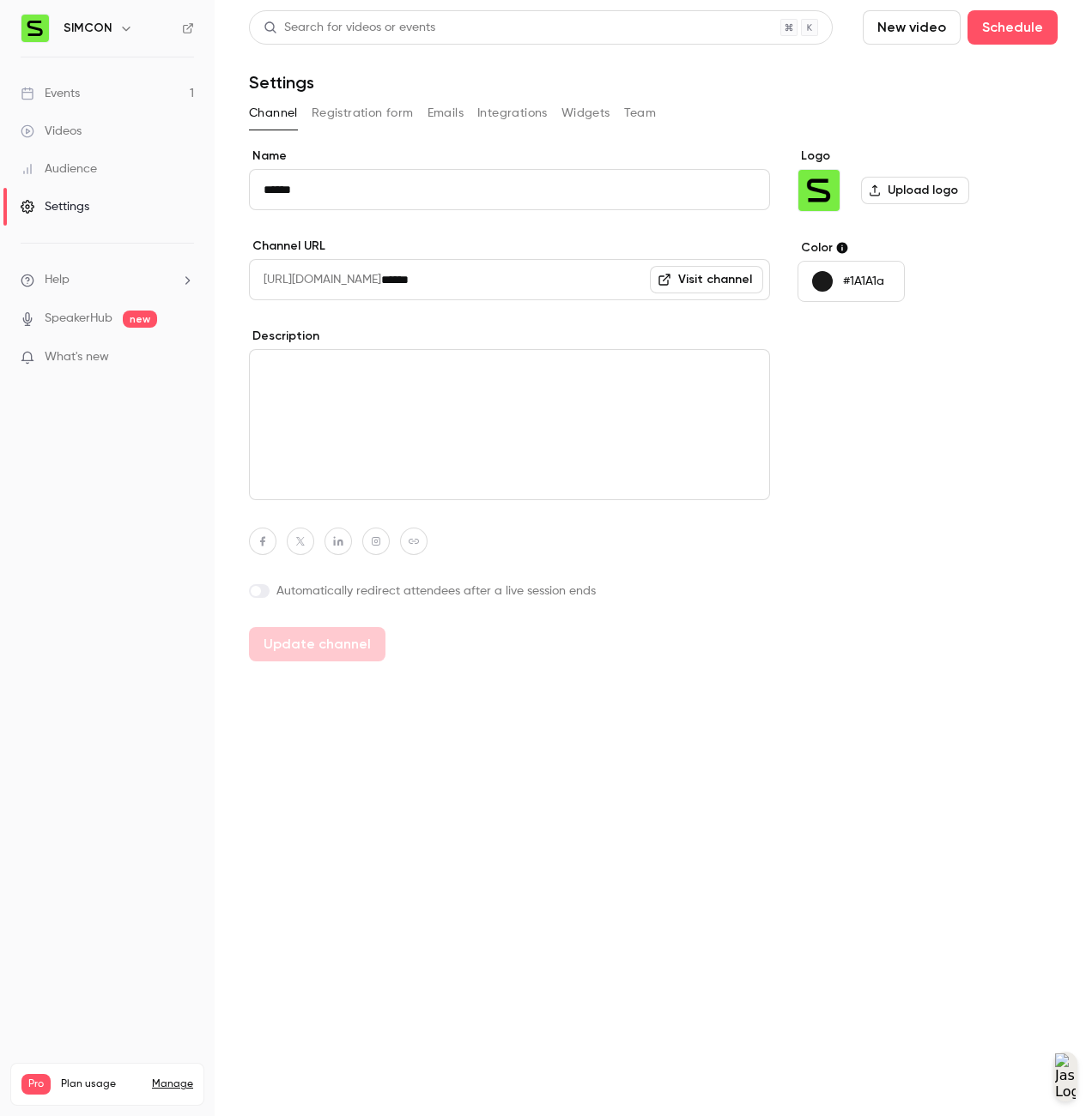
click at [548, 115] on div "Channel Registration form Emails Integrations Widgets Team" at bounding box center [653, 113] width 808 height 27
click at [574, 109] on button "Widgets" at bounding box center [586, 113] width 49 height 27
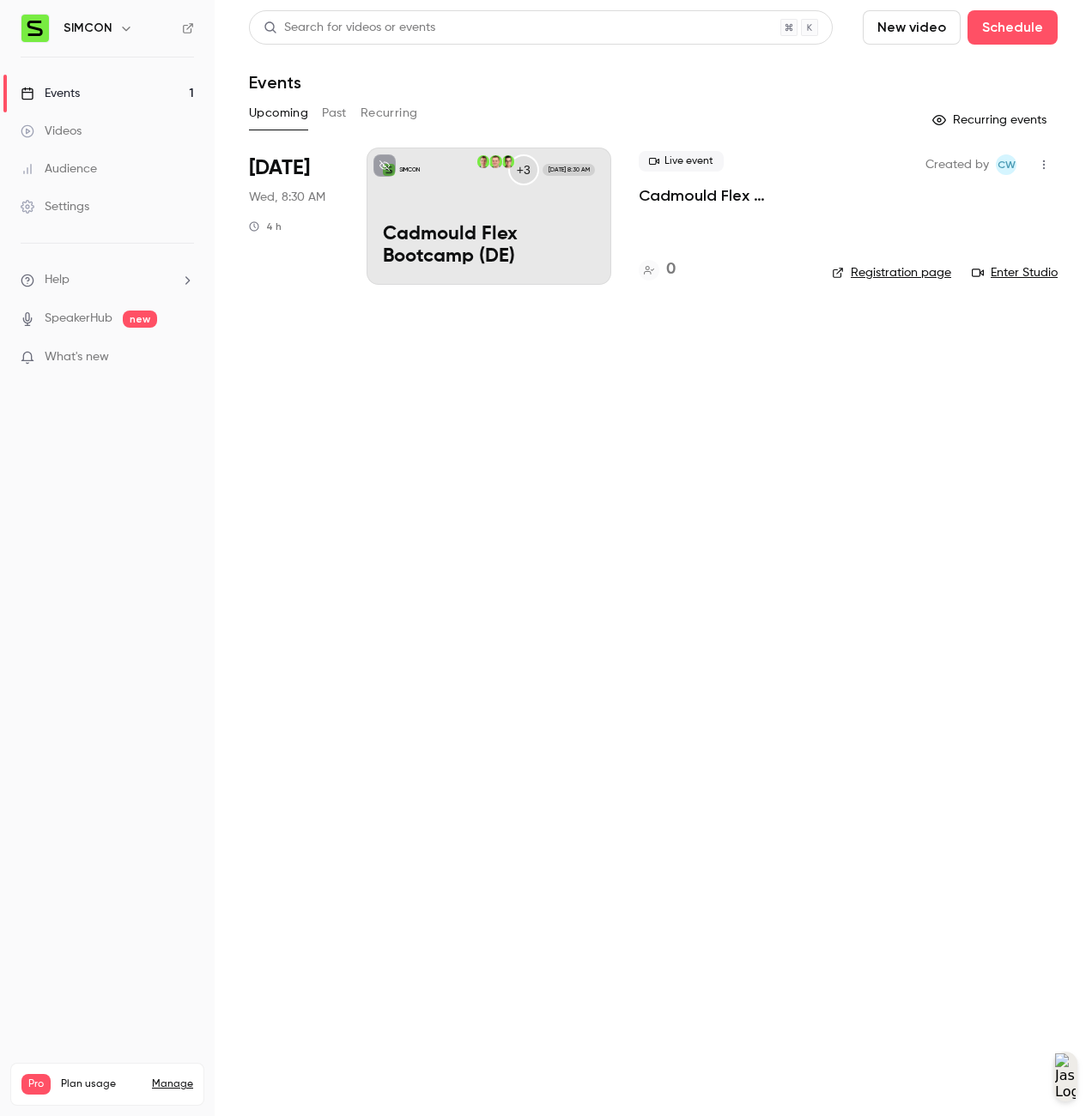
click at [108, 202] on link "Settings" at bounding box center [107, 206] width 215 height 38
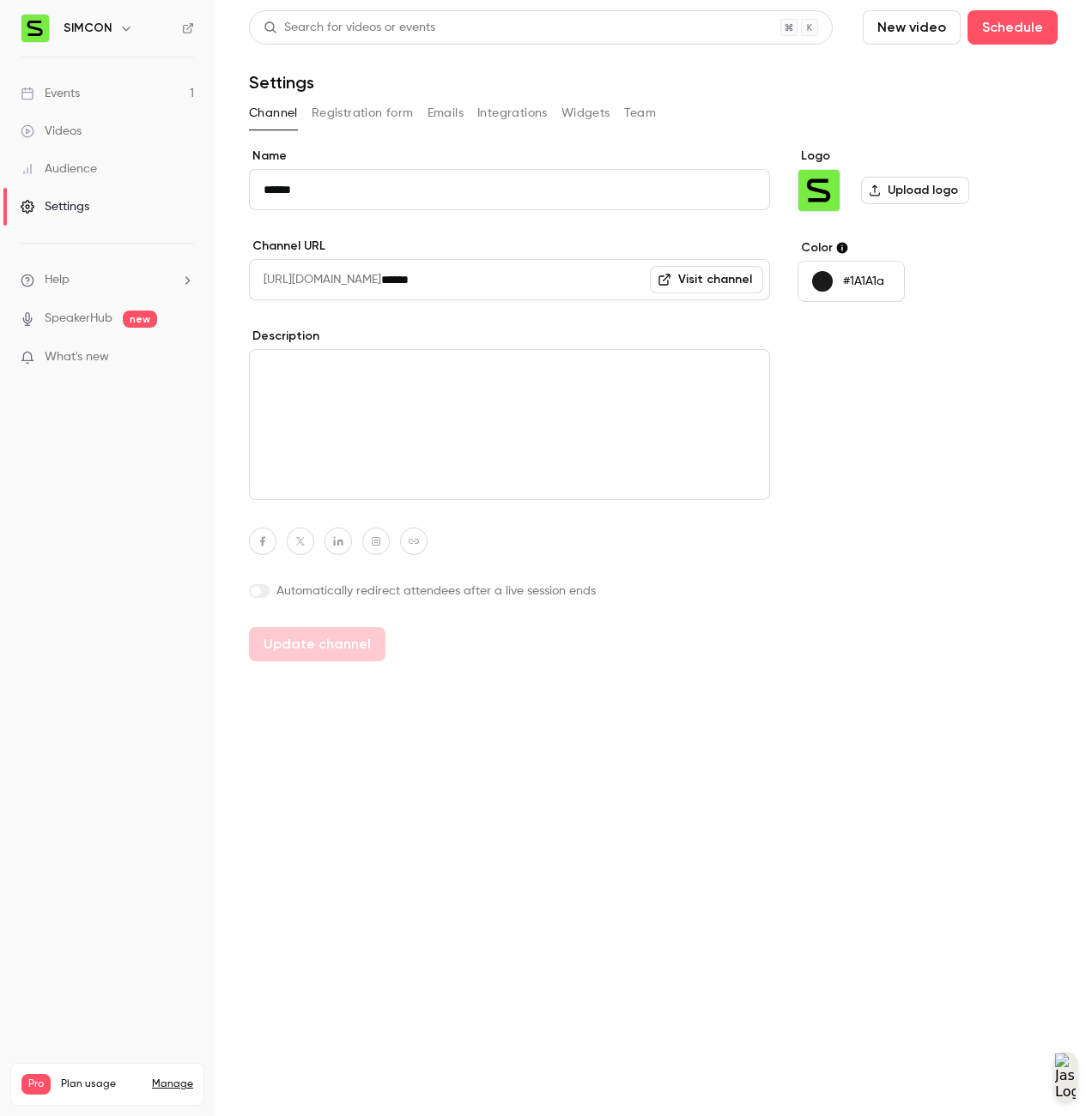
click at [782, 115] on div "Channel Registration form Emails Integrations Widgets Team" at bounding box center [653, 113] width 808 height 27
click at [496, 113] on button "Integrations" at bounding box center [512, 113] width 70 height 27
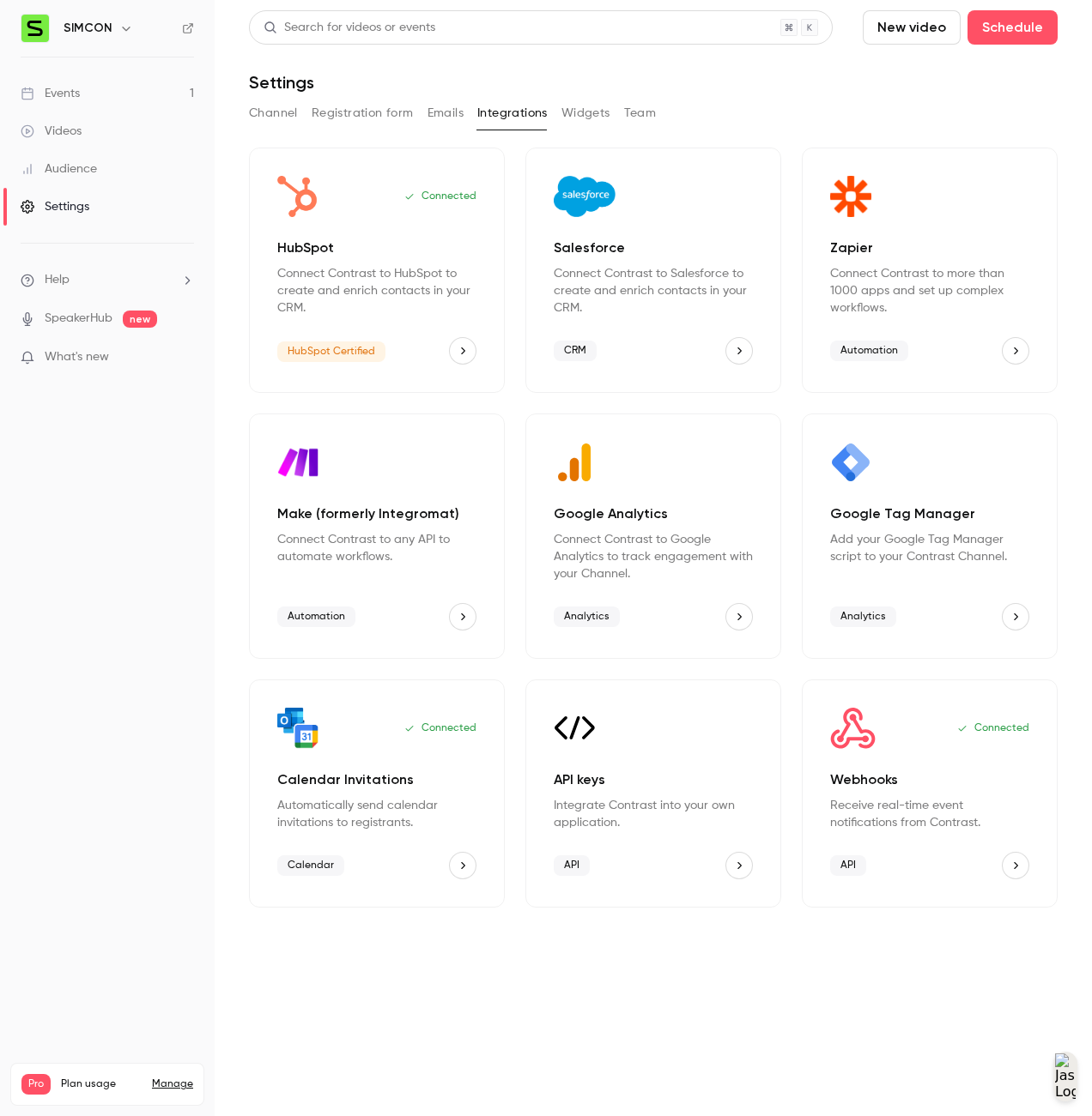
click at [704, 795] on div "API keys Integrate Contrast into your own application." at bounding box center [654, 801] width 199 height 62
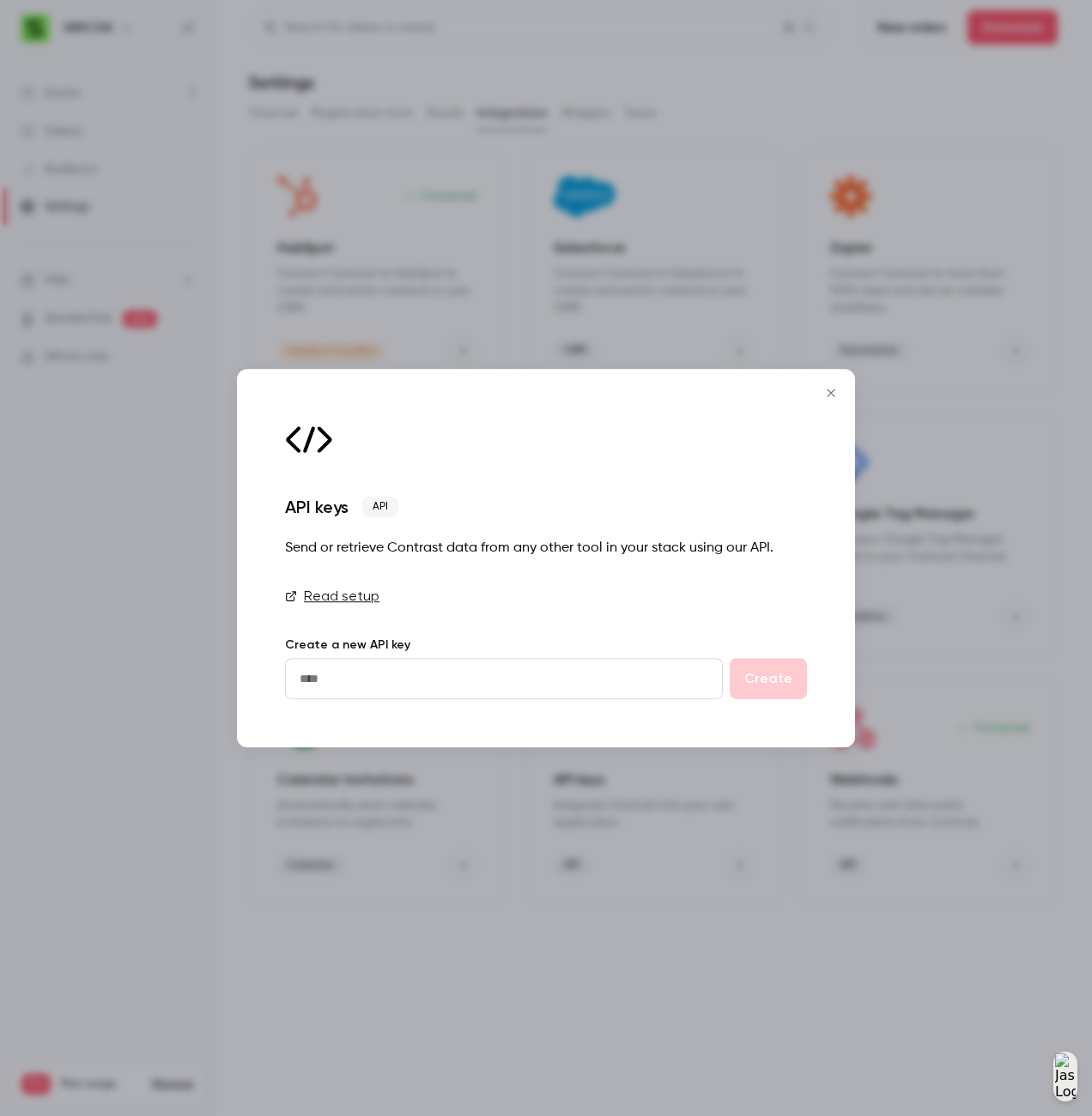
click at [499, 682] on input "text" at bounding box center [504, 679] width 438 height 41
click at [515, 625] on div "Read setup Create a new API key Create" at bounding box center [546, 642] width 522 height 114
click at [674, 675] on input "text" at bounding box center [504, 679] width 438 height 41
type input "******"
click at [786, 691] on button "Create" at bounding box center [768, 679] width 77 height 41
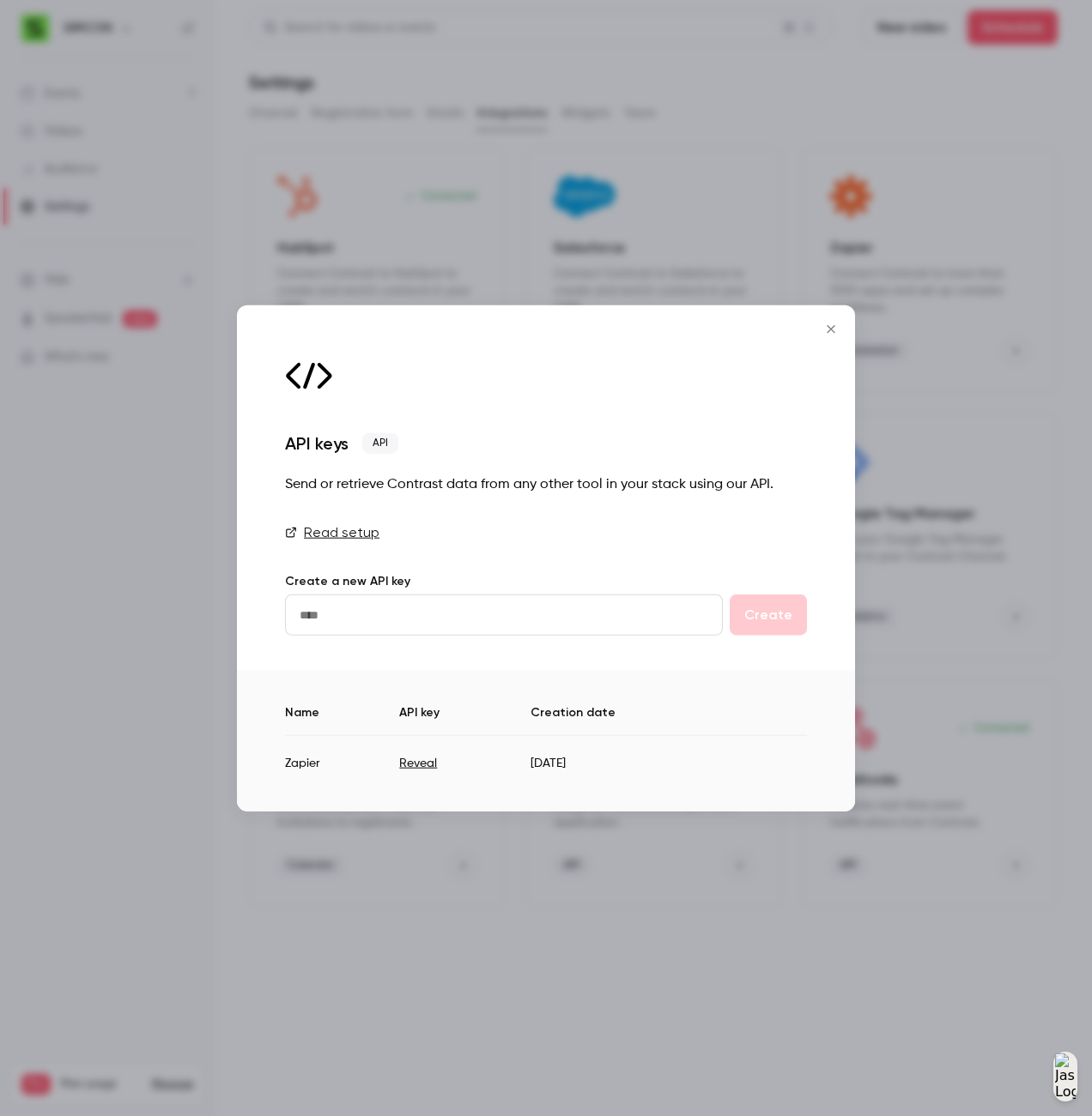
click at [423, 763] on button "Reveal" at bounding box center [418, 763] width 38 height 17
click at [456, 762] on td "gPhYWRStpnXBjox7wCph5TdWUaXFMp34" at bounding box center [509, 756] width 345 height 42
copy td "gPhYWRStpnXBjox7wCph5TdWUaXFMp34"
click at [823, 326] on icon "Close" at bounding box center [831, 329] width 21 height 14
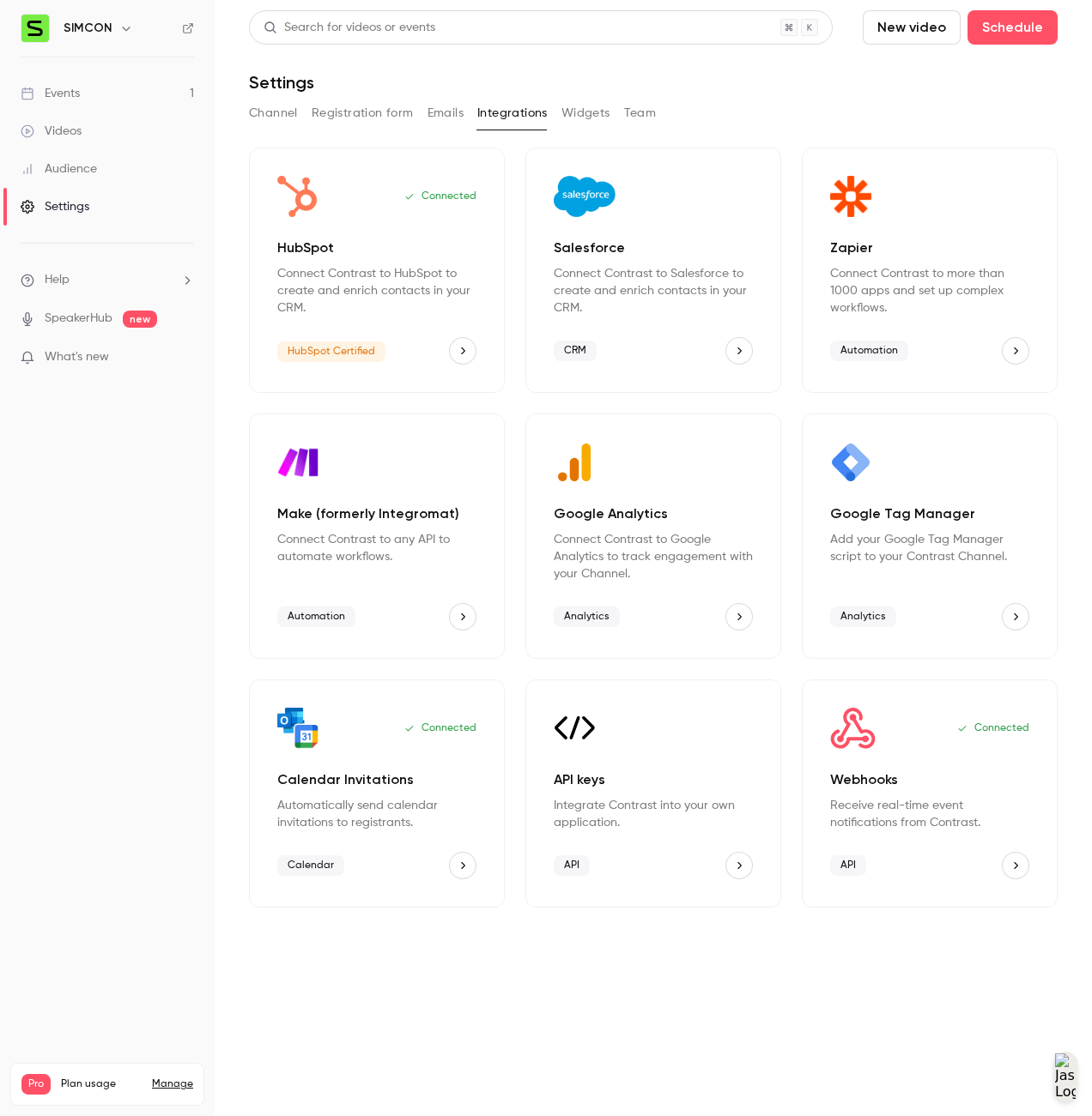
click at [938, 1025] on main "Search for videos or events New video Schedule Settings Channel Registration fo…" at bounding box center [654, 558] width 877 height 1116
